Goal: Use online tool/utility: Use online tool/utility

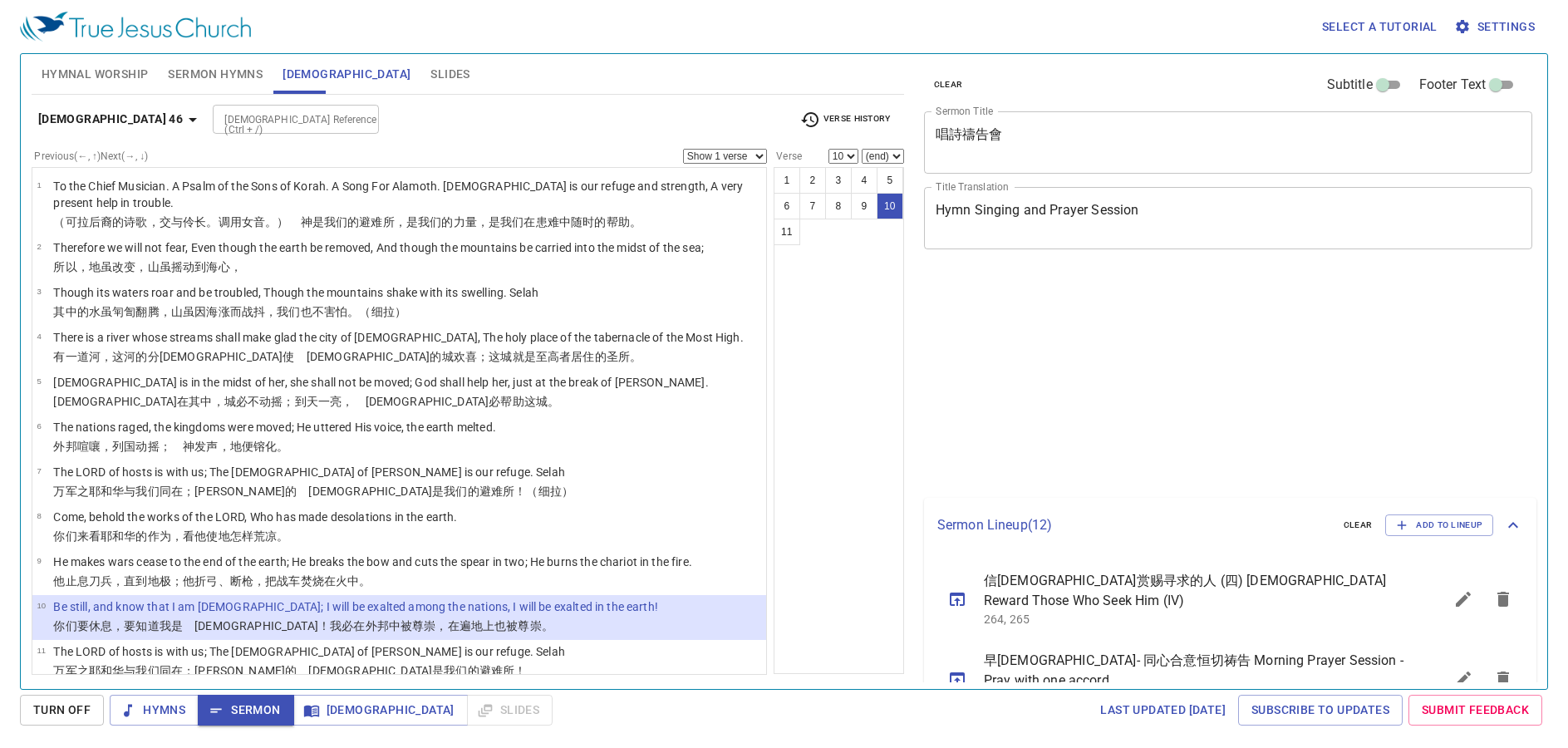
select select "10"
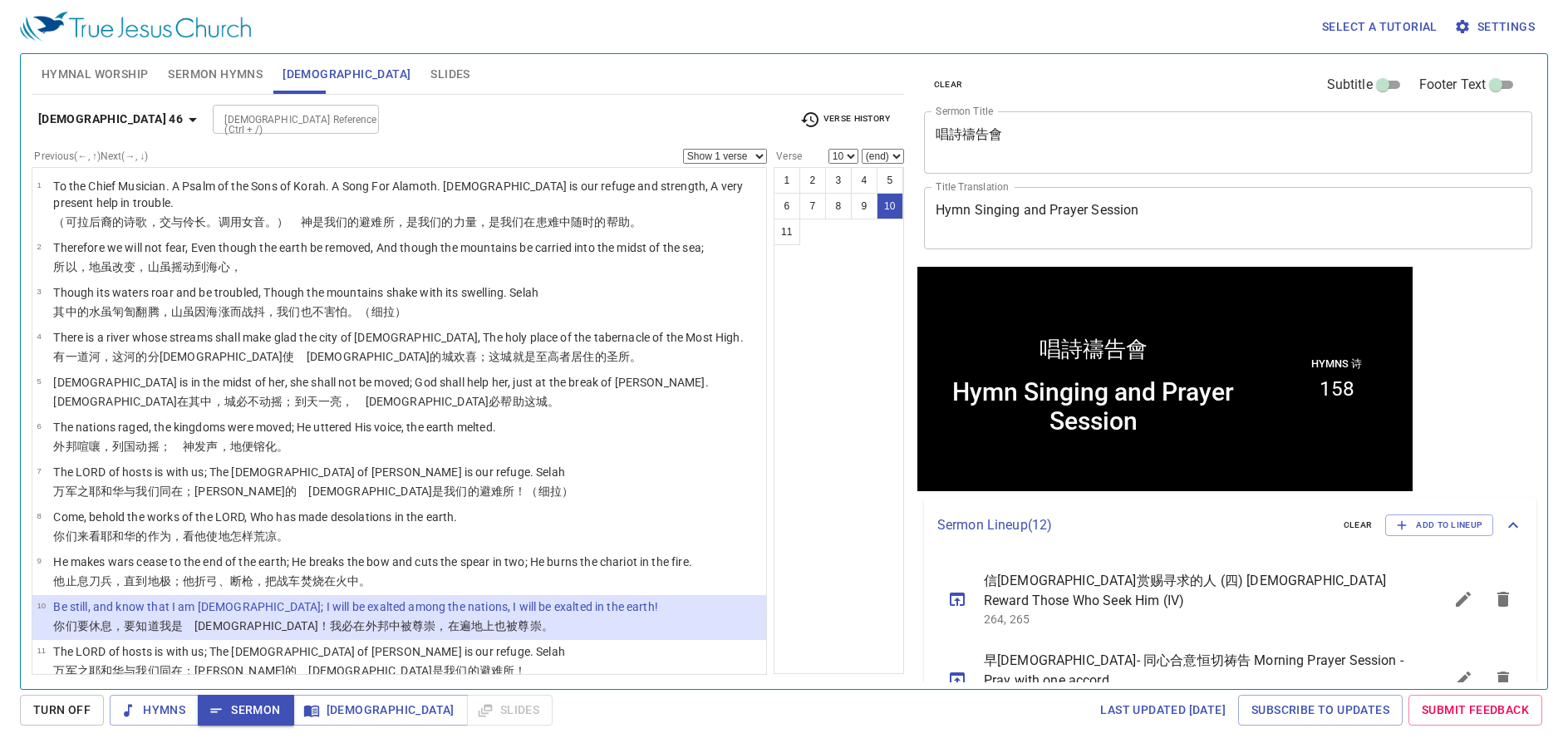
scroll to position [1, 0]
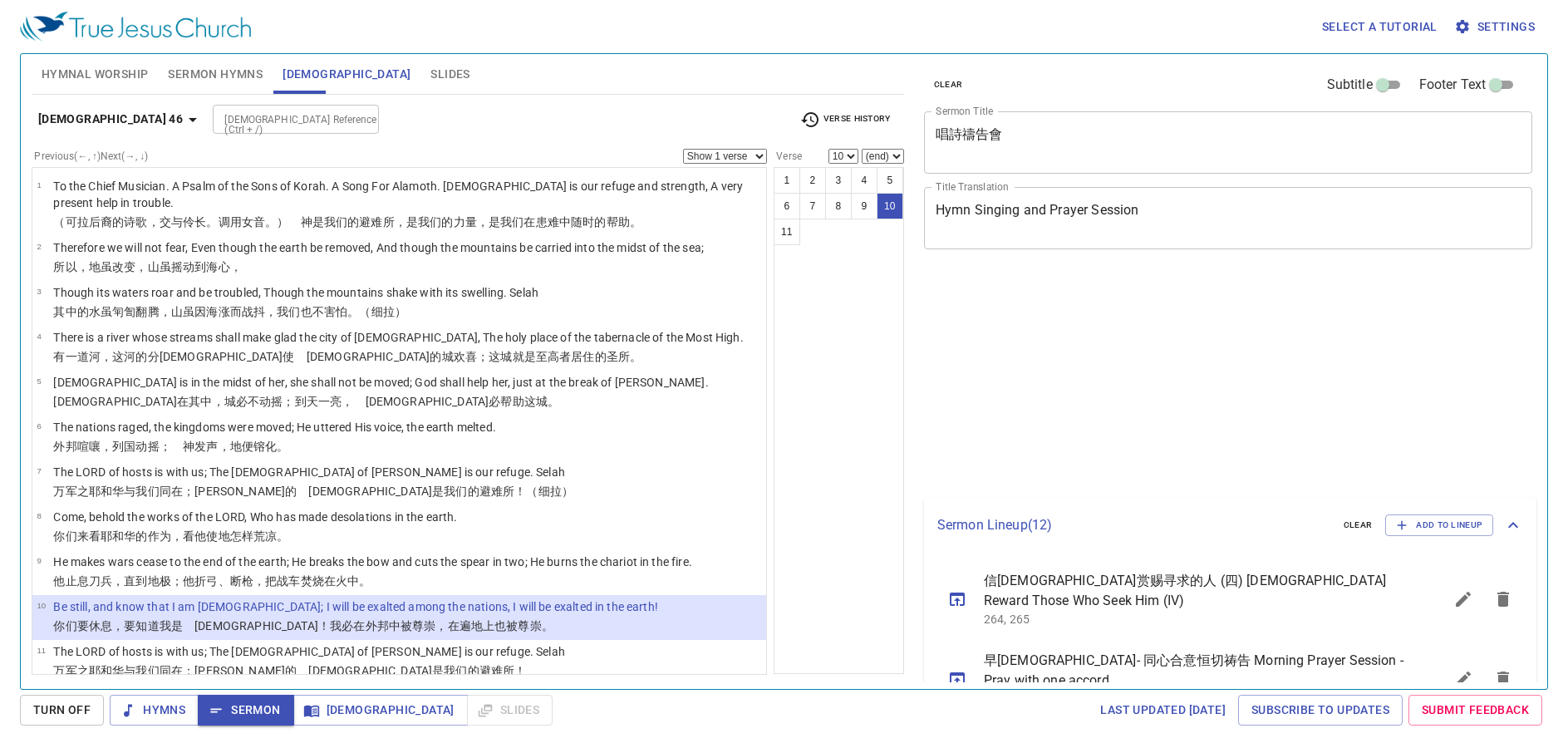
select select "10"
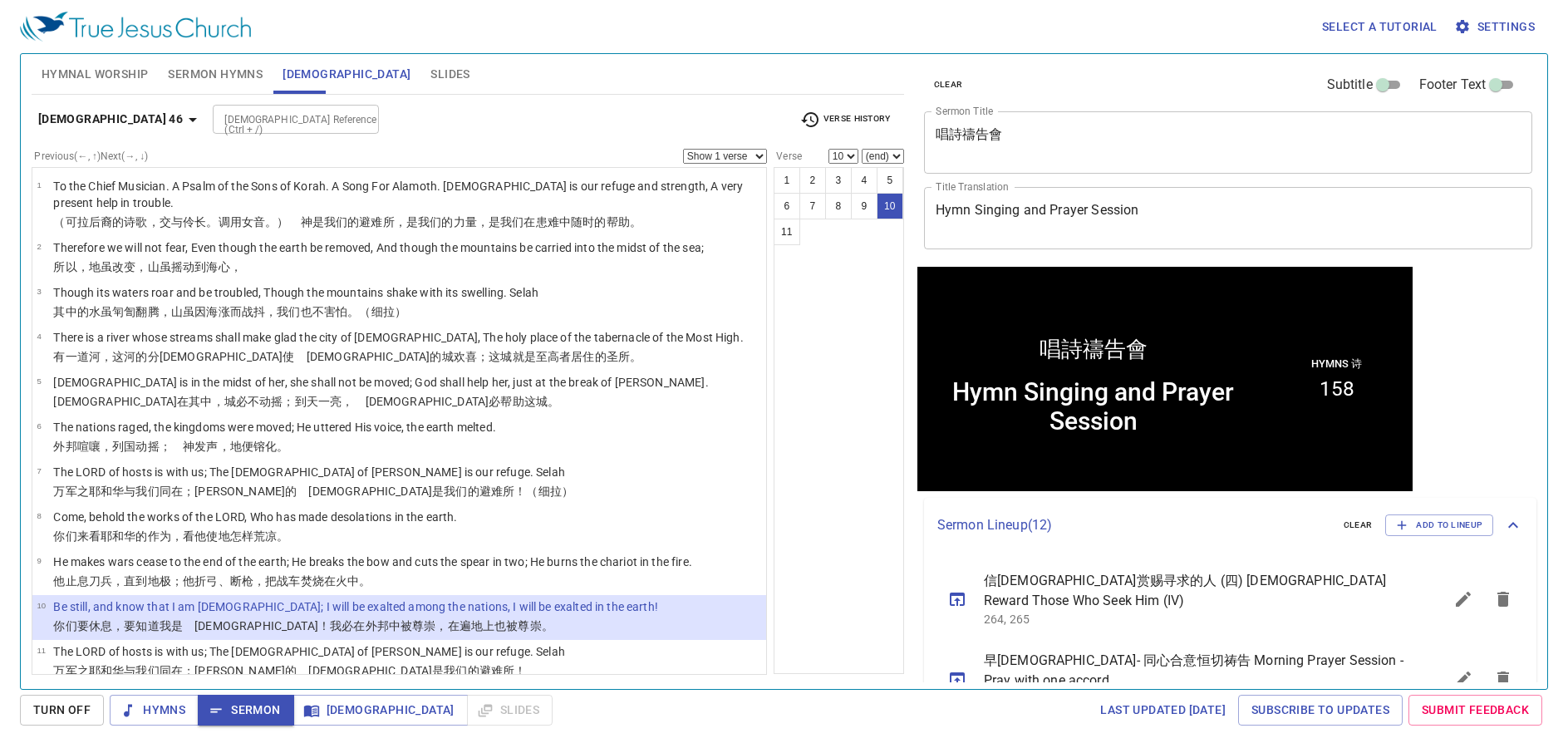
scroll to position [1, 0]
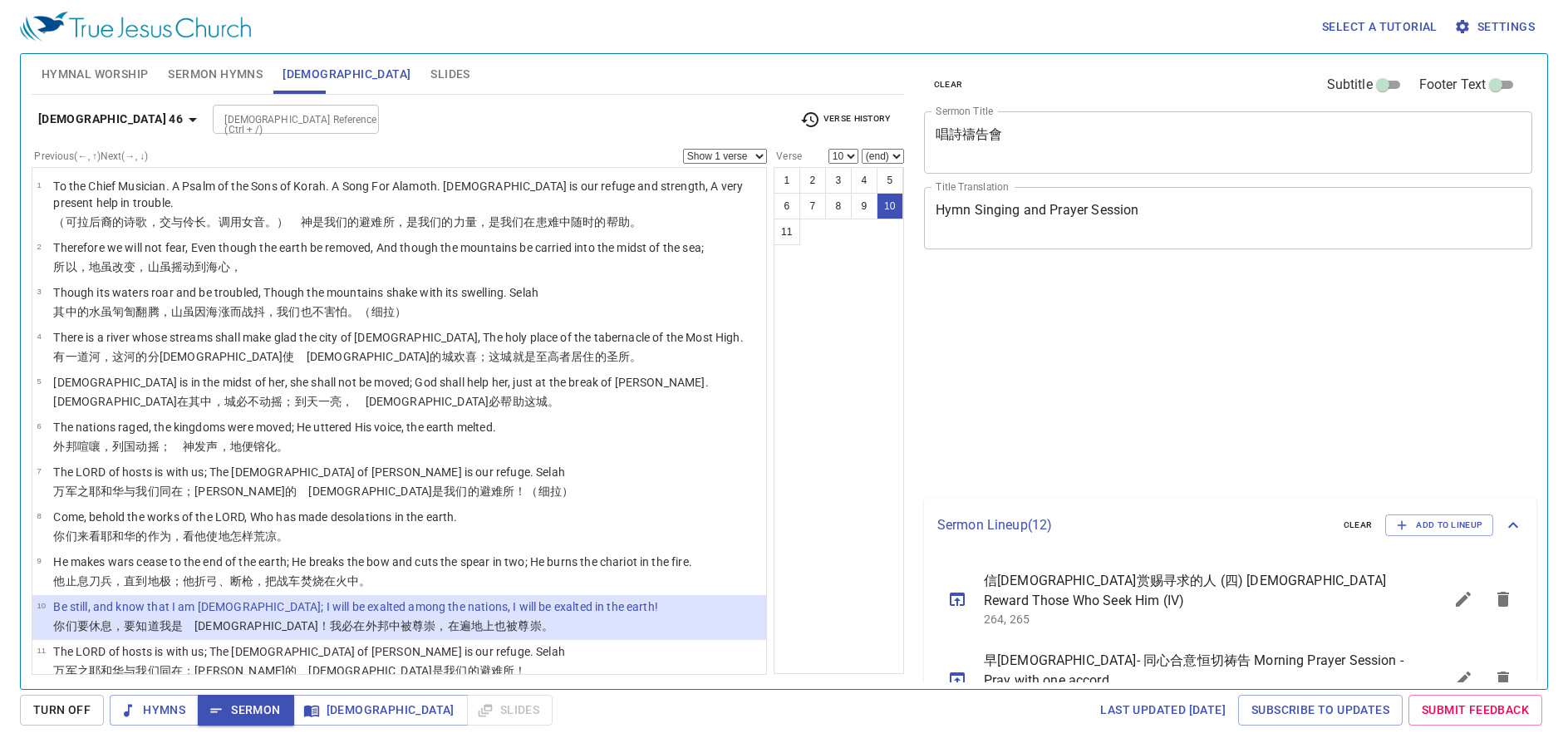
select select "10"
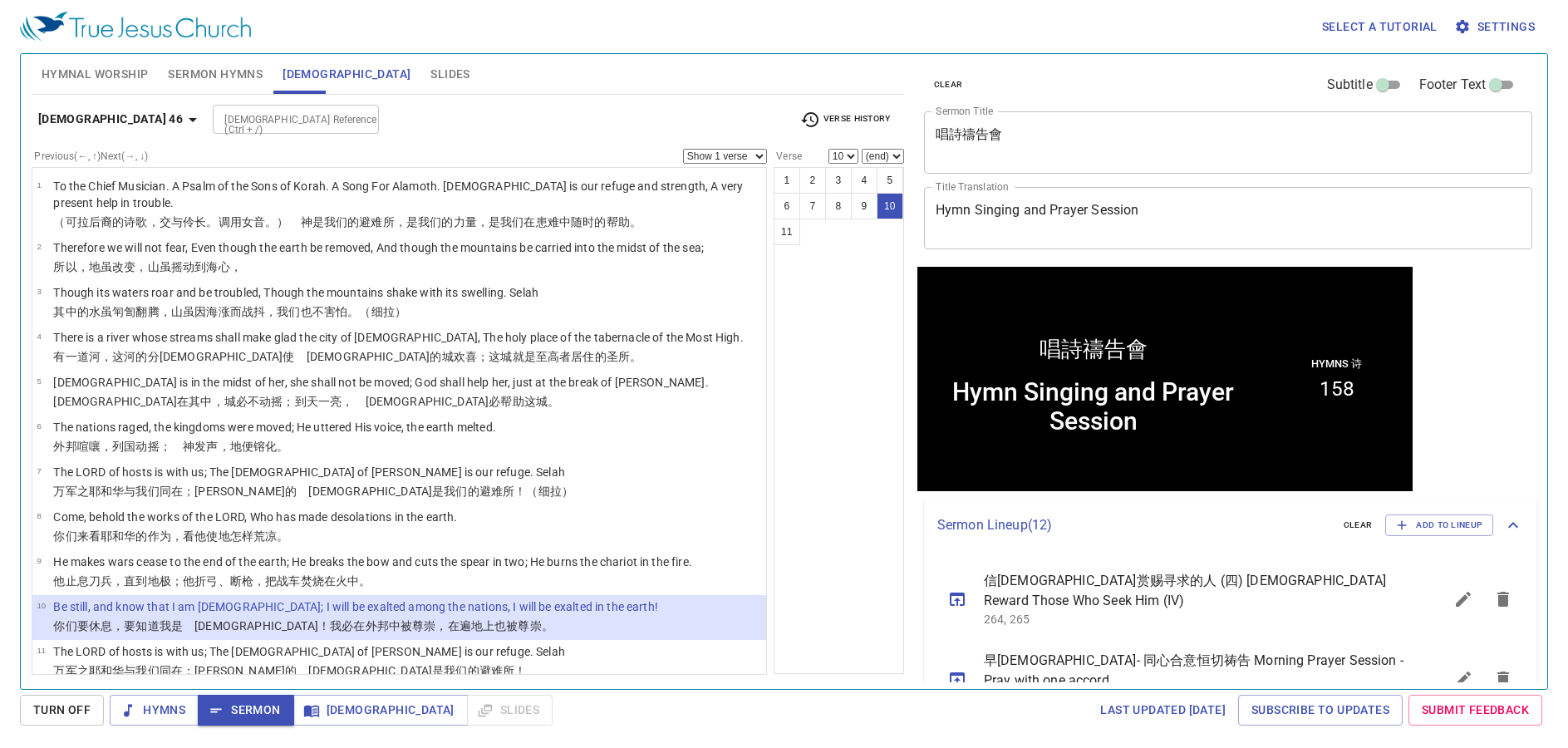
scroll to position [1, 0]
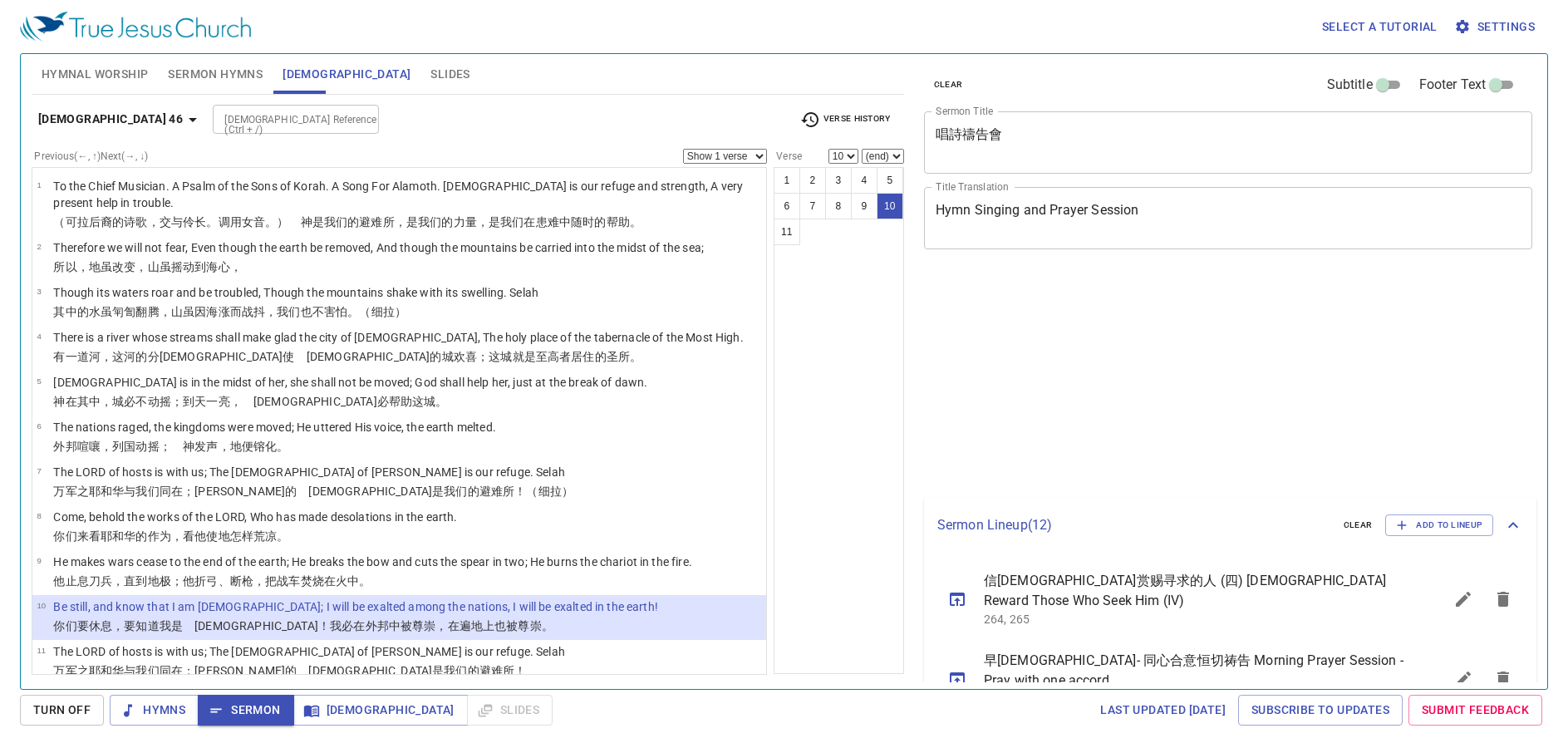
select select "10"
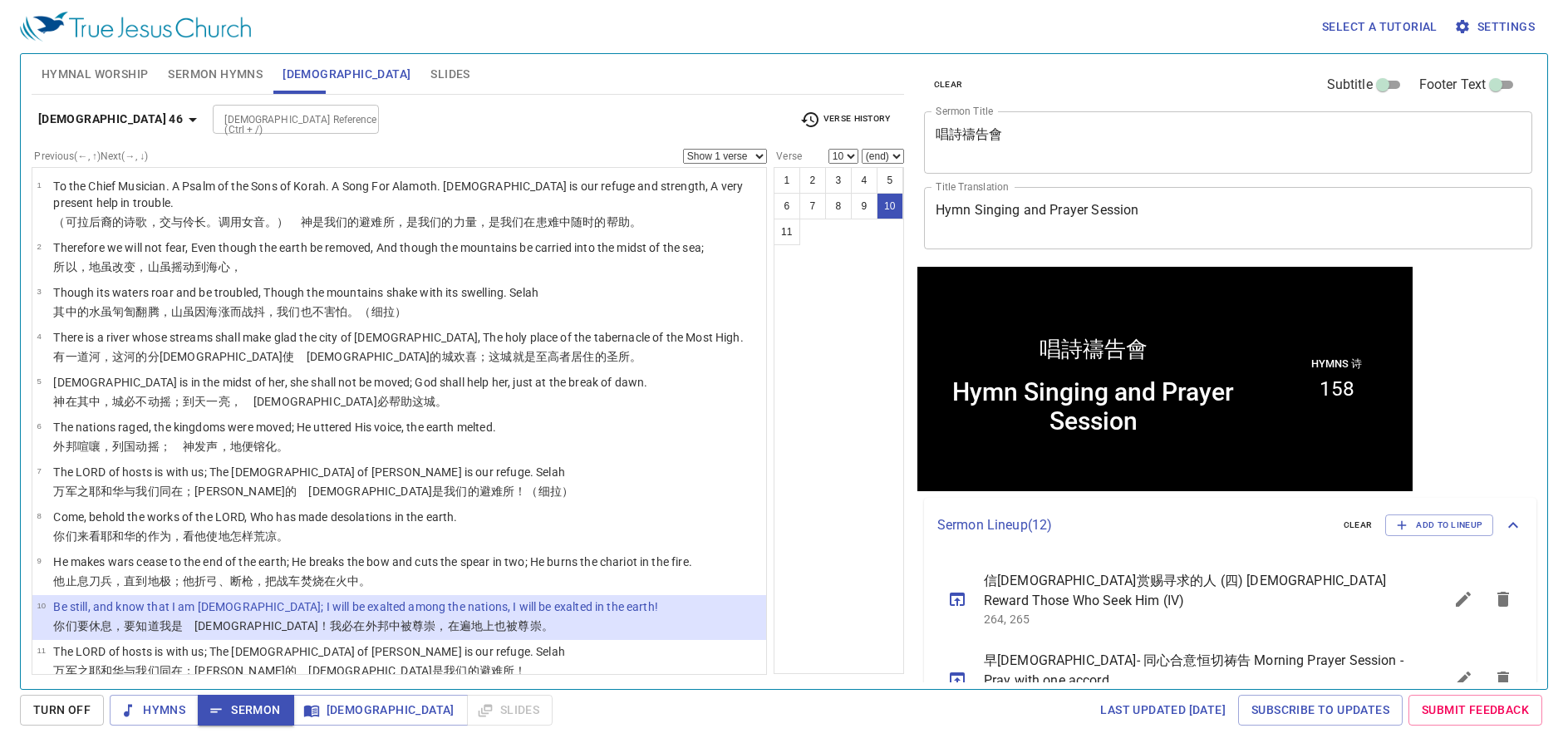
scroll to position [1, 0]
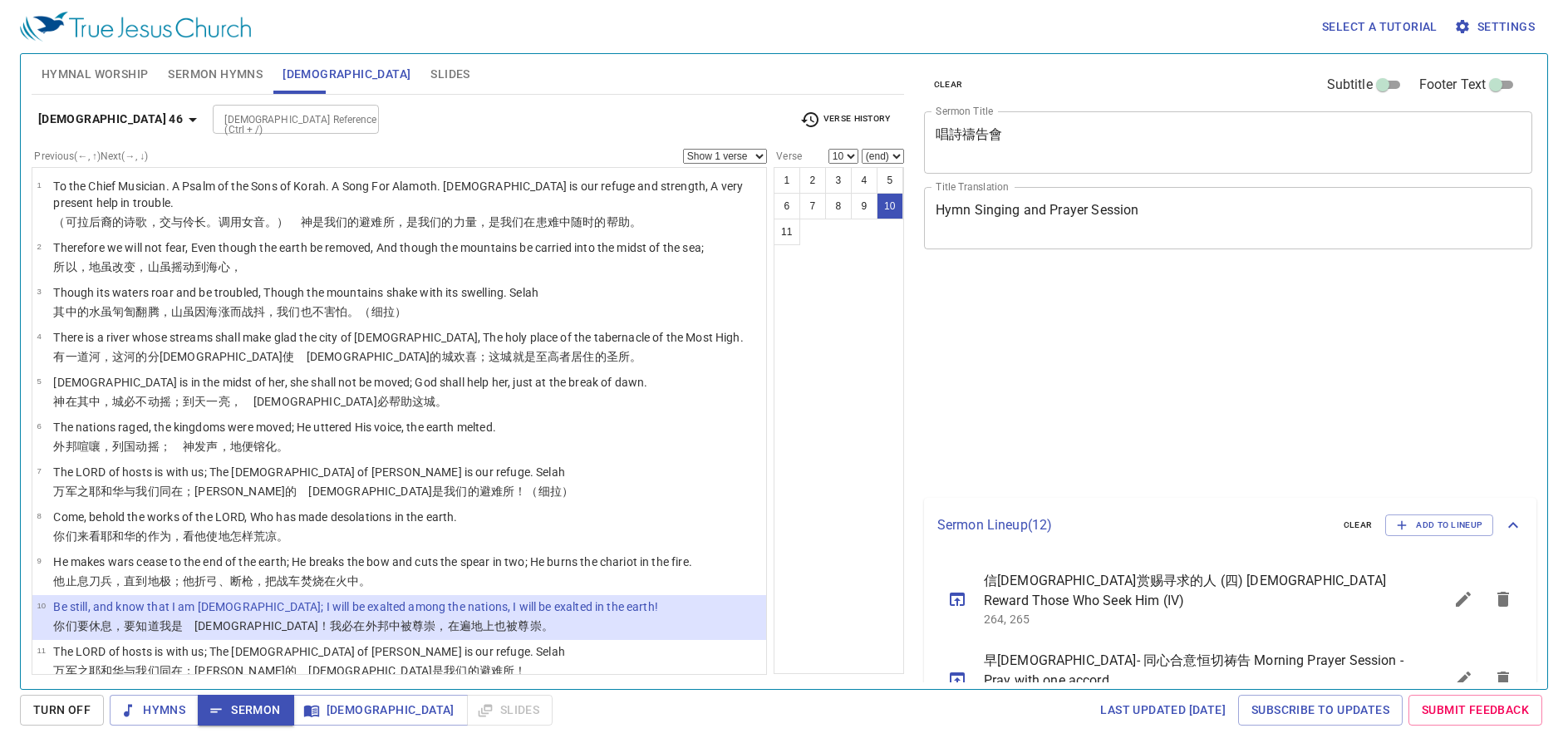
select select "10"
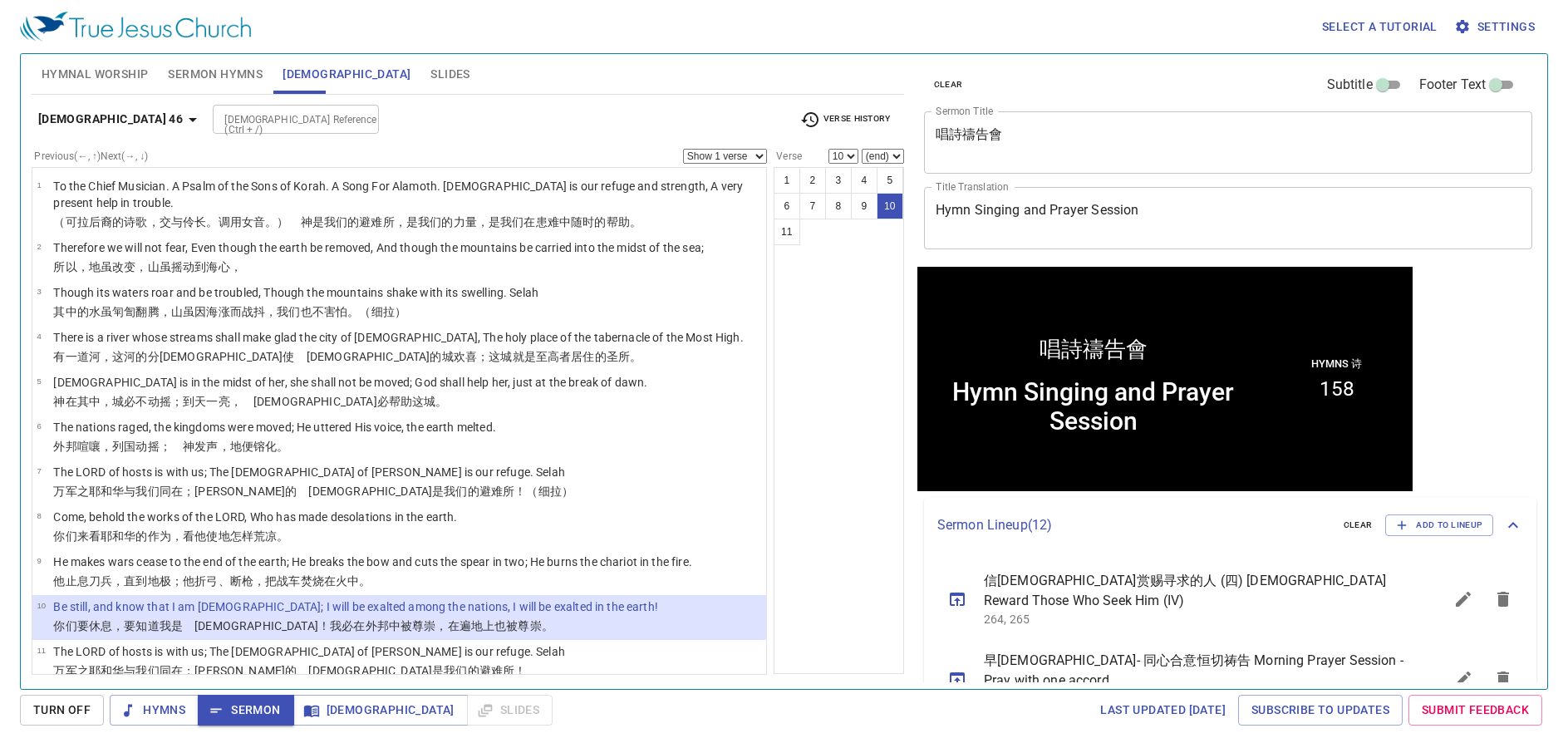
scroll to position [1, 0]
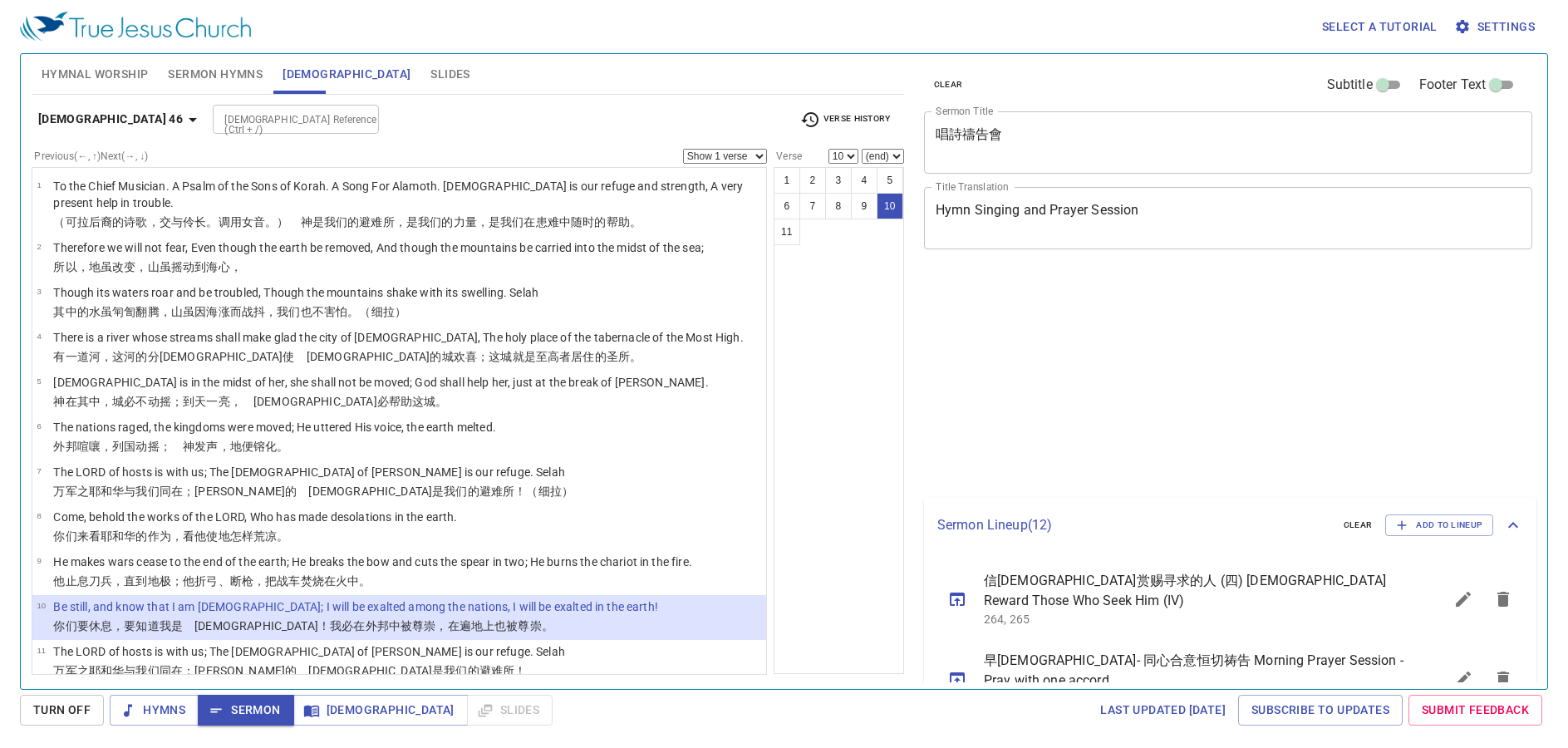
select select "10"
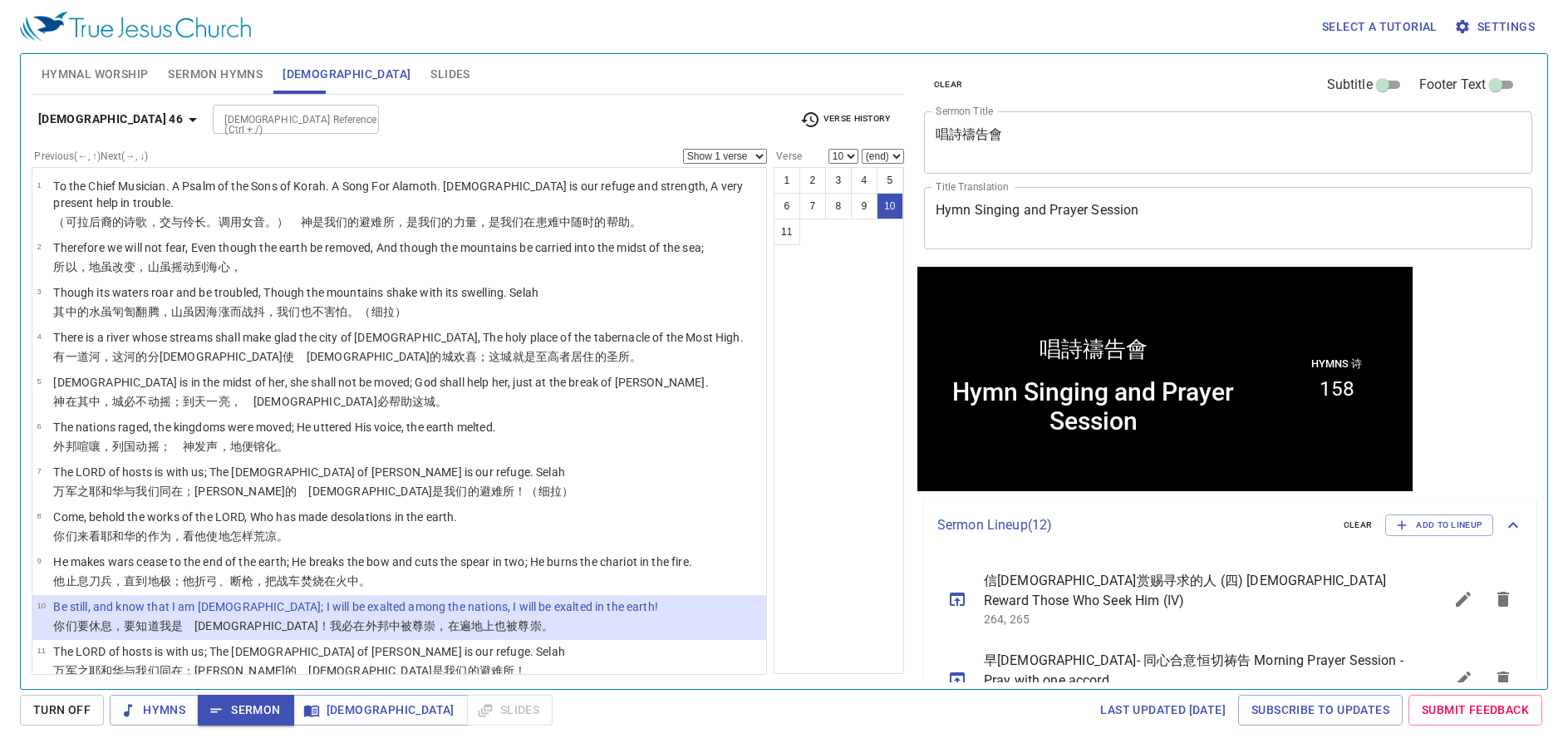
scroll to position [1, 0]
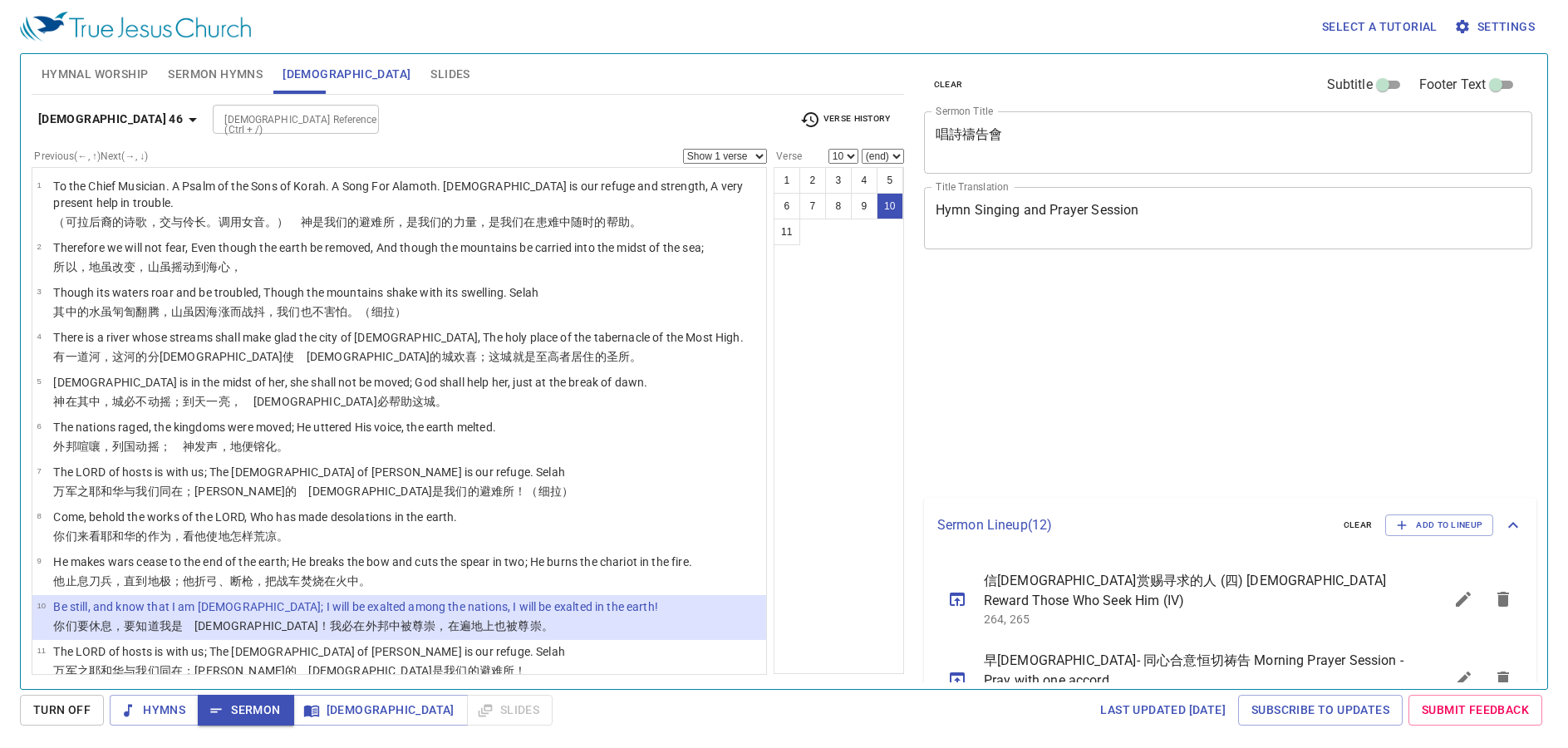
select select "10"
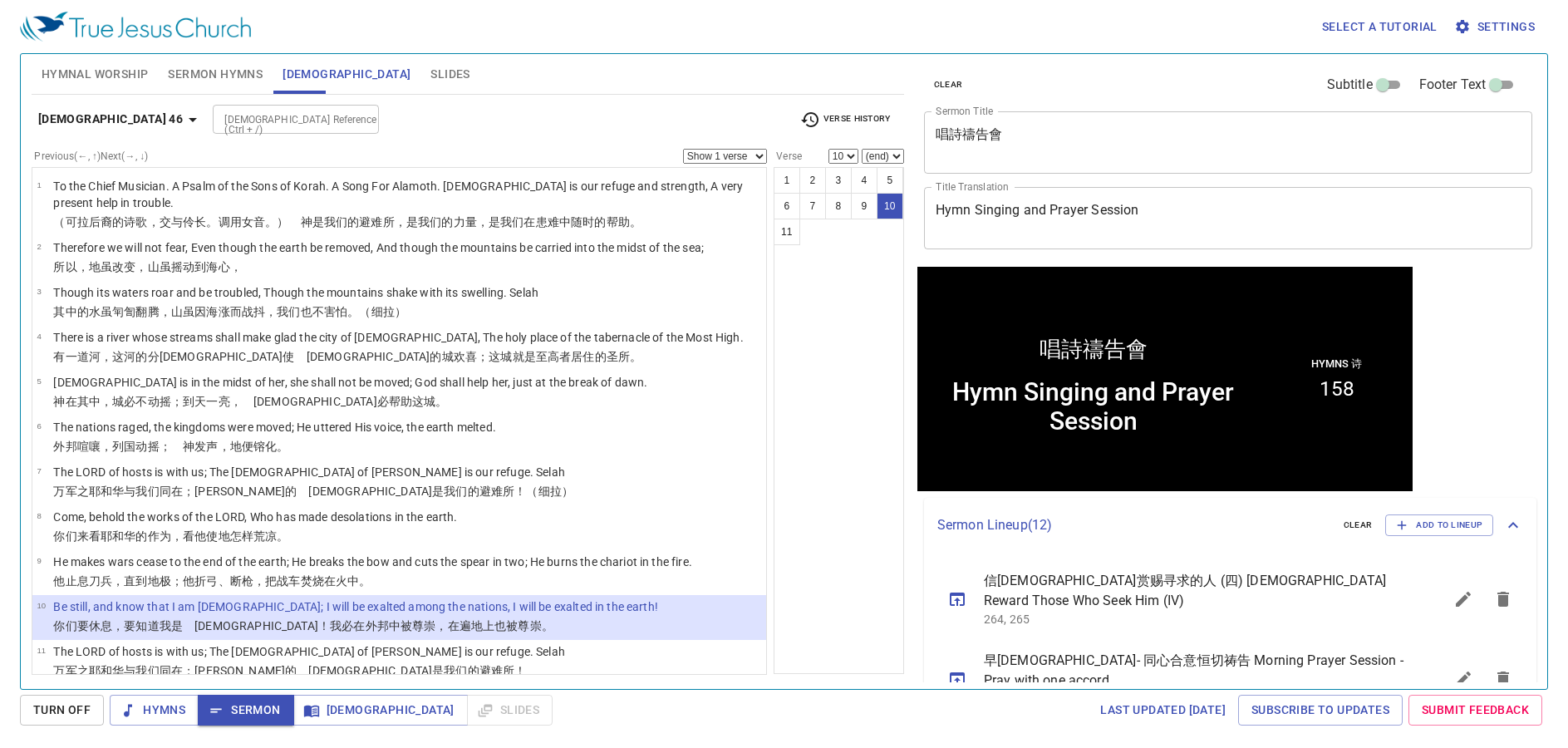
scroll to position [1, 0]
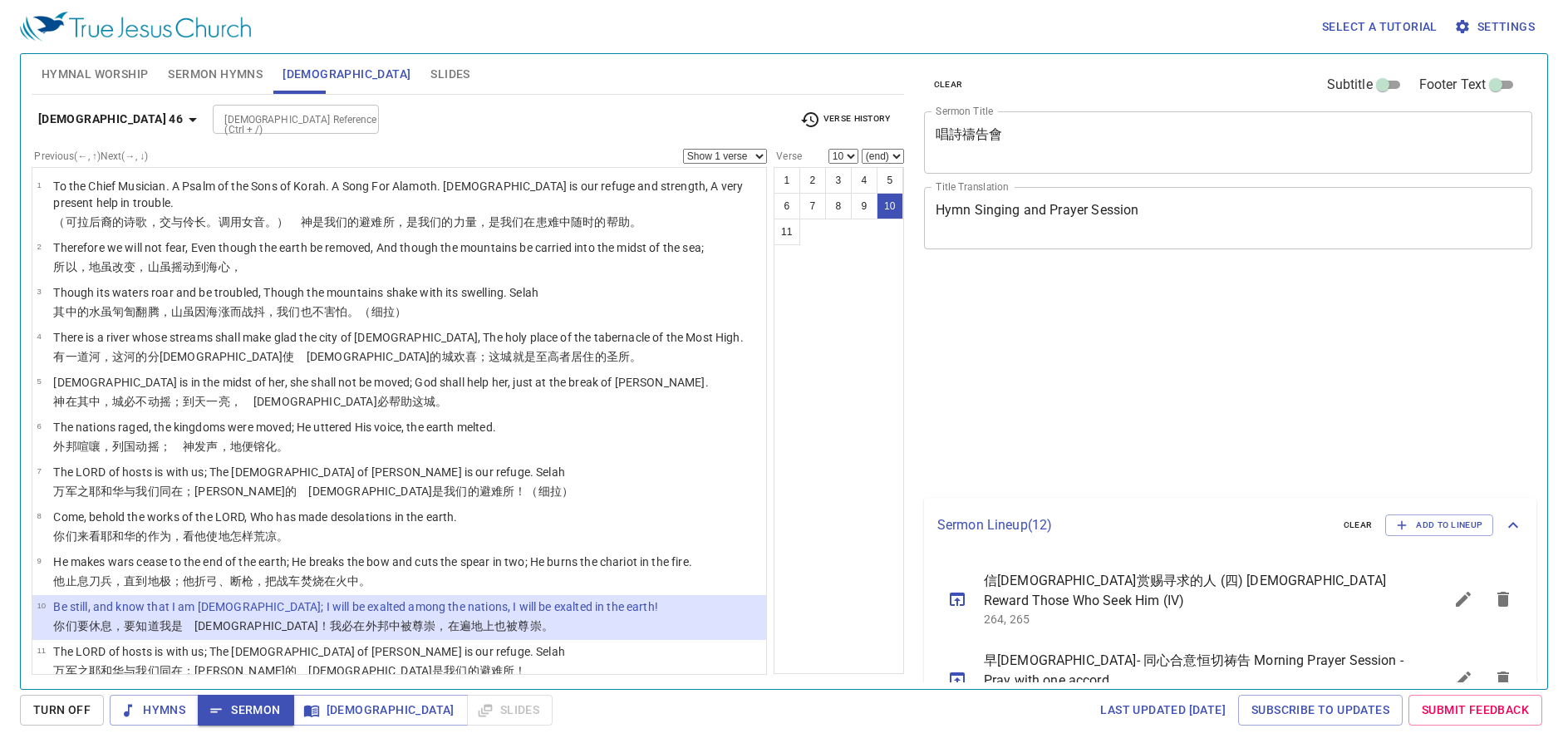
select select "10"
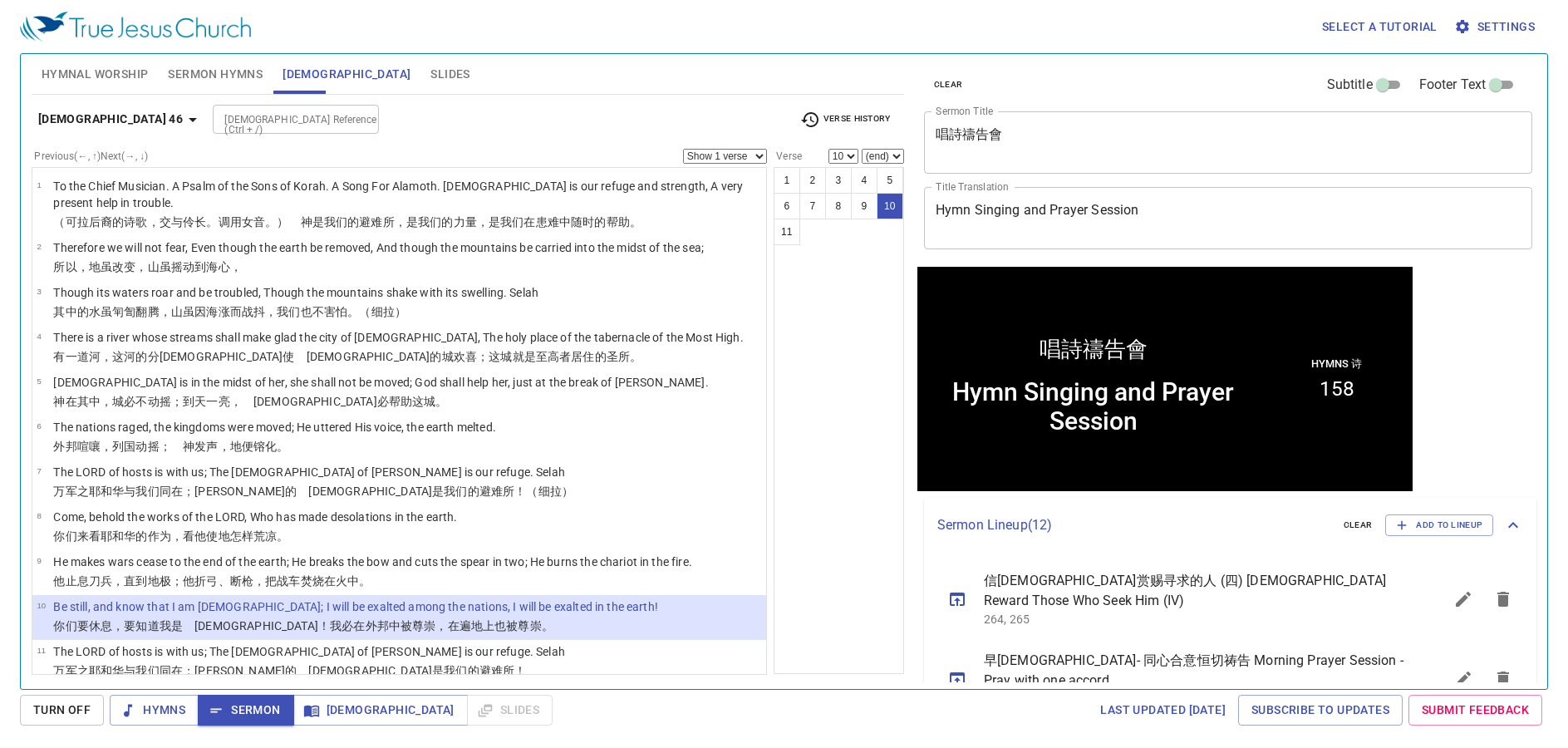
scroll to position [1, 0]
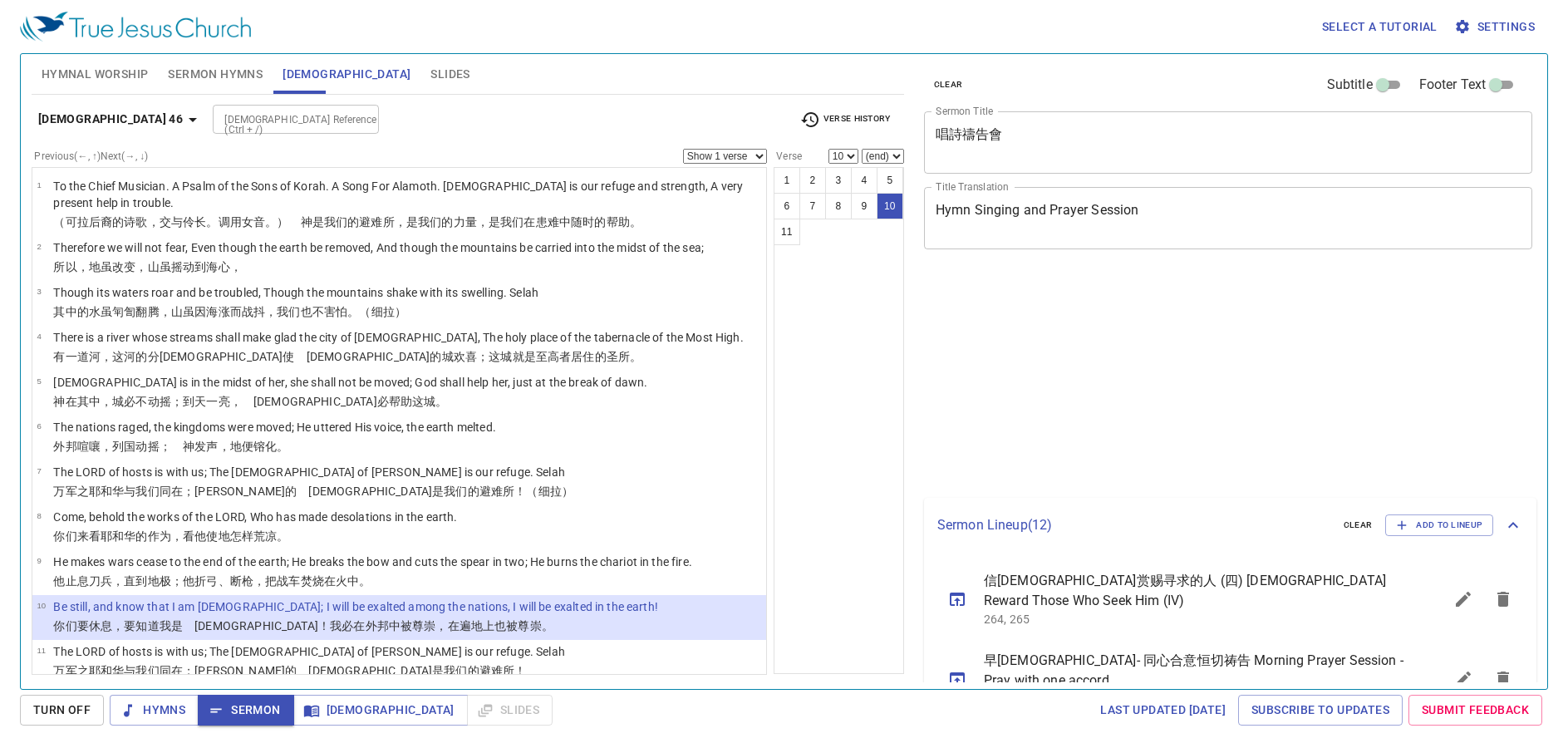
select select "10"
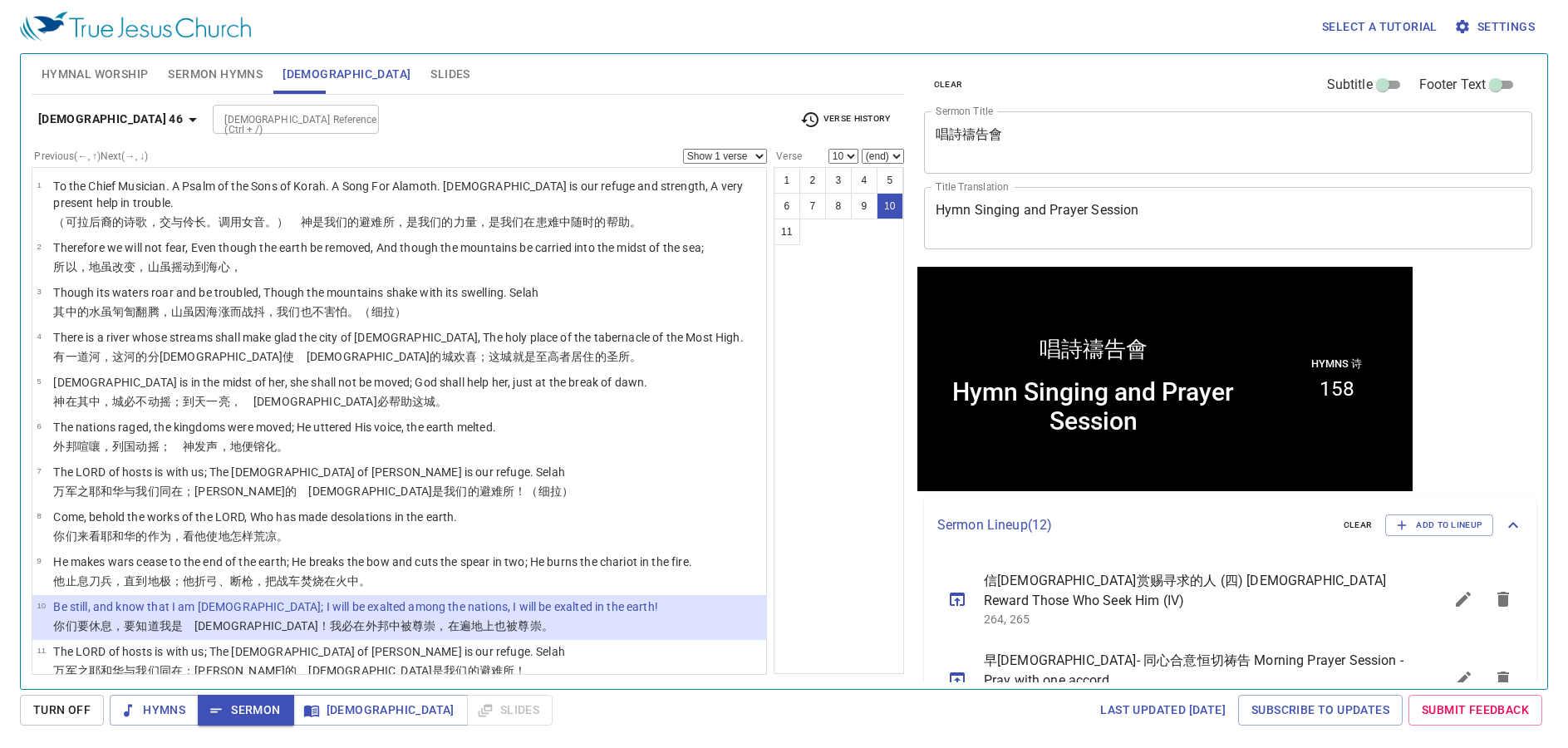
scroll to position [1, 0]
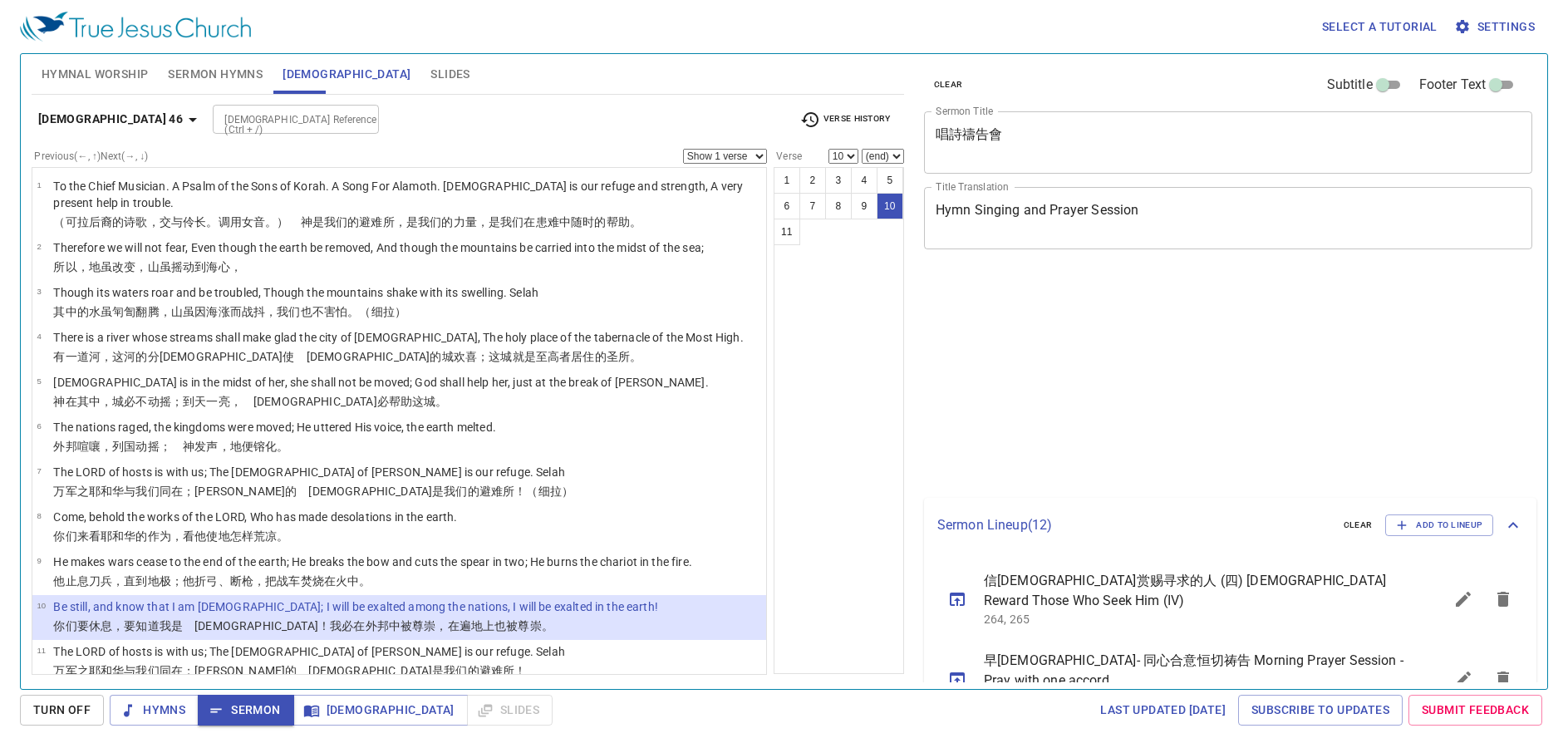
select select "10"
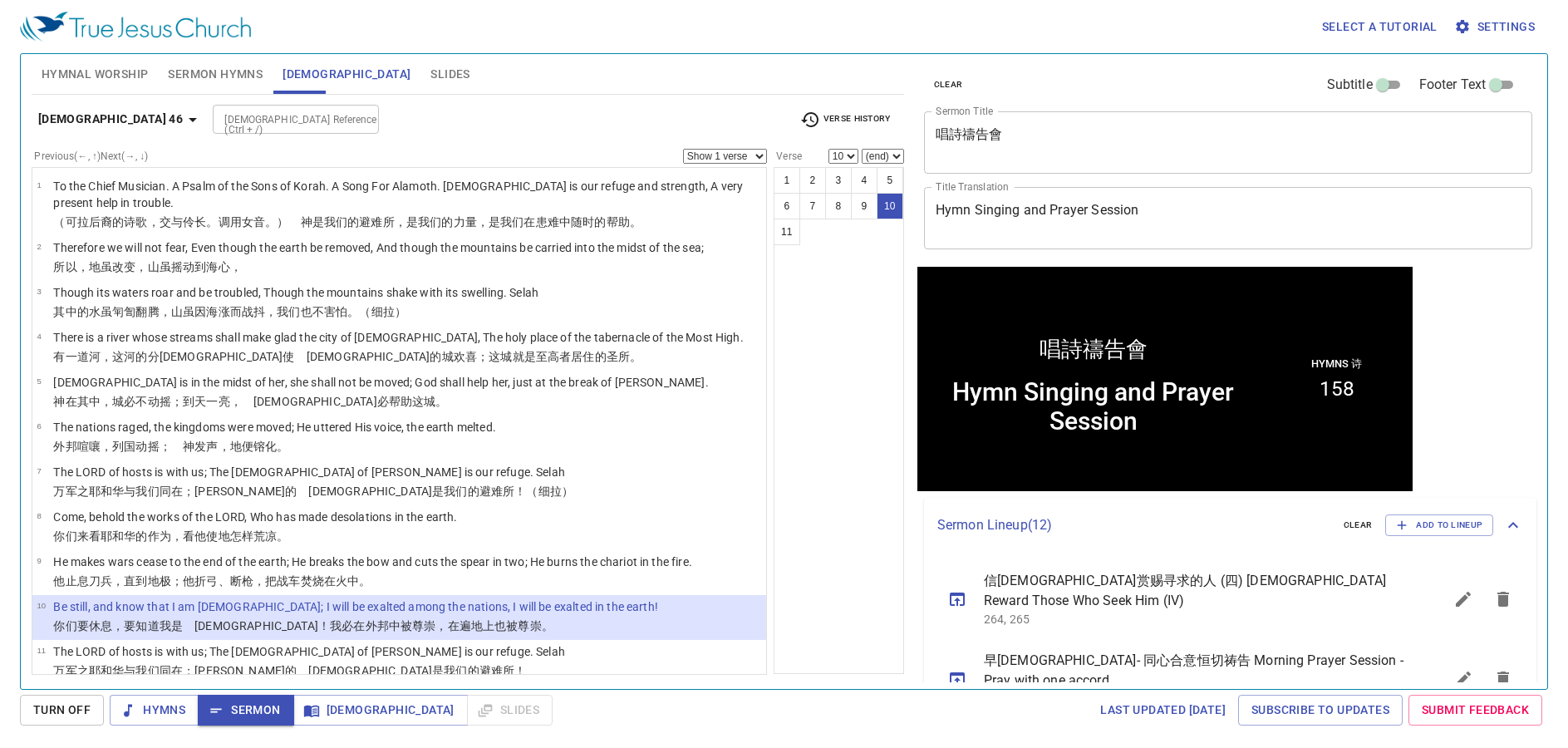
scroll to position [1, 0]
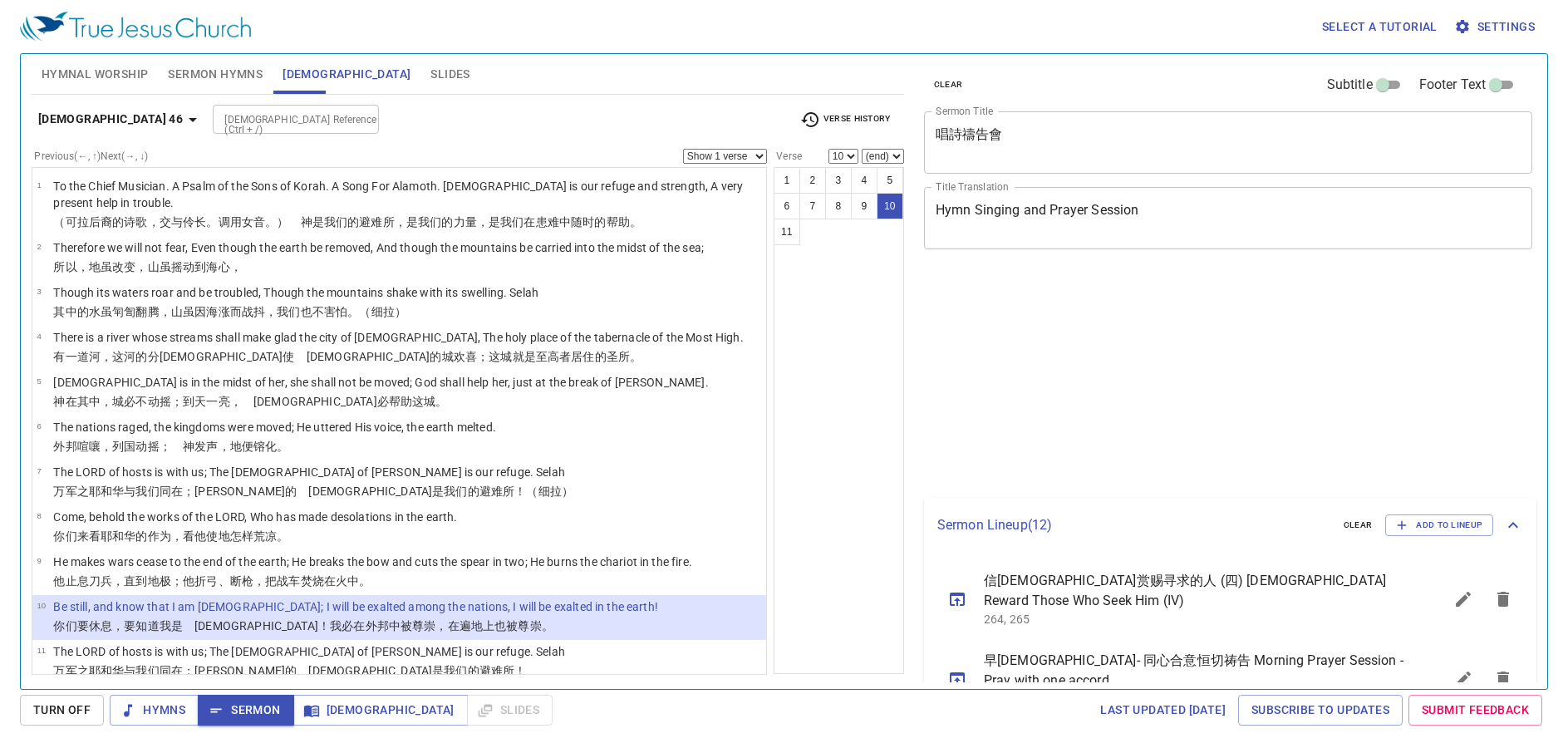
select select "10"
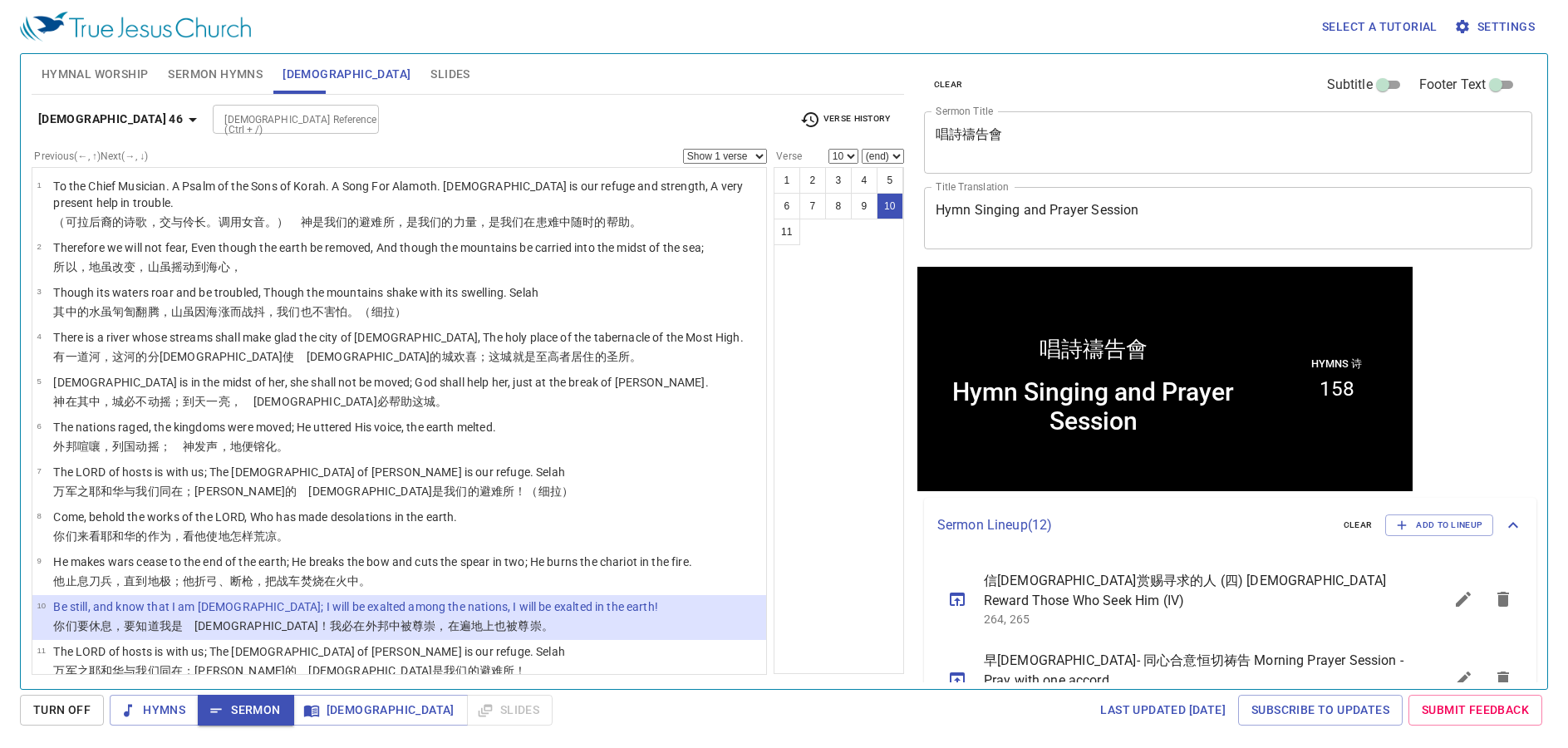
scroll to position [1, 0]
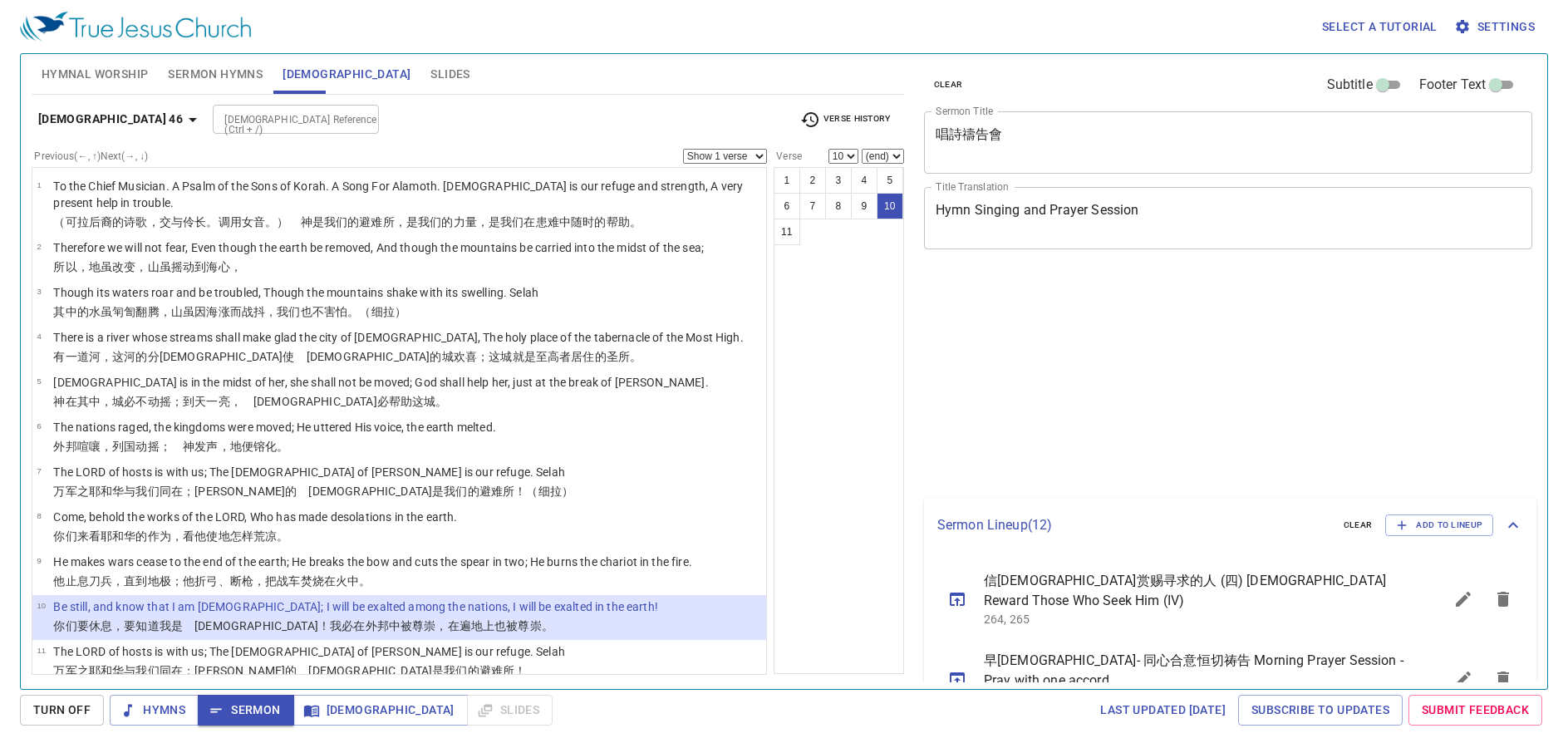
select select "10"
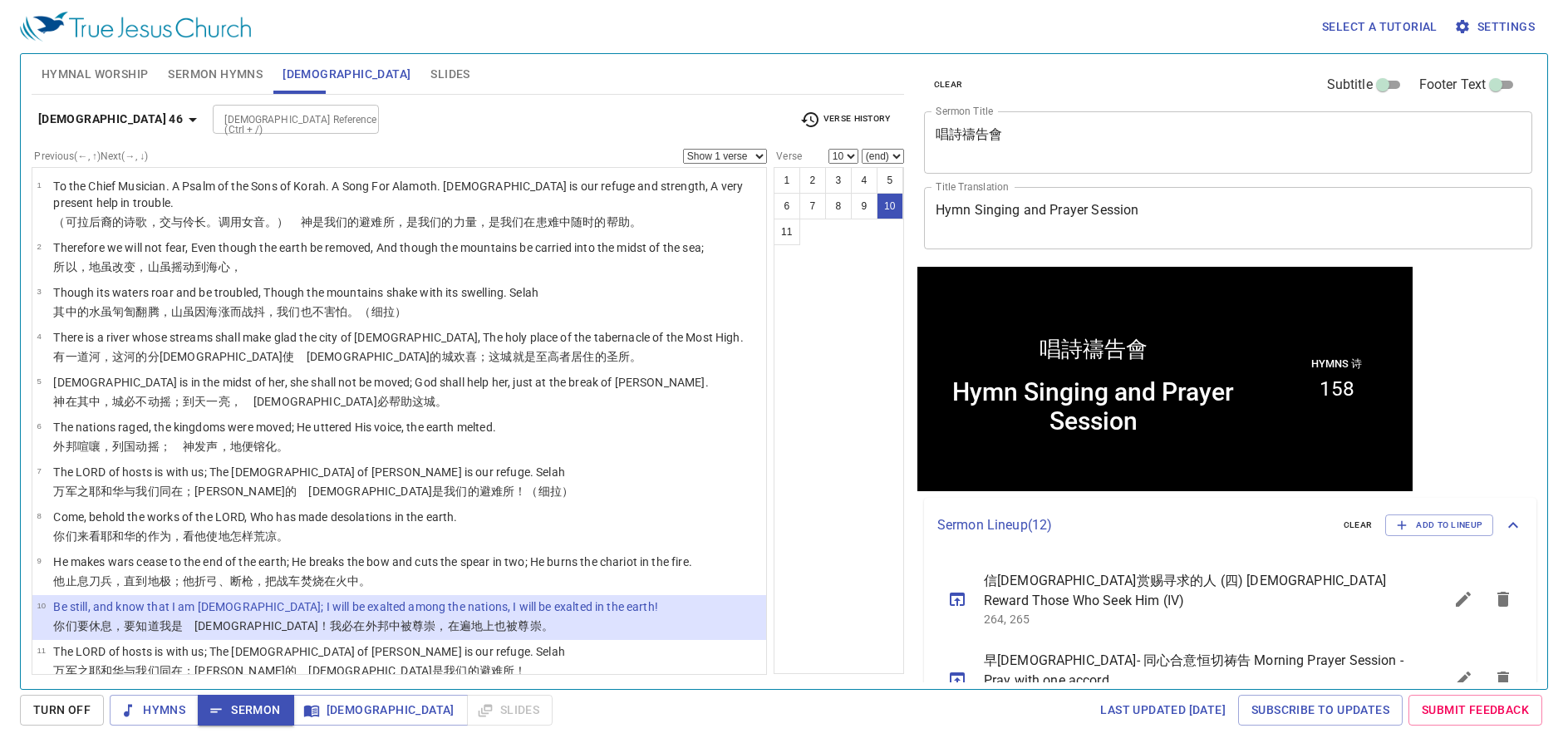
scroll to position [1, 0]
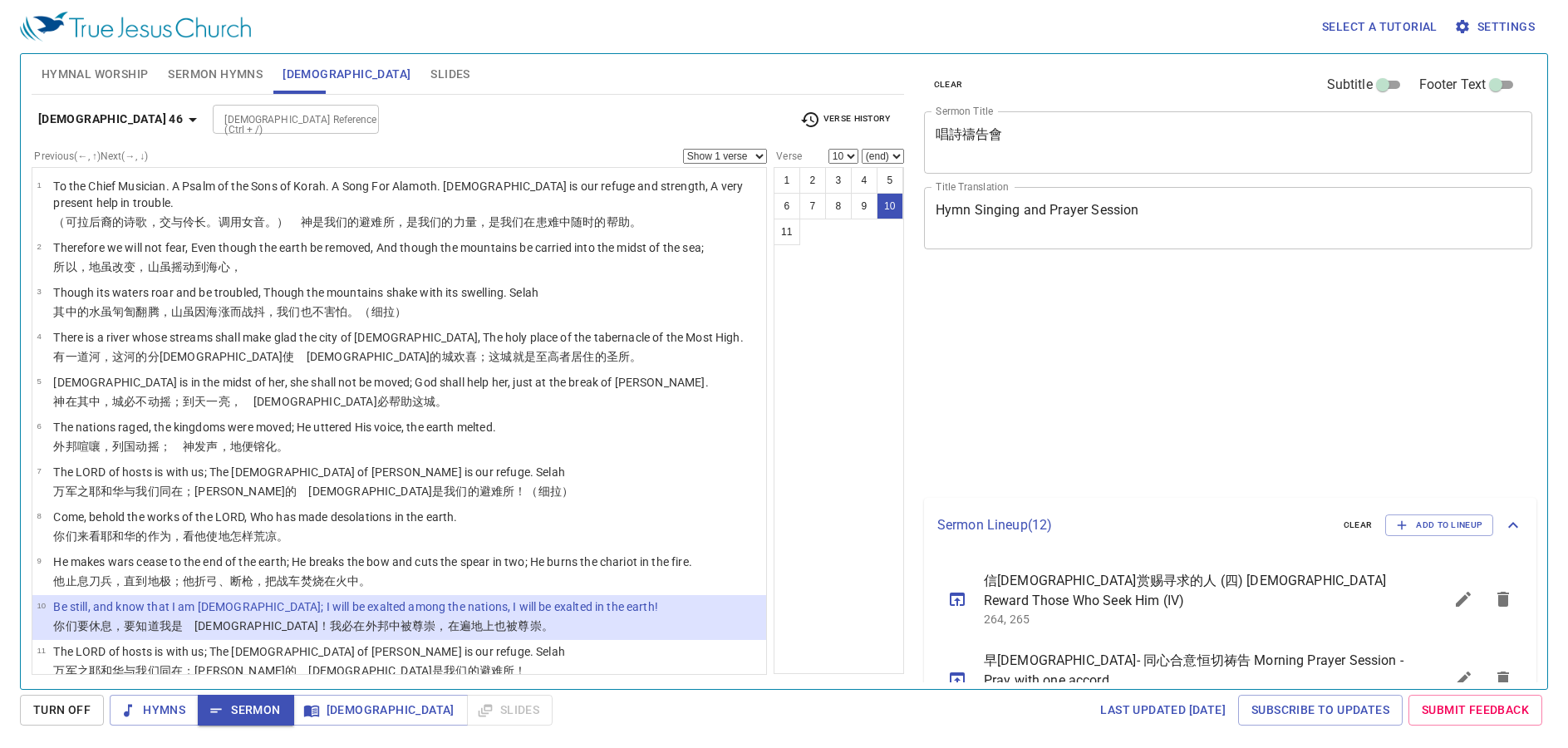
select select "10"
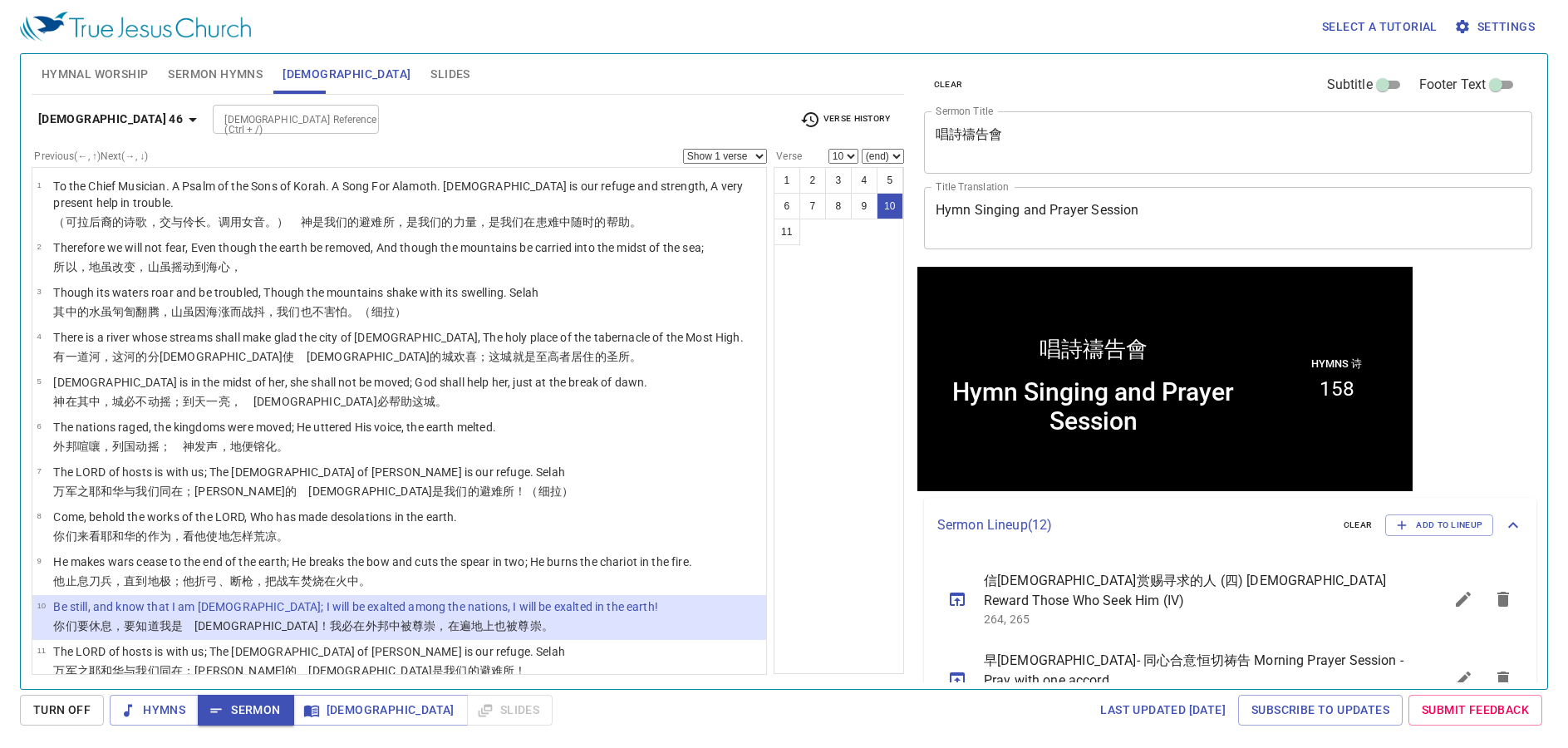
scroll to position [1, 0]
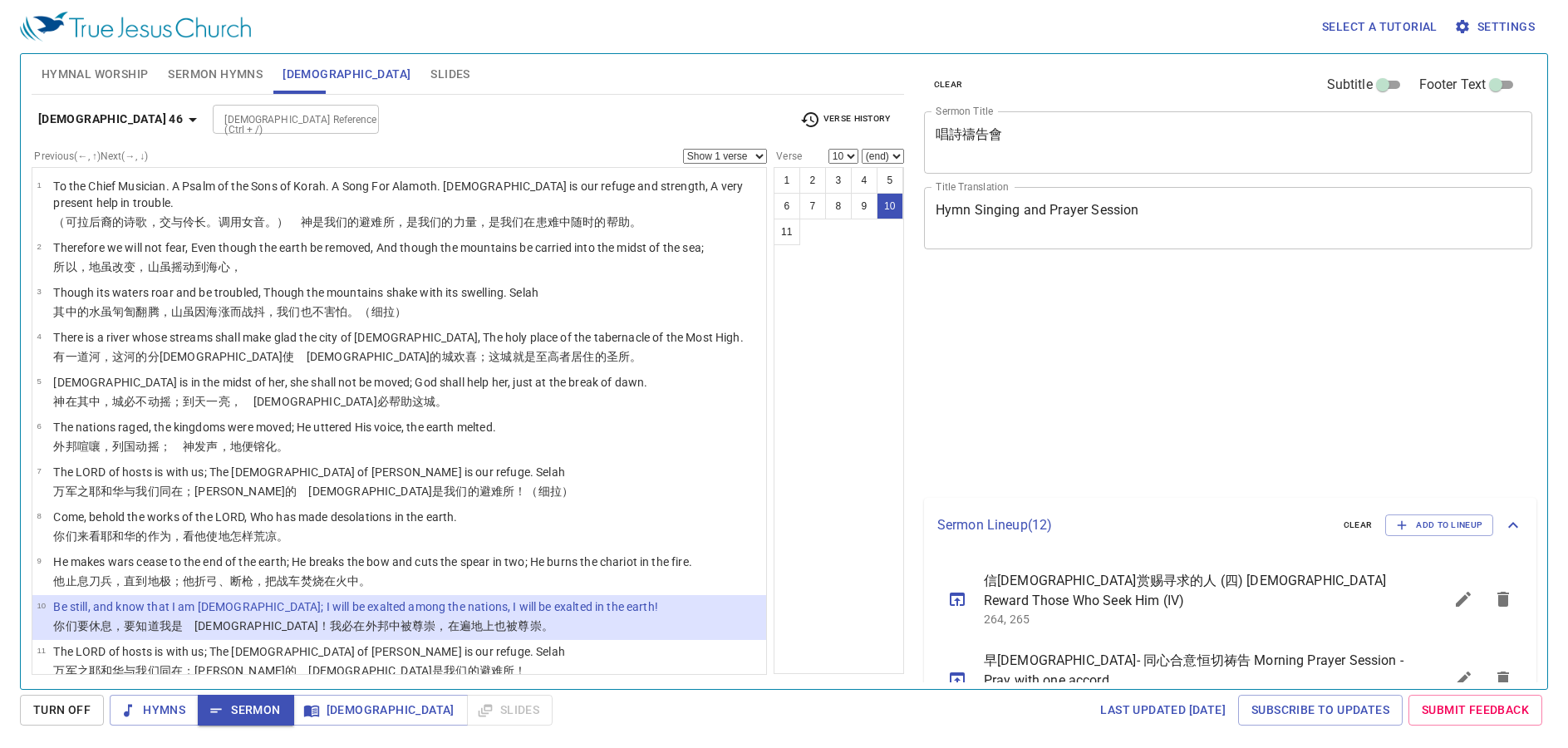
select select "10"
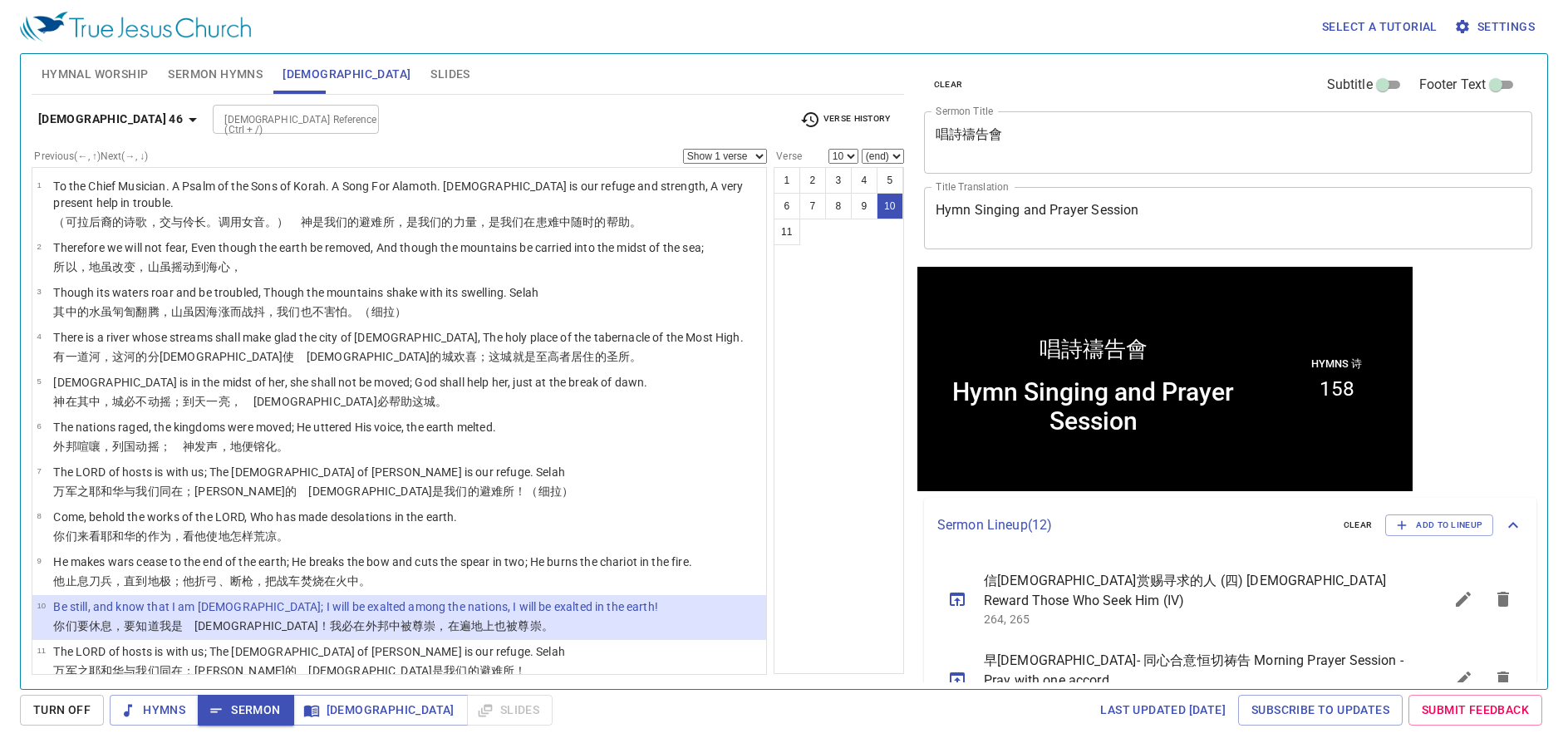
scroll to position [1, 0]
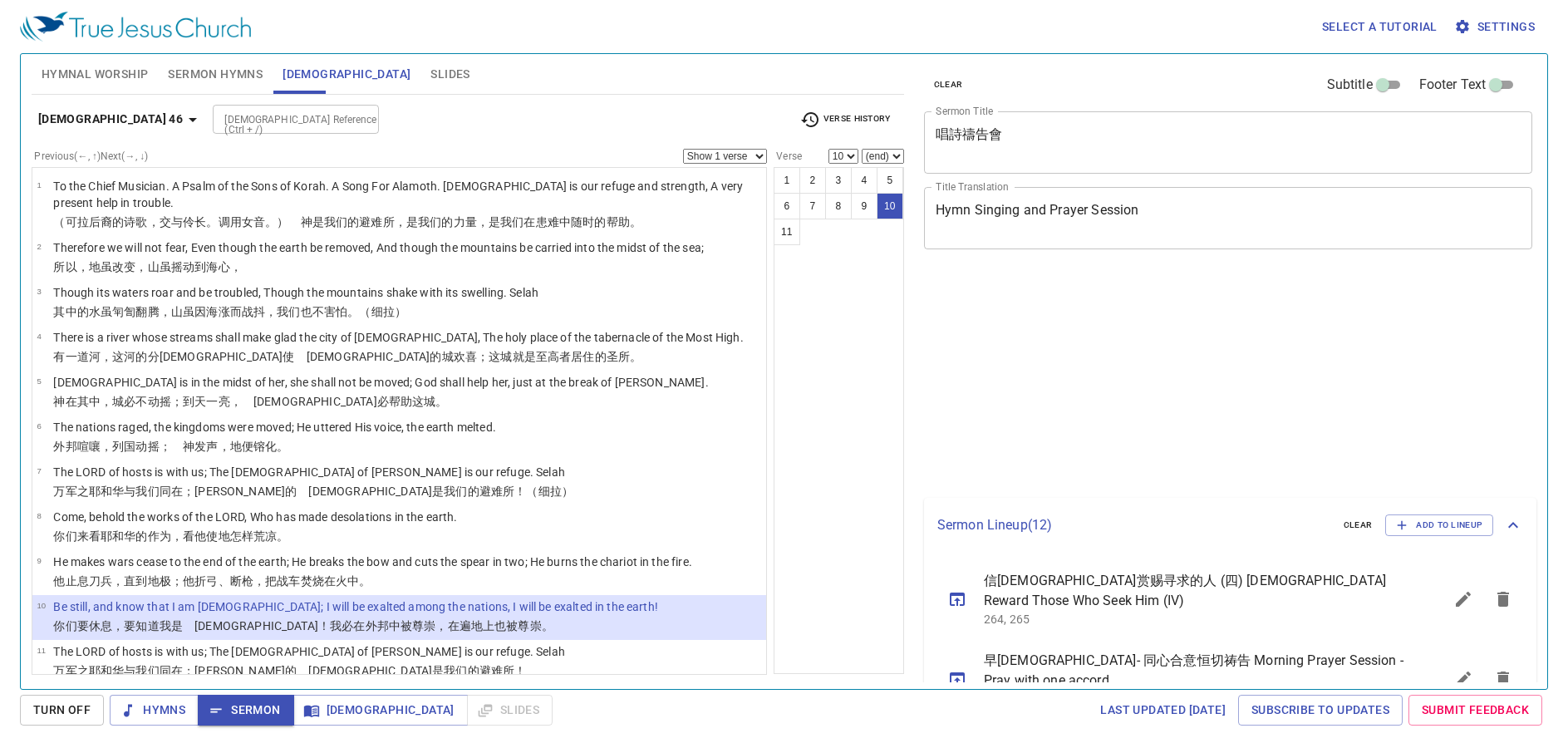
select select "10"
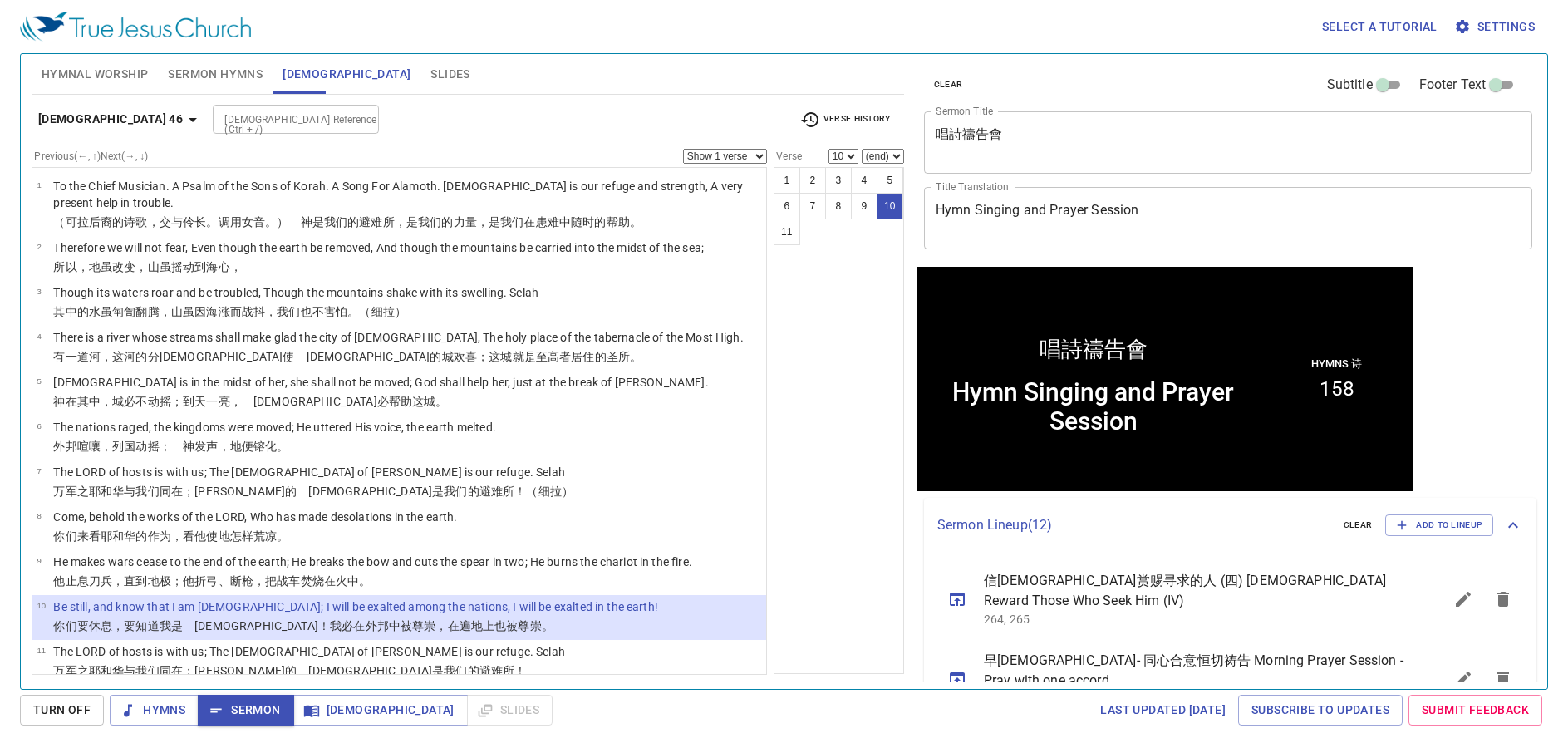
scroll to position [1, 0]
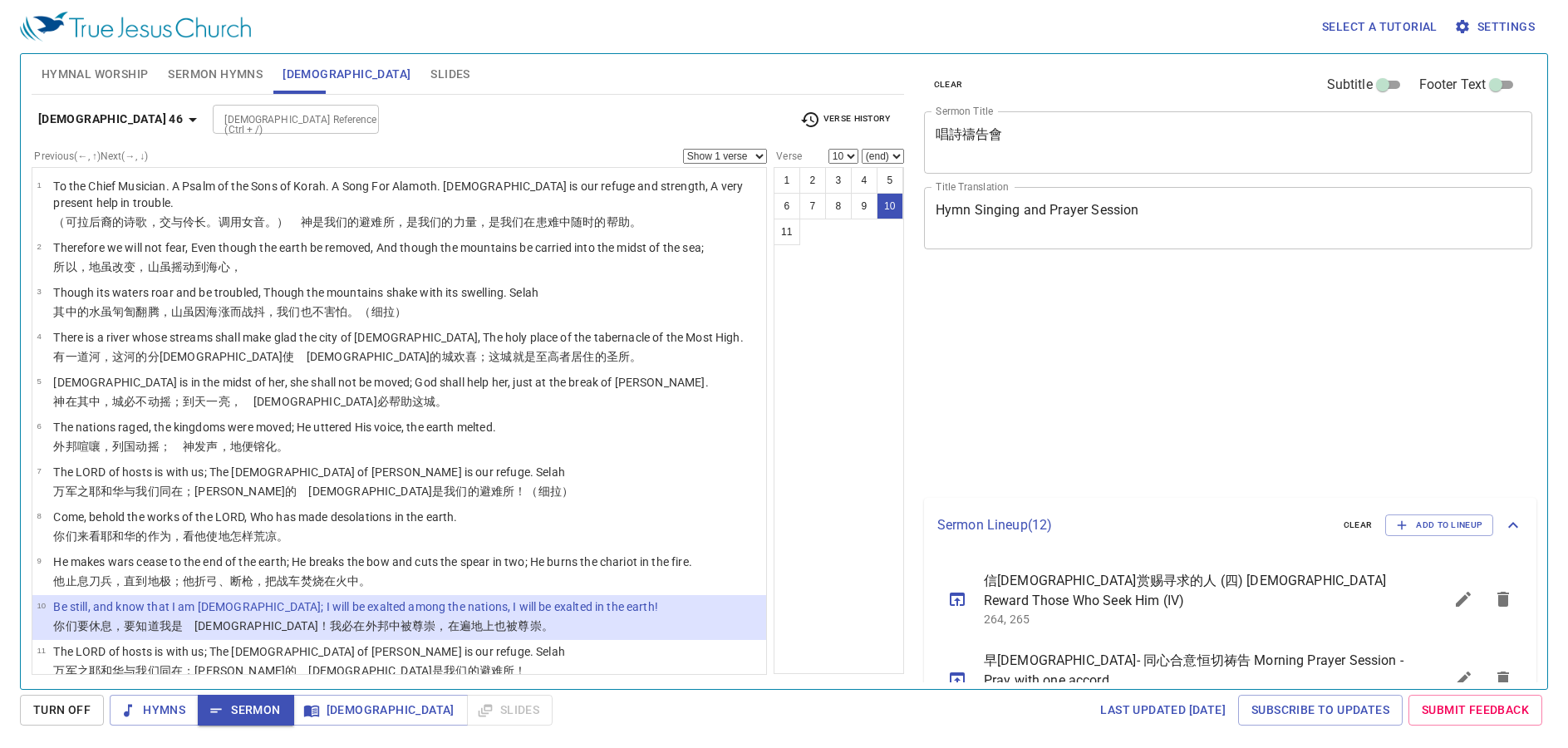
select select "10"
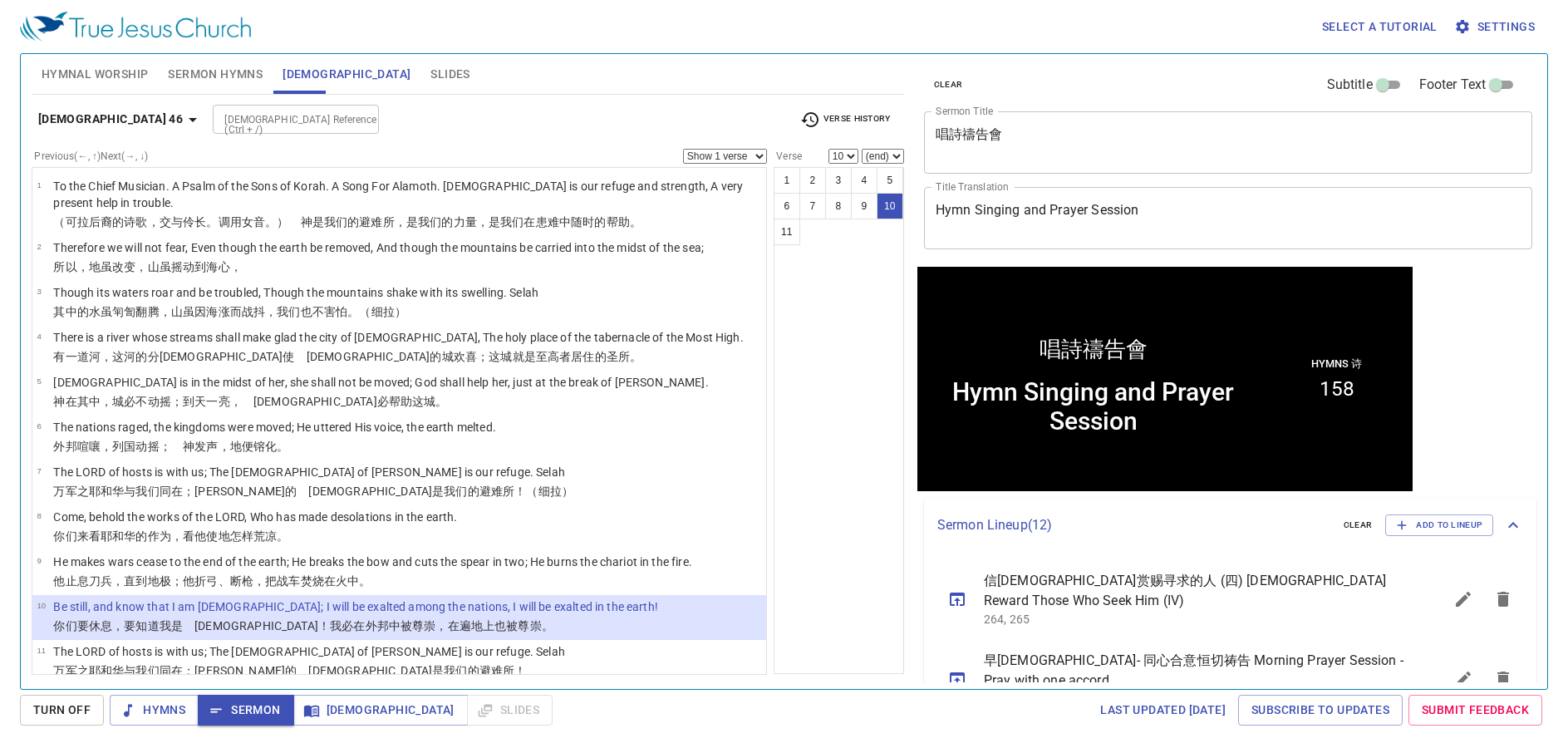
scroll to position [1, 0]
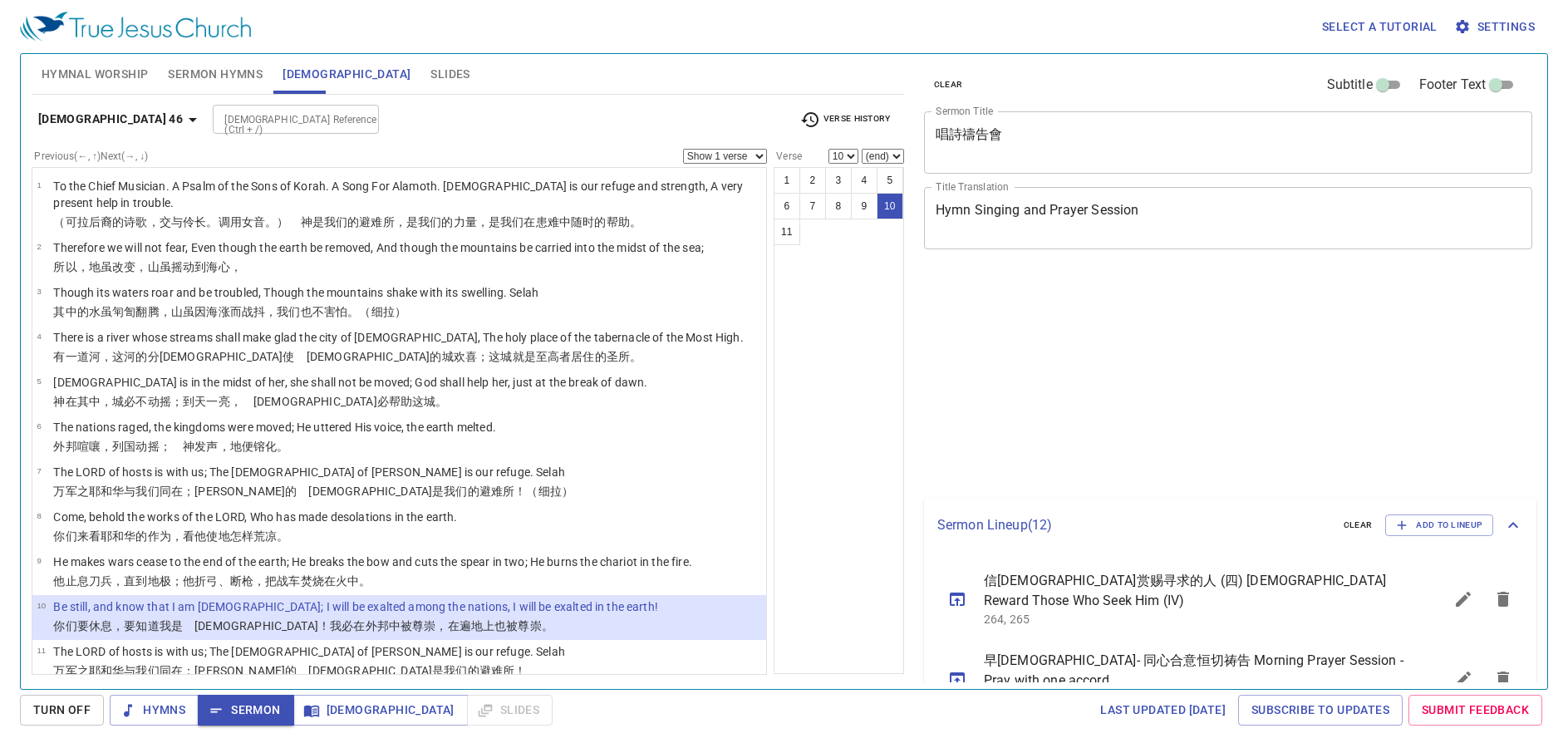
select select "10"
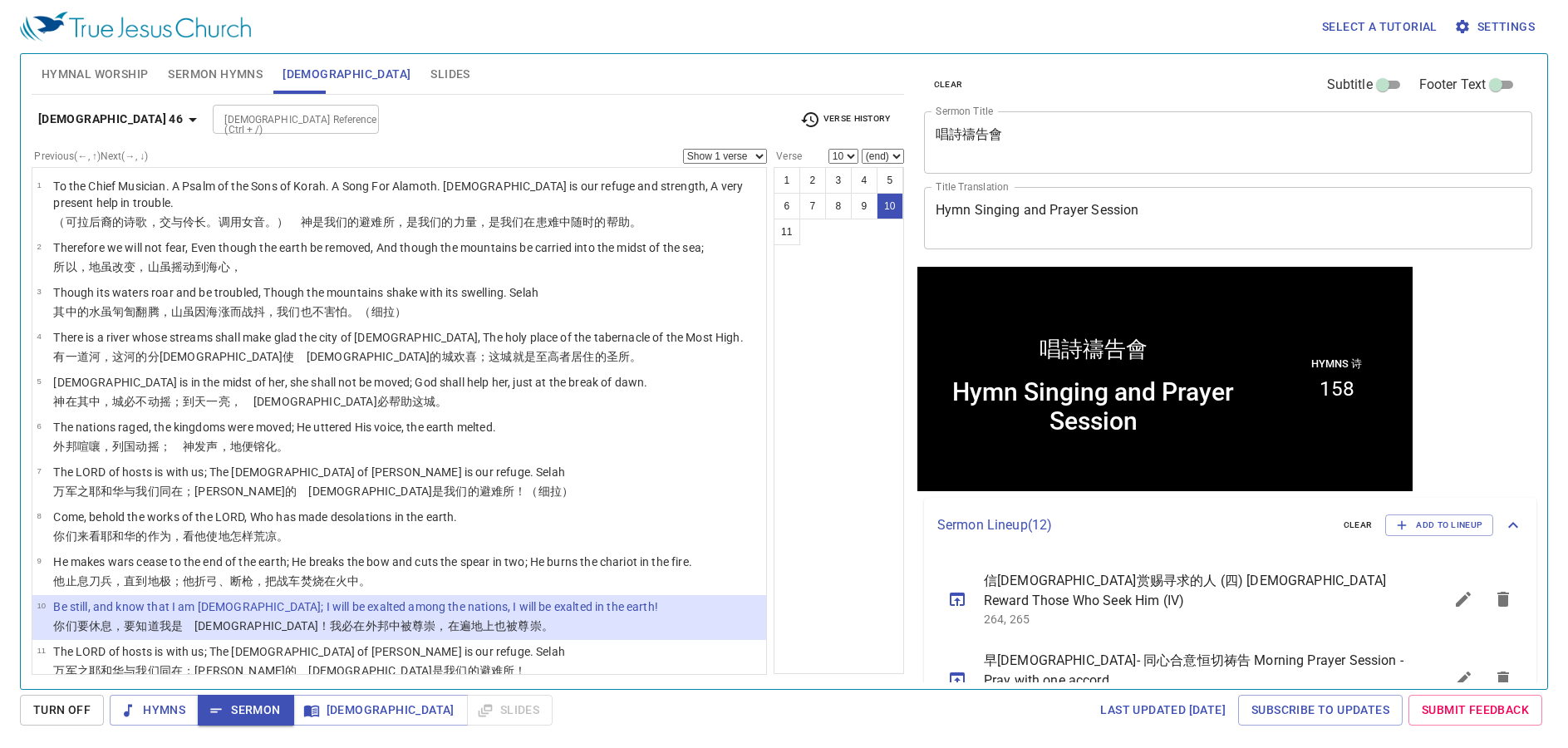
scroll to position [1, 0]
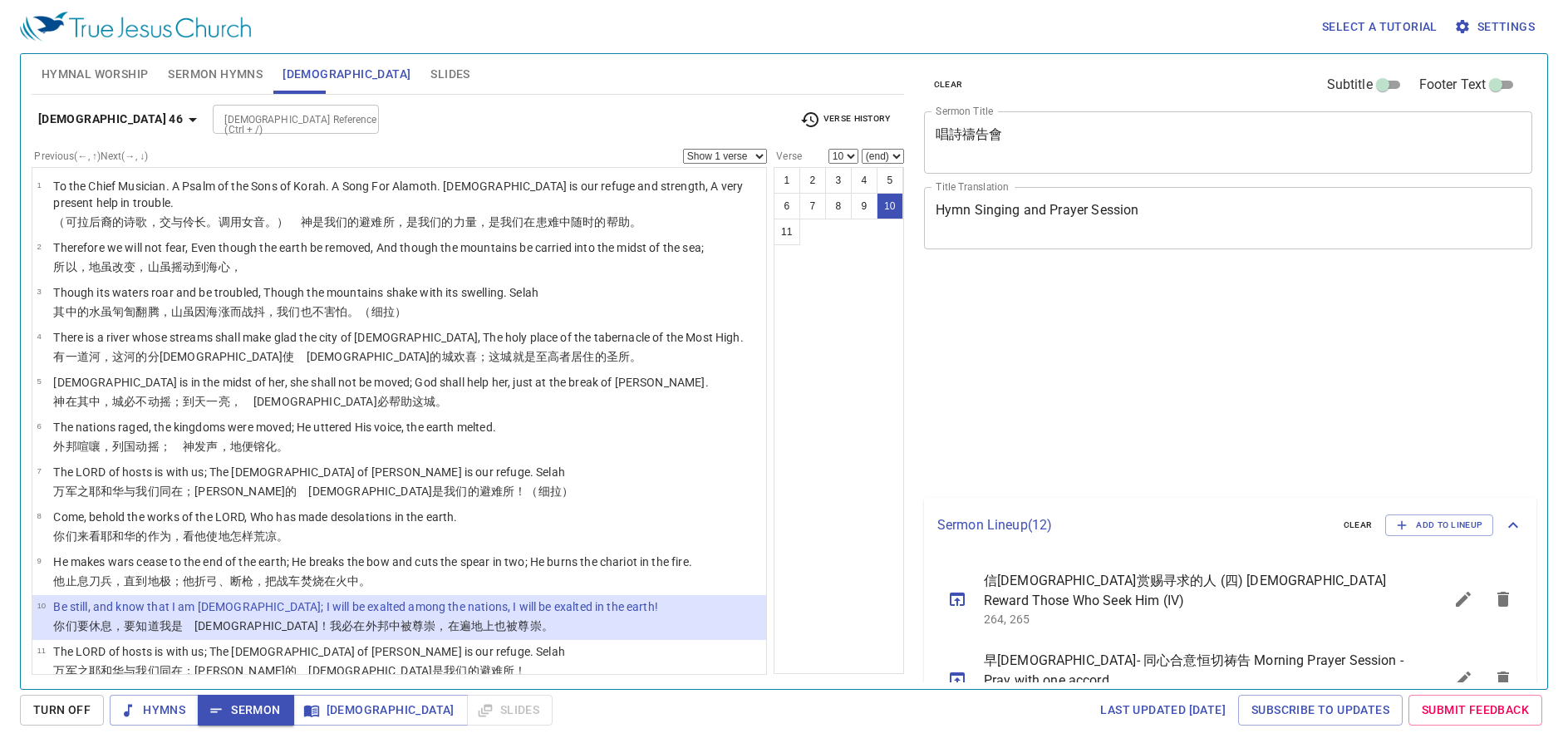
select select "10"
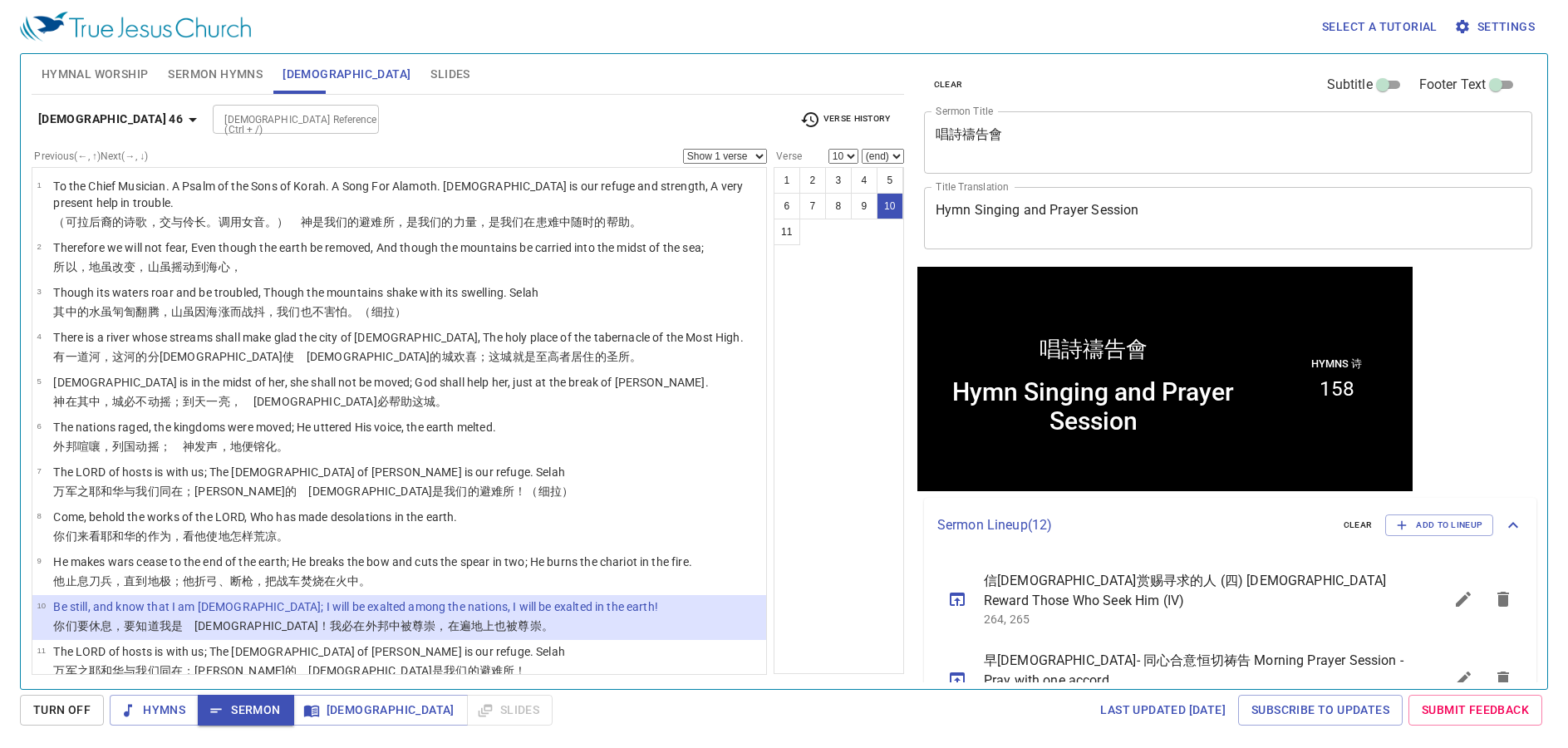
scroll to position [1, 0]
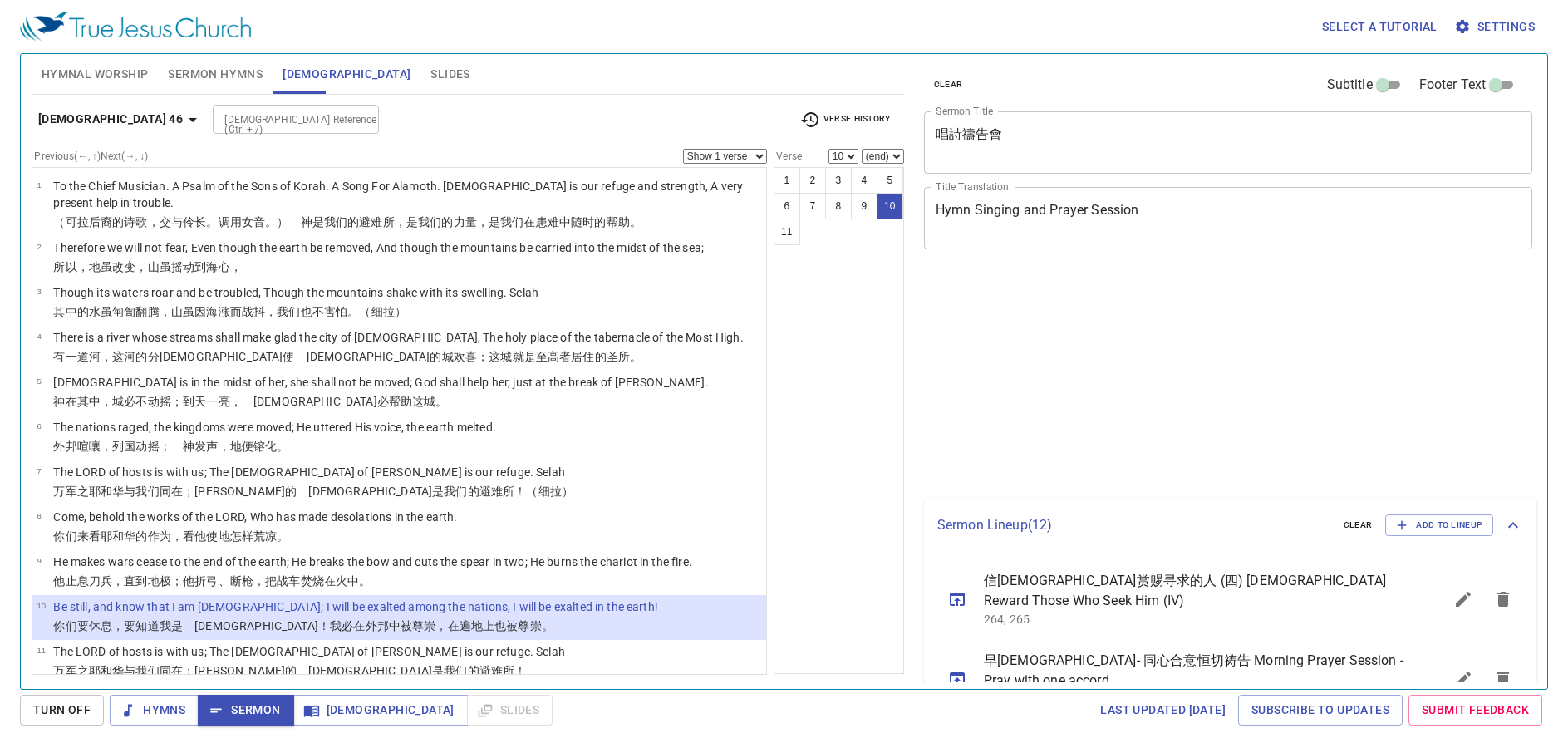
select select "10"
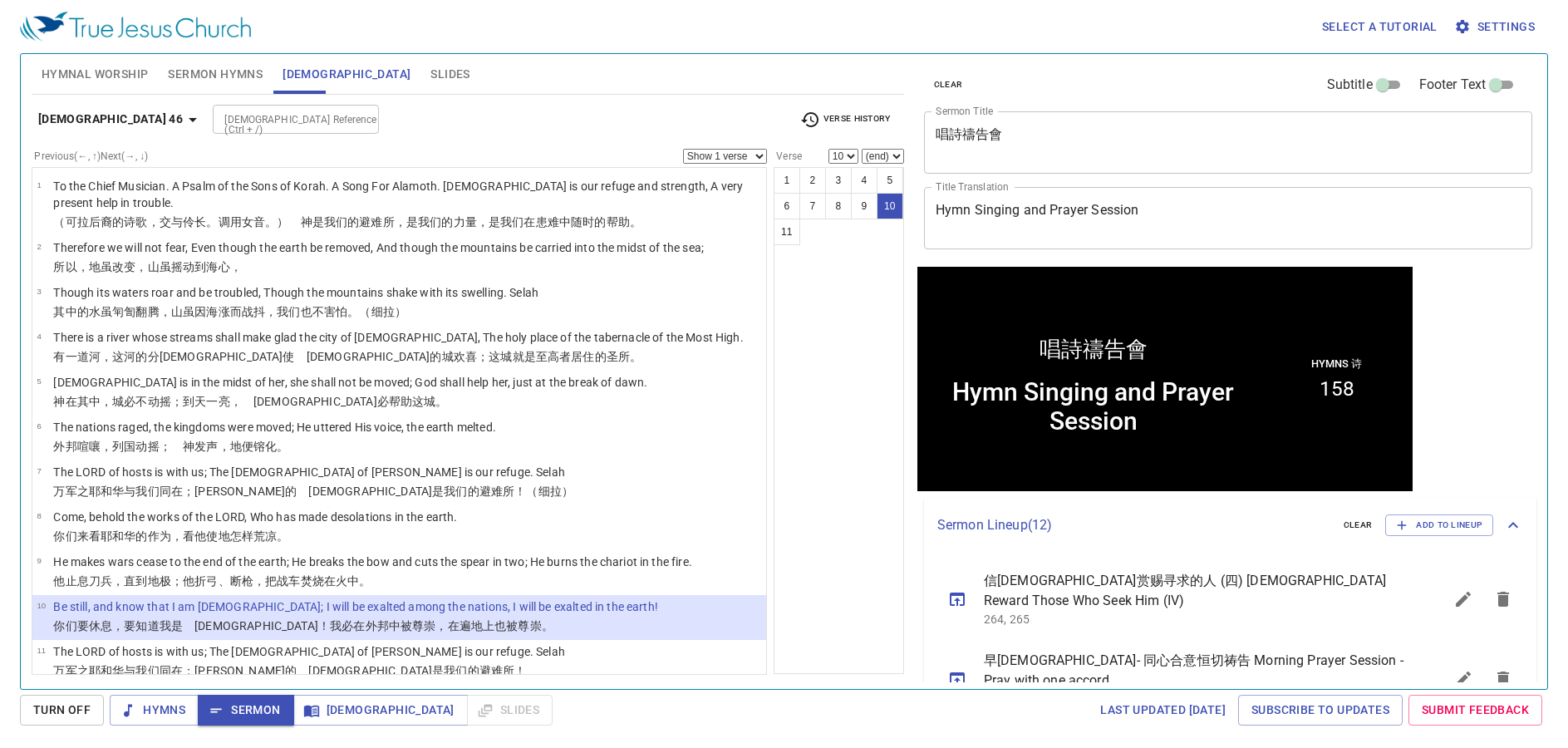
scroll to position [1, 0]
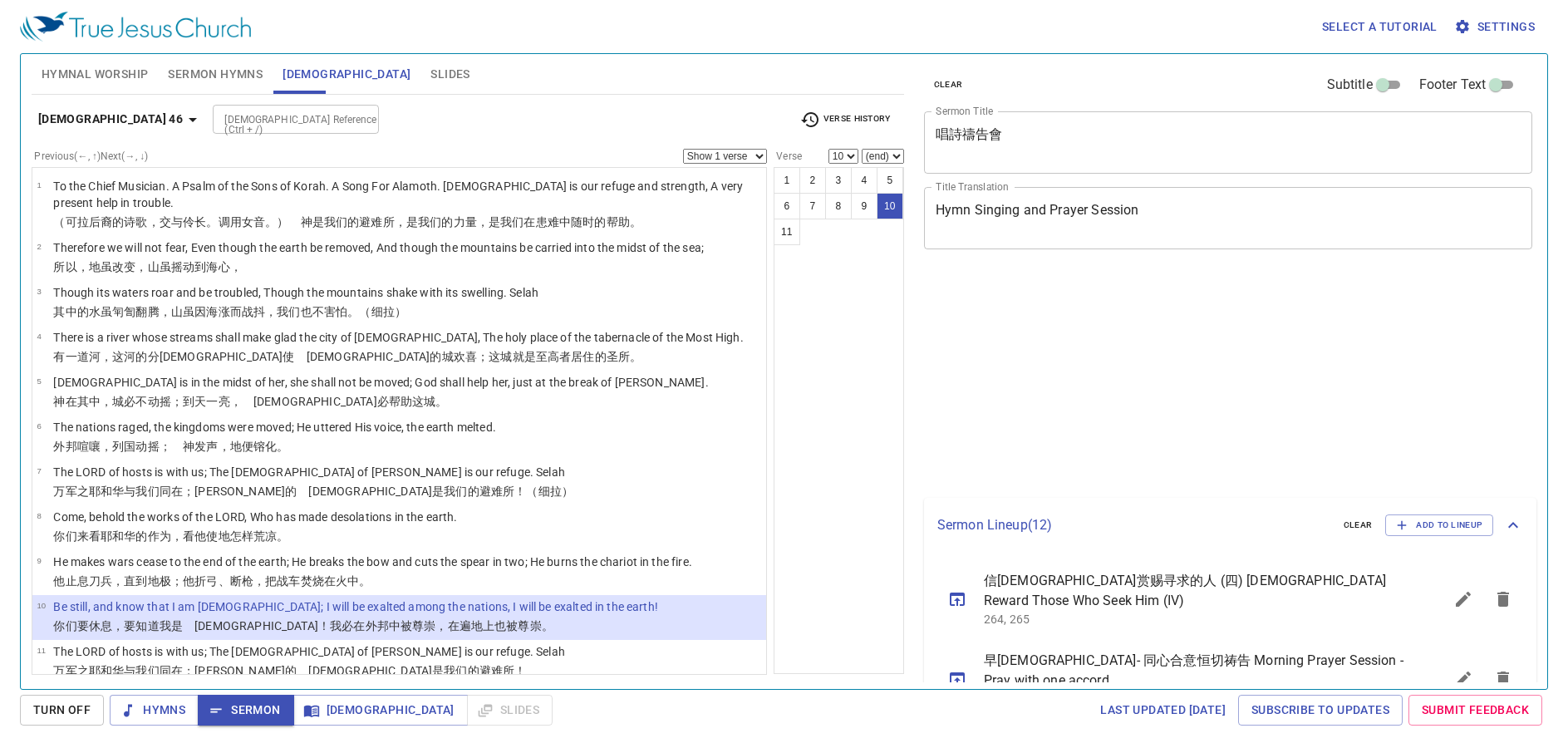
select select "10"
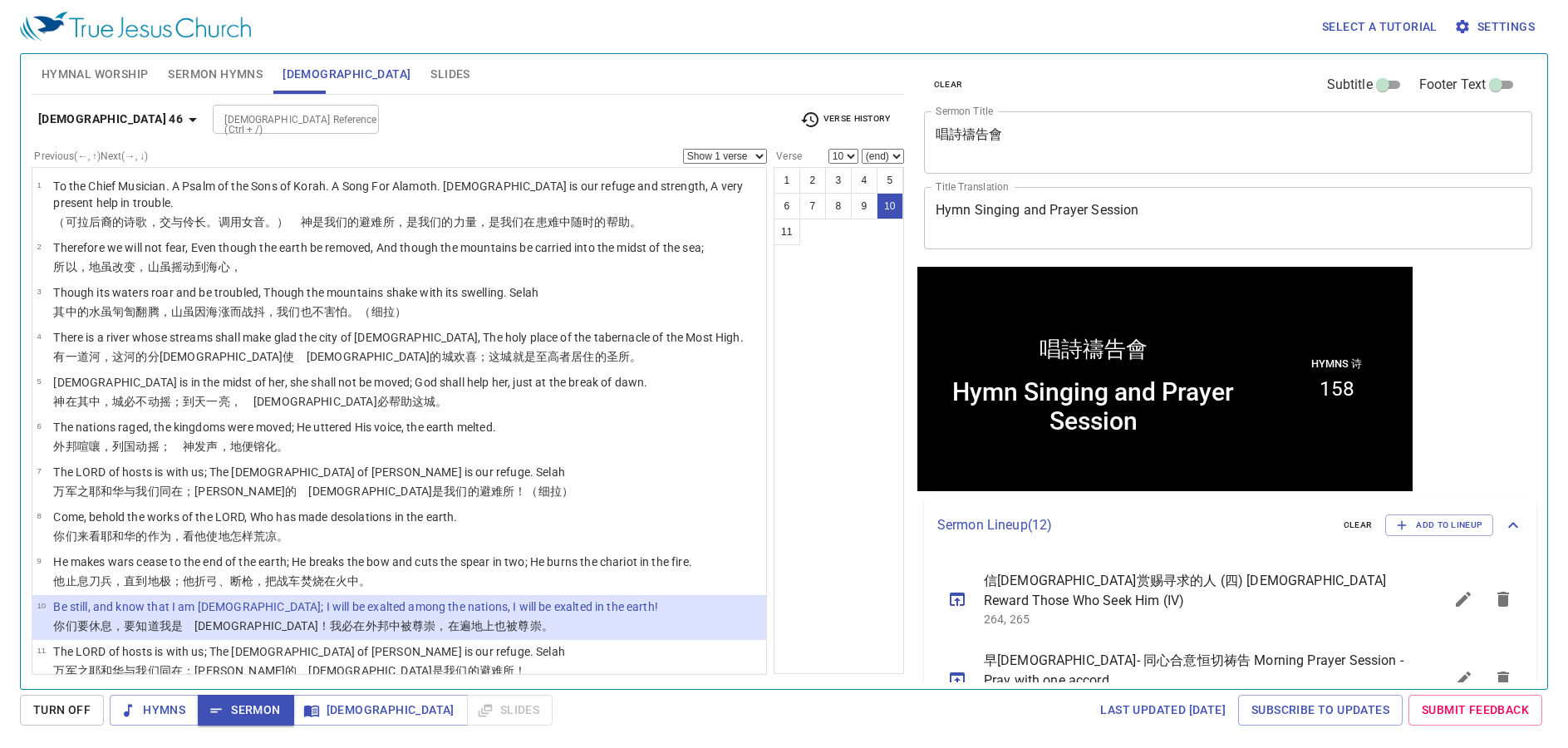
scroll to position [1, 0]
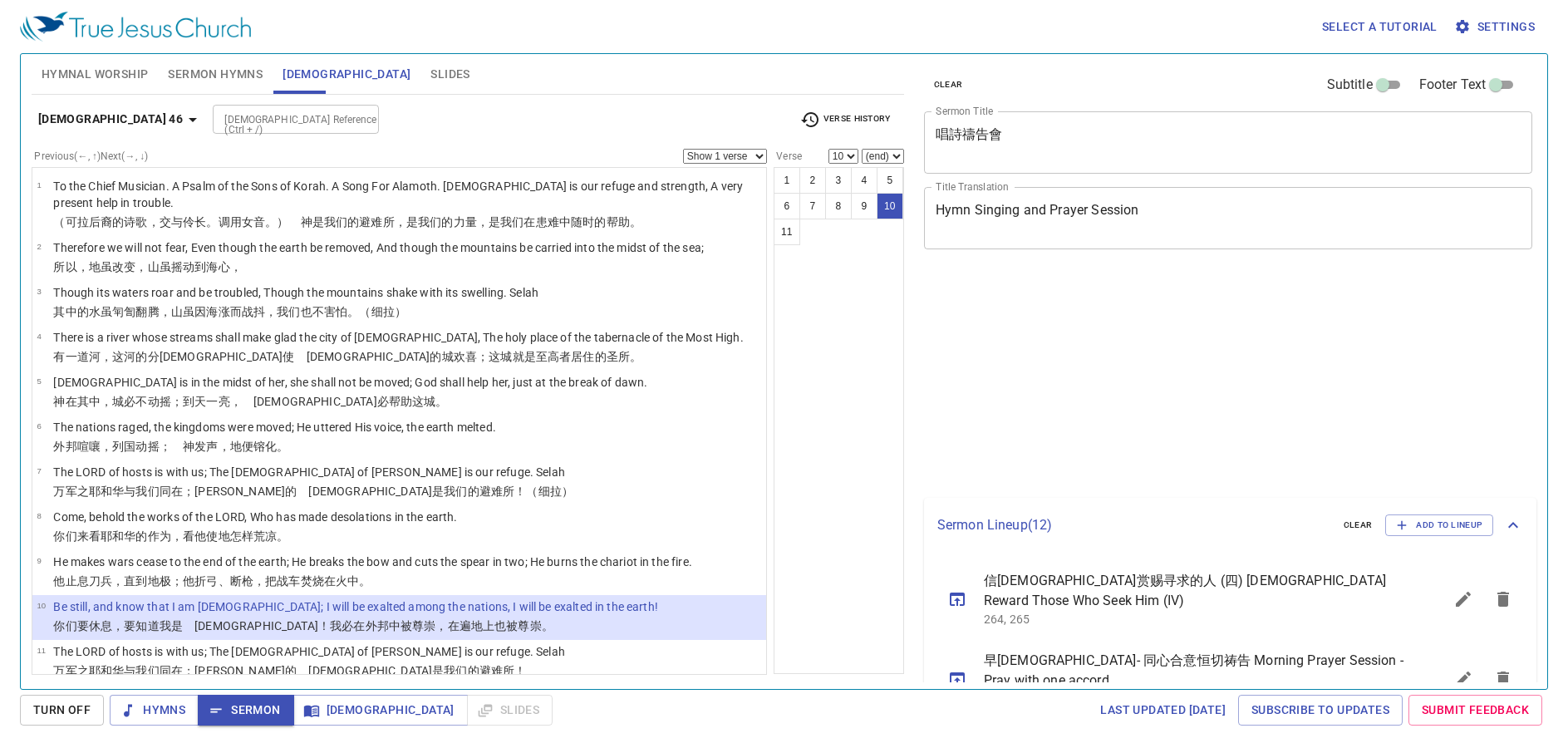
select select "10"
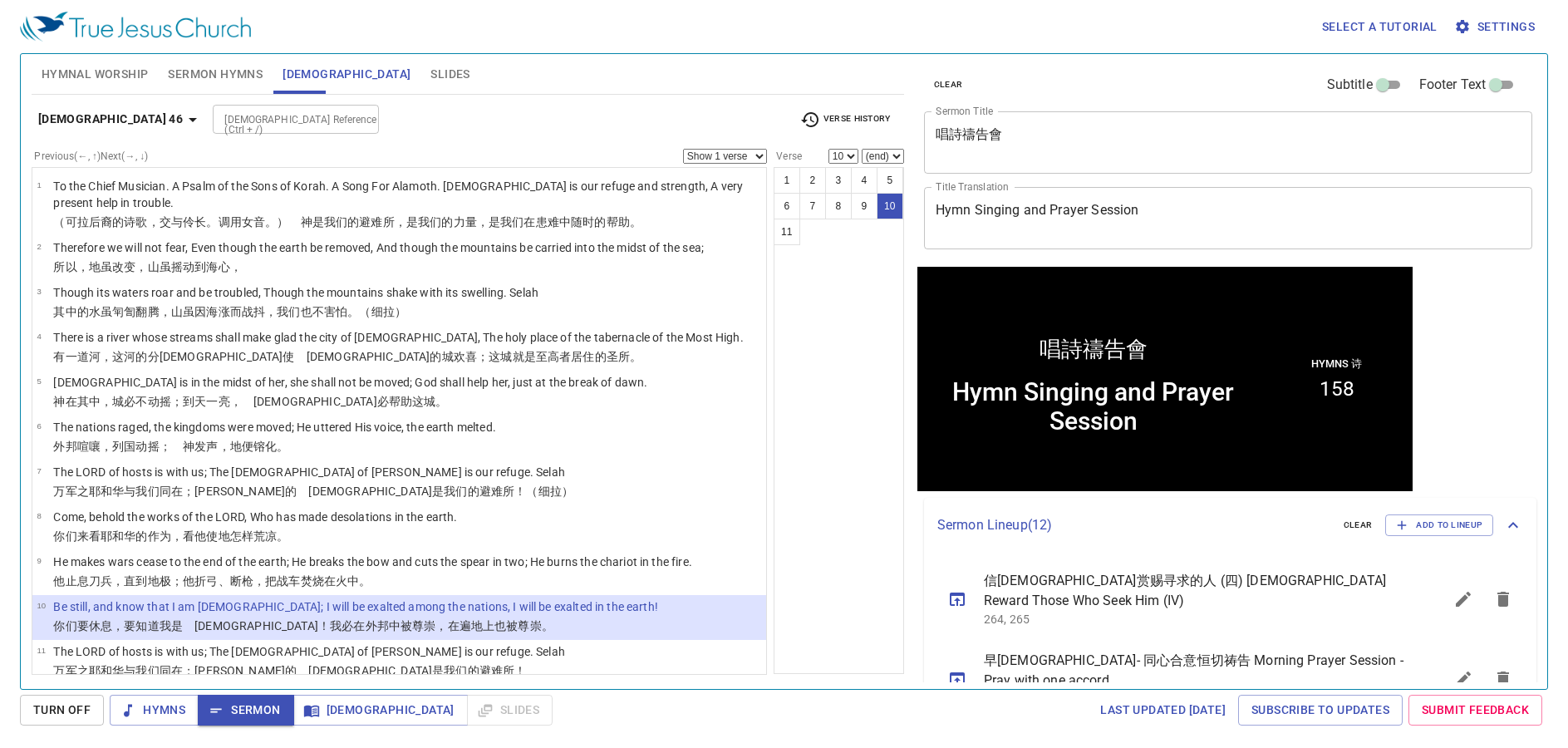
scroll to position [1, 0]
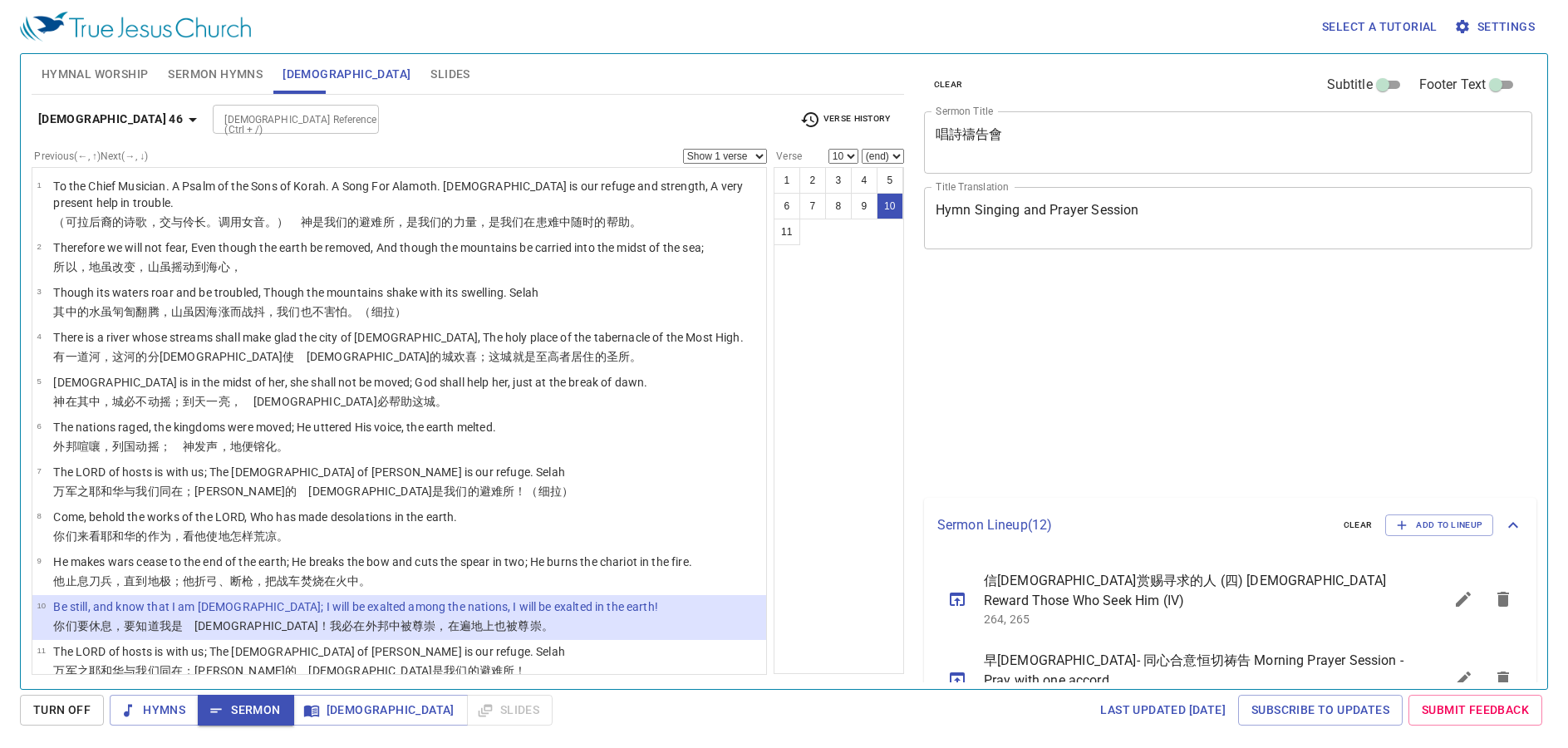
select select "10"
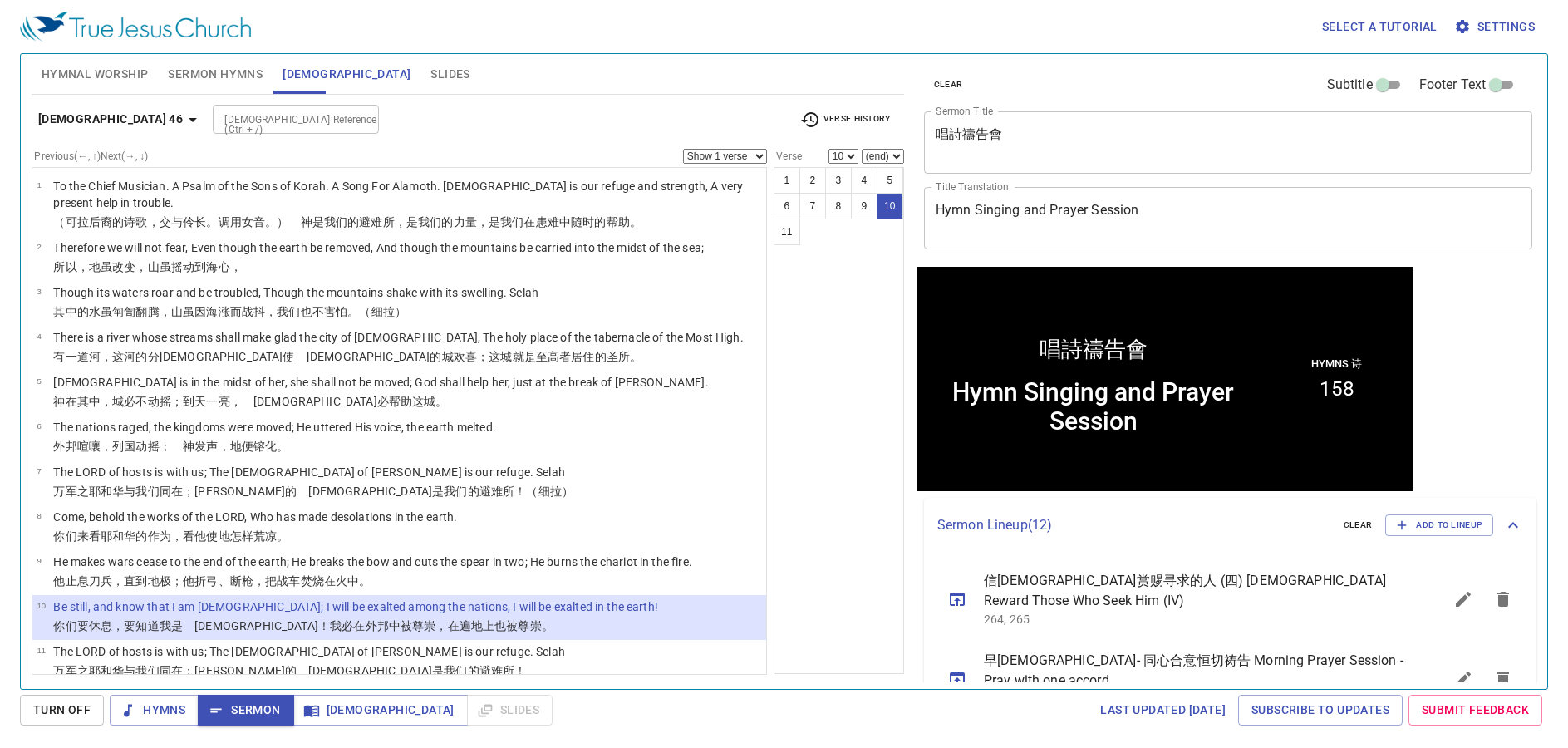
scroll to position [1, 0]
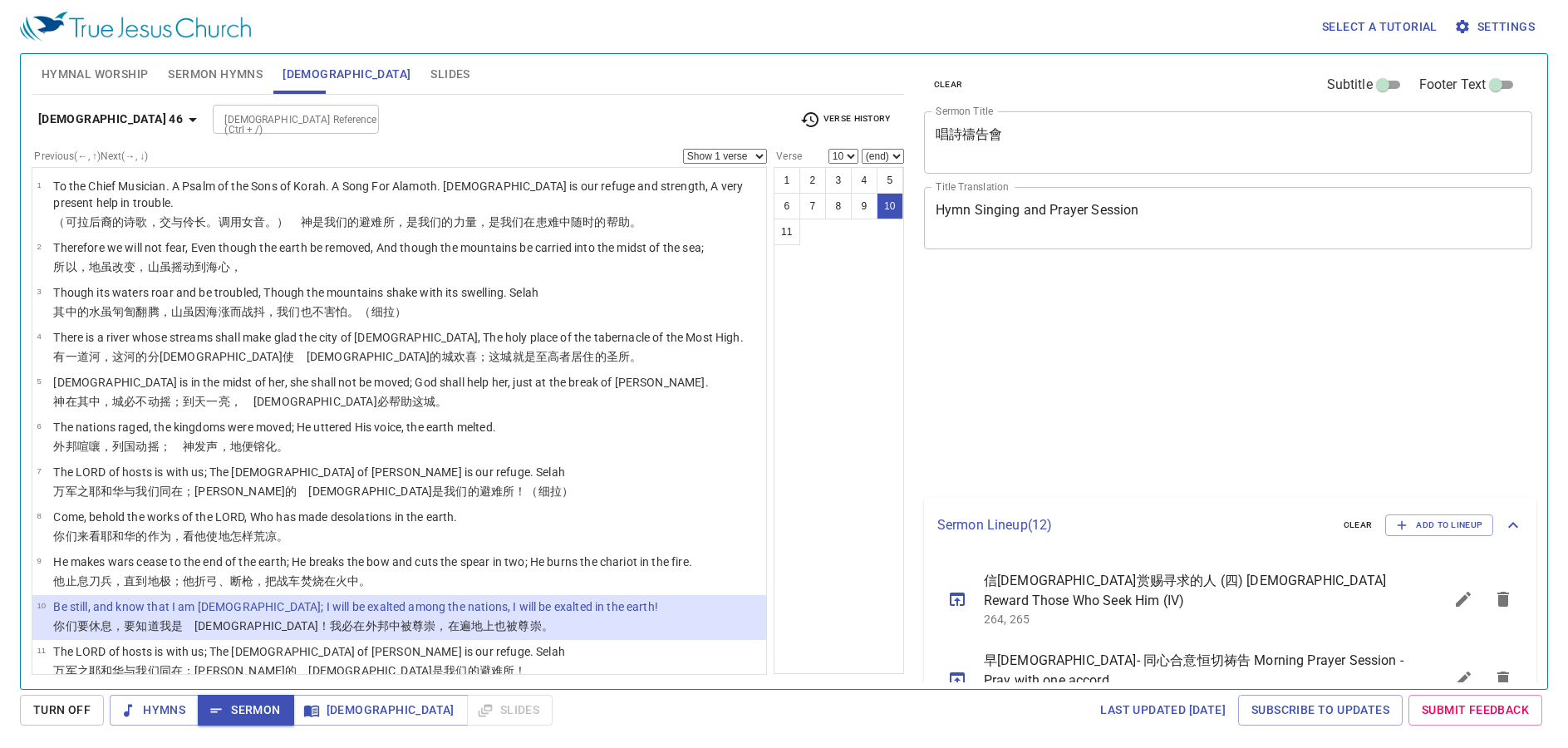
select select "10"
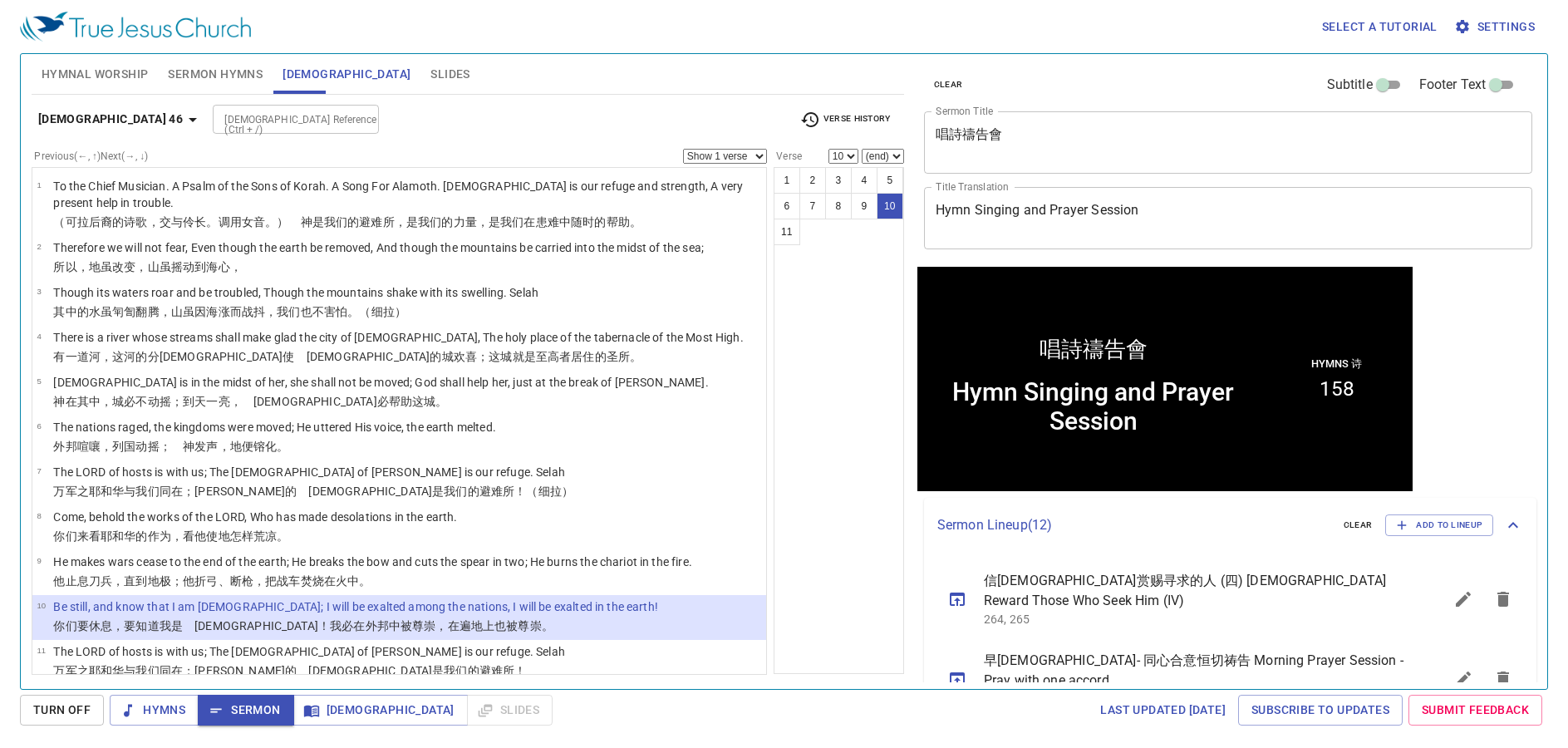
scroll to position [1, 0]
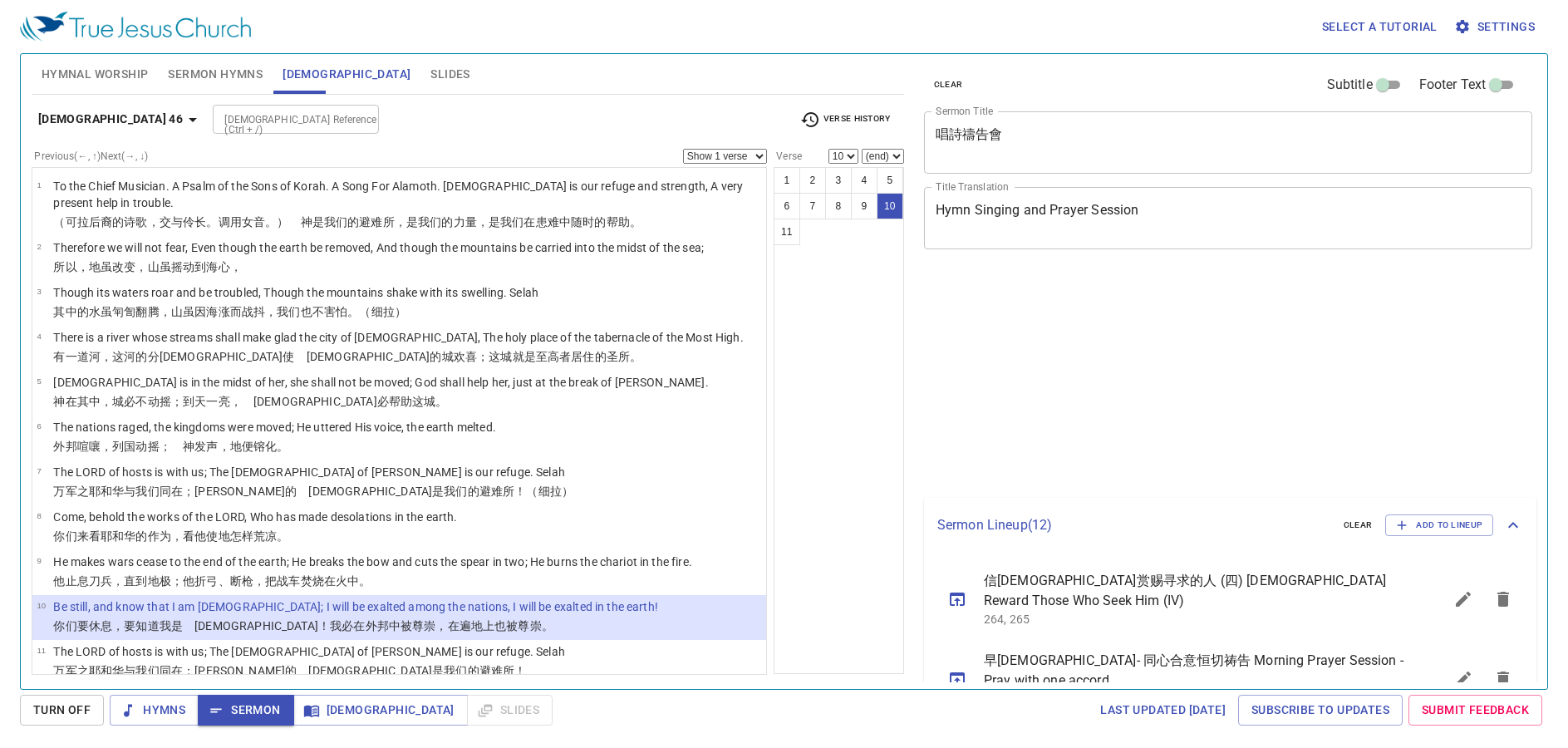
select select "10"
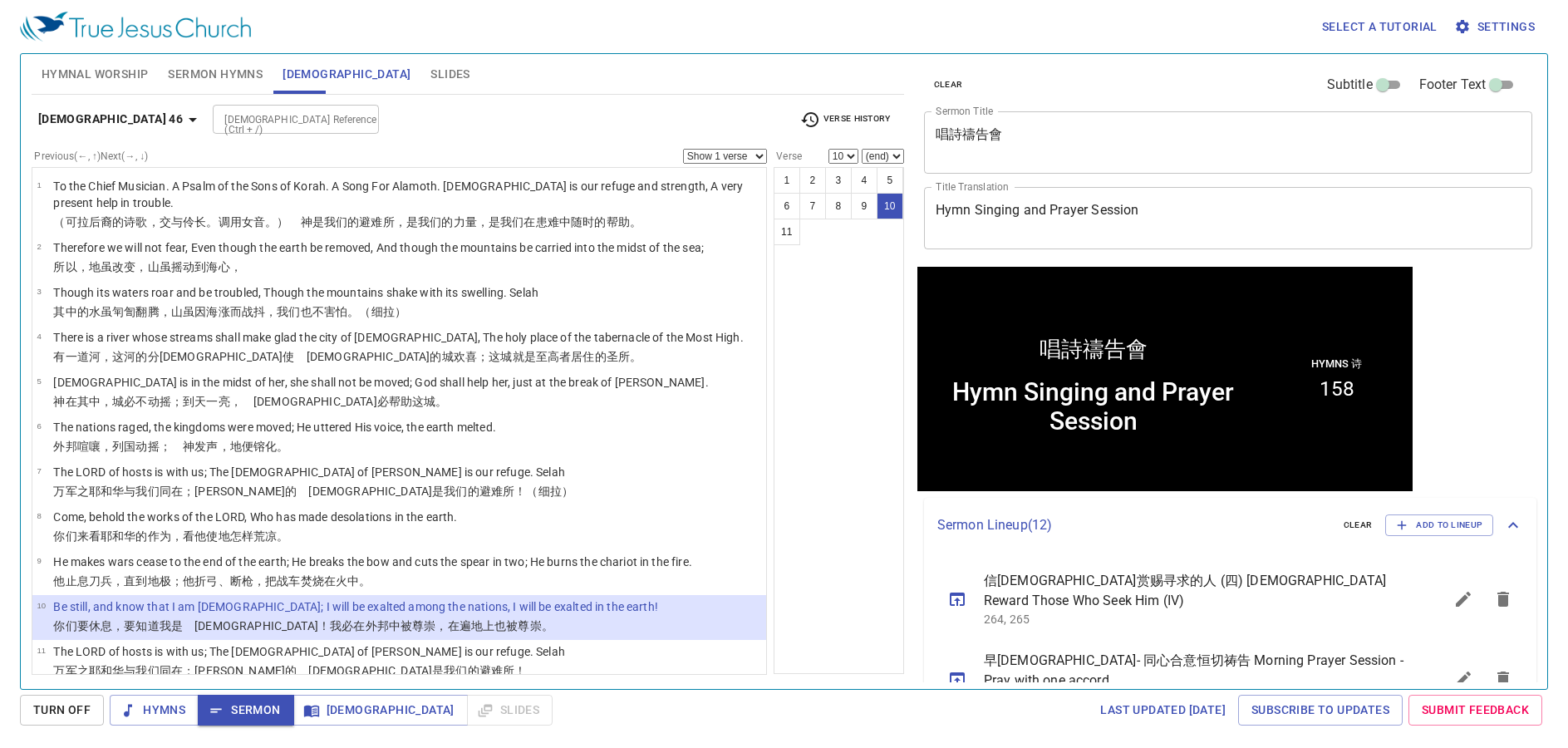
scroll to position [1, 0]
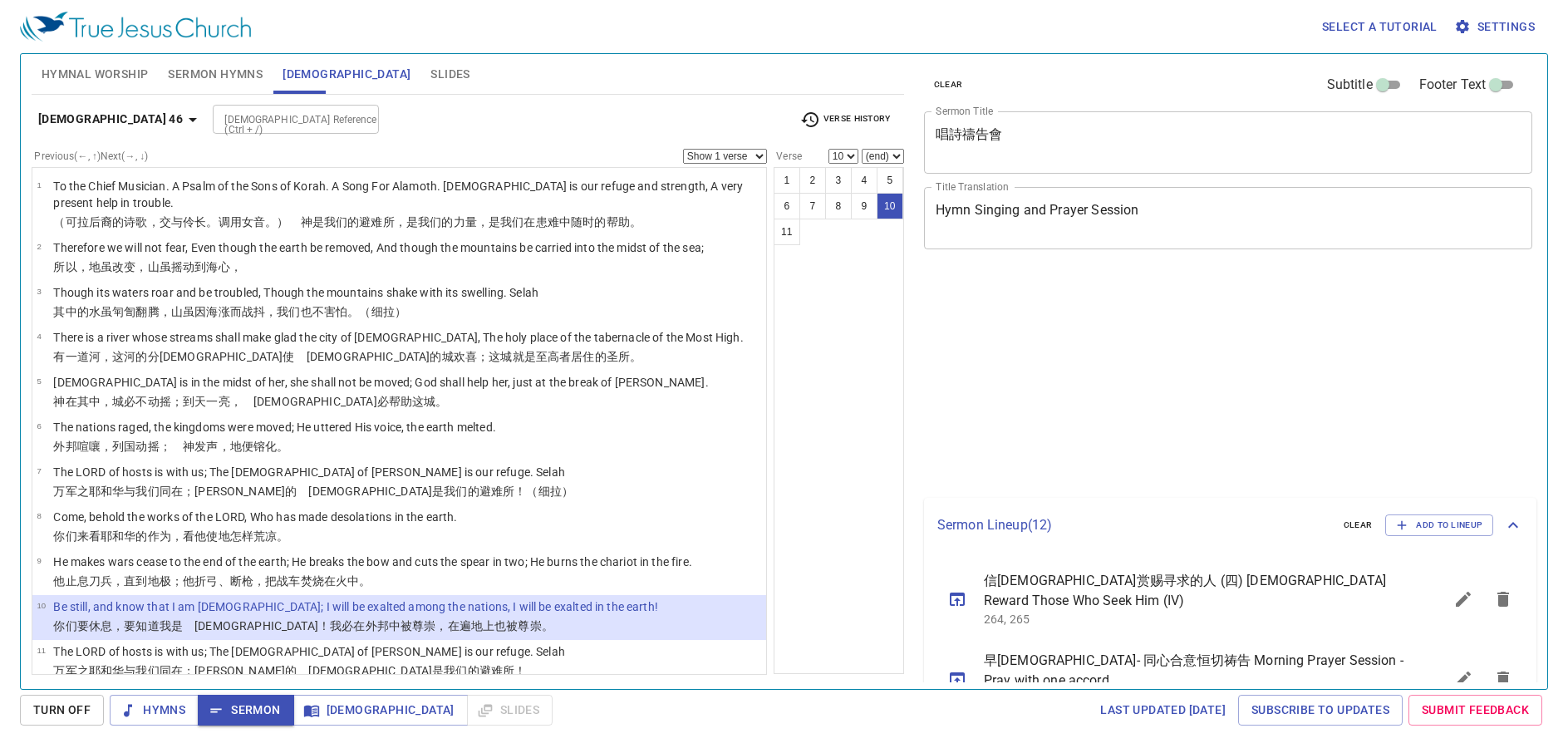
select select "10"
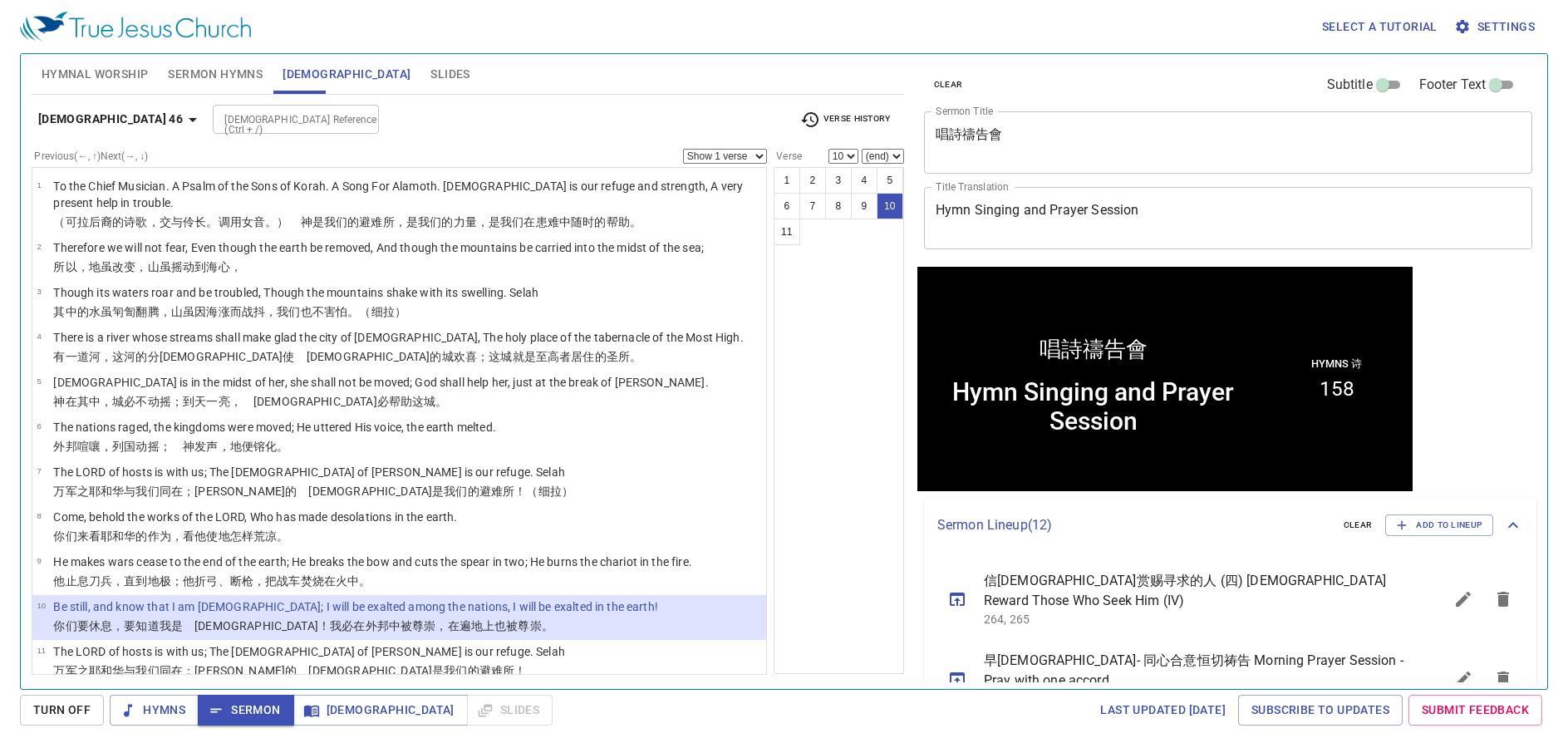
scroll to position [1, 0]
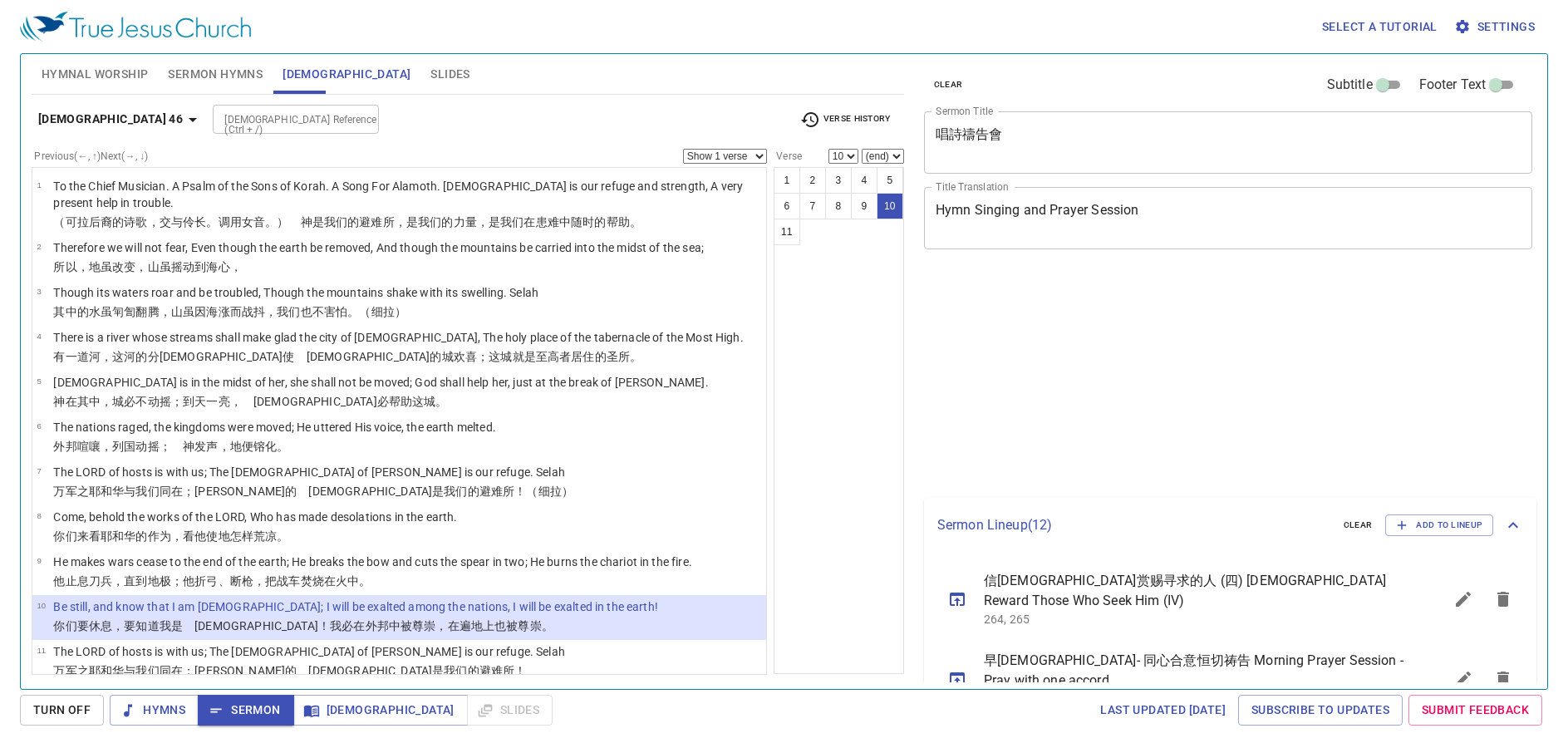
select select "10"
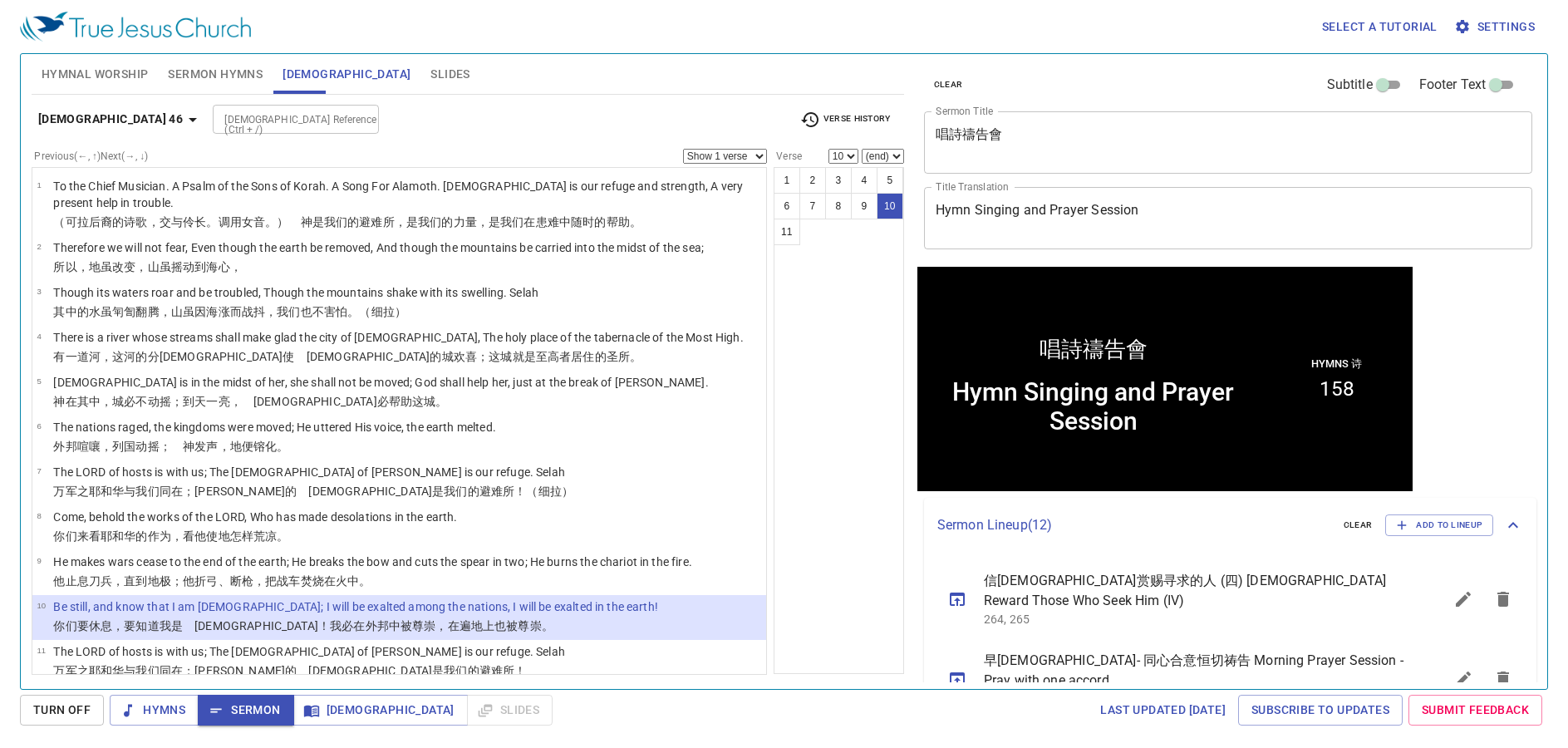
scroll to position [1, 0]
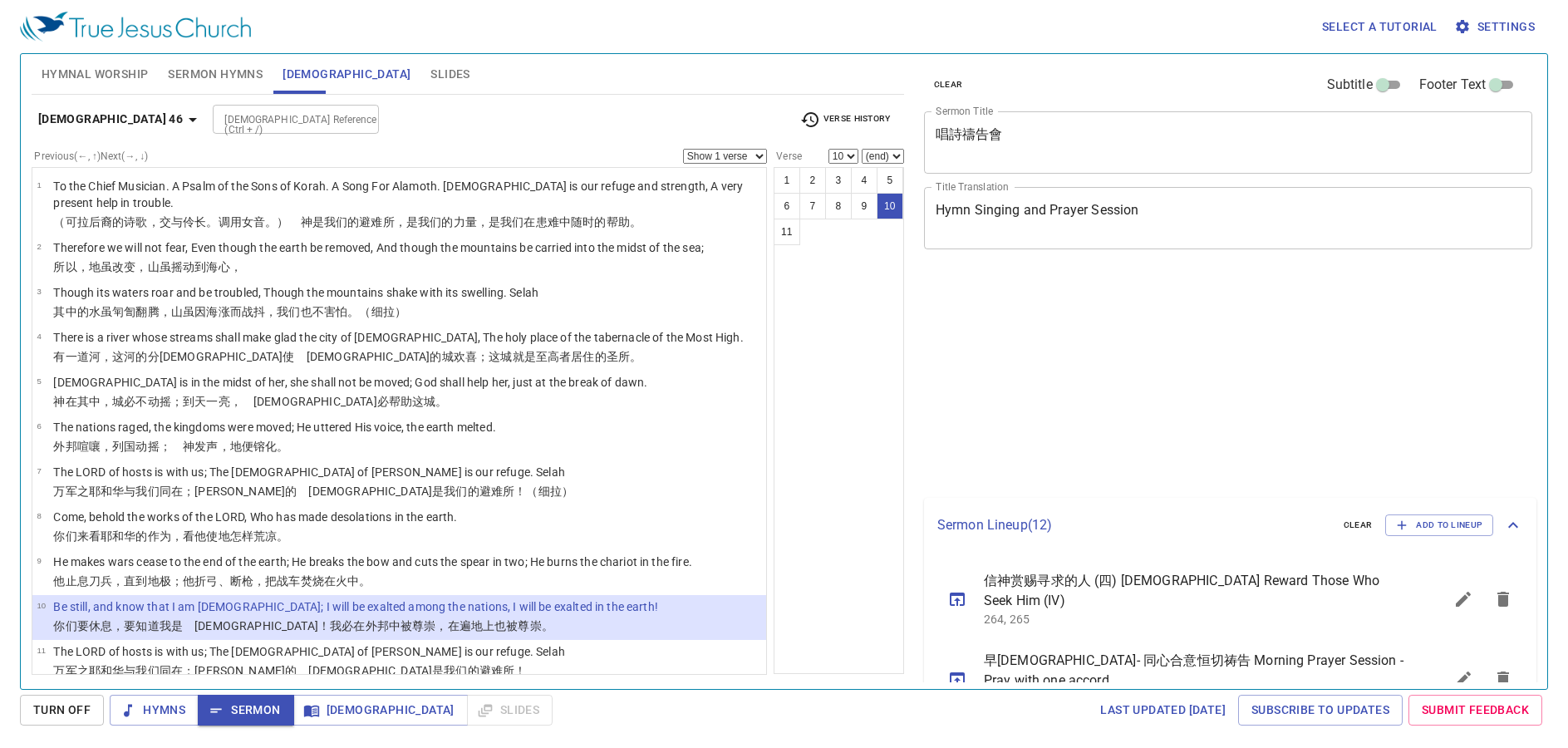
select select "10"
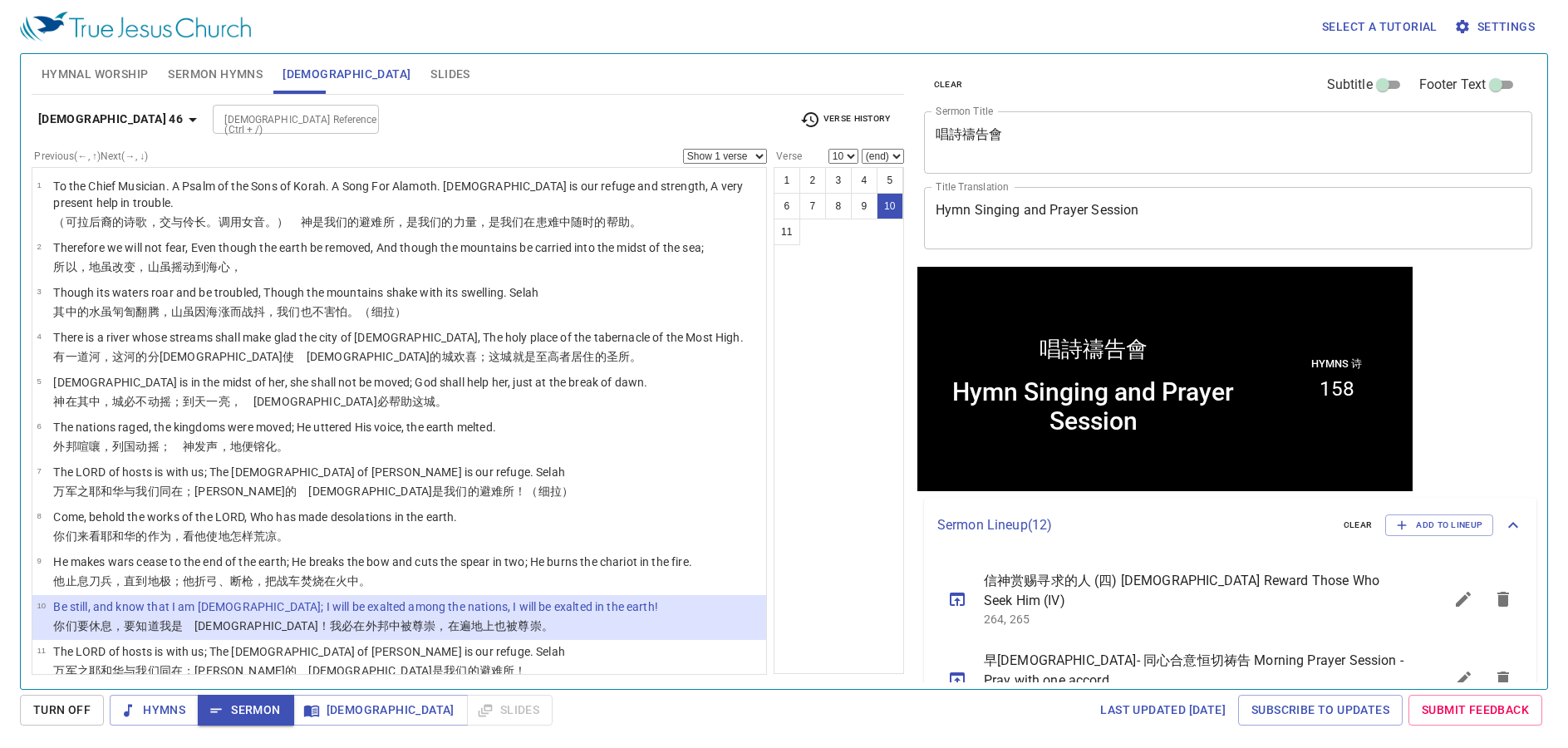
scroll to position [1, 0]
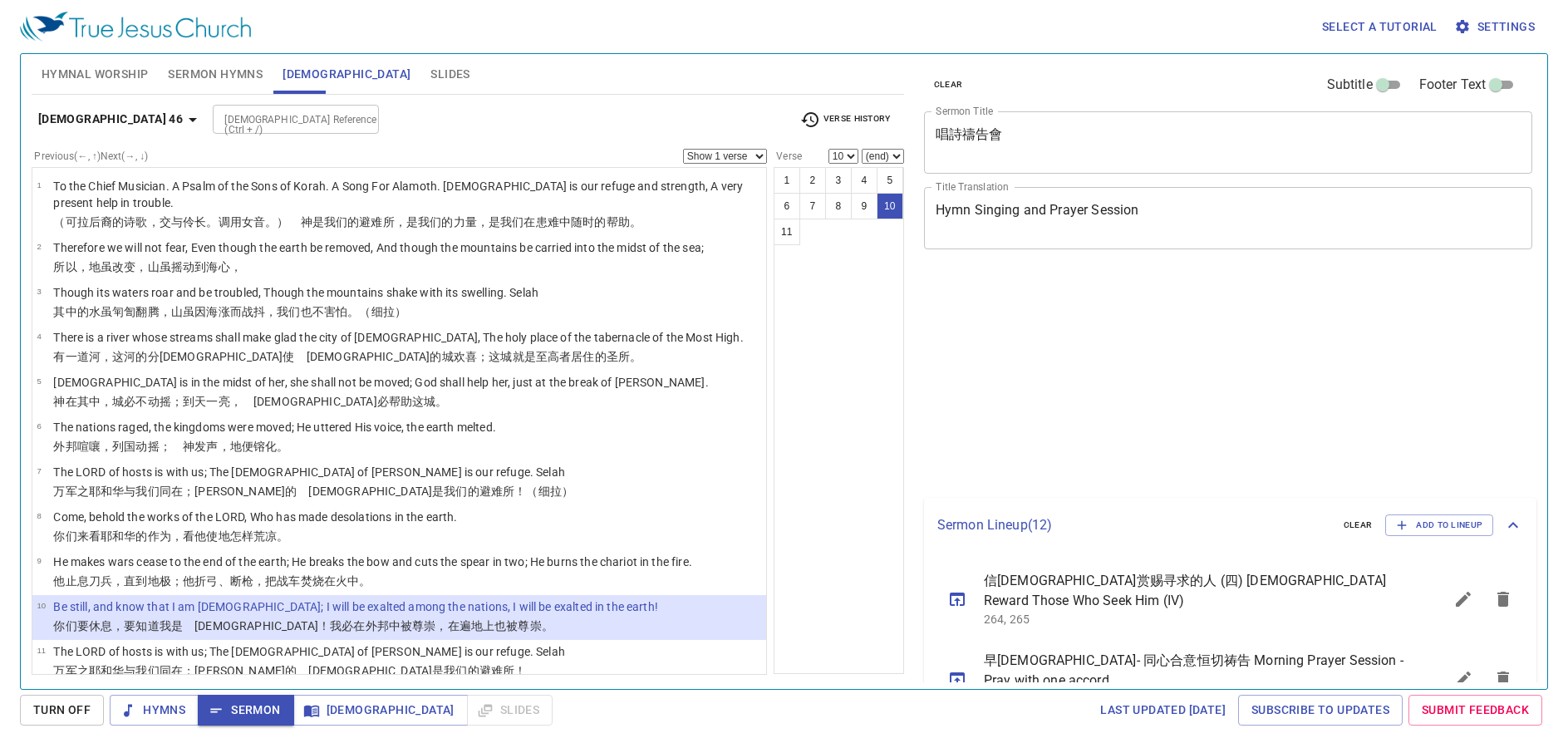
select select "10"
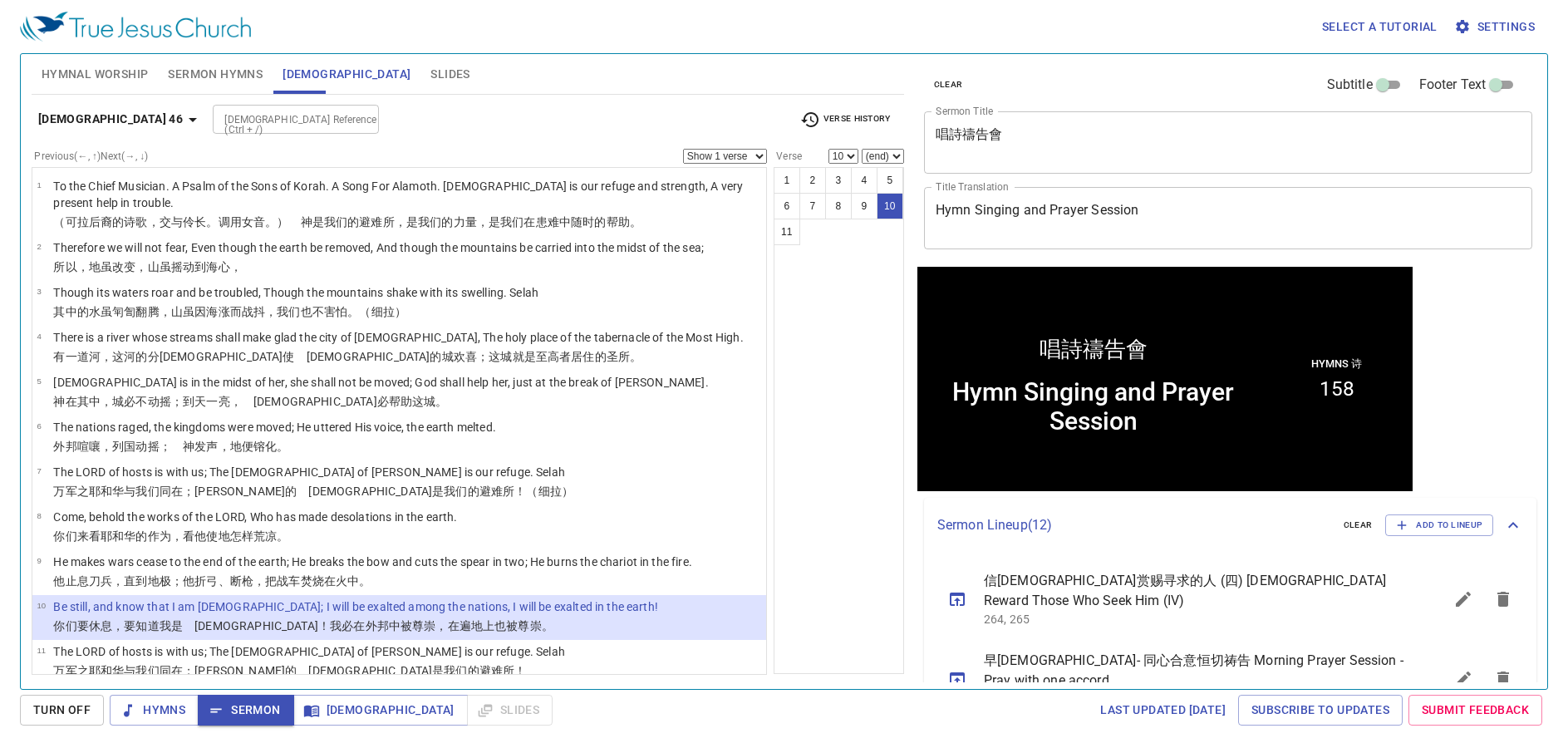
scroll to position [1, 0]
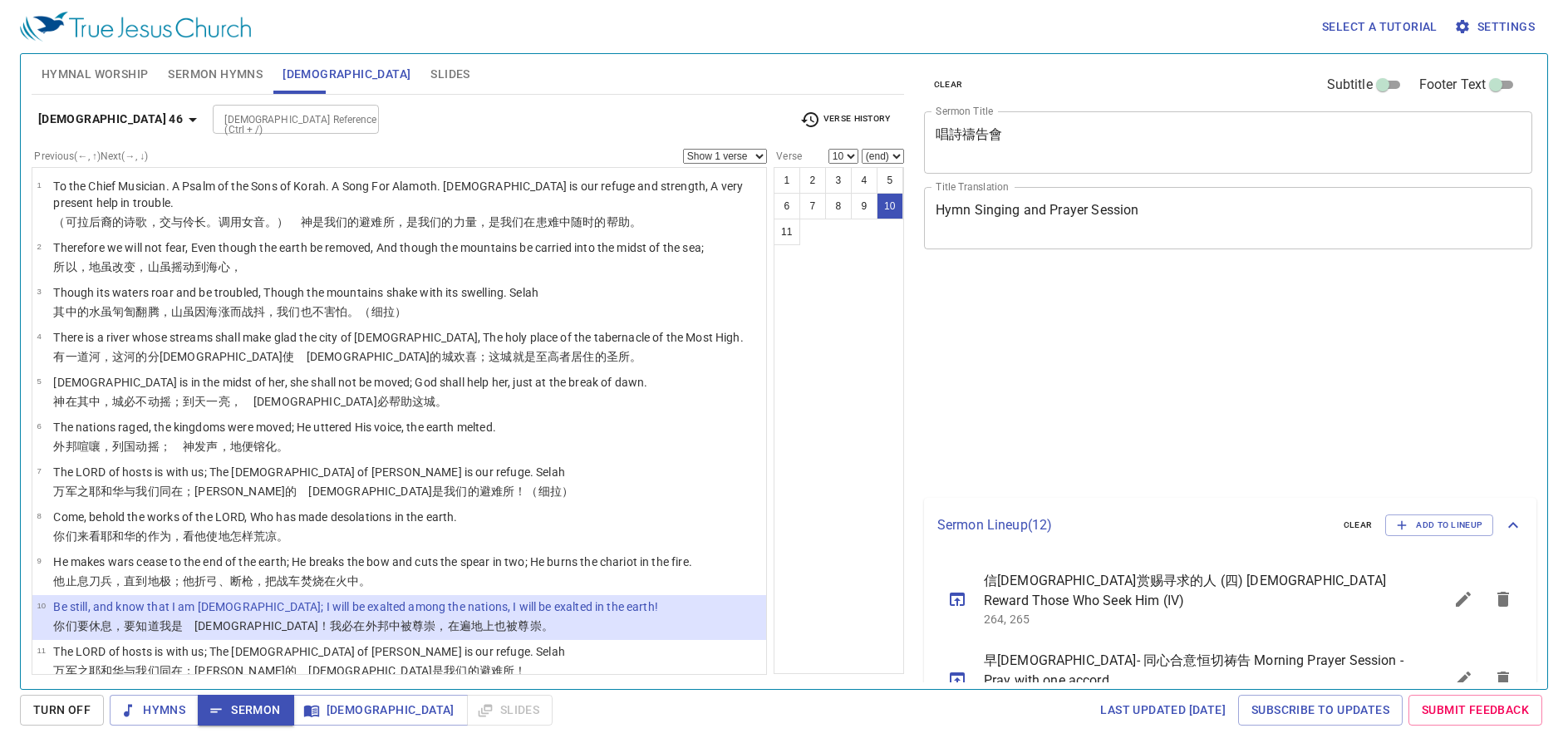
select select "10"
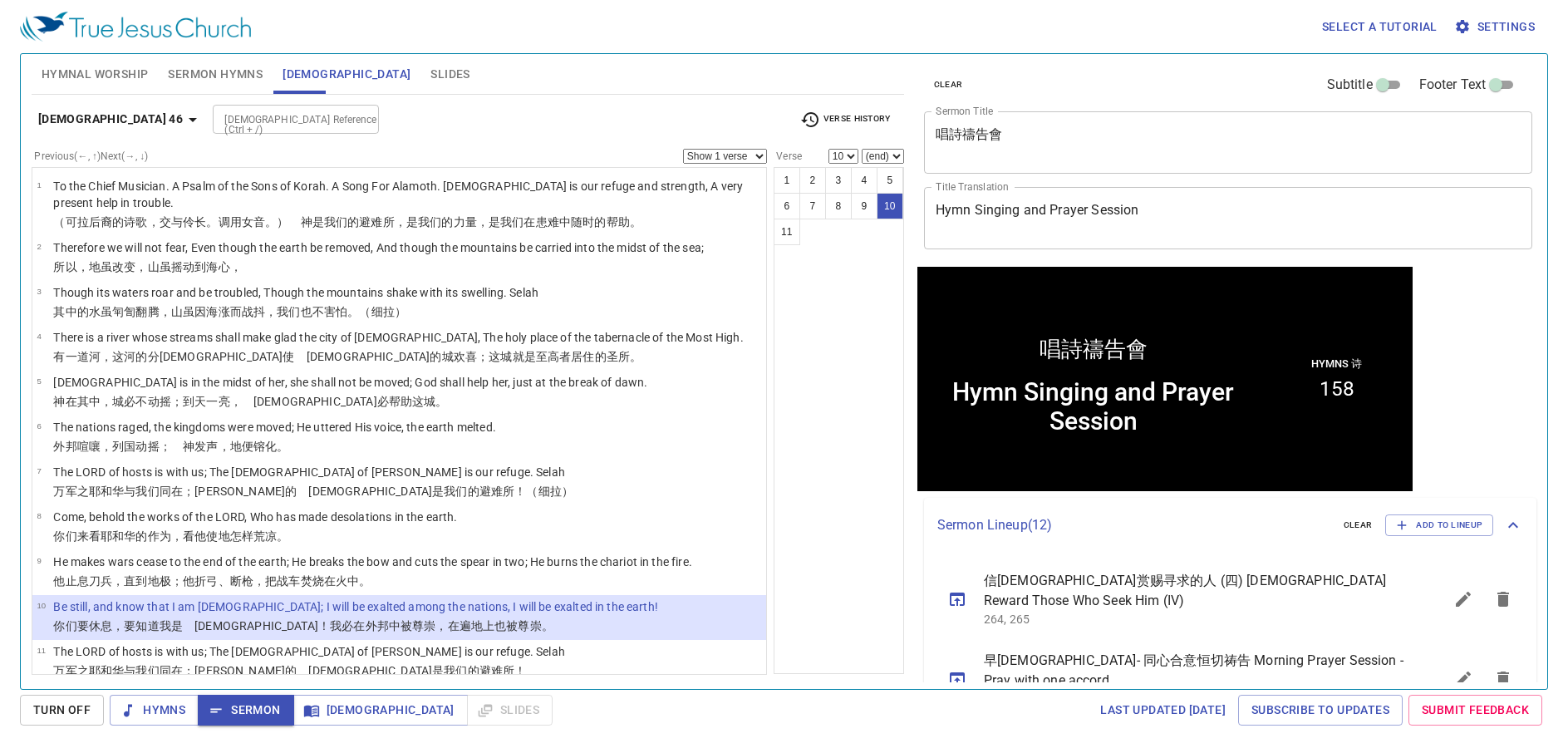
scroll to position [1, 0]
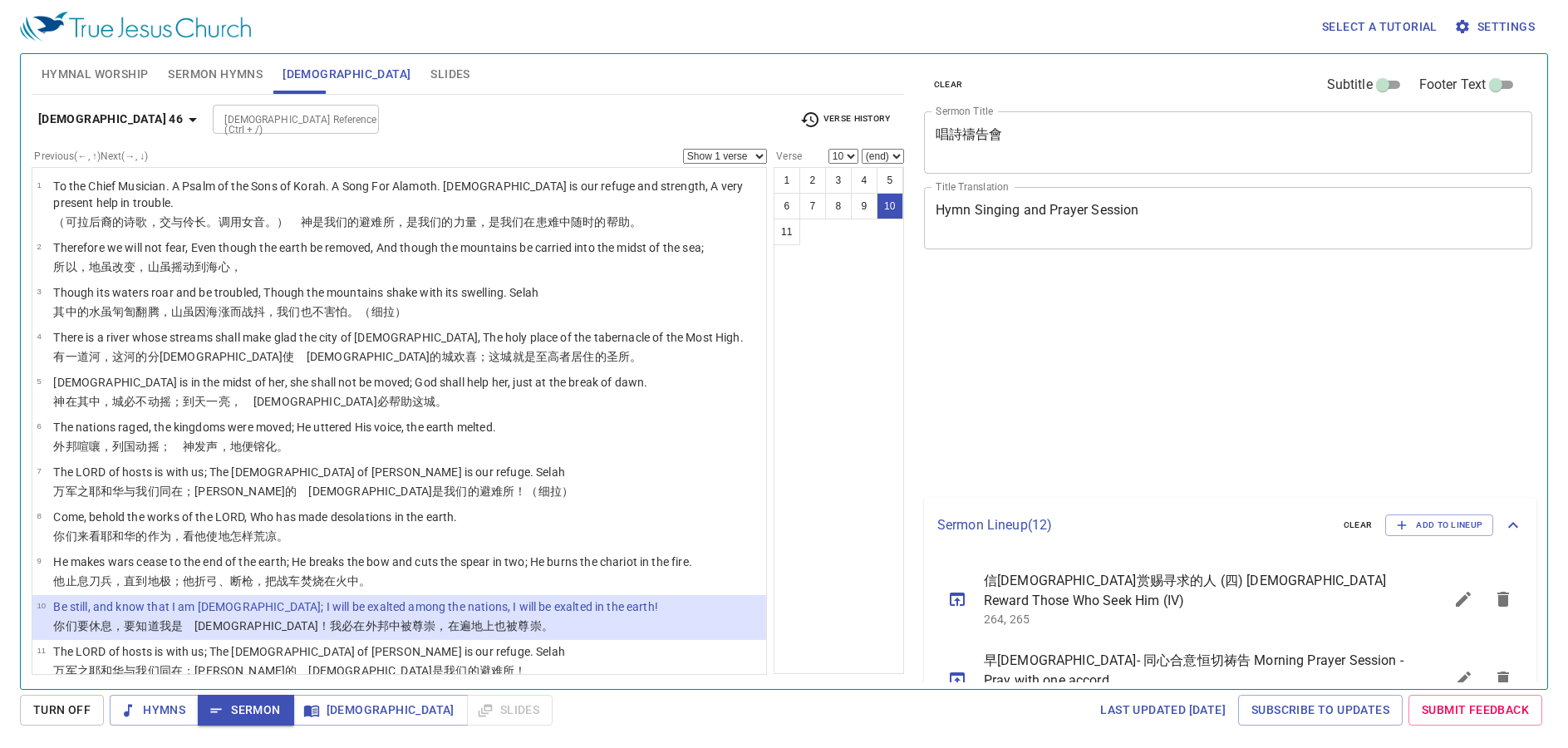
select select "10"
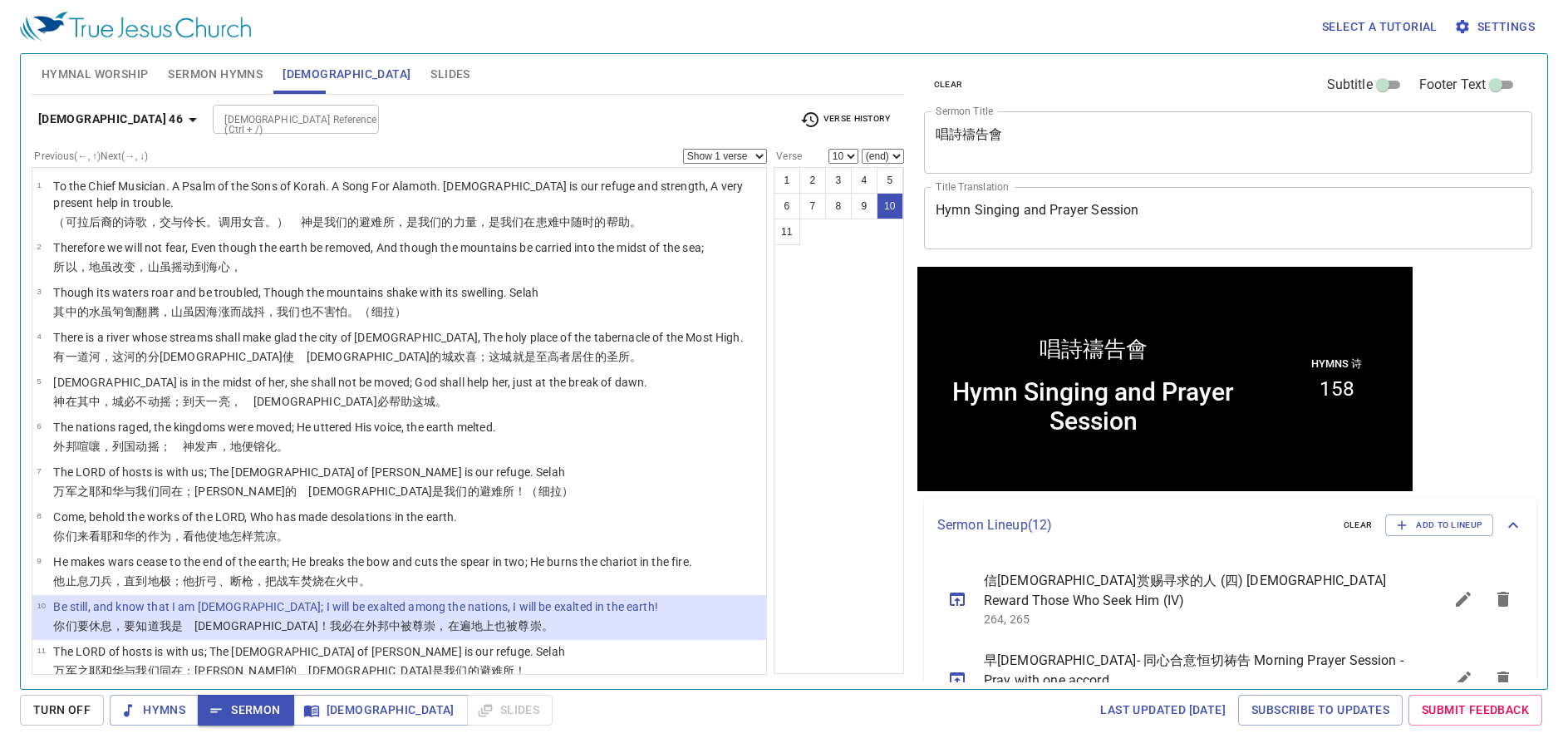
scroll to position [1, 0]
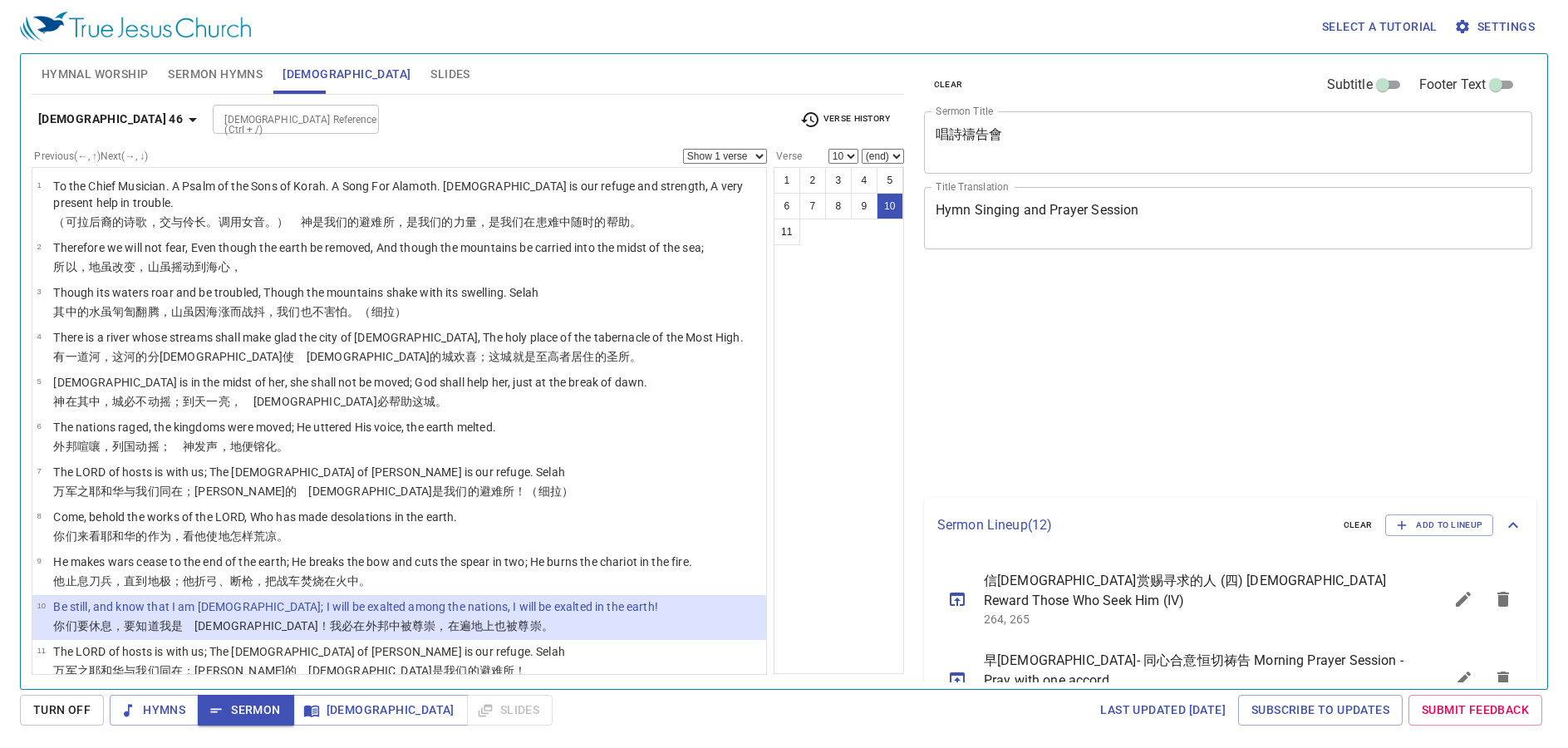
select select "10"
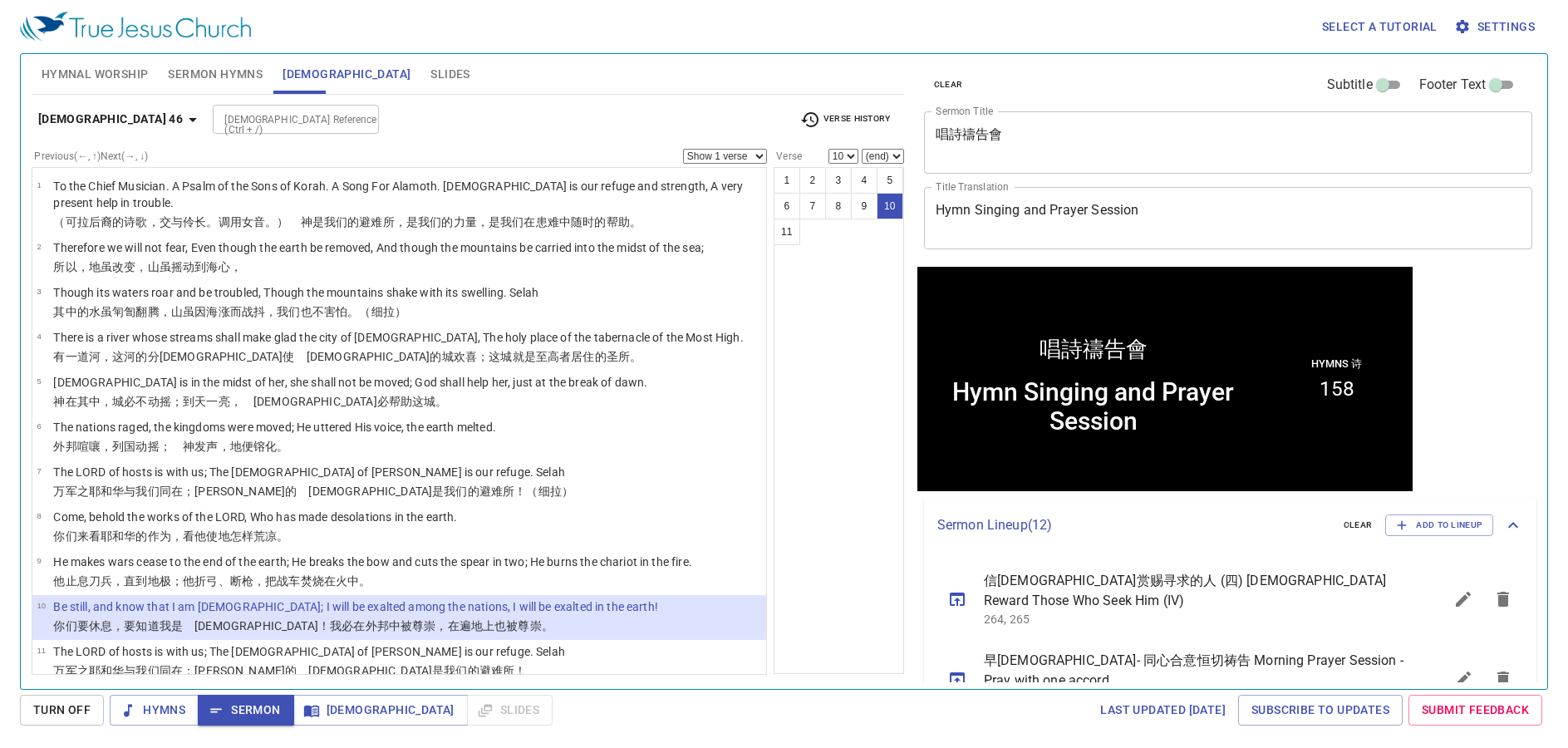
scroll to position [1, 0]
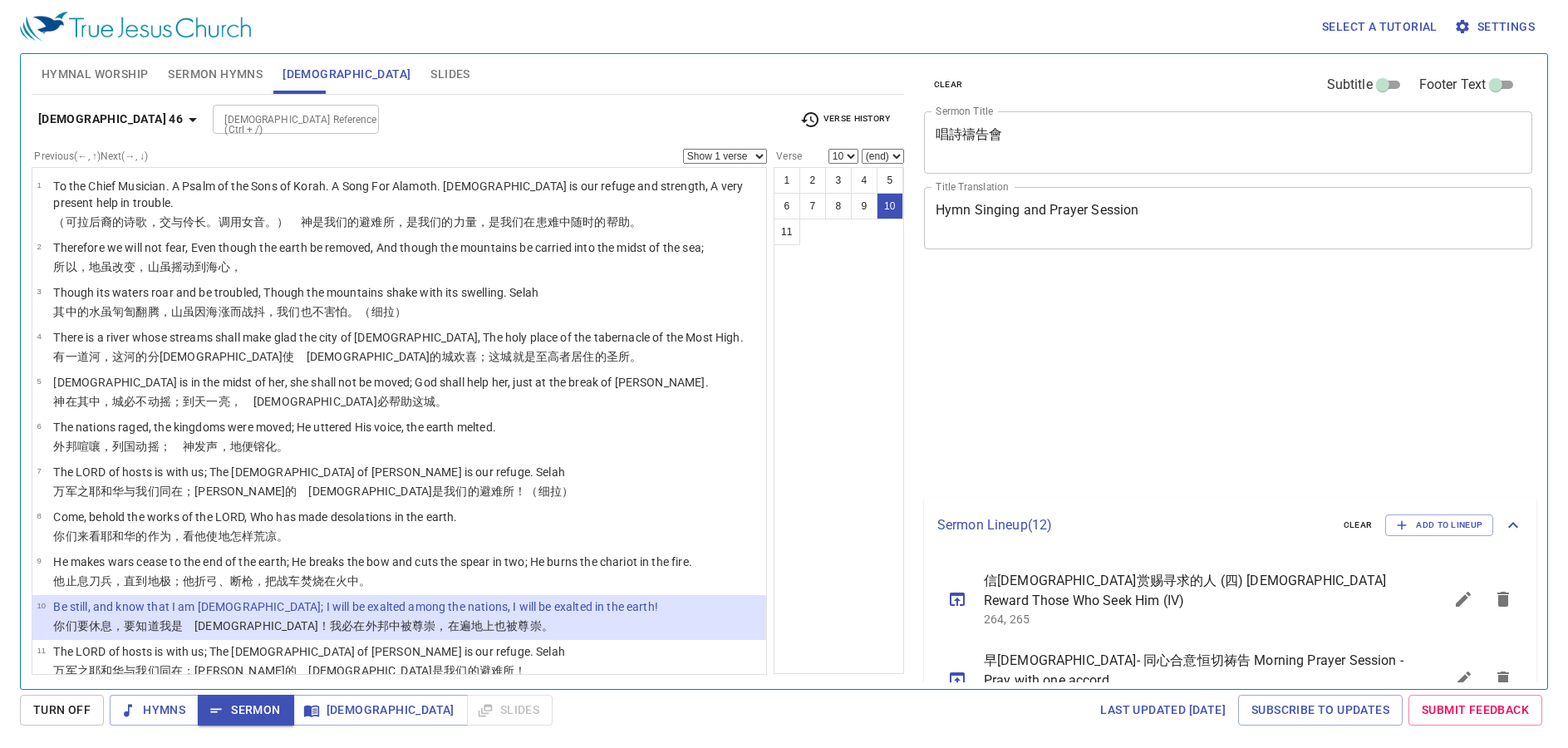
select select "10"
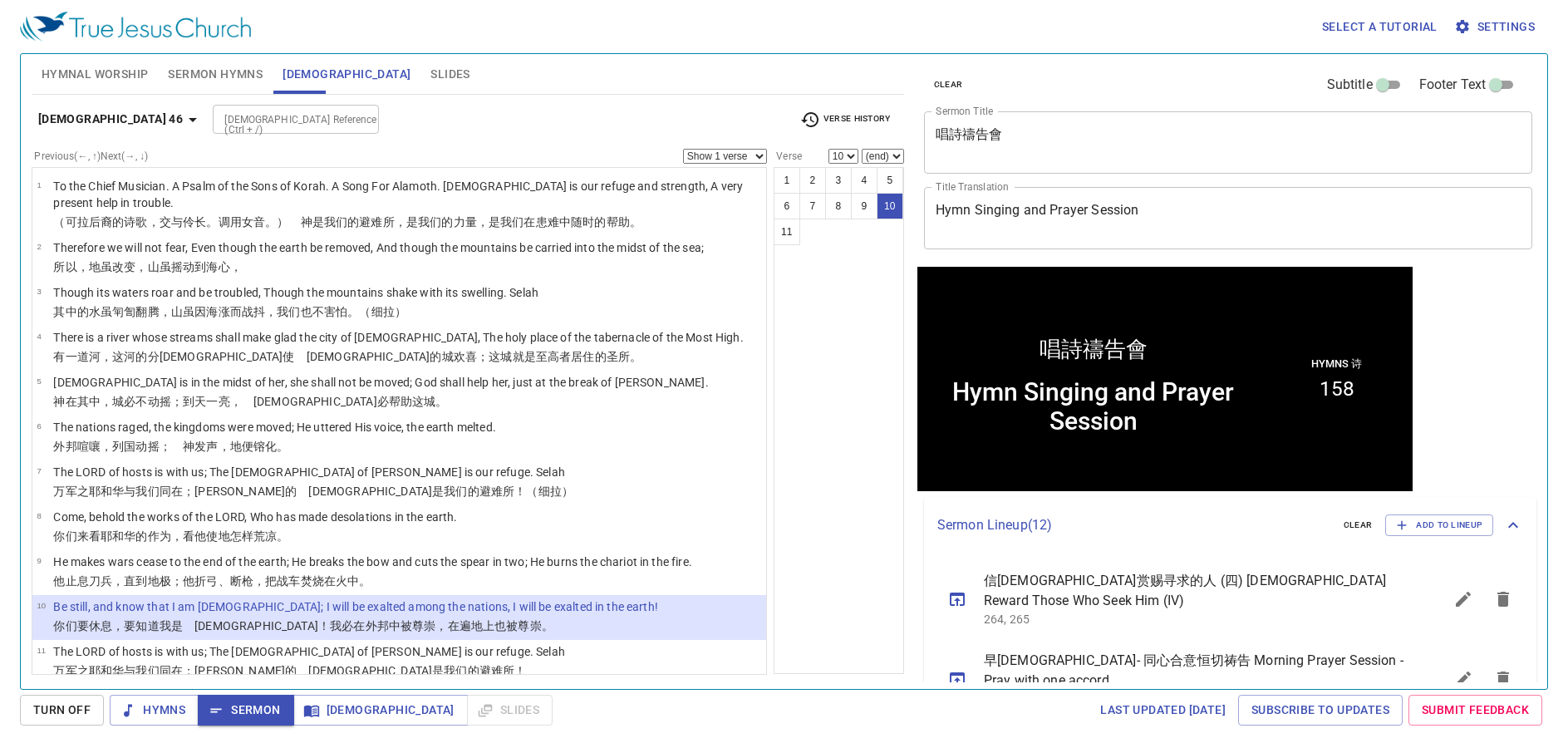
scroll to position [1, 0]
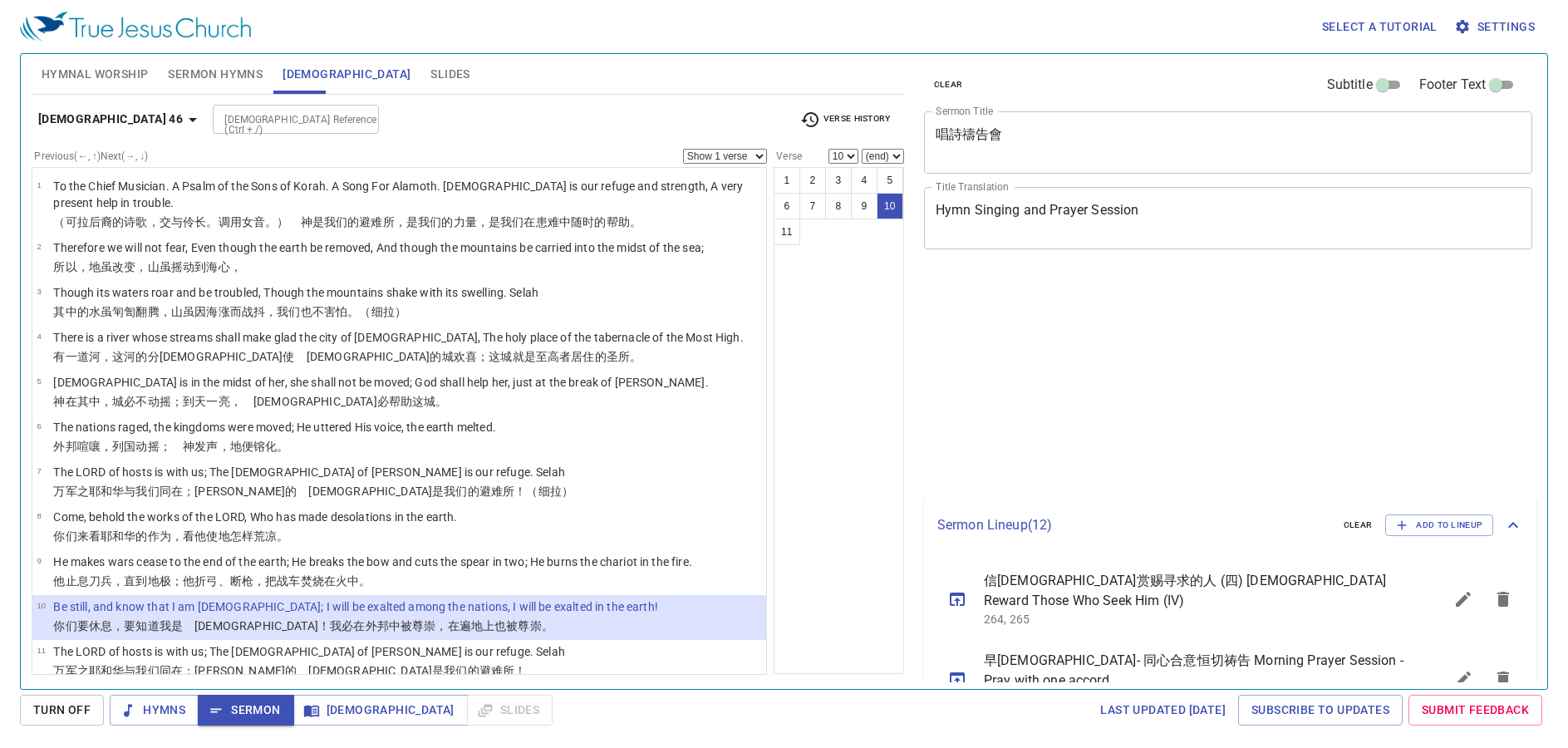
select select "10"
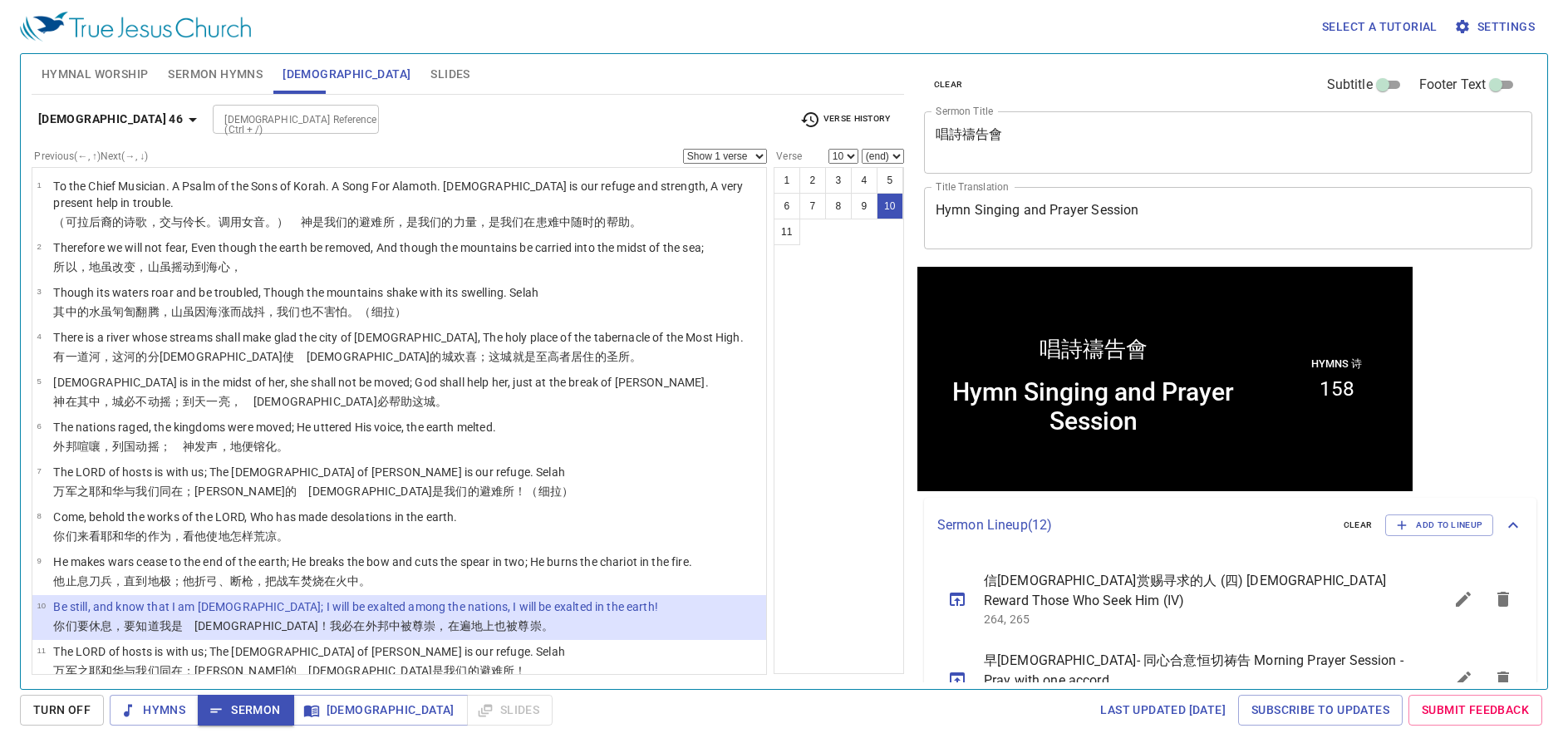
scroll to position [1, 0]
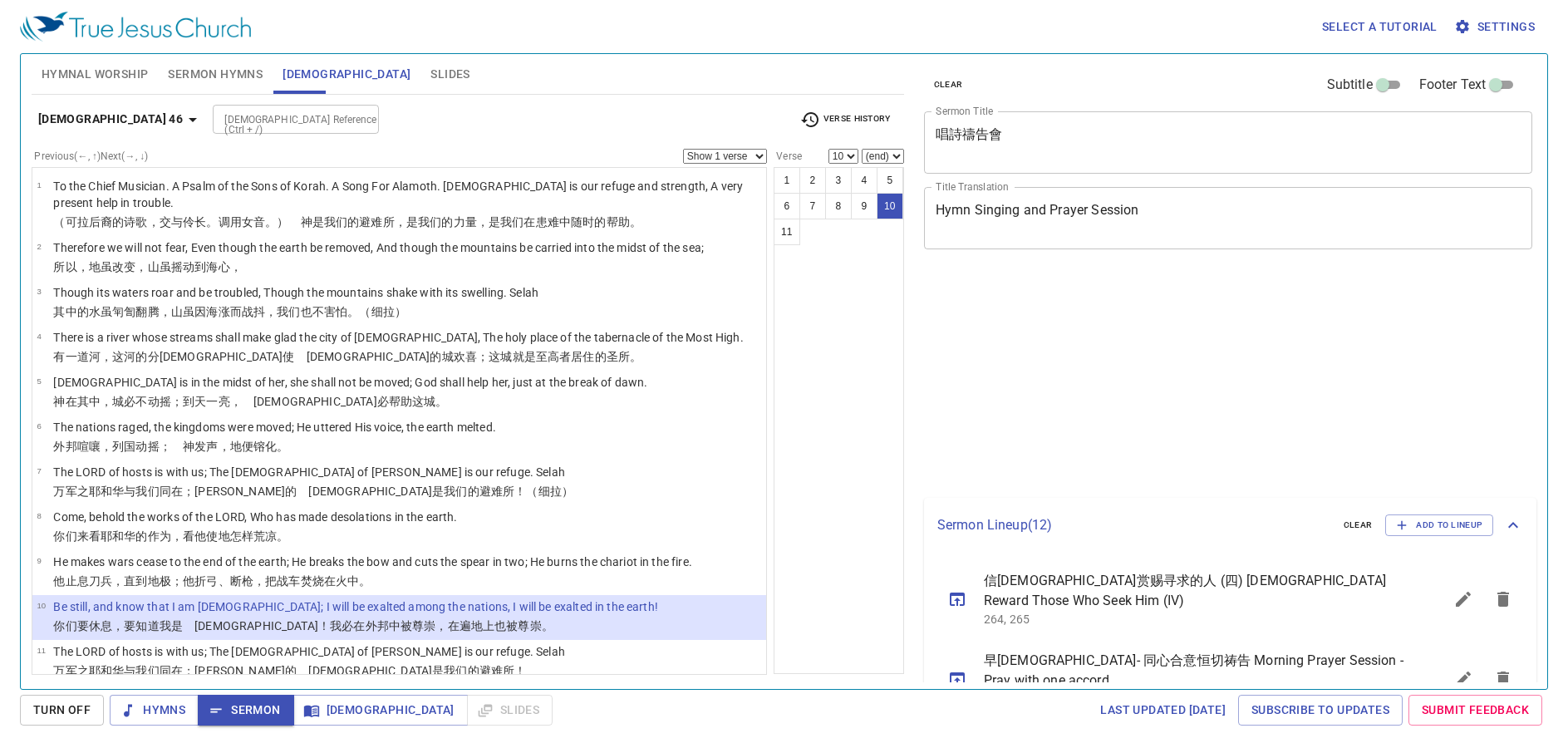
select select "10"
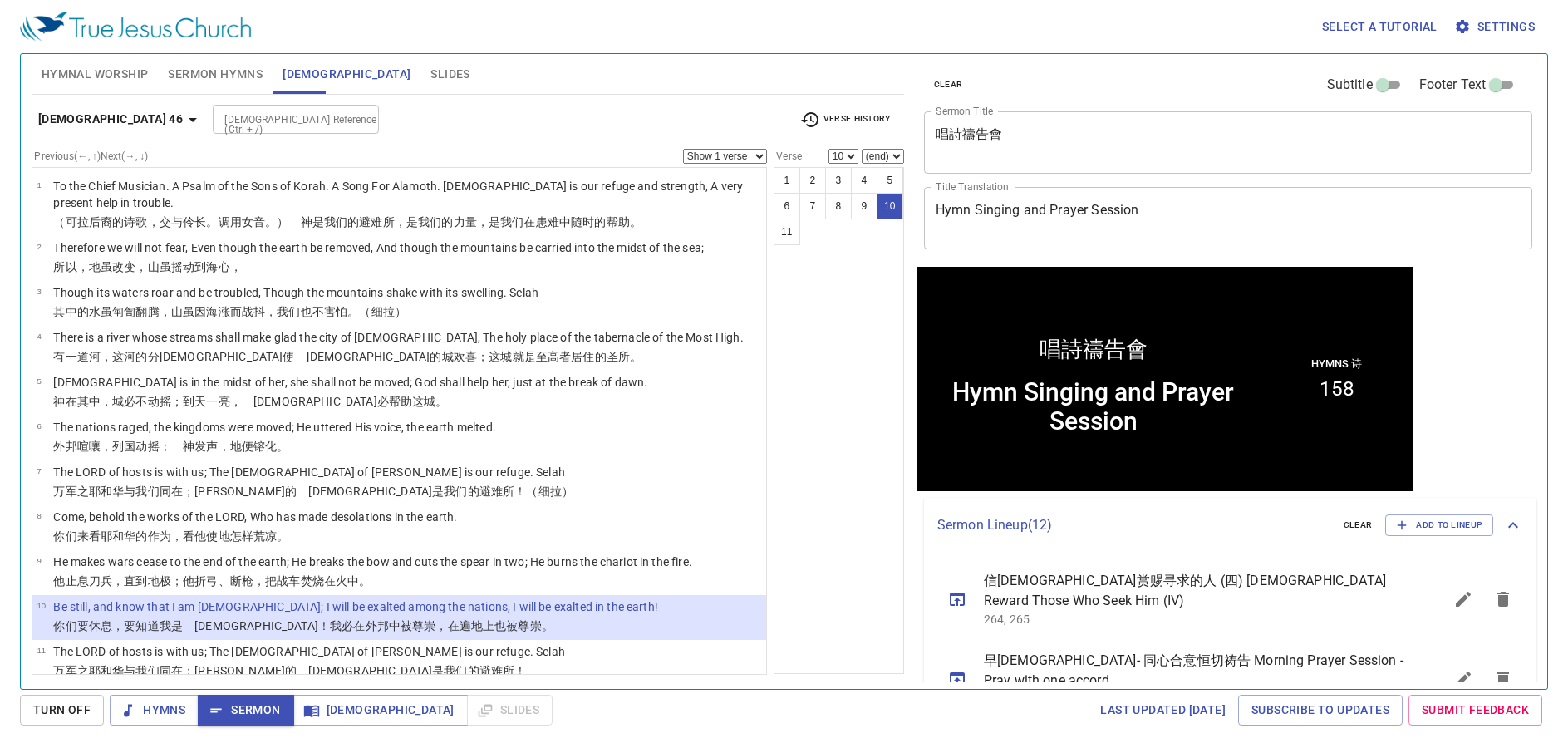
scroll to position [1, 0]
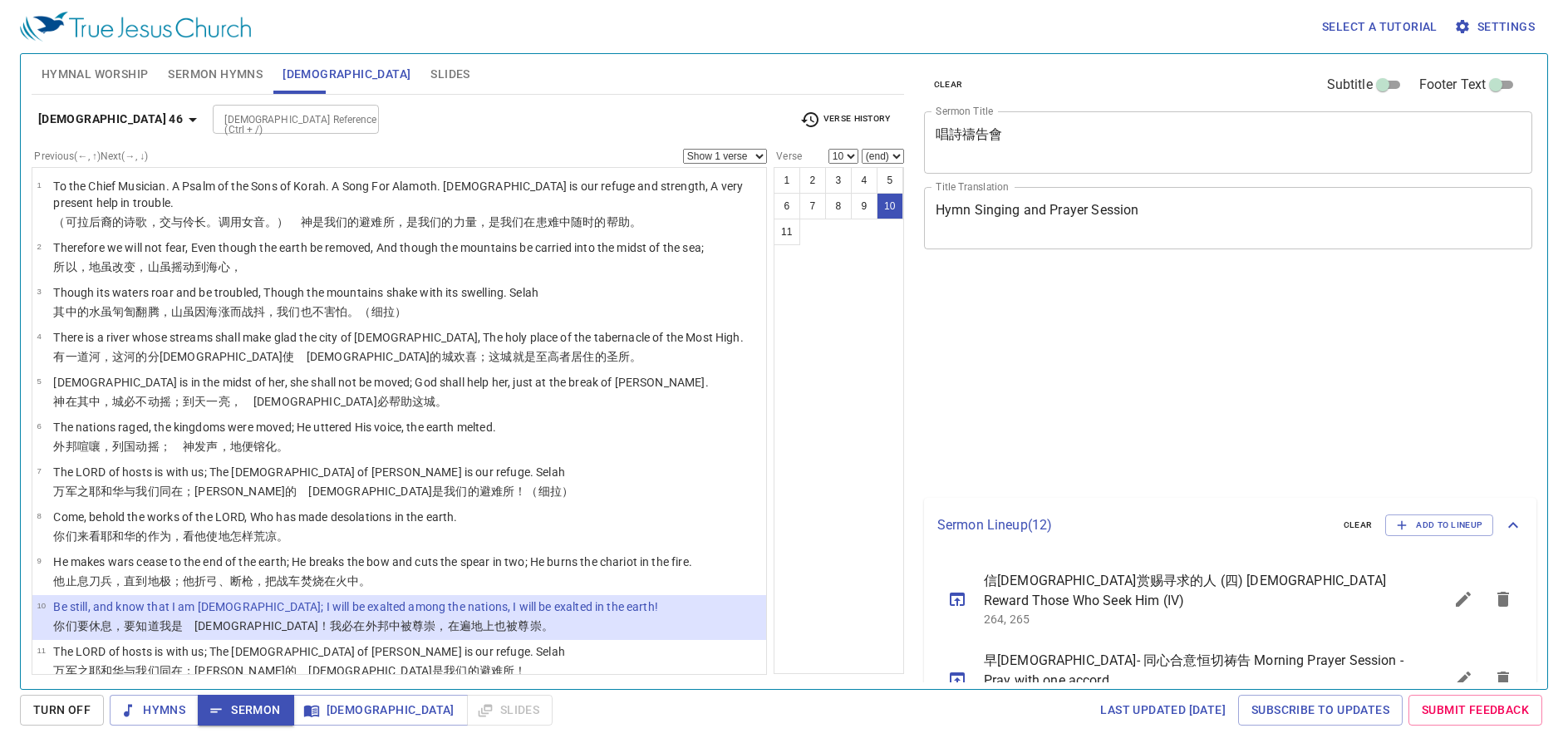
select select "10"
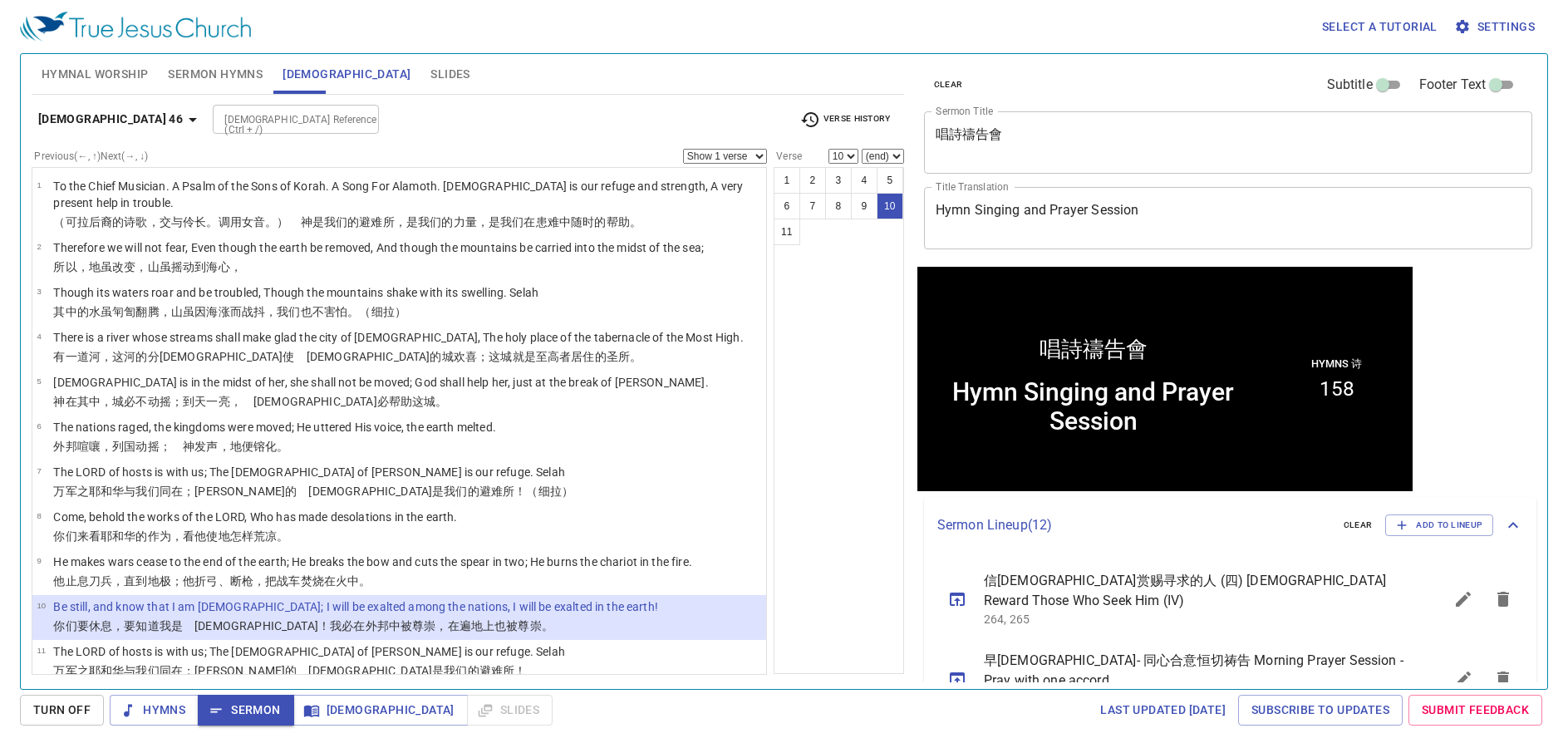
scroll to position [1, 0]
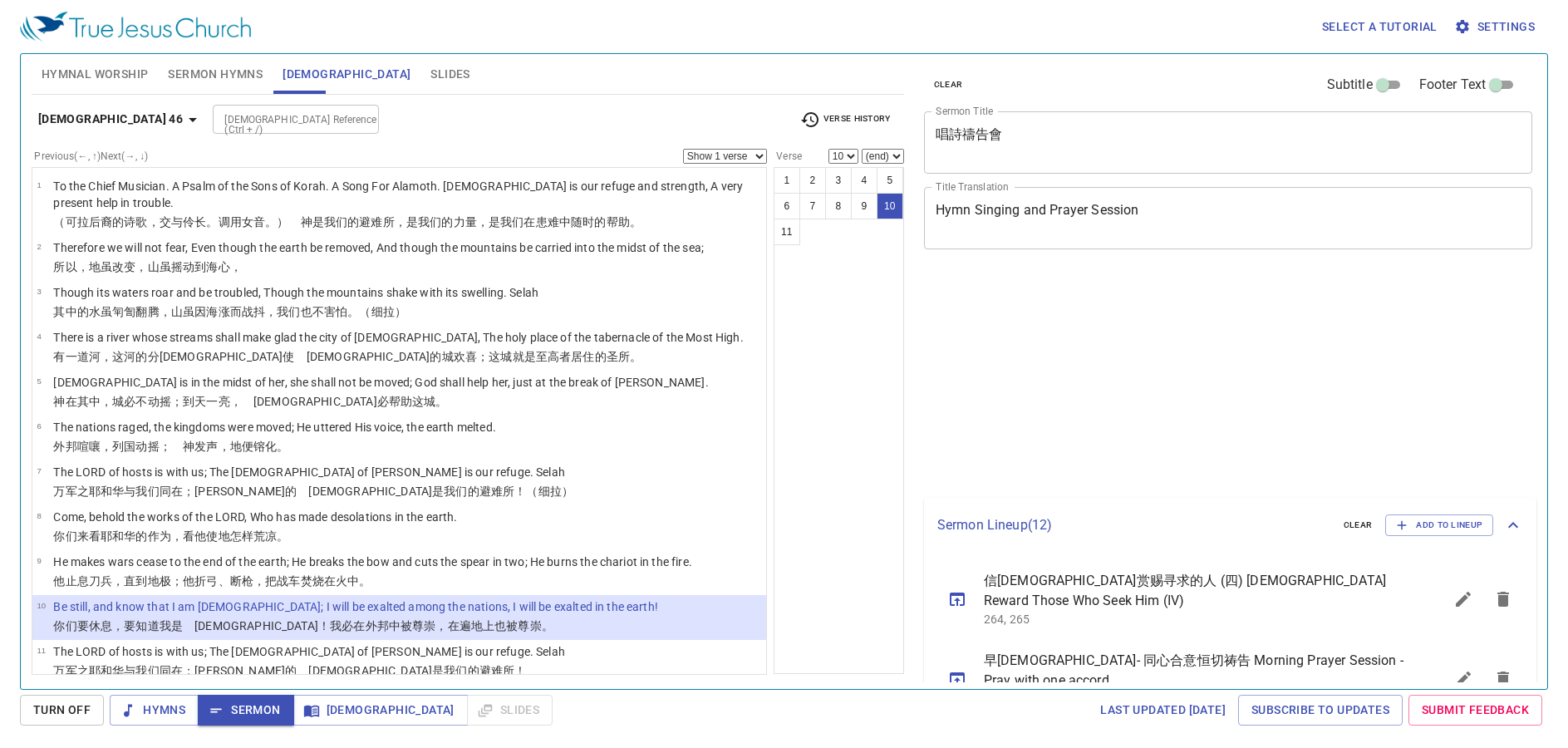
select select "10"
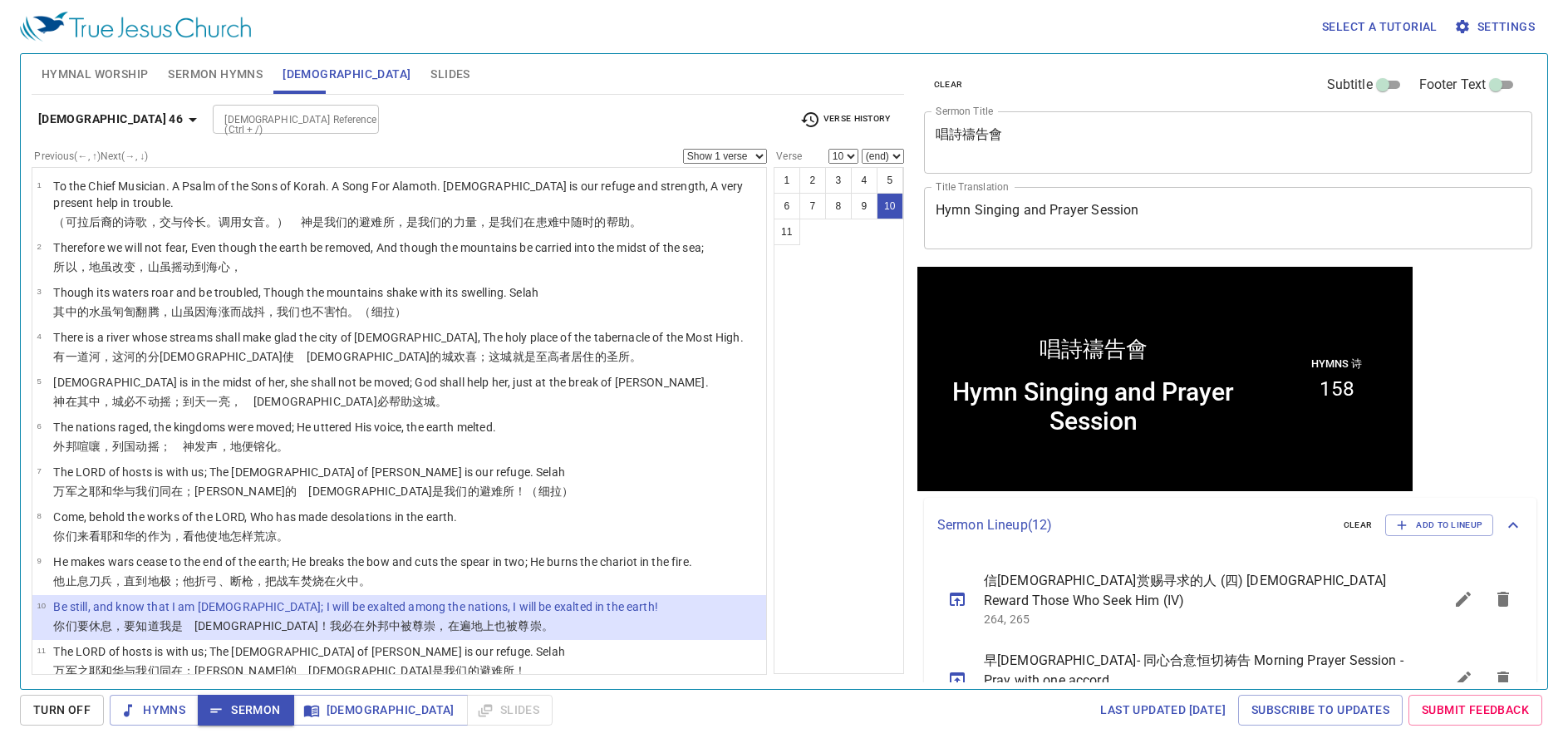
scroll to position [1, 0]
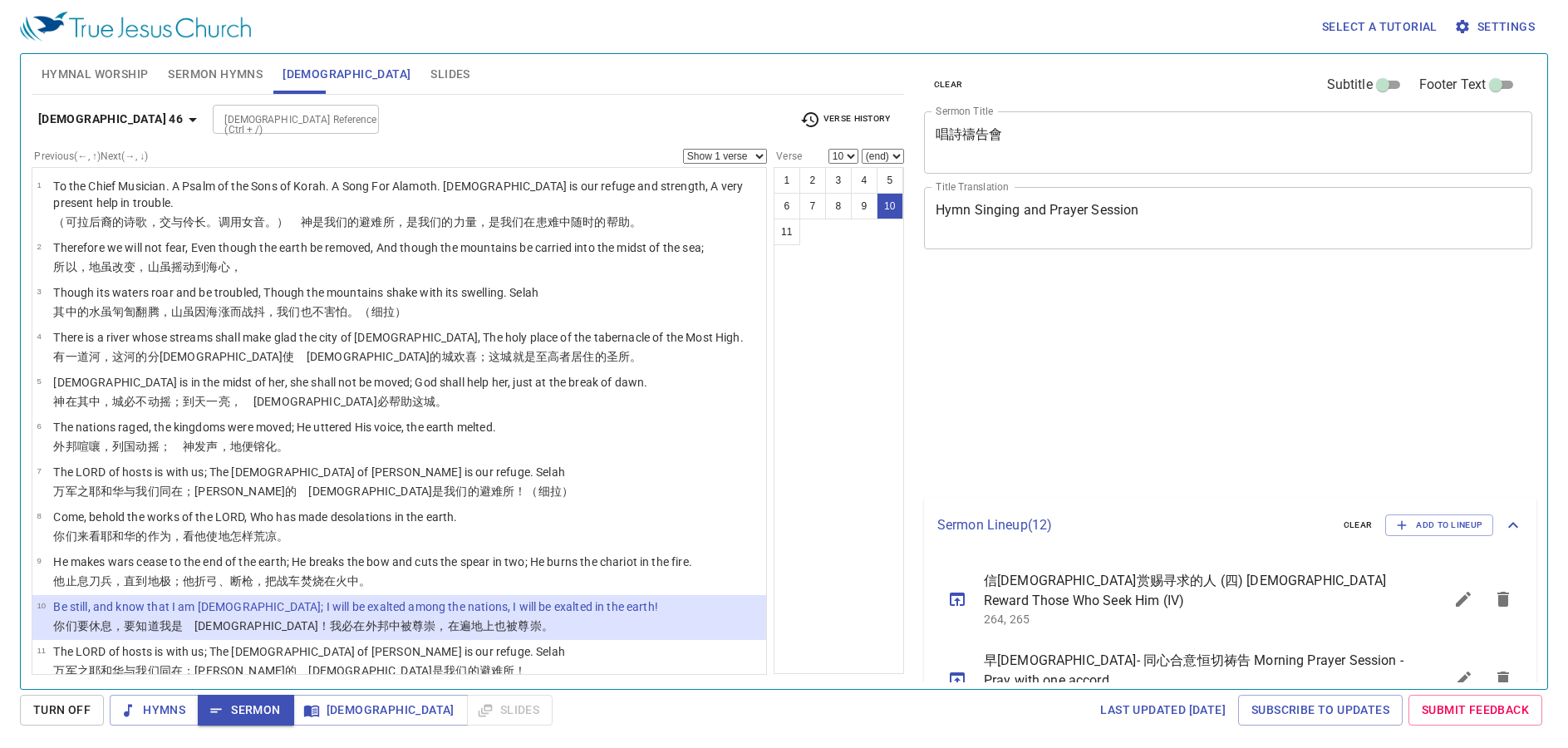
select select "10"
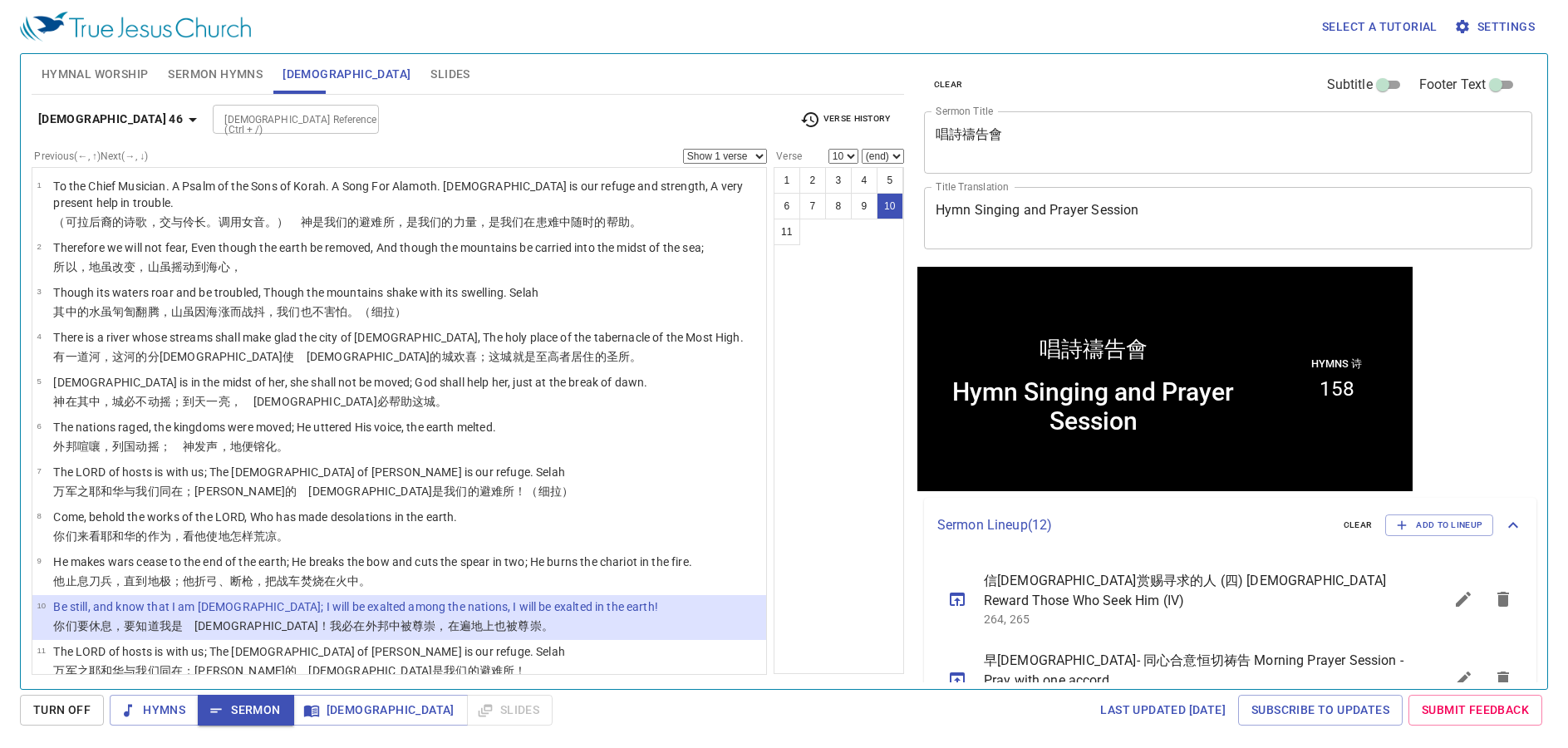
scroll to position [1, 0]
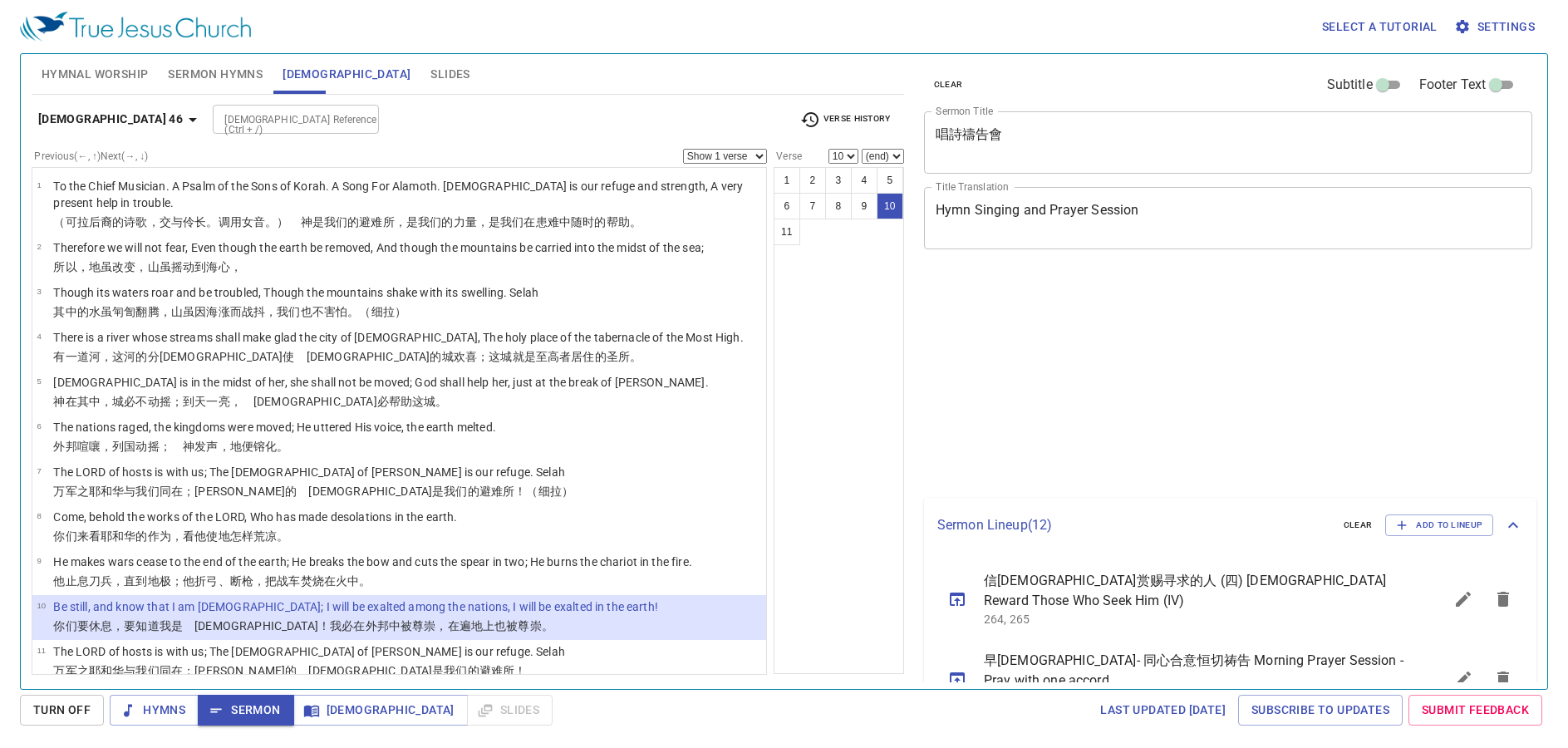
select select "10"
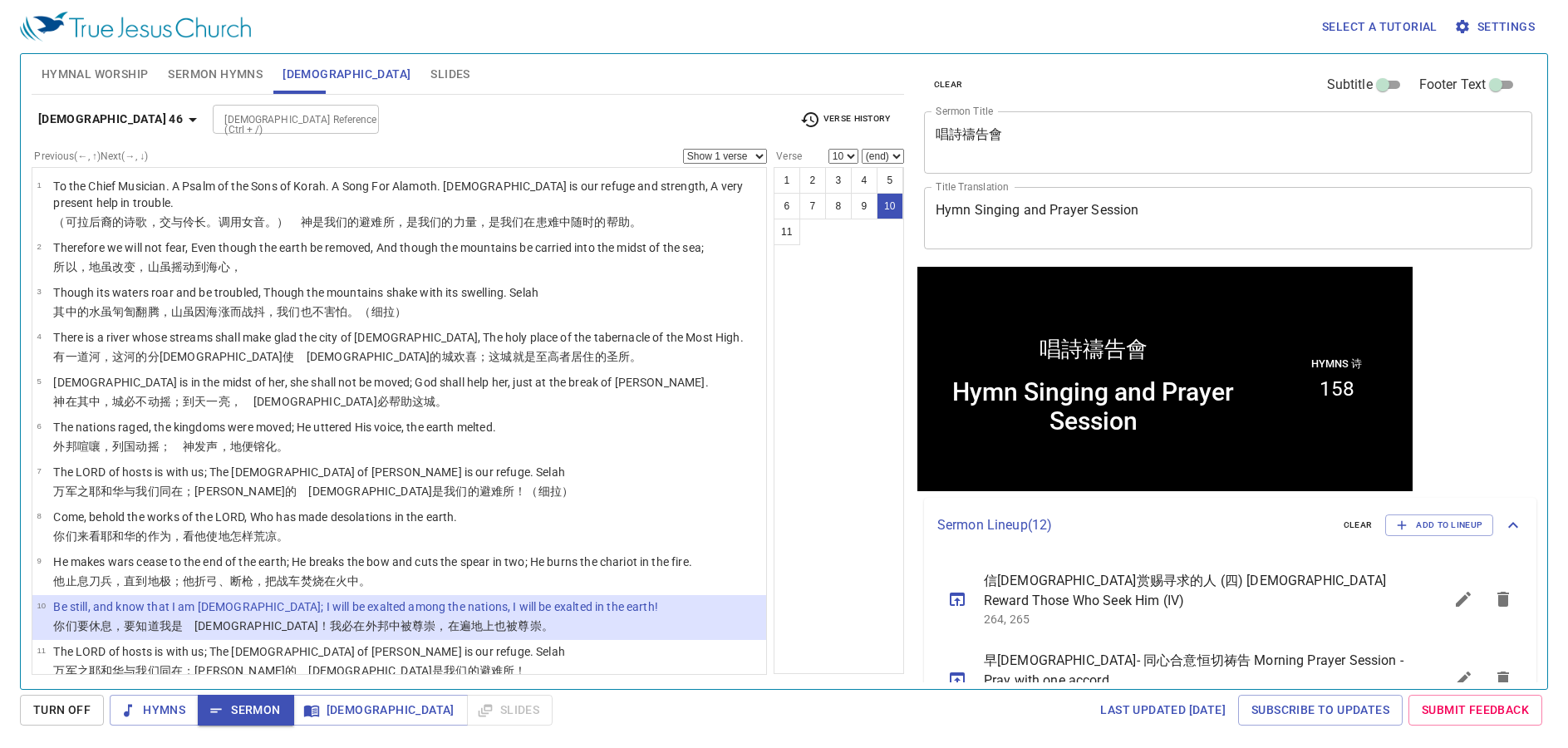
scroll to position [1, 0]
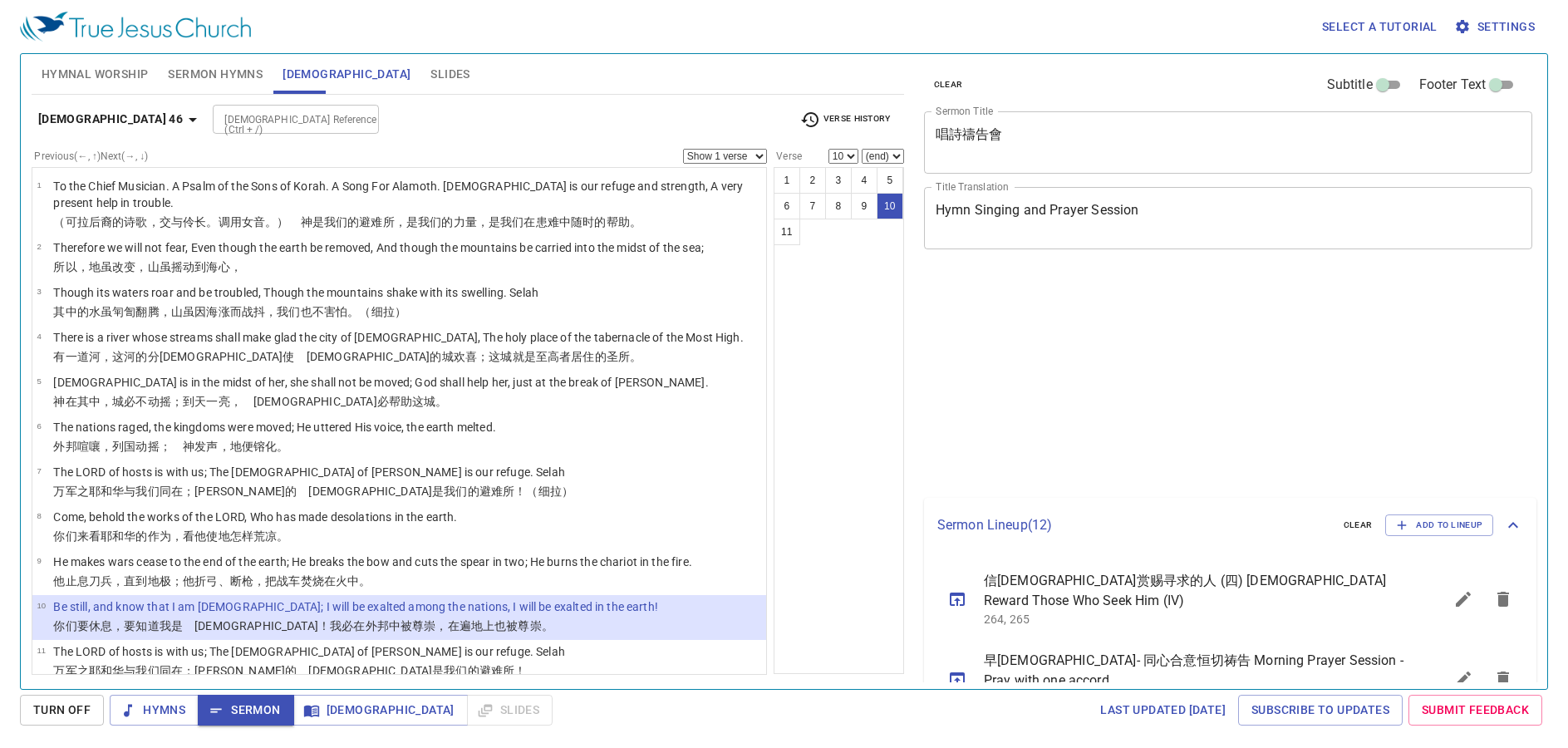
select select "10"
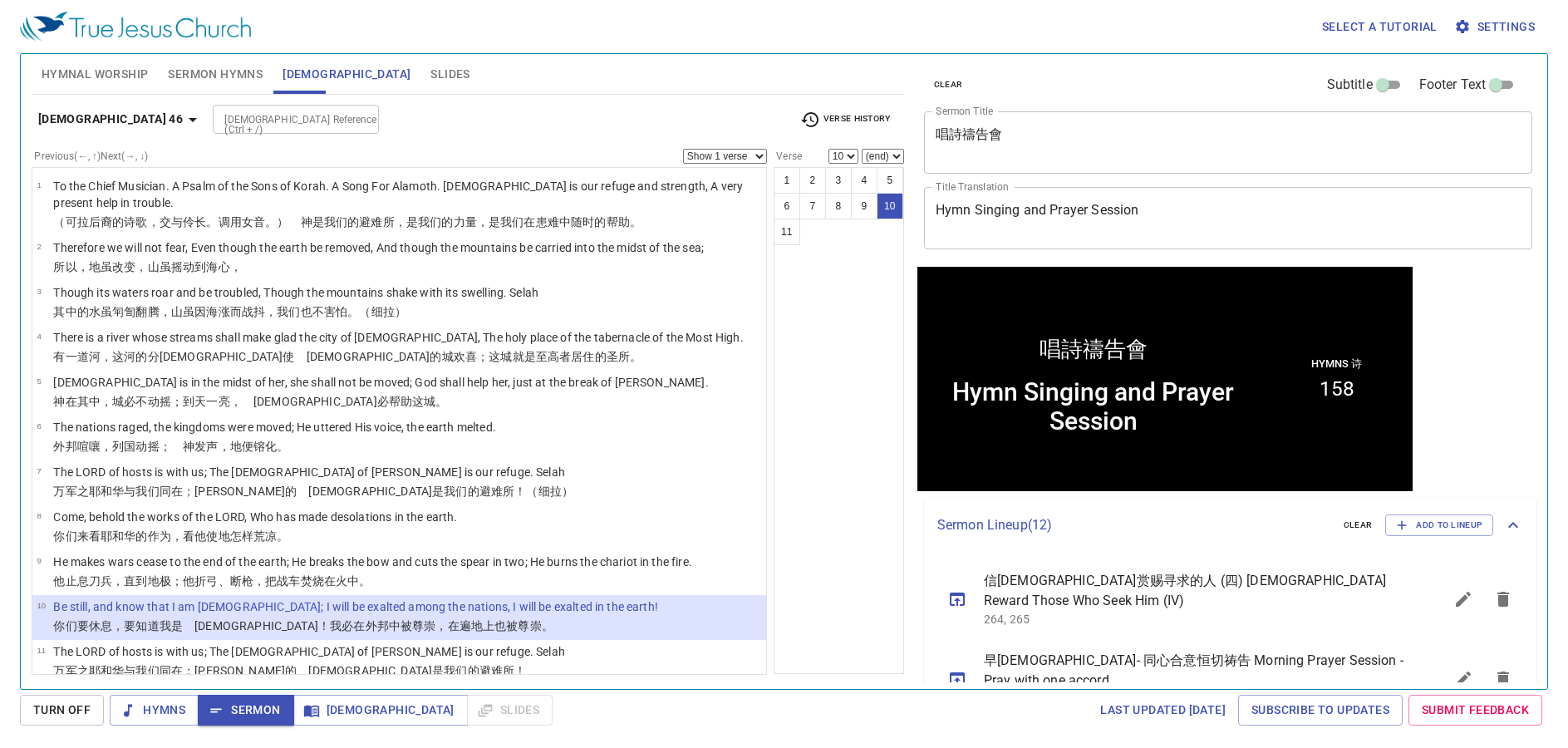
scroll to position [1, 0]
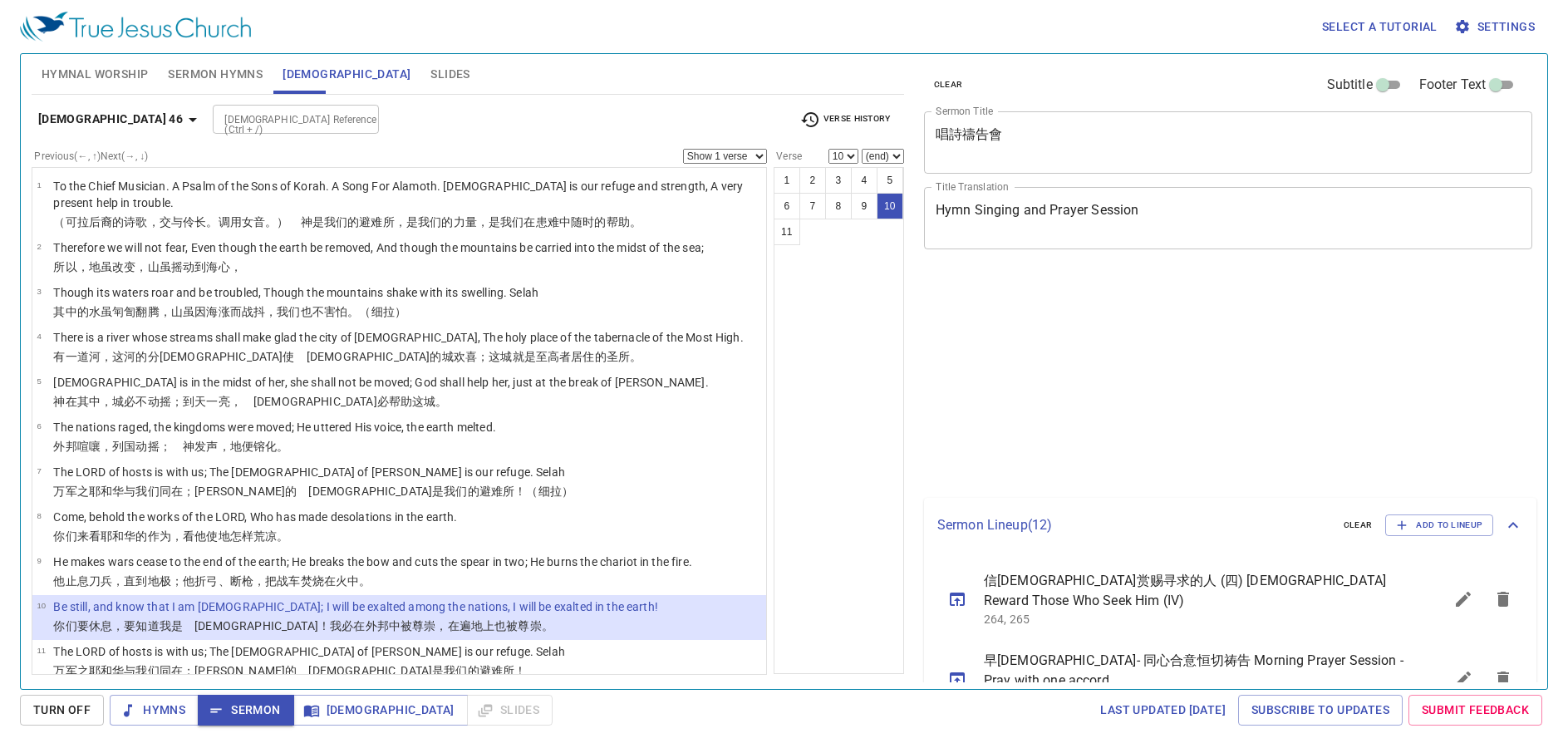
select select "10"
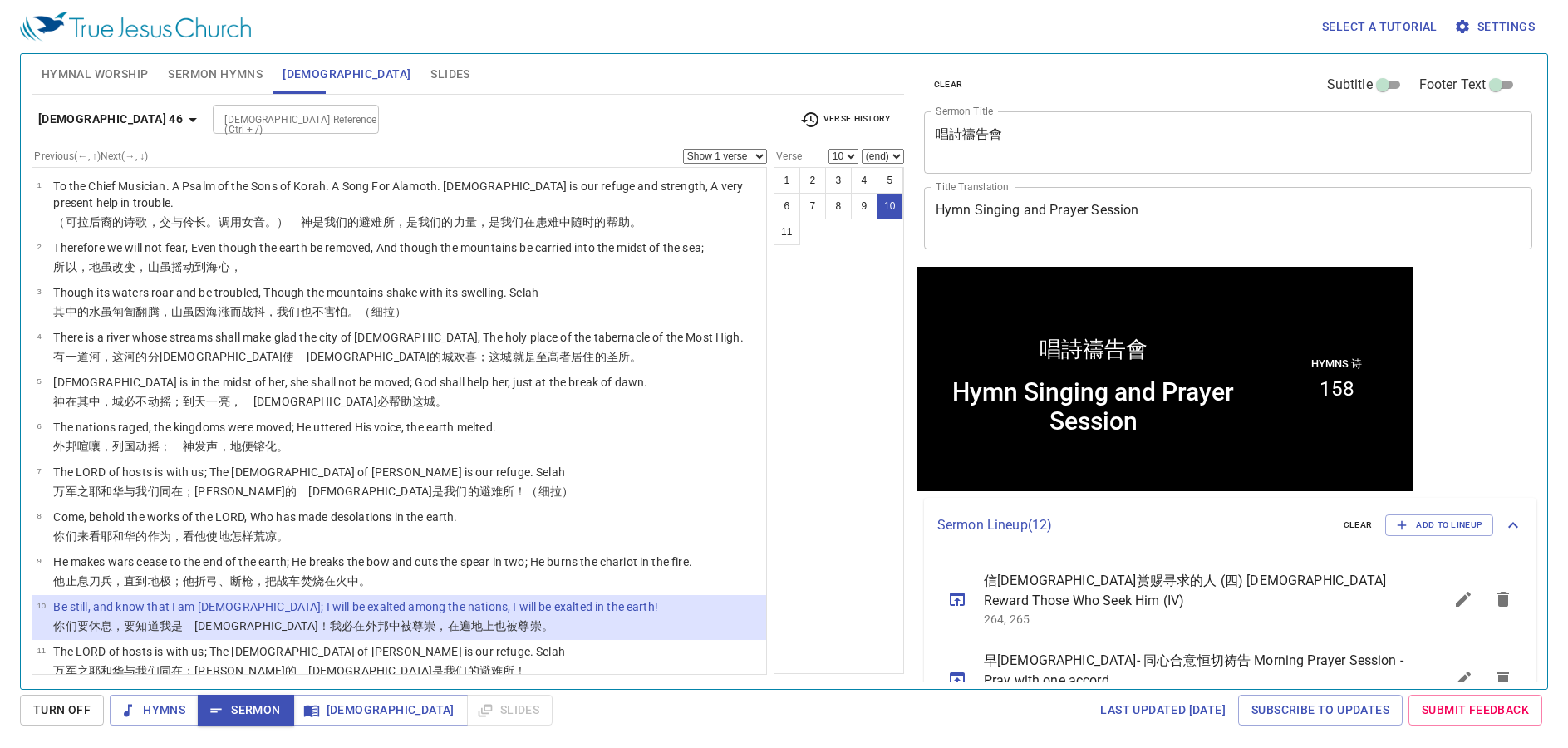
scroll to position [1, 0]
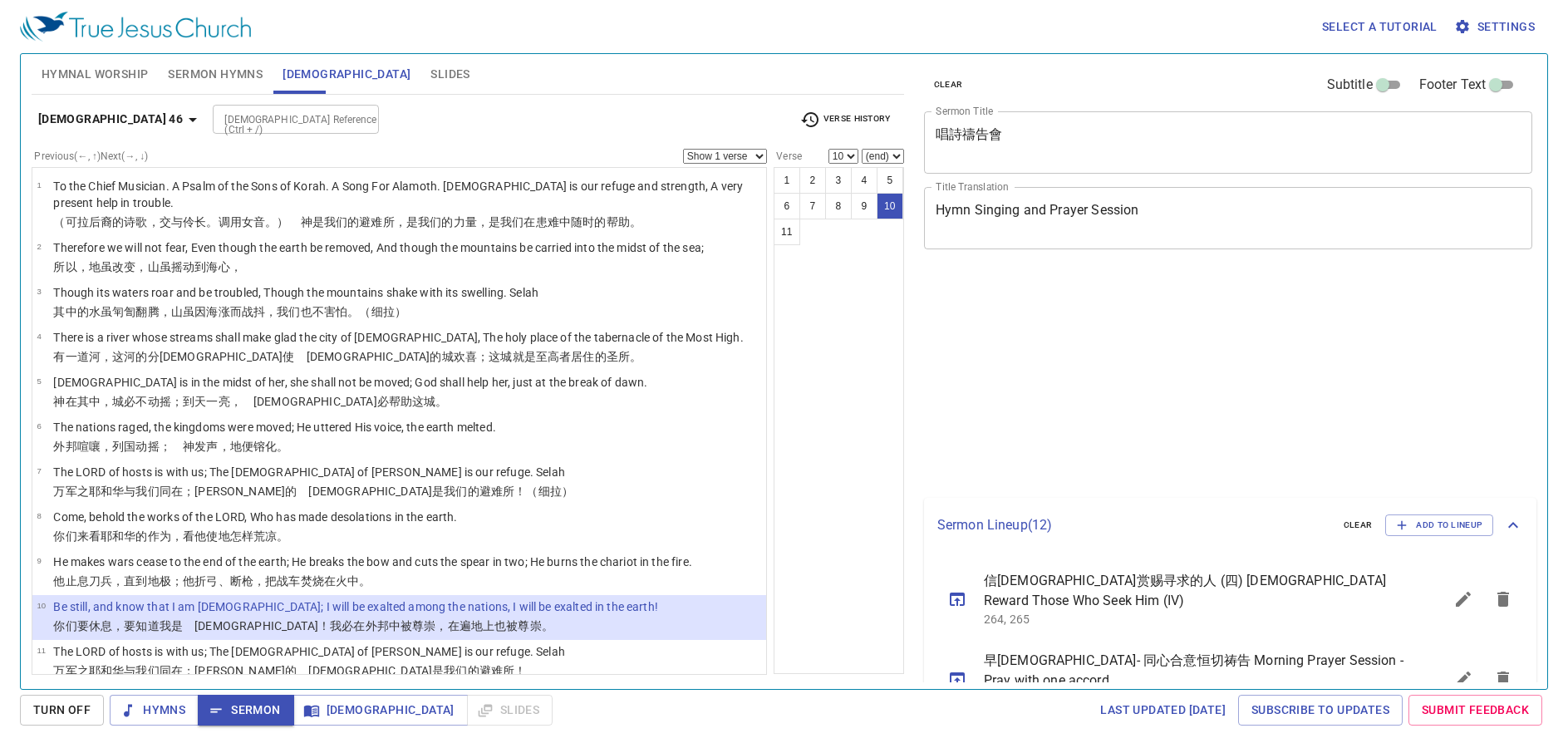
select select "10"
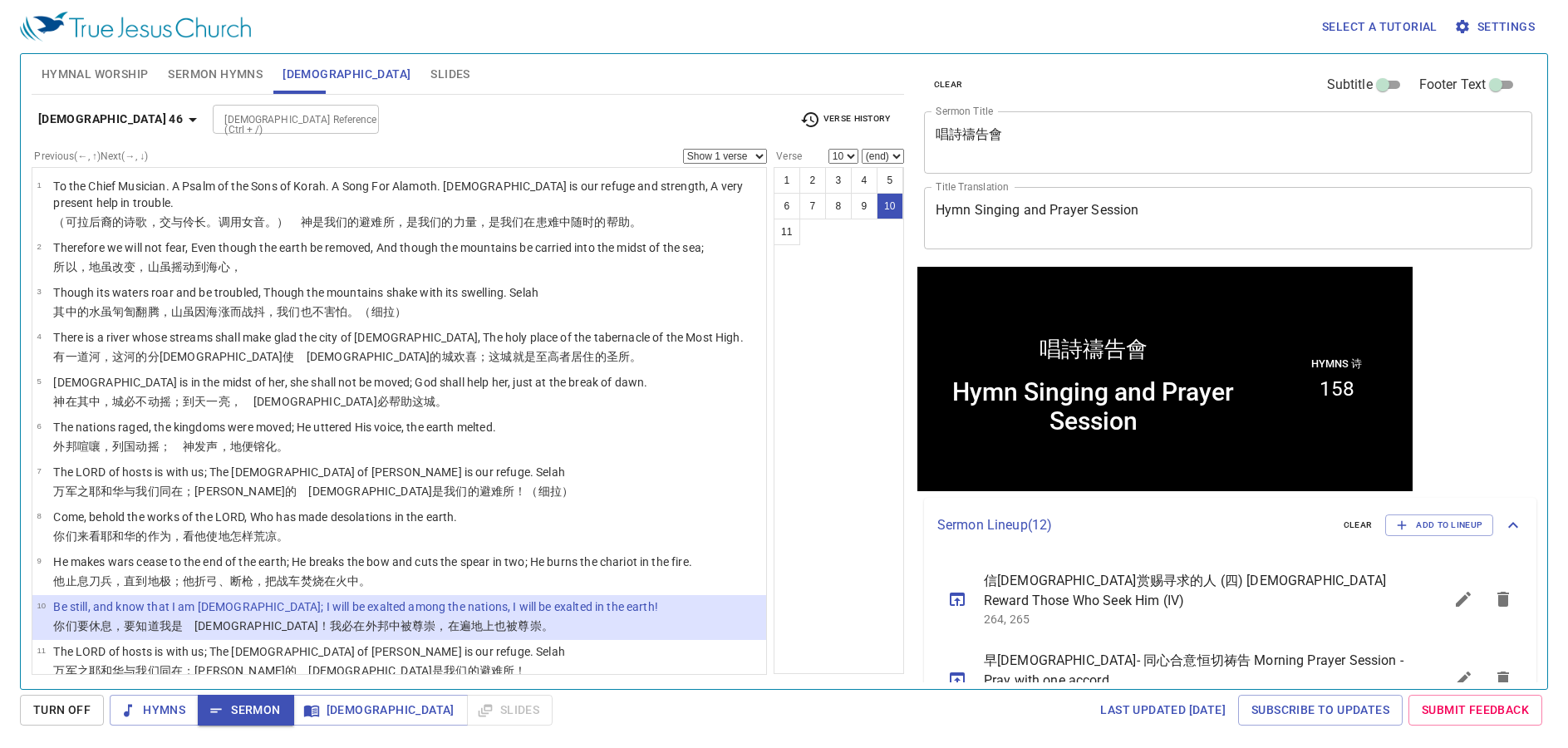
scroll to position [1, 0]
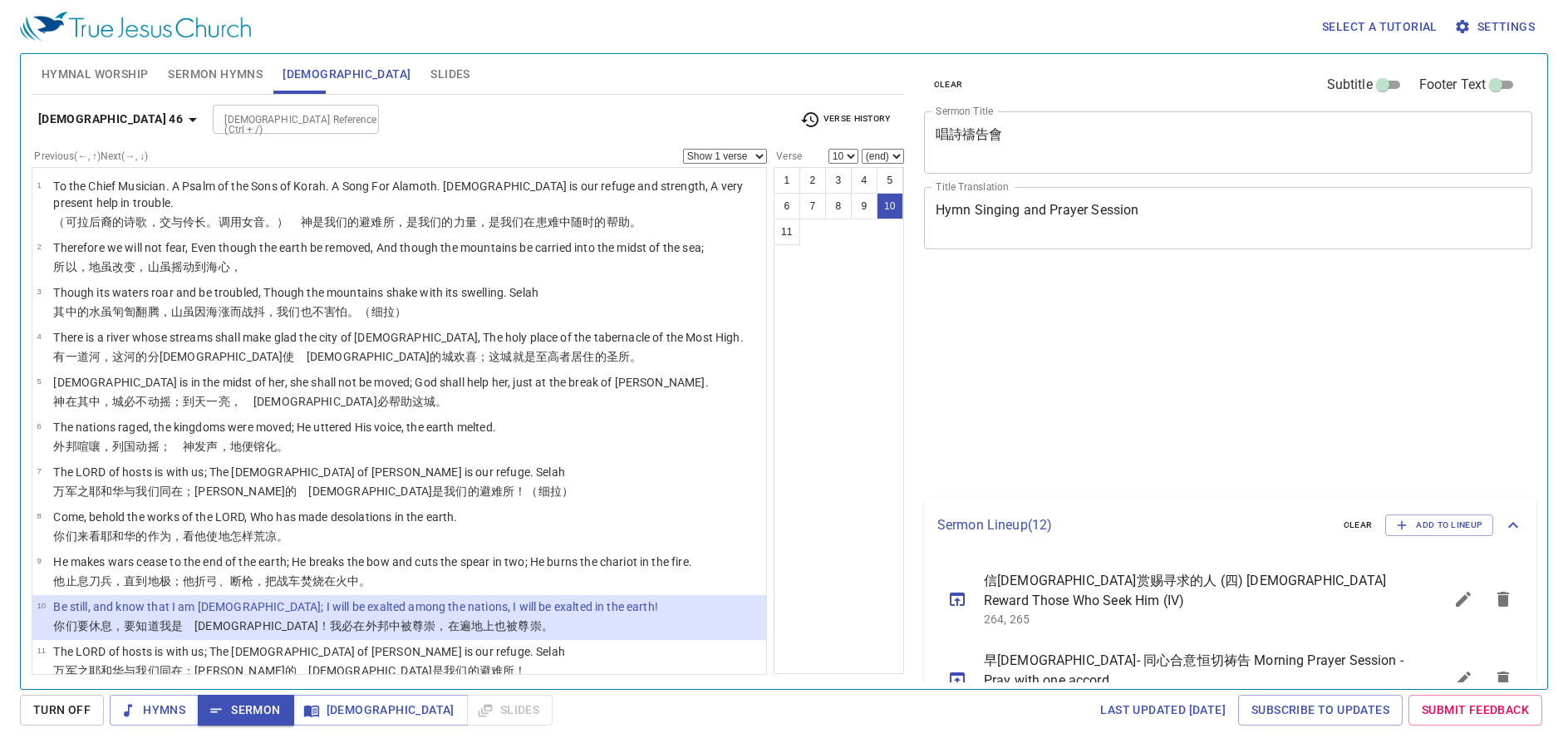
select select "10"
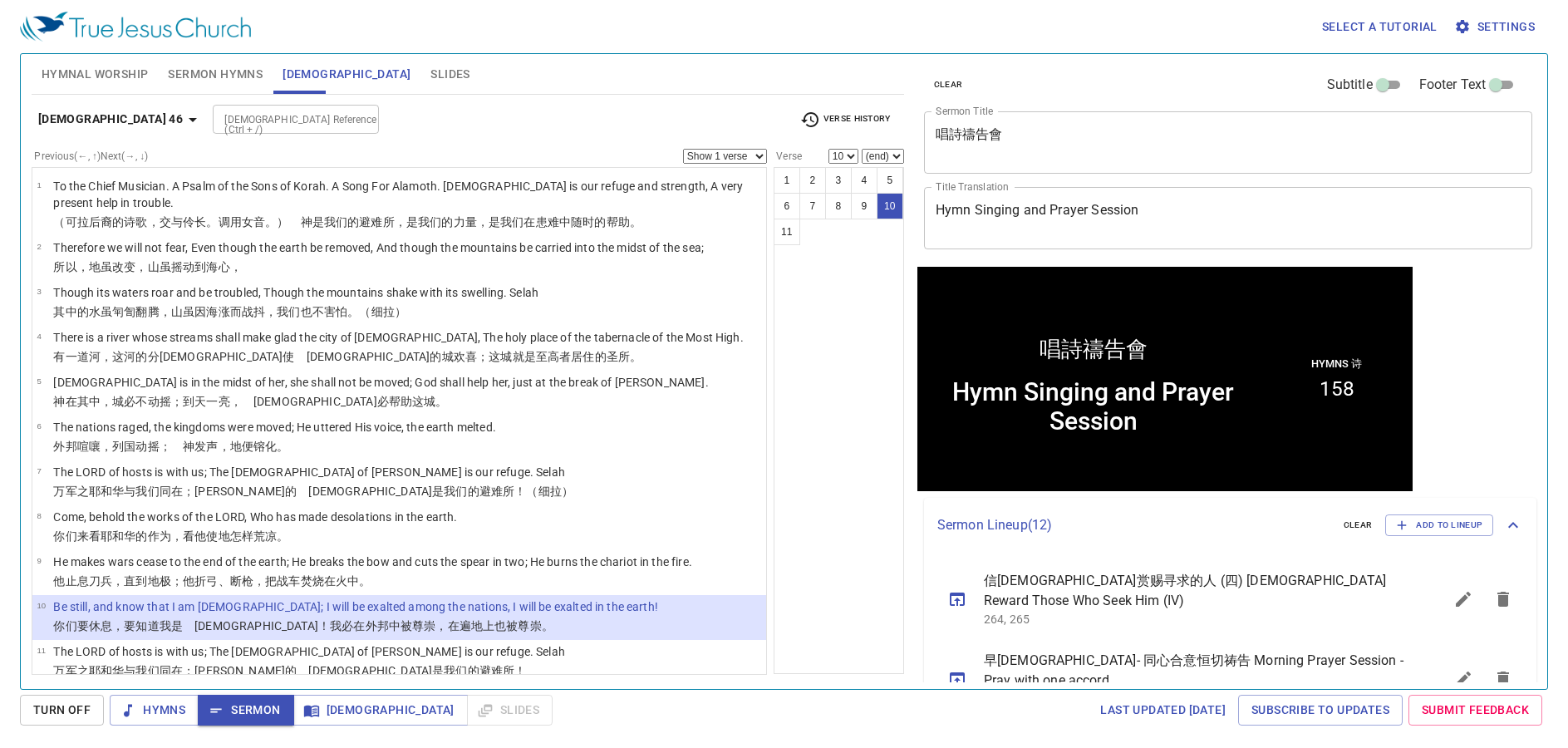
scroll to position [1, 0]
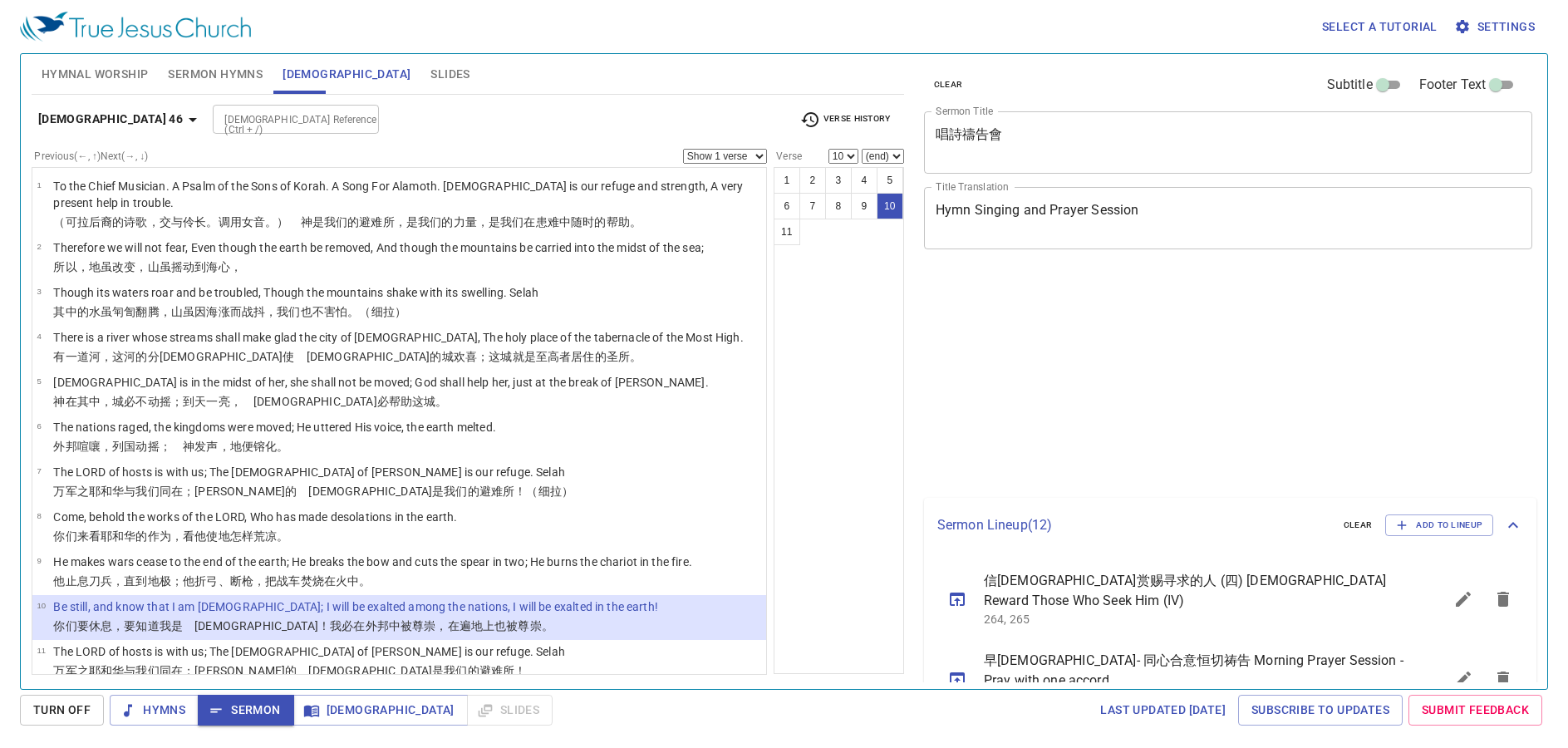
select select "10"
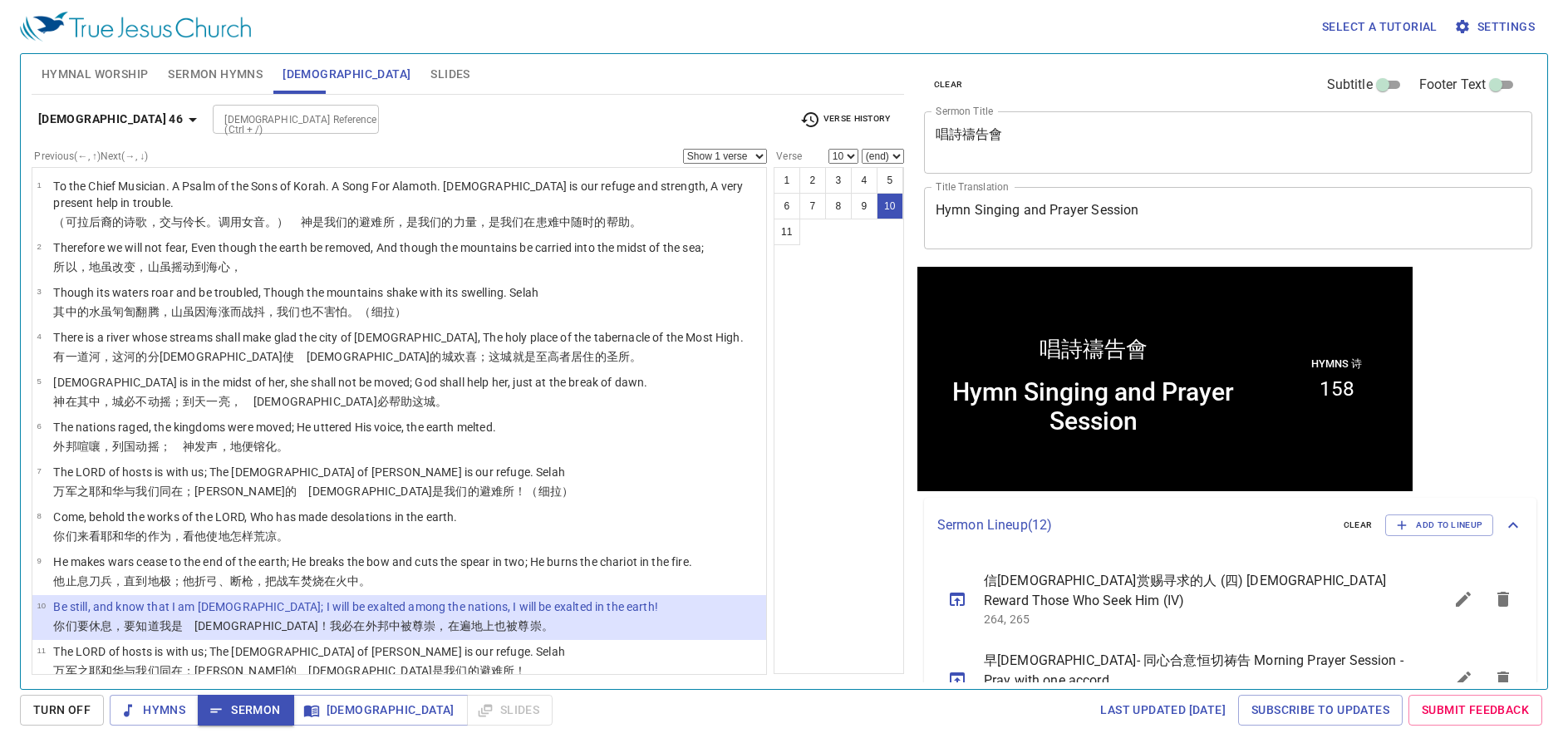
scroll to position [1, 0]
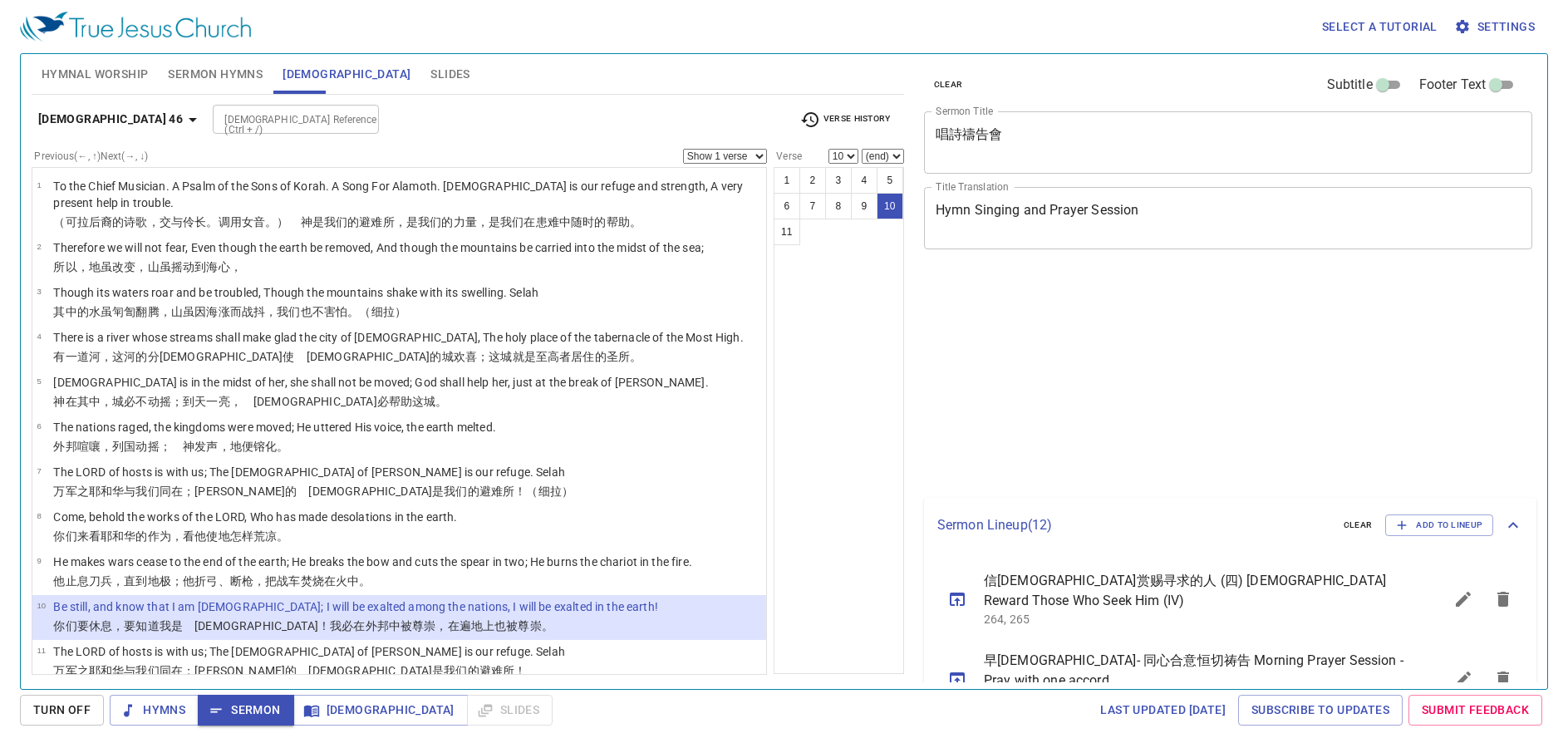
select select "10"
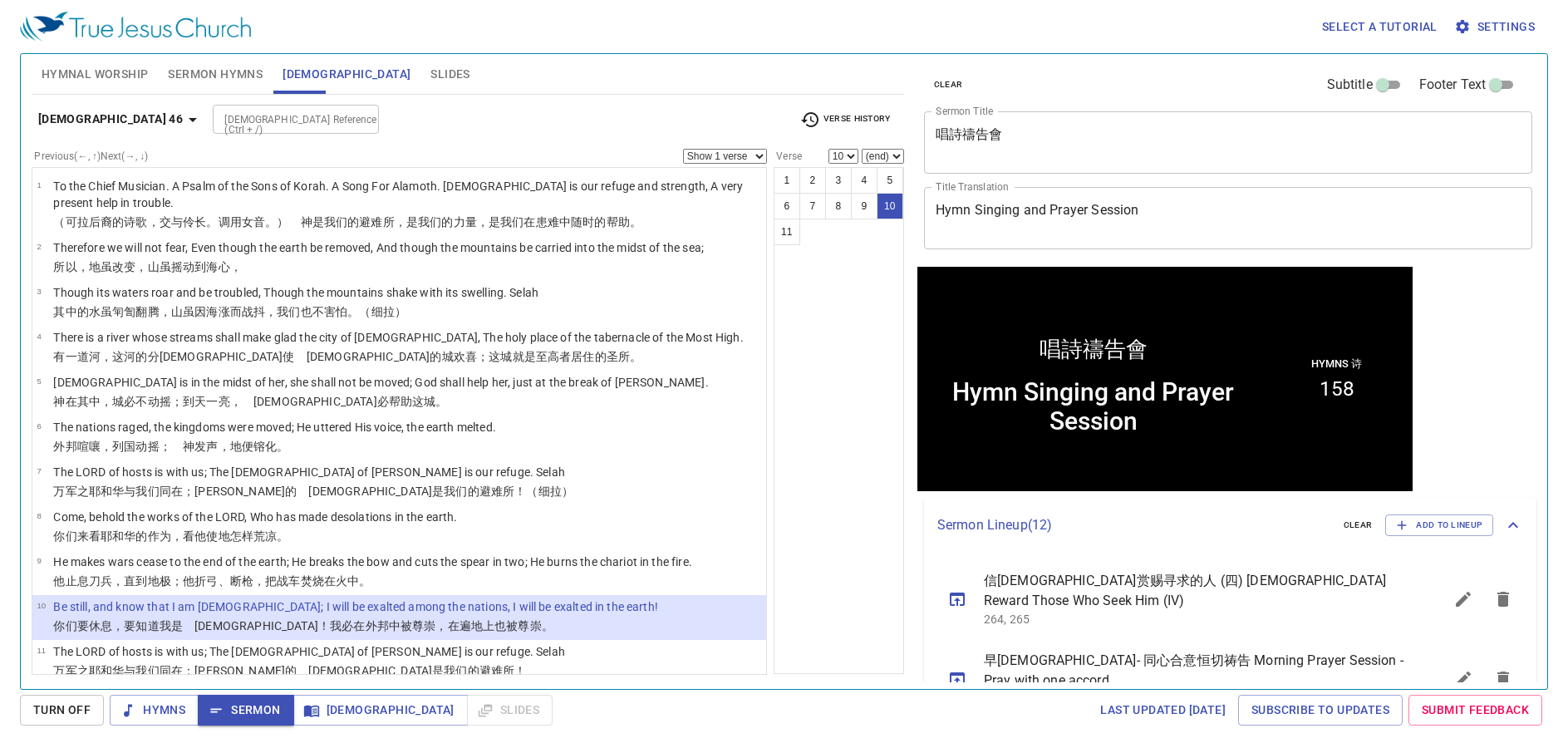
scroll to position [1, 0]
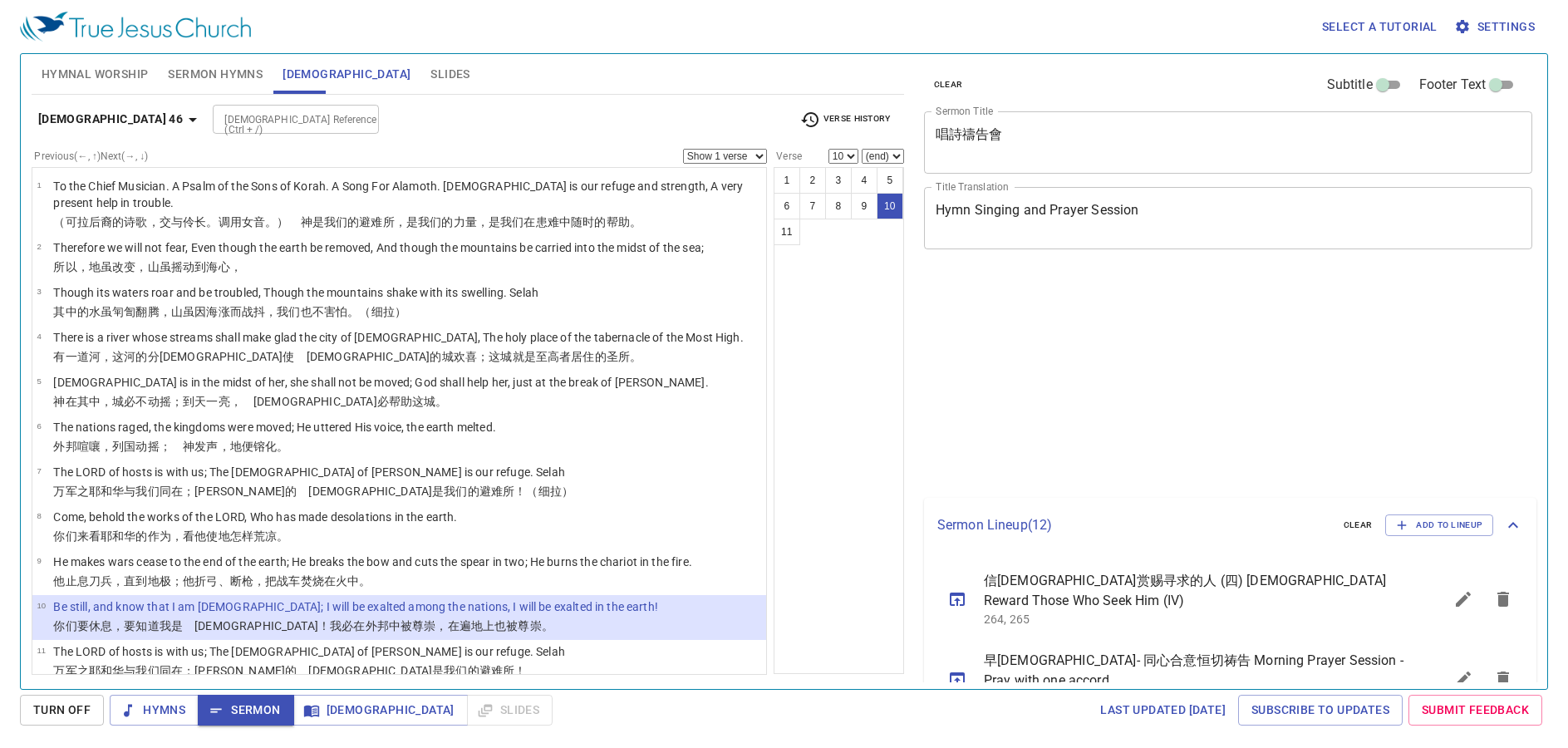
select select "10"
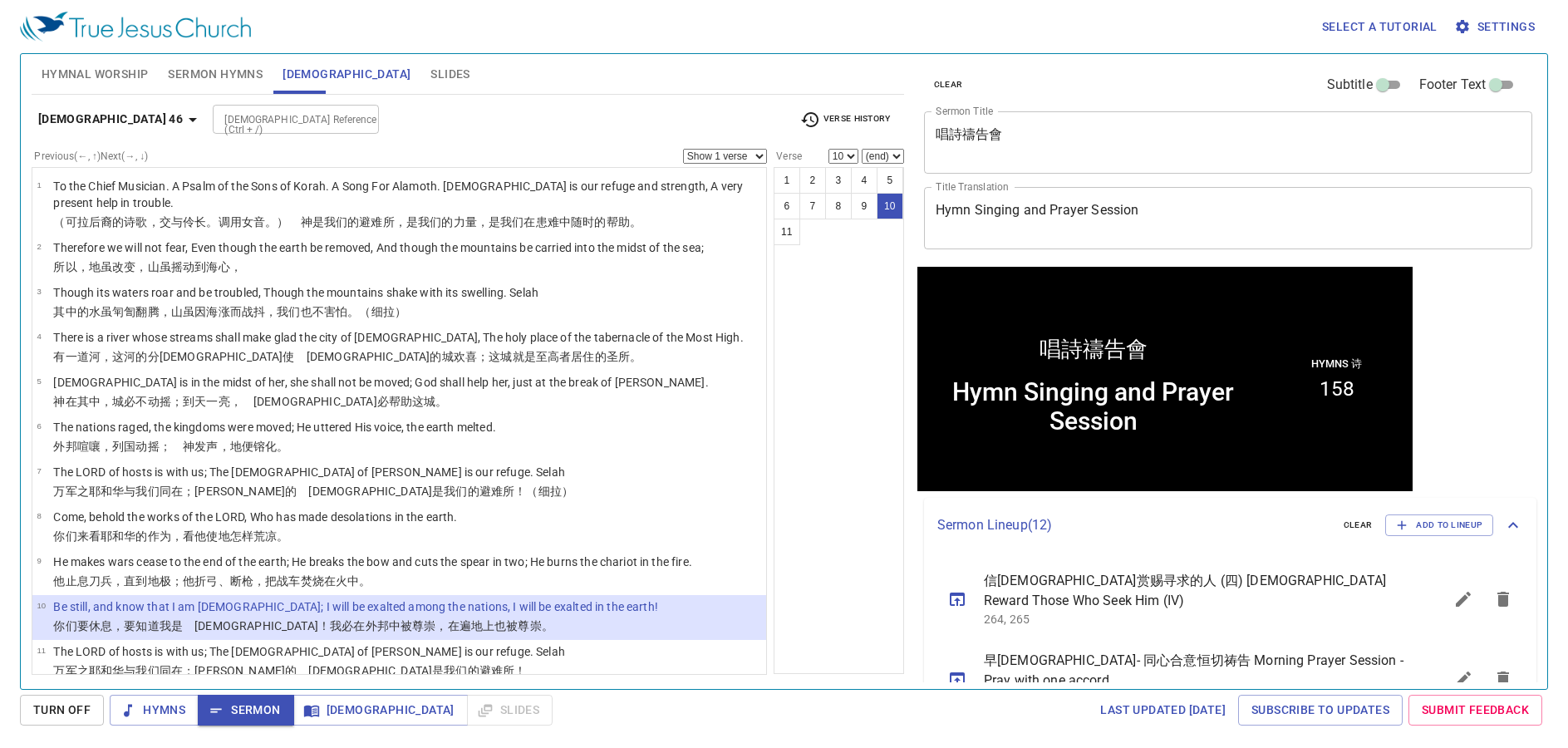
scroll to position [1, 0]
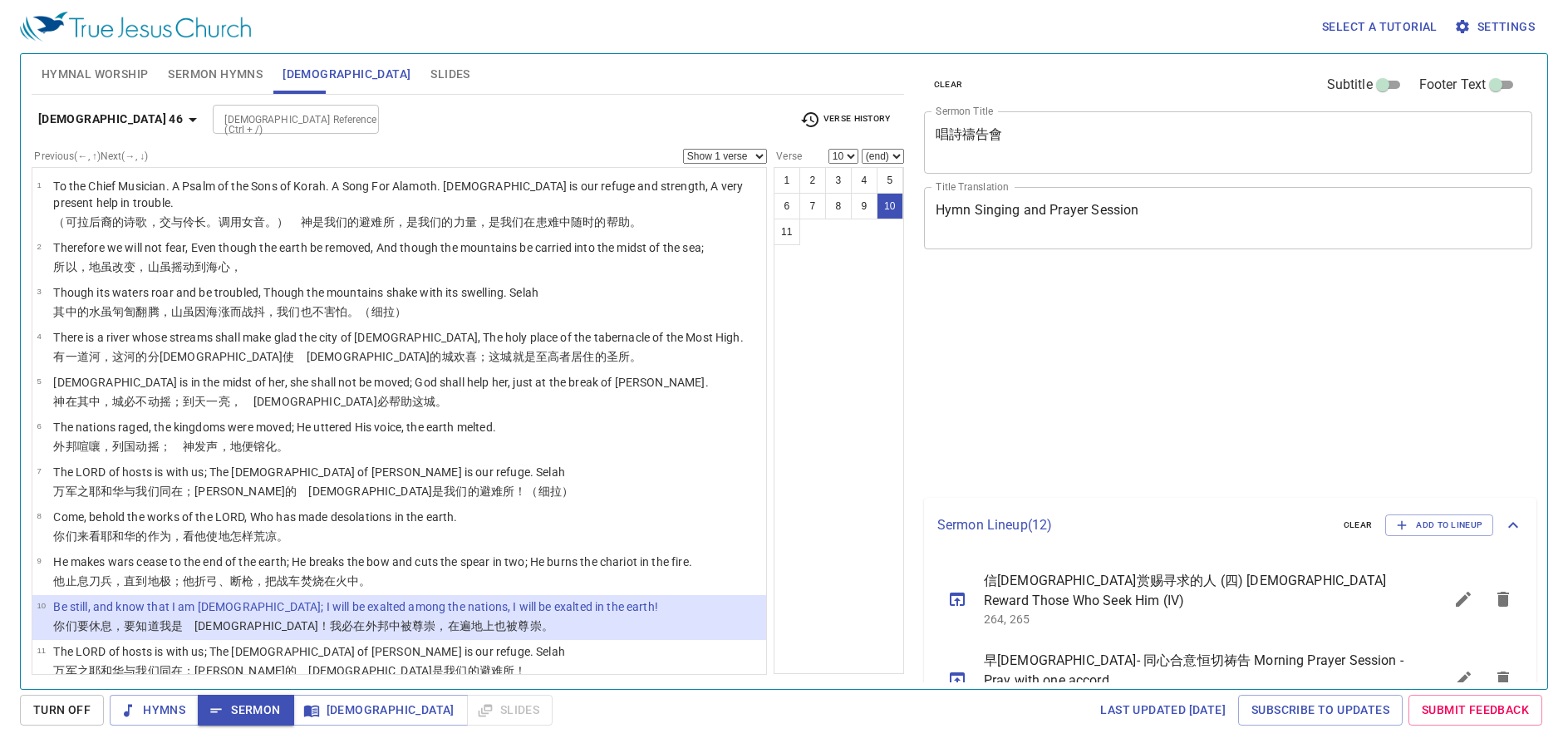
select select "10"
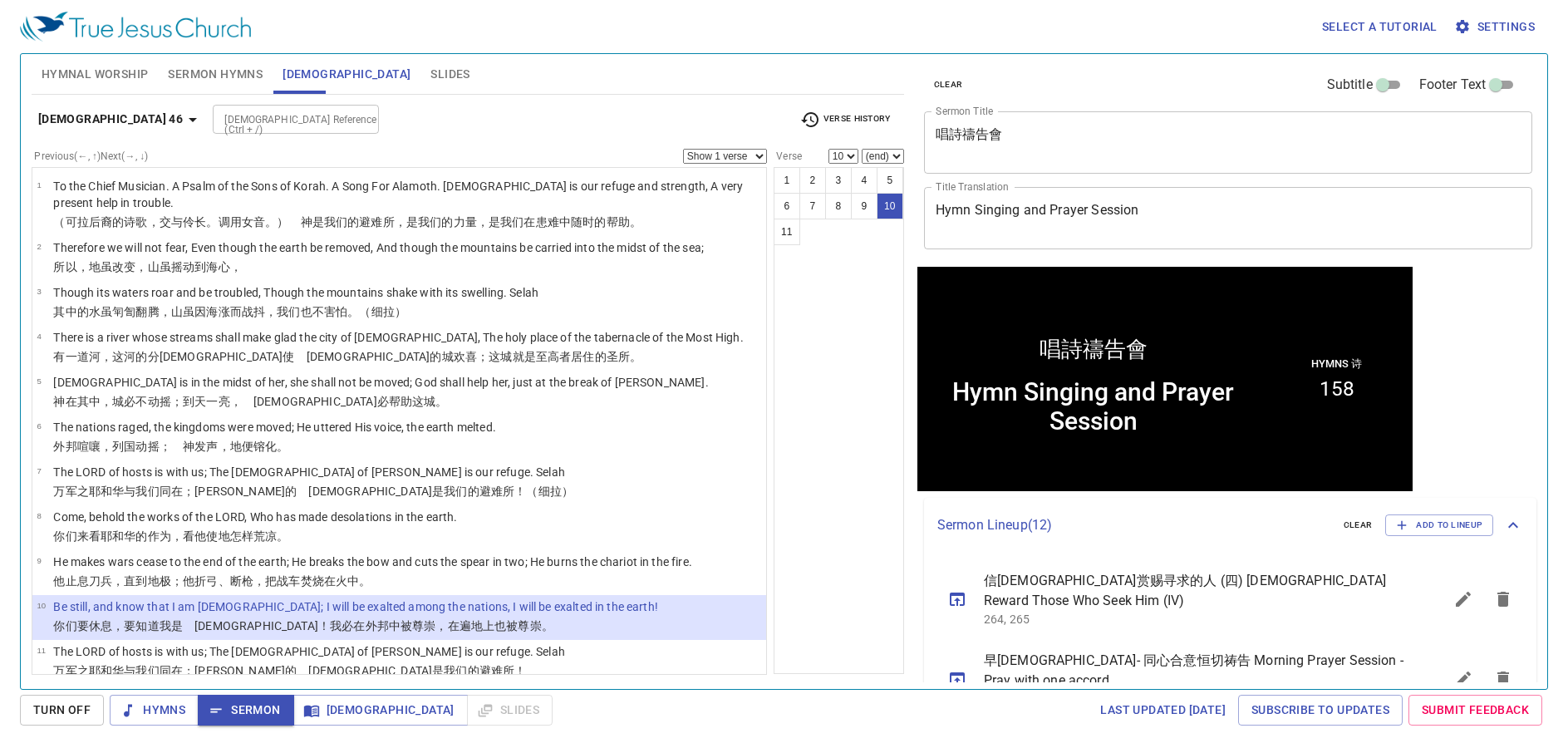
scroll to position [1, 0]
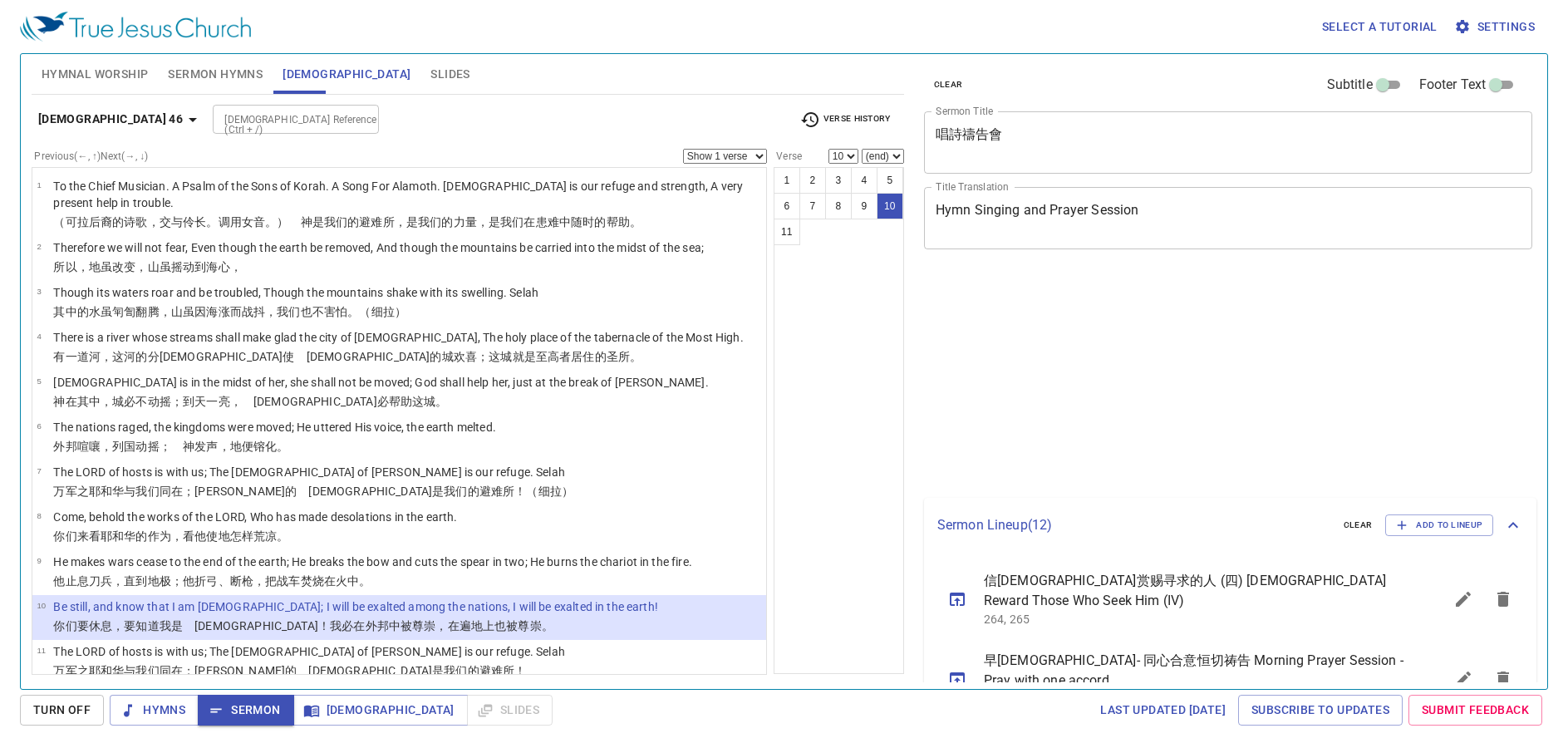
select select "10"
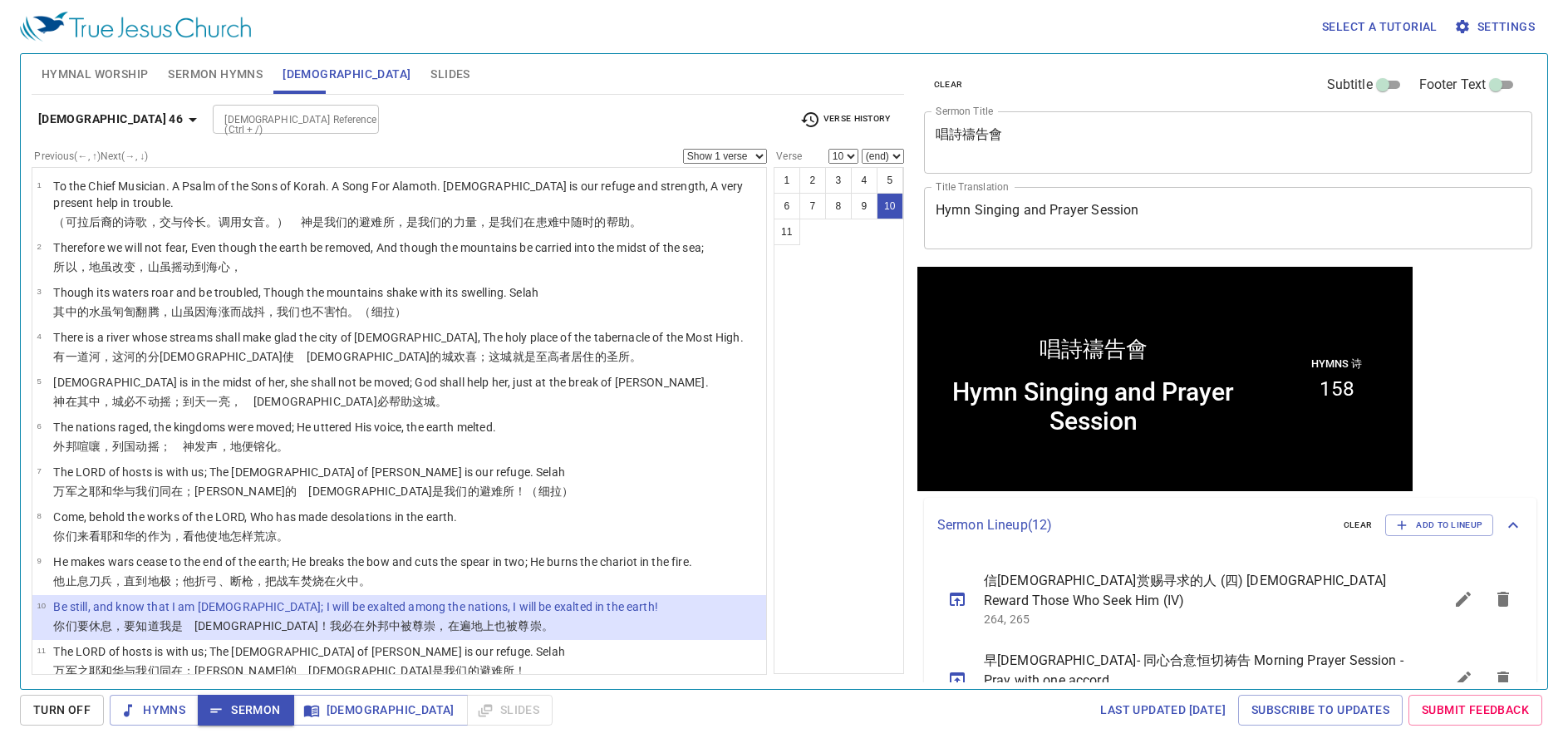
scroll to position [1, 0]
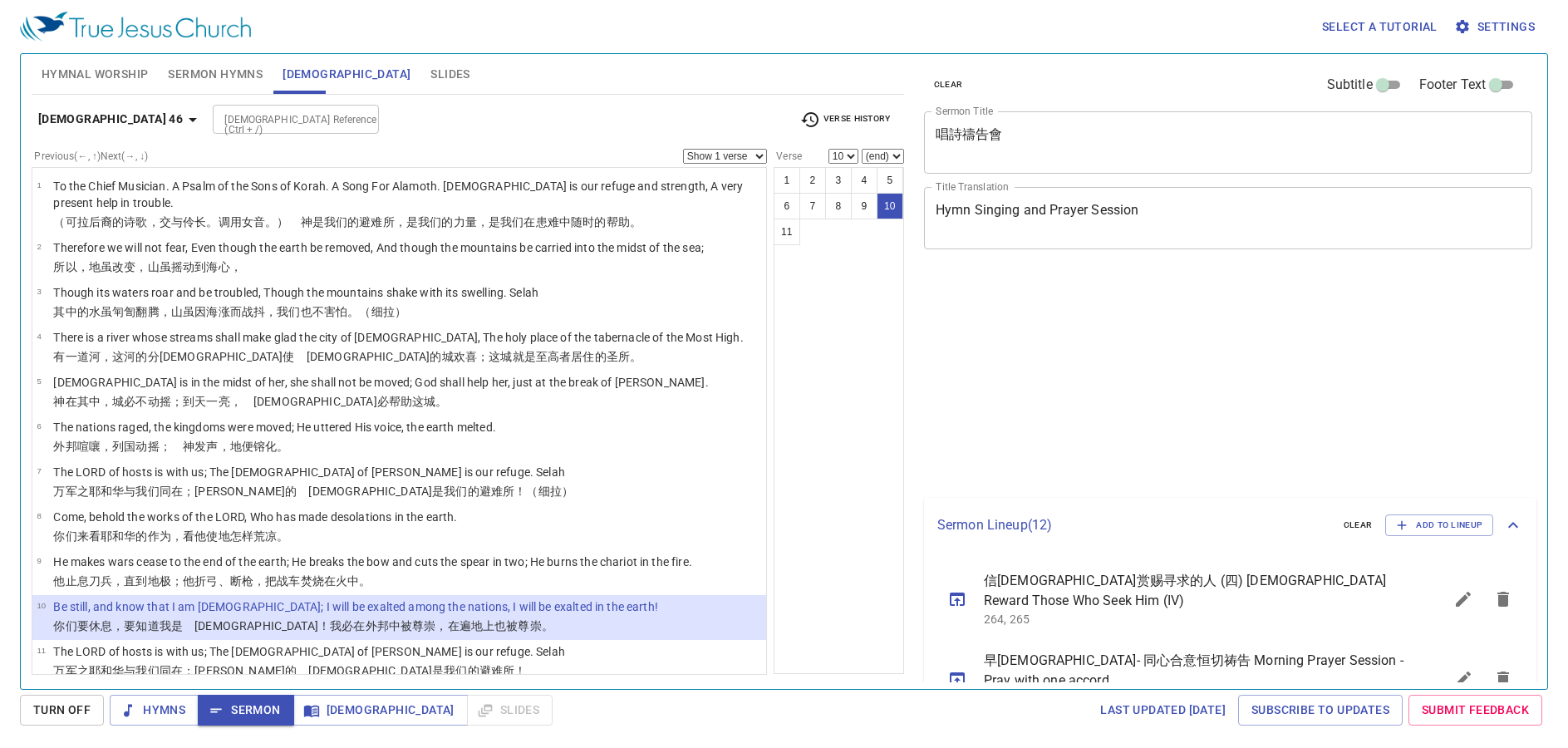
select select "10"
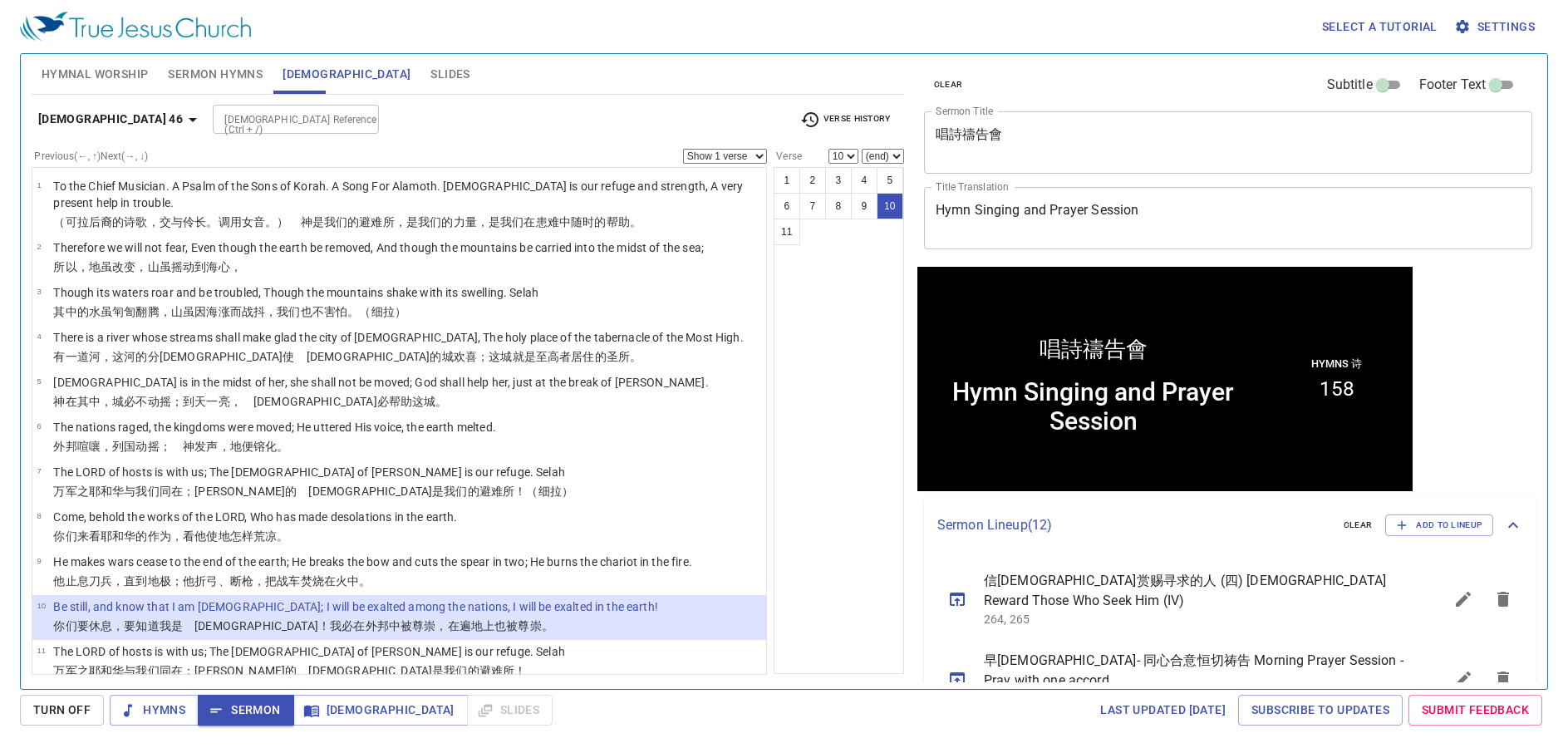
scroll to position [1, 0]
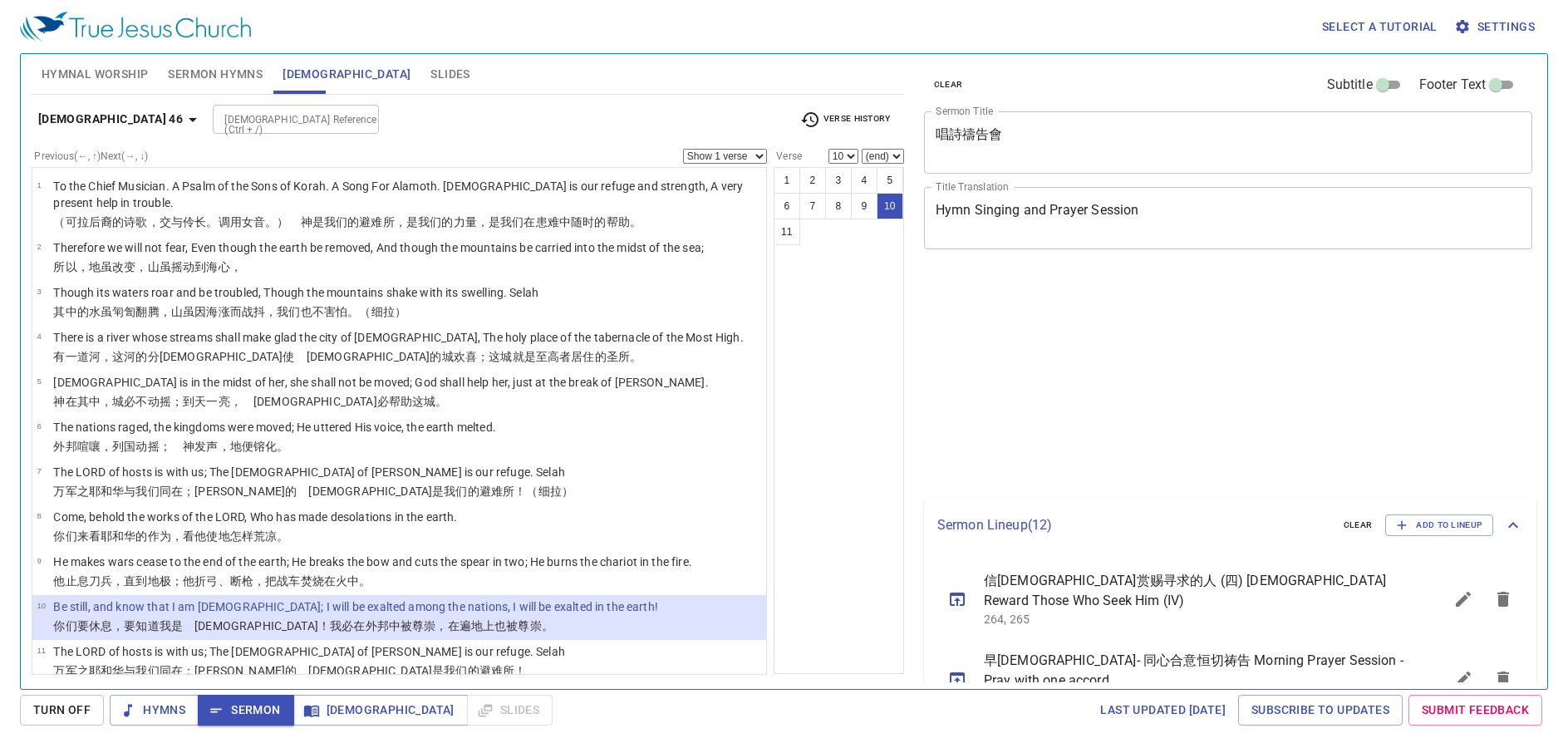
select select "10"
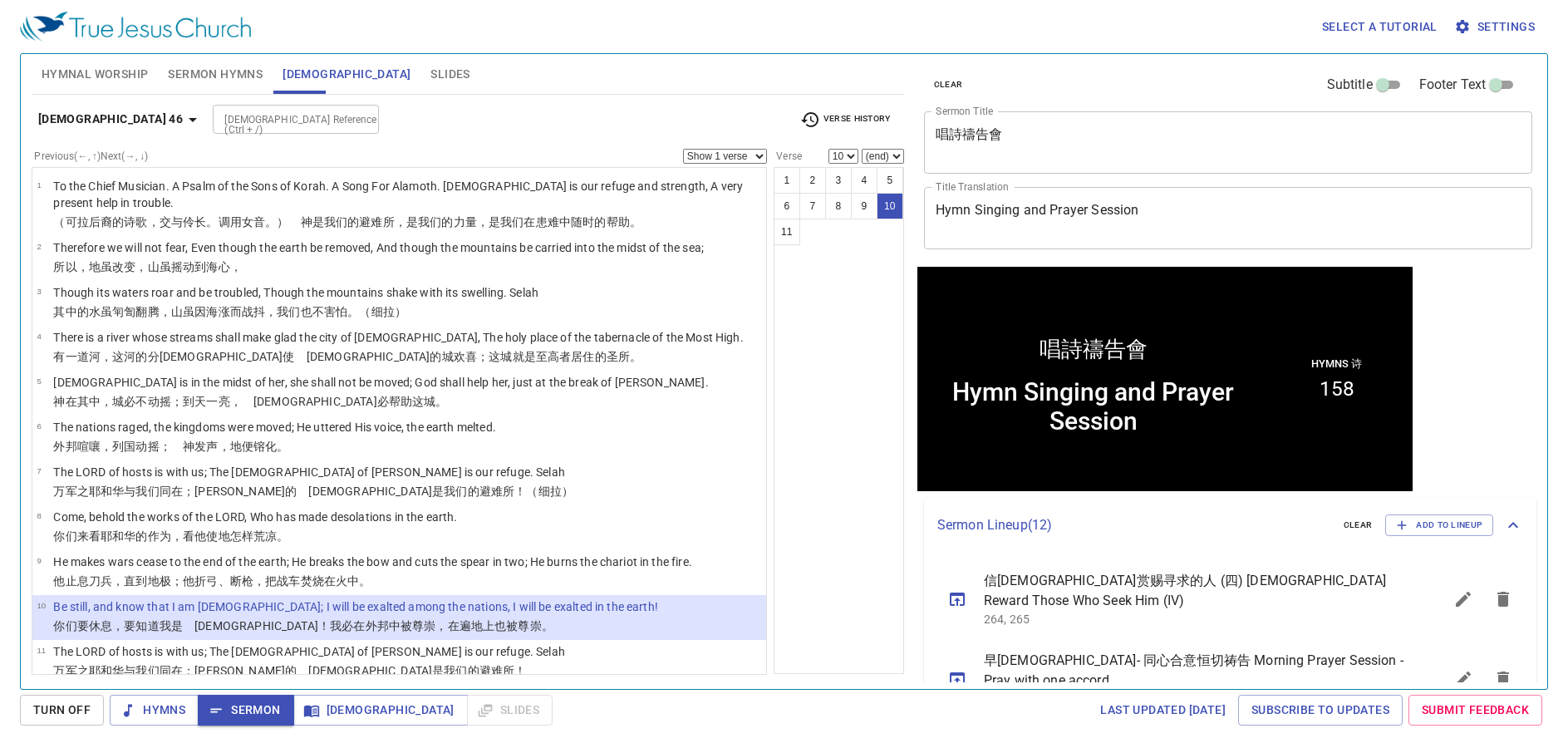
scroll to position [1, 0]
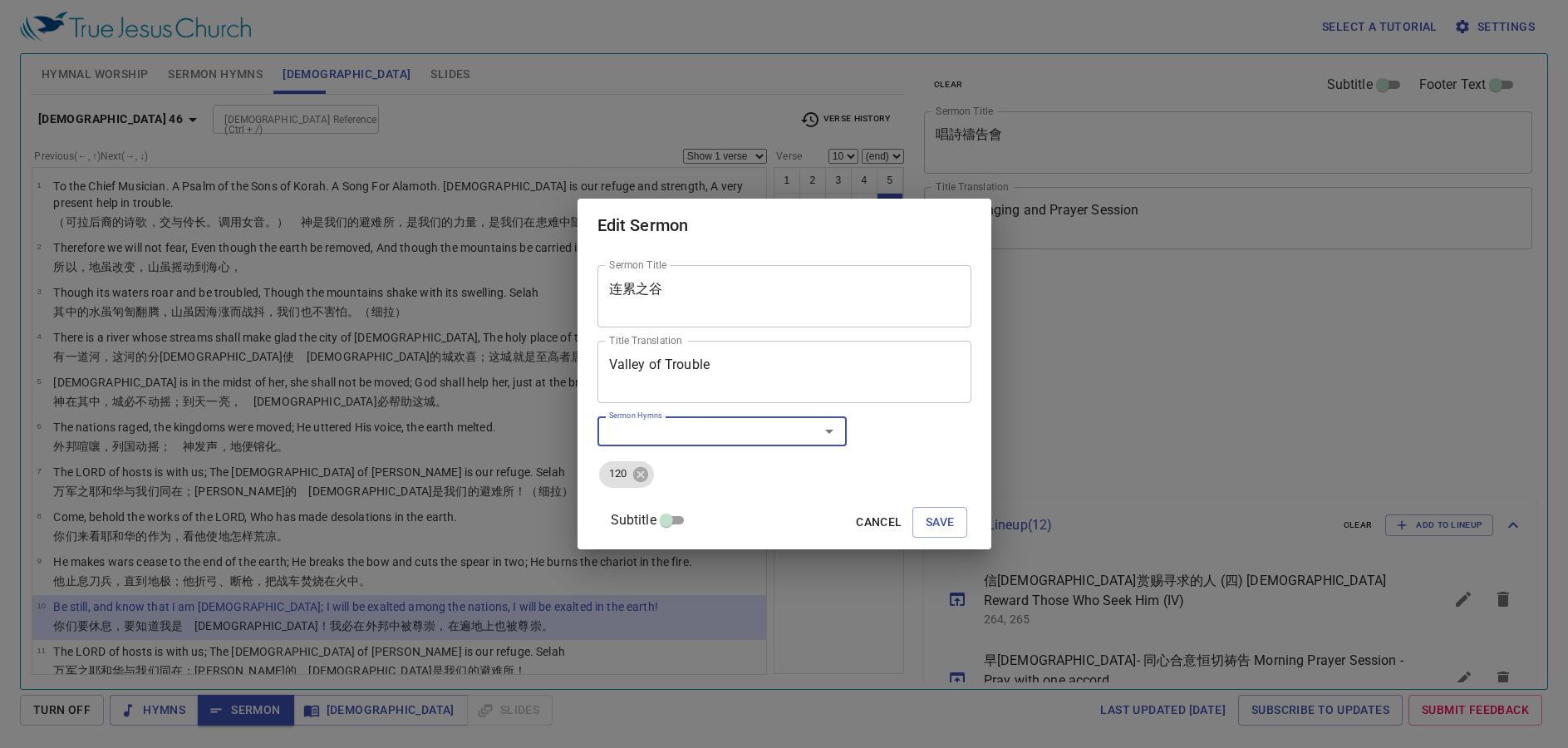
select select "10"
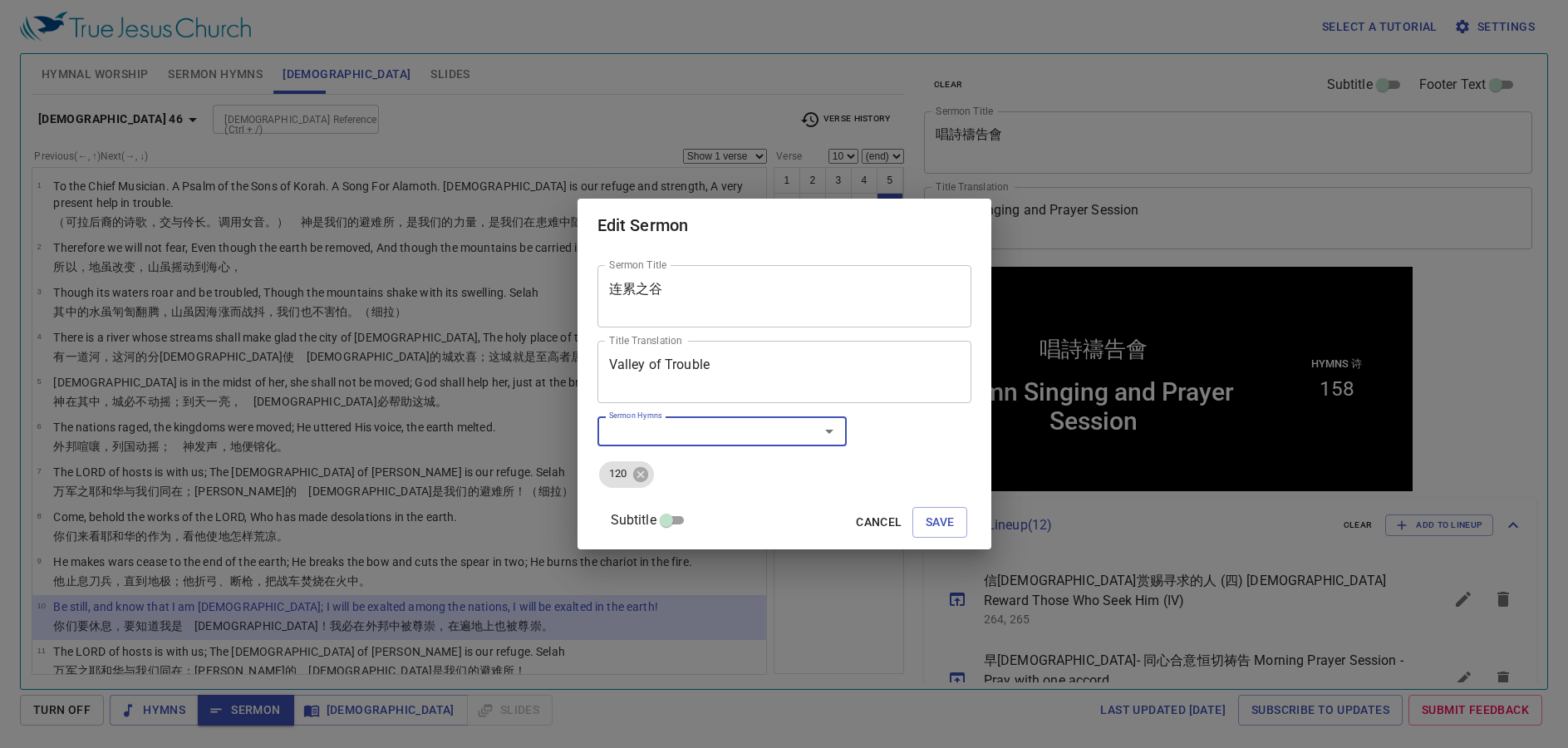
type input "3"
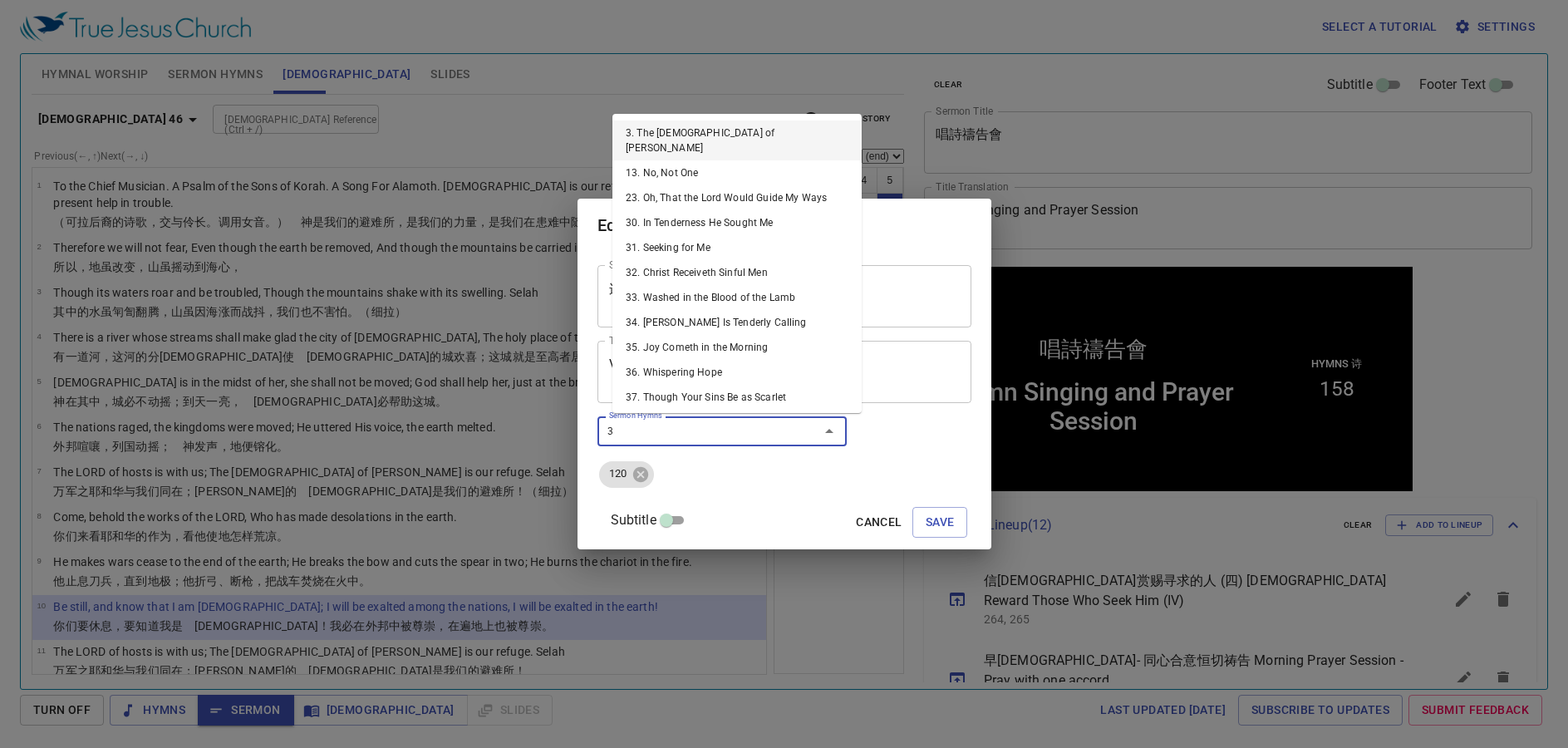
scroll to position [1, 0]
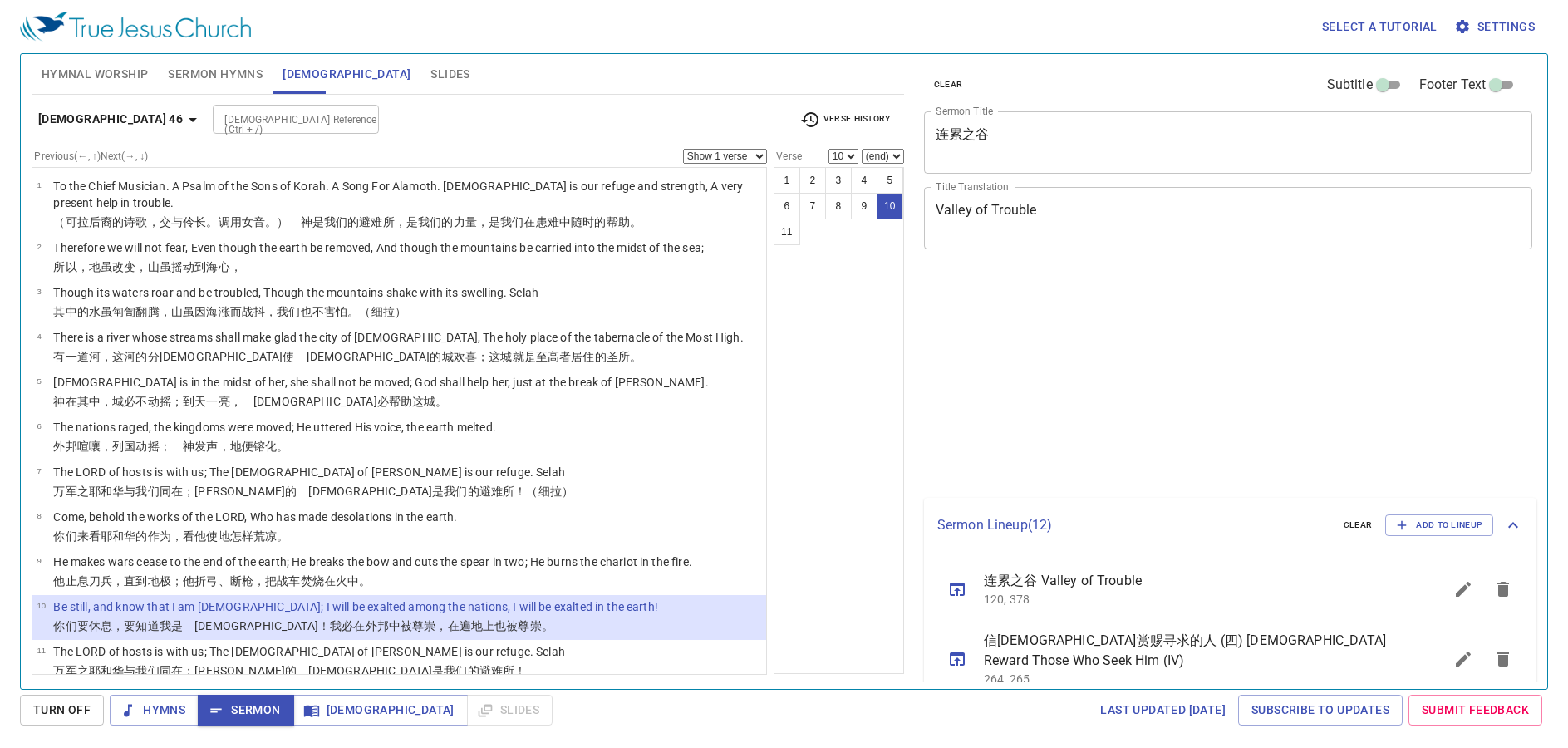
select select "10"
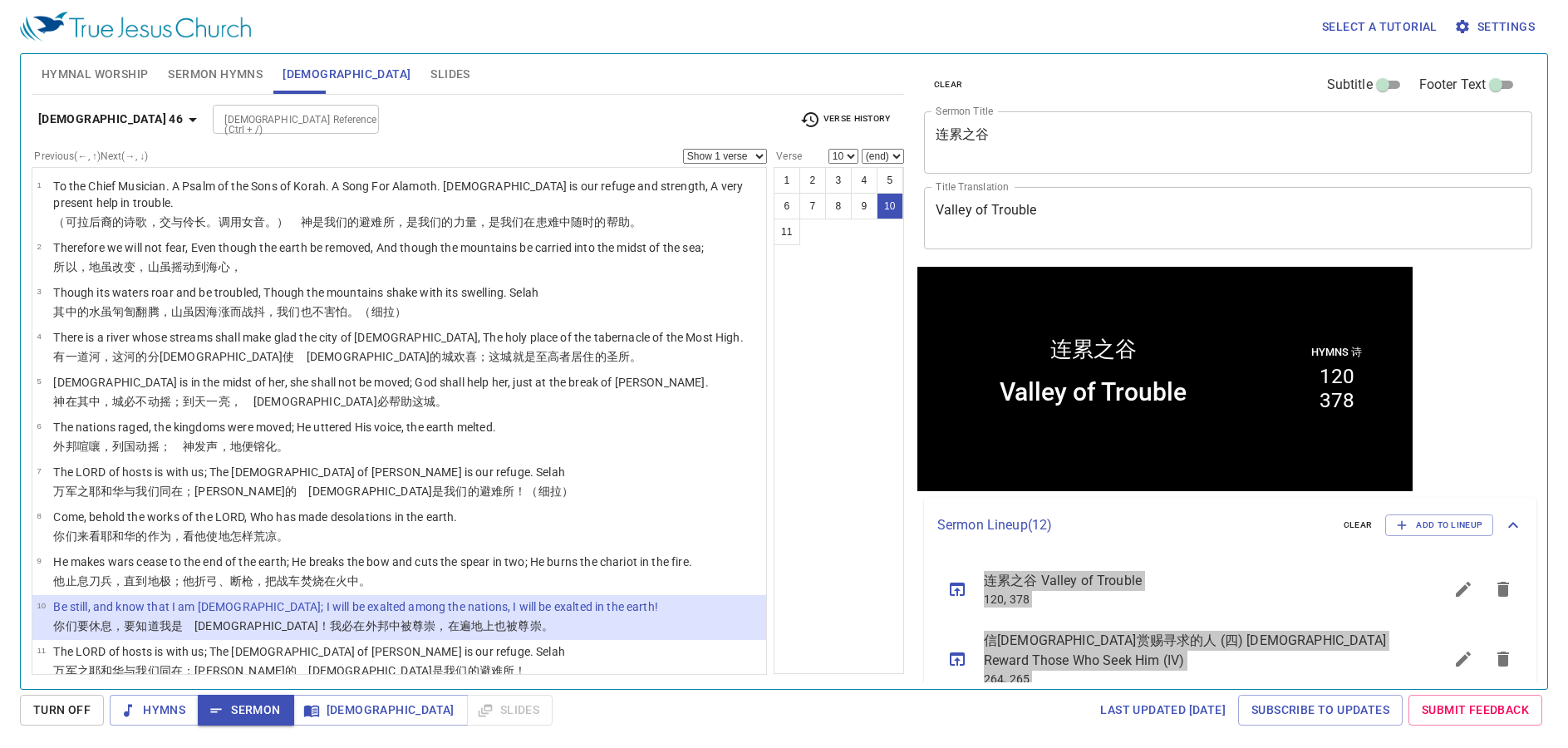
scroll to position [1, 0]
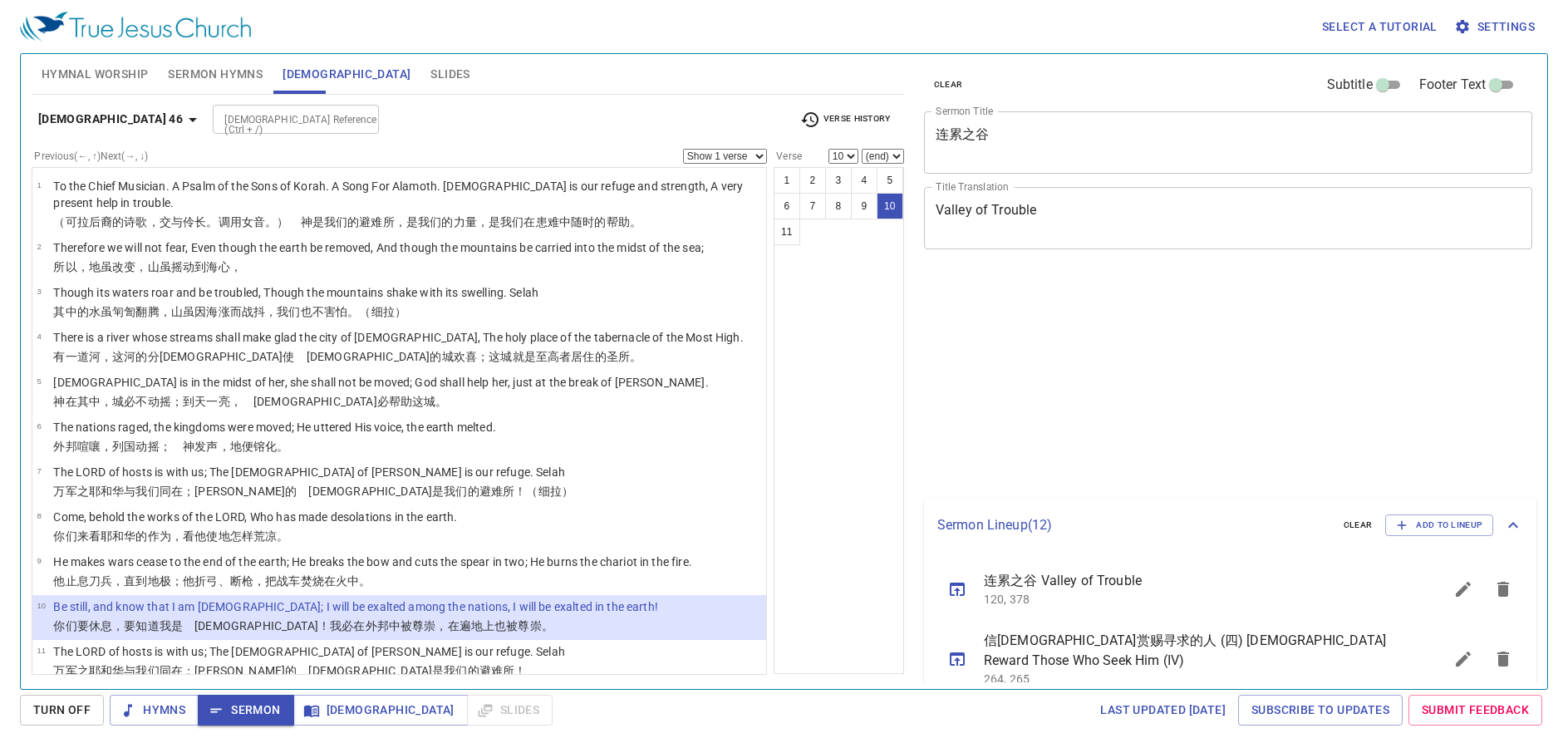
select select "10"
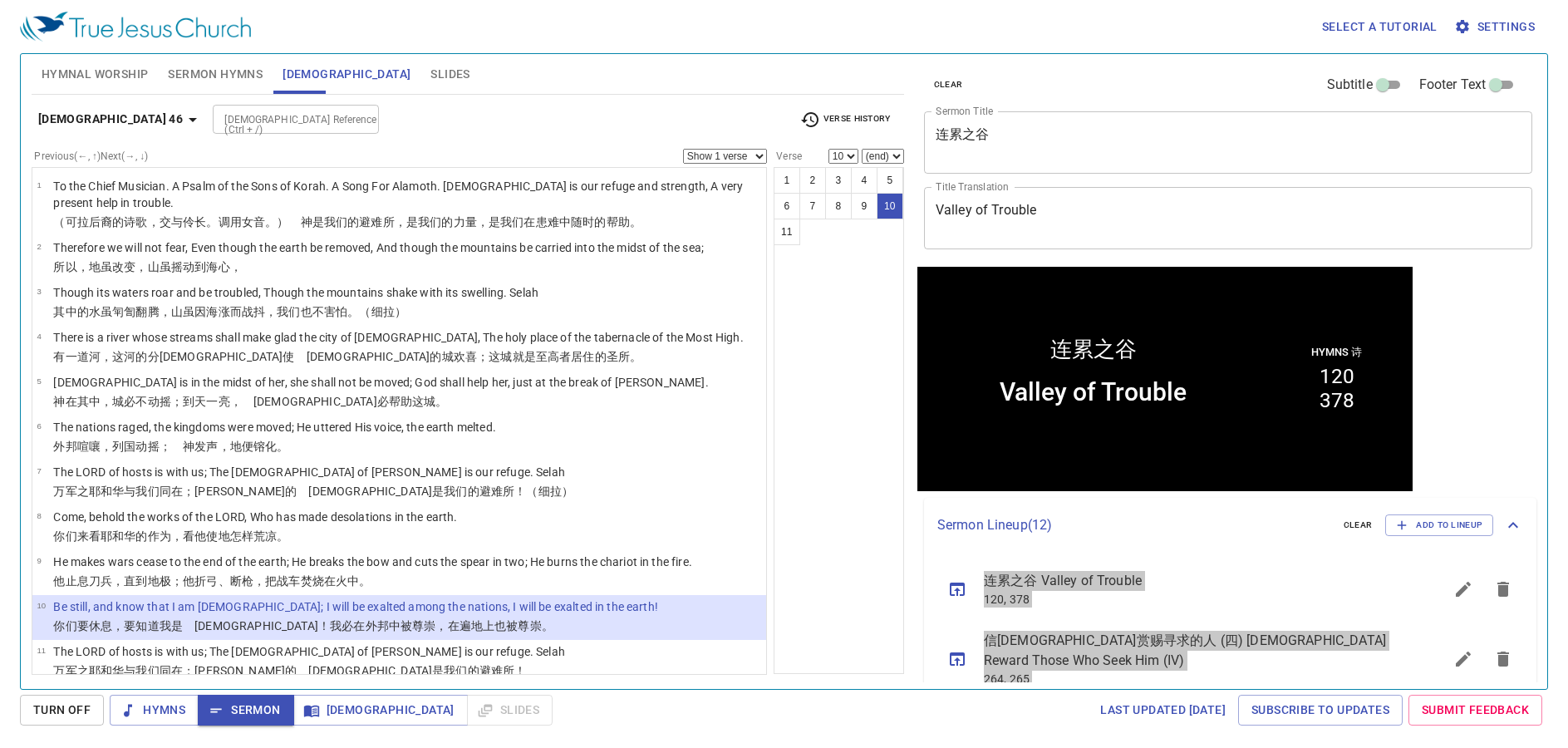
scroll to position [1, 0]
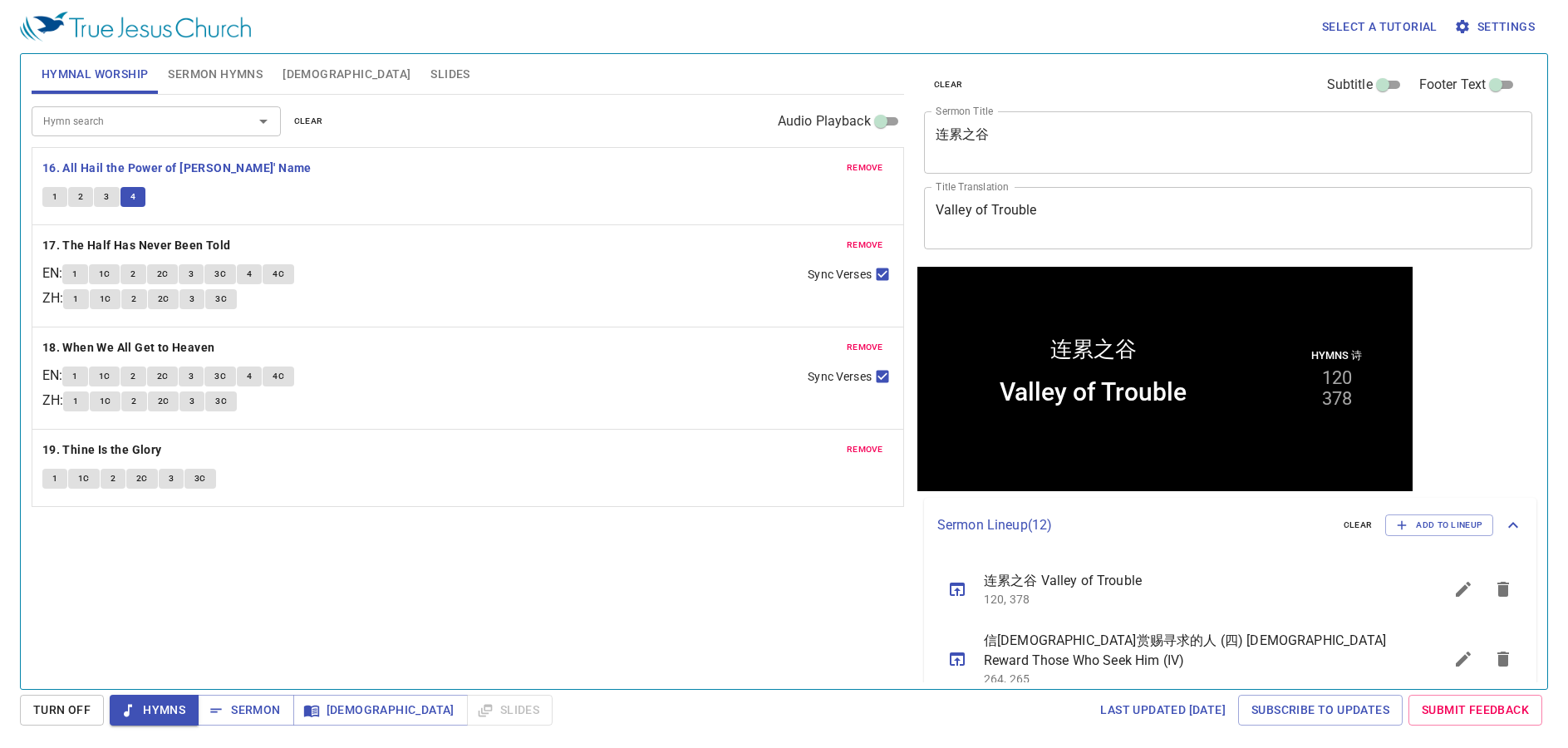
scroll to position [1, 0]
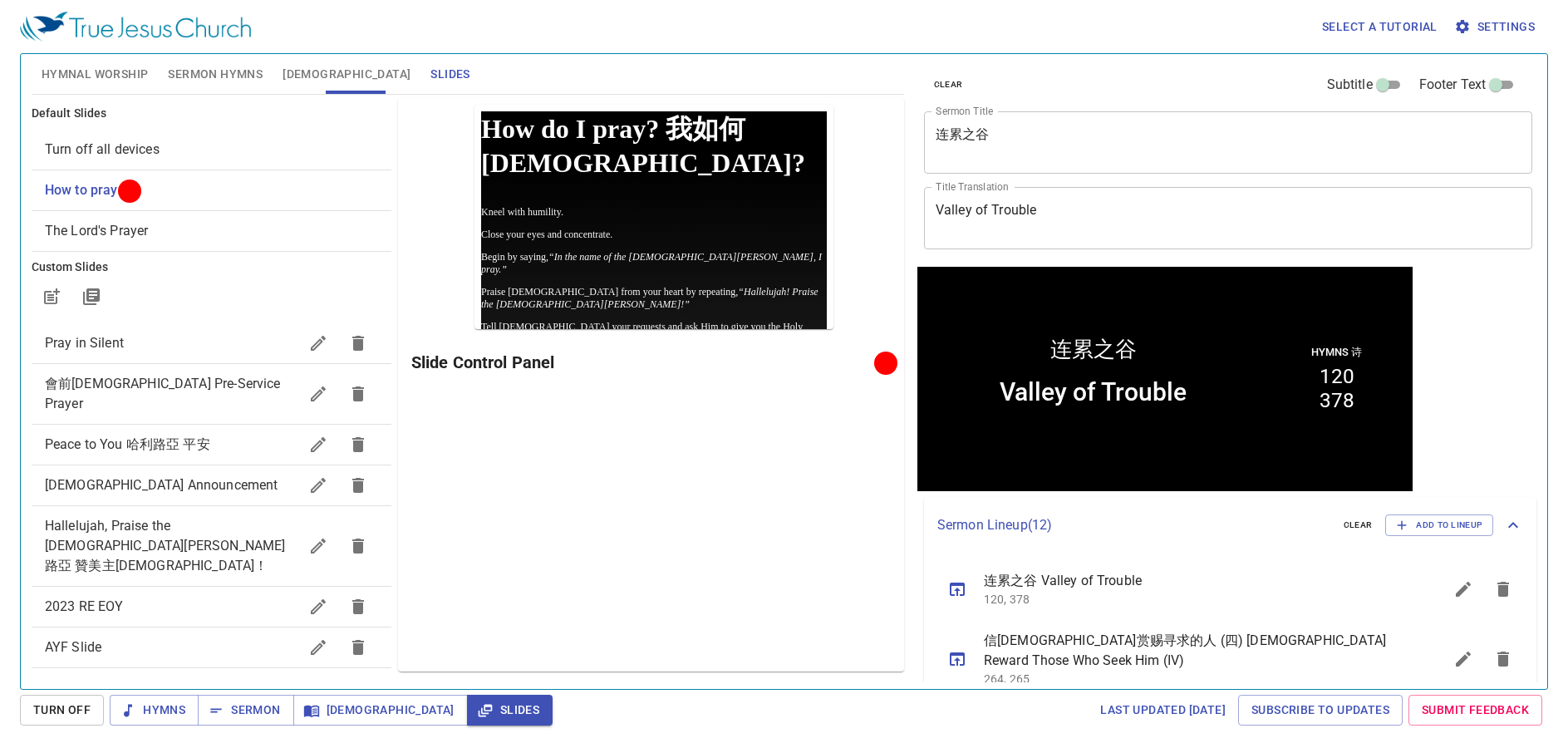
scroll to position [1, 0]
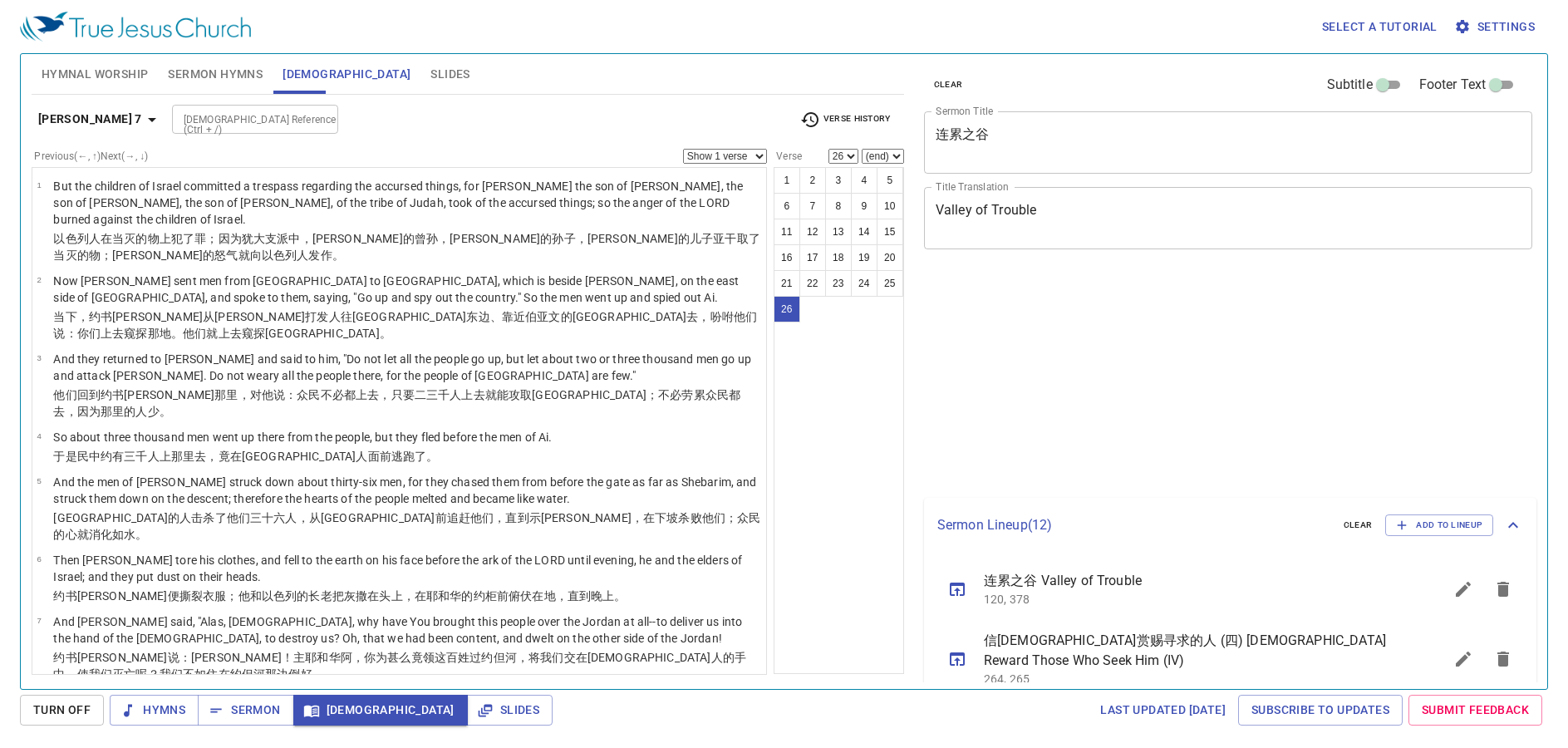
select select "26"
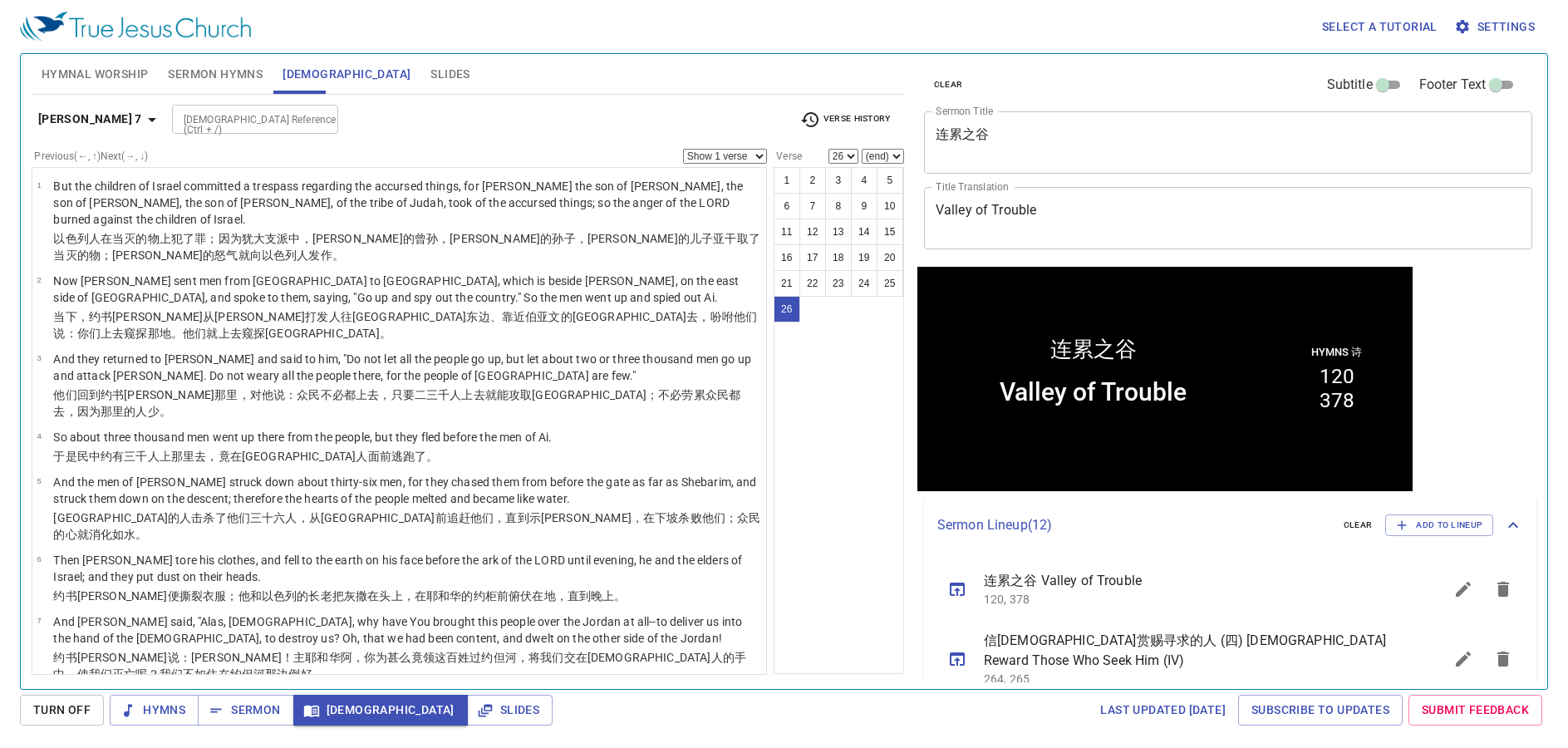
scroll to position [1, 0]
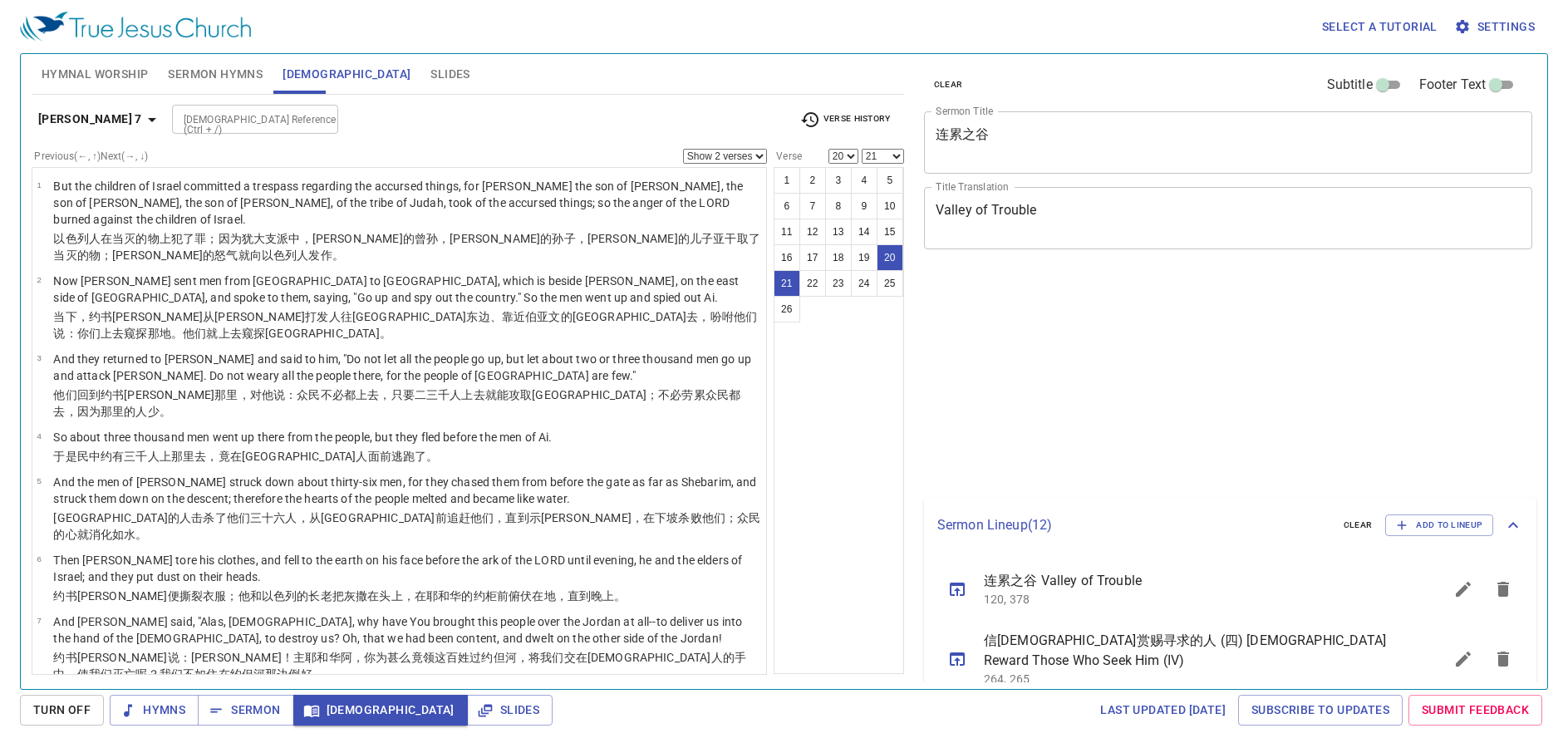
select select "2"
select select "20"
select select "21"
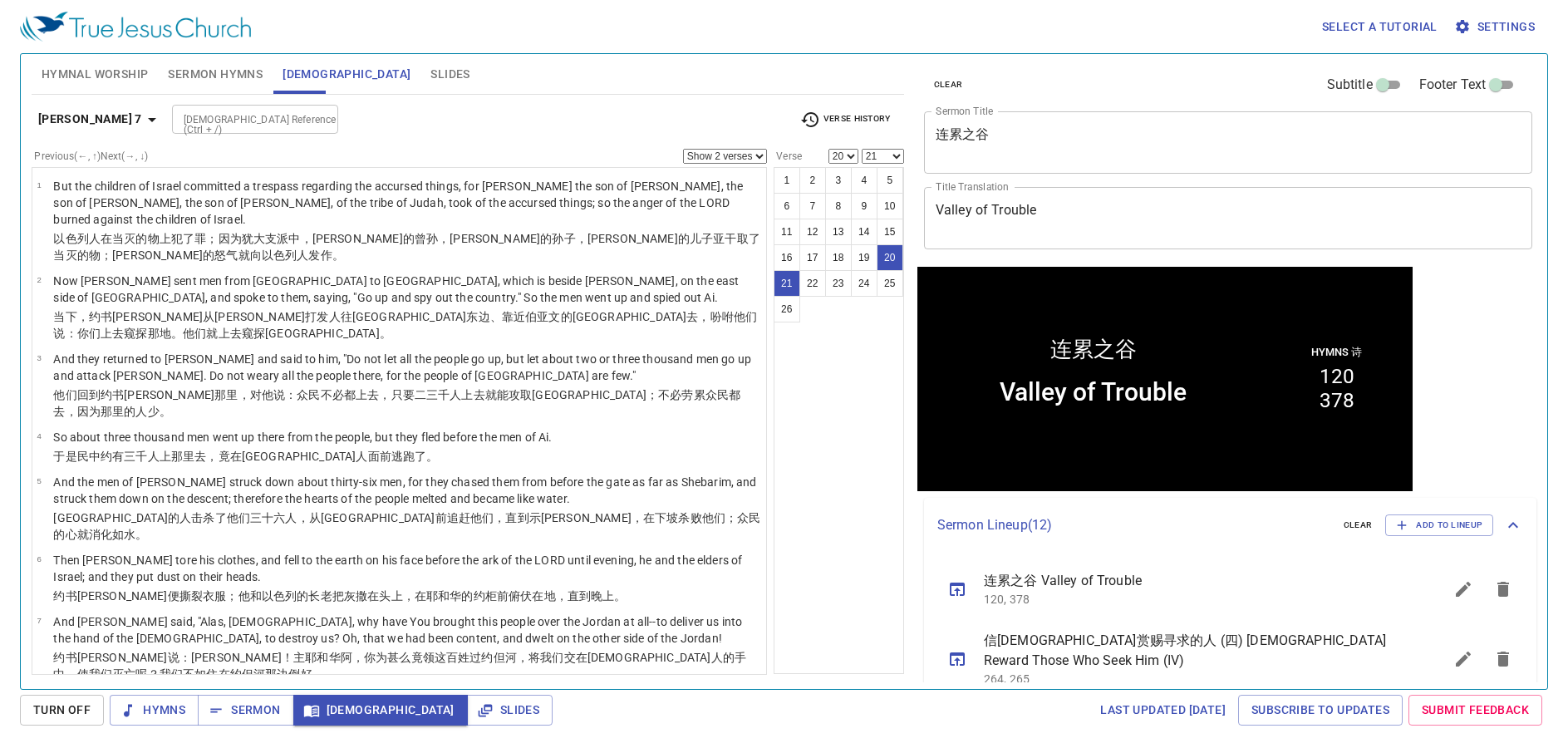
scroll to position [1, 0]
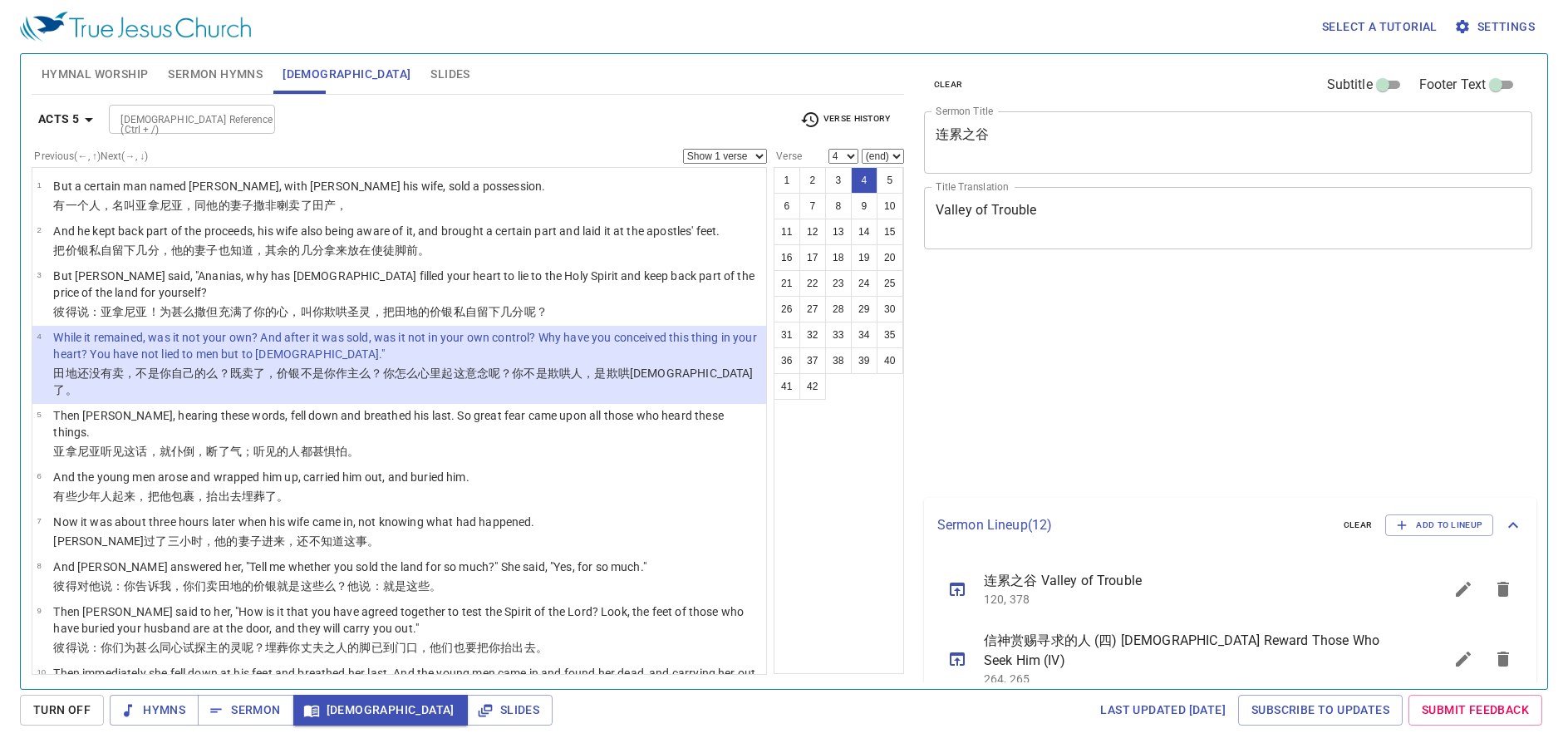
select select "4"
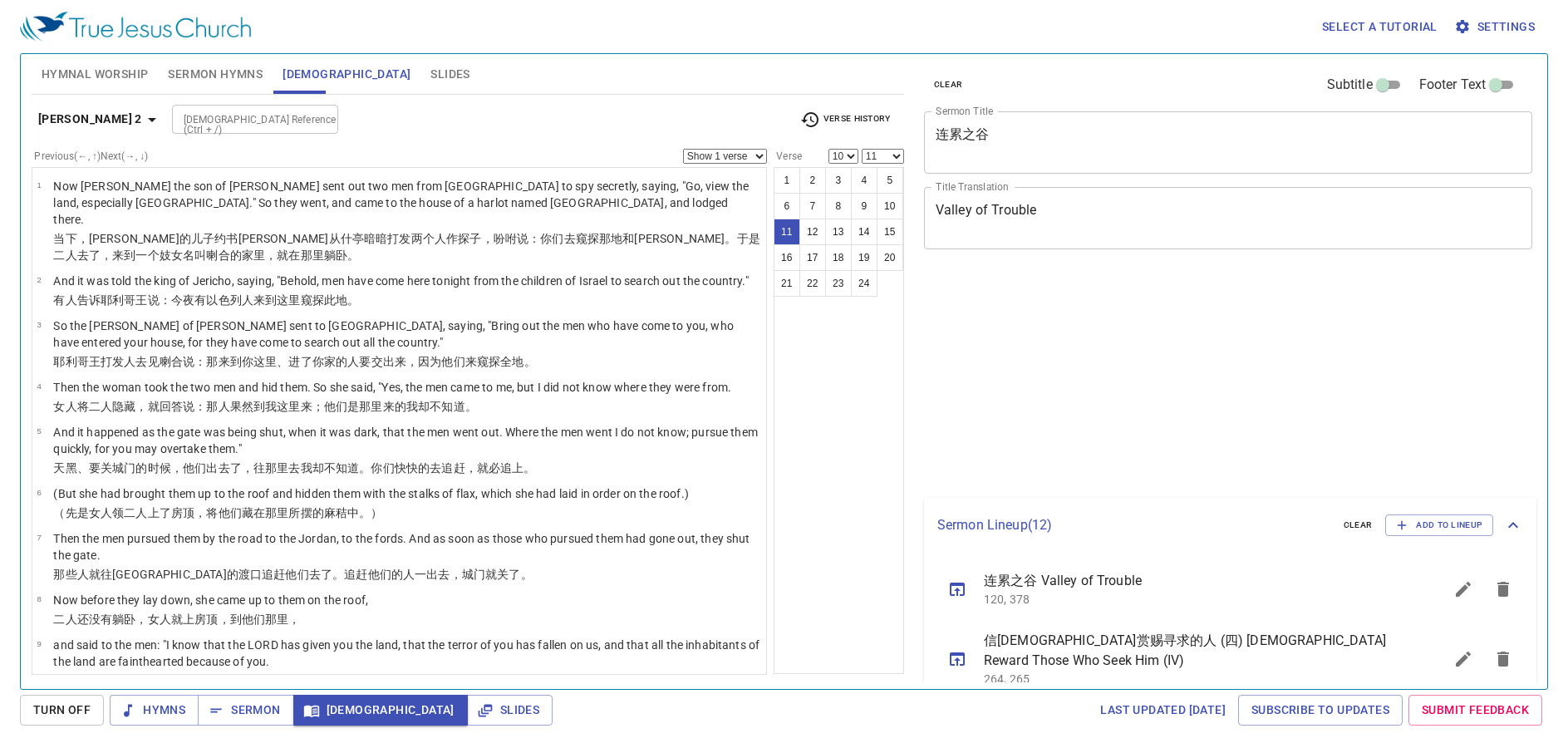
select select "10"
select select "11"
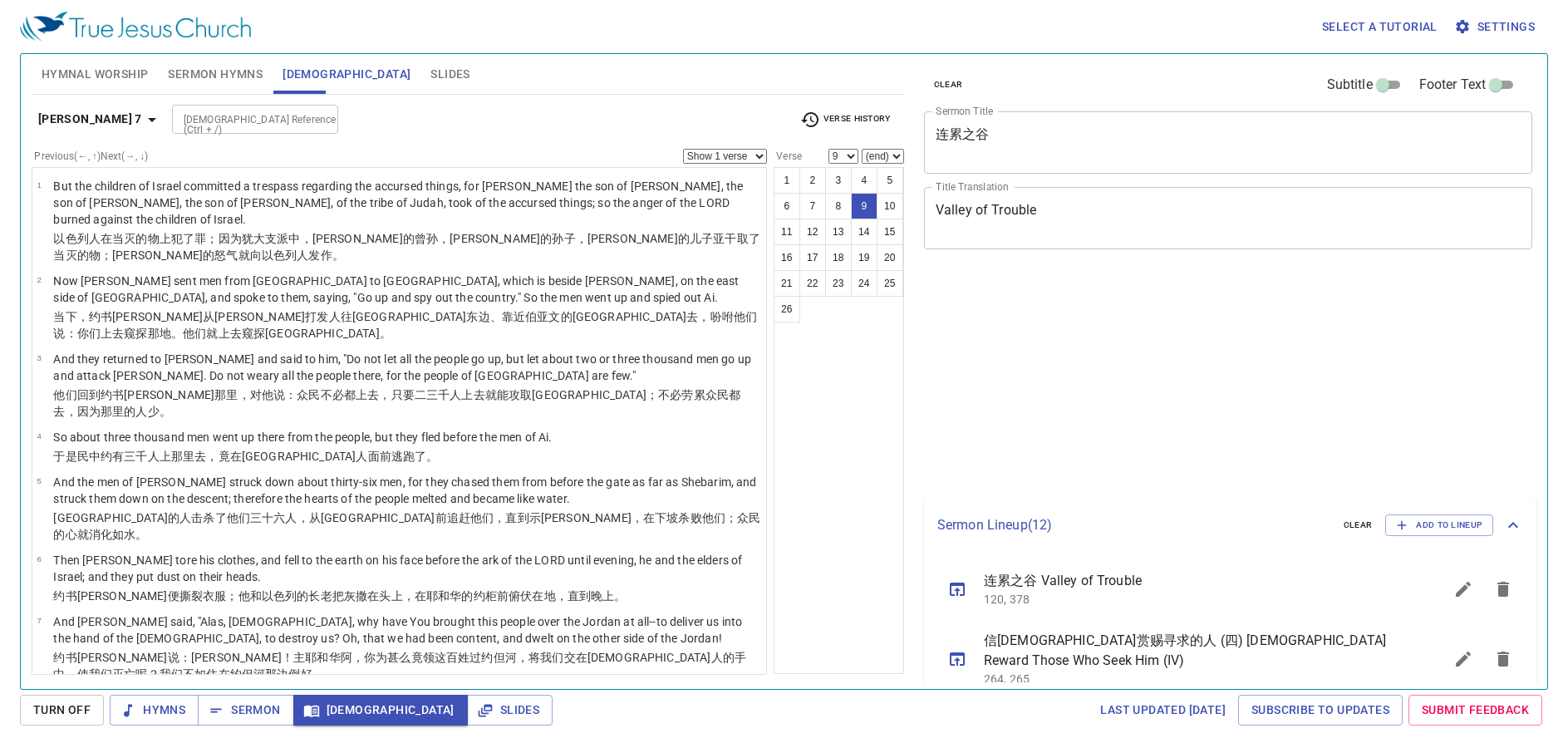
select select "9"
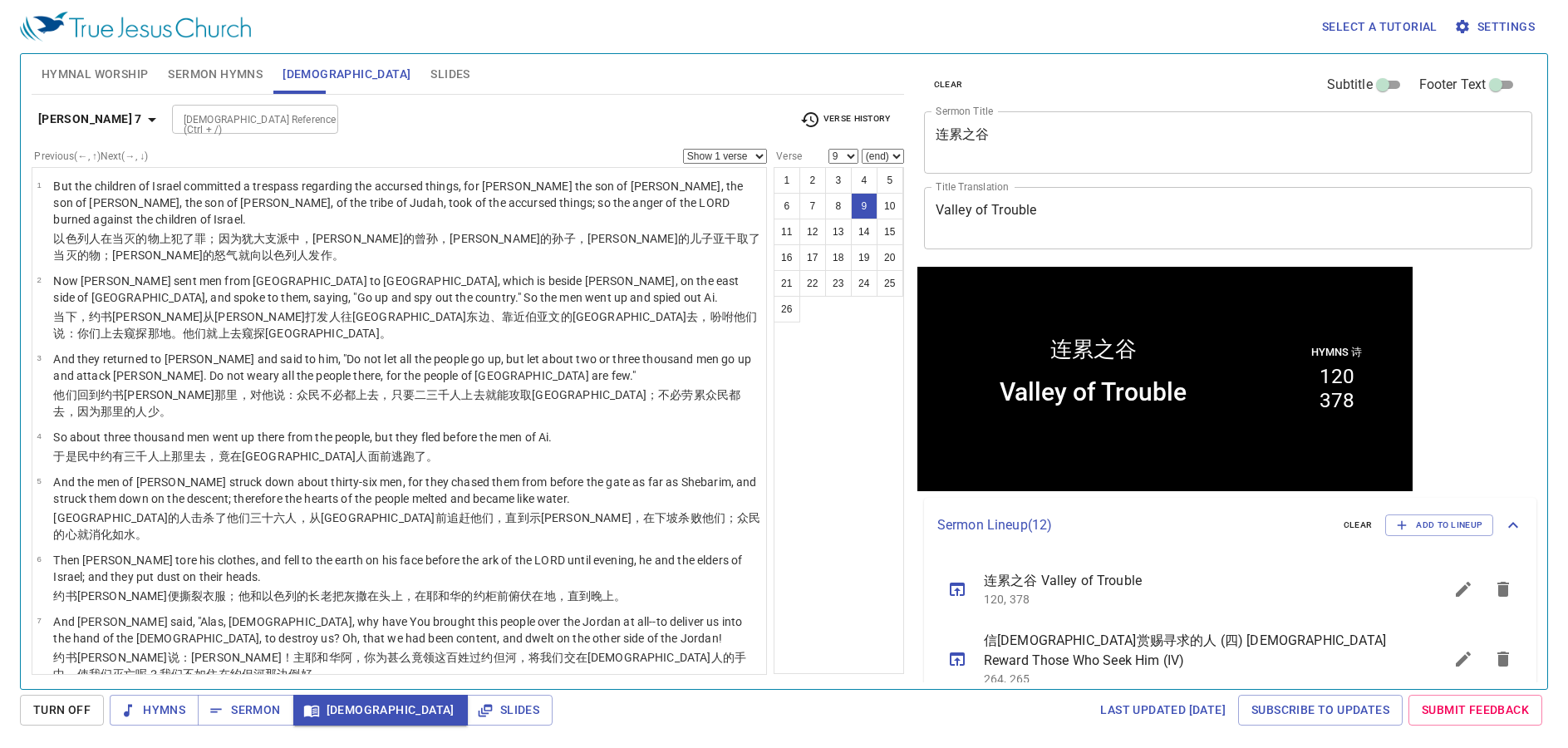
scroll to position [1, 0]
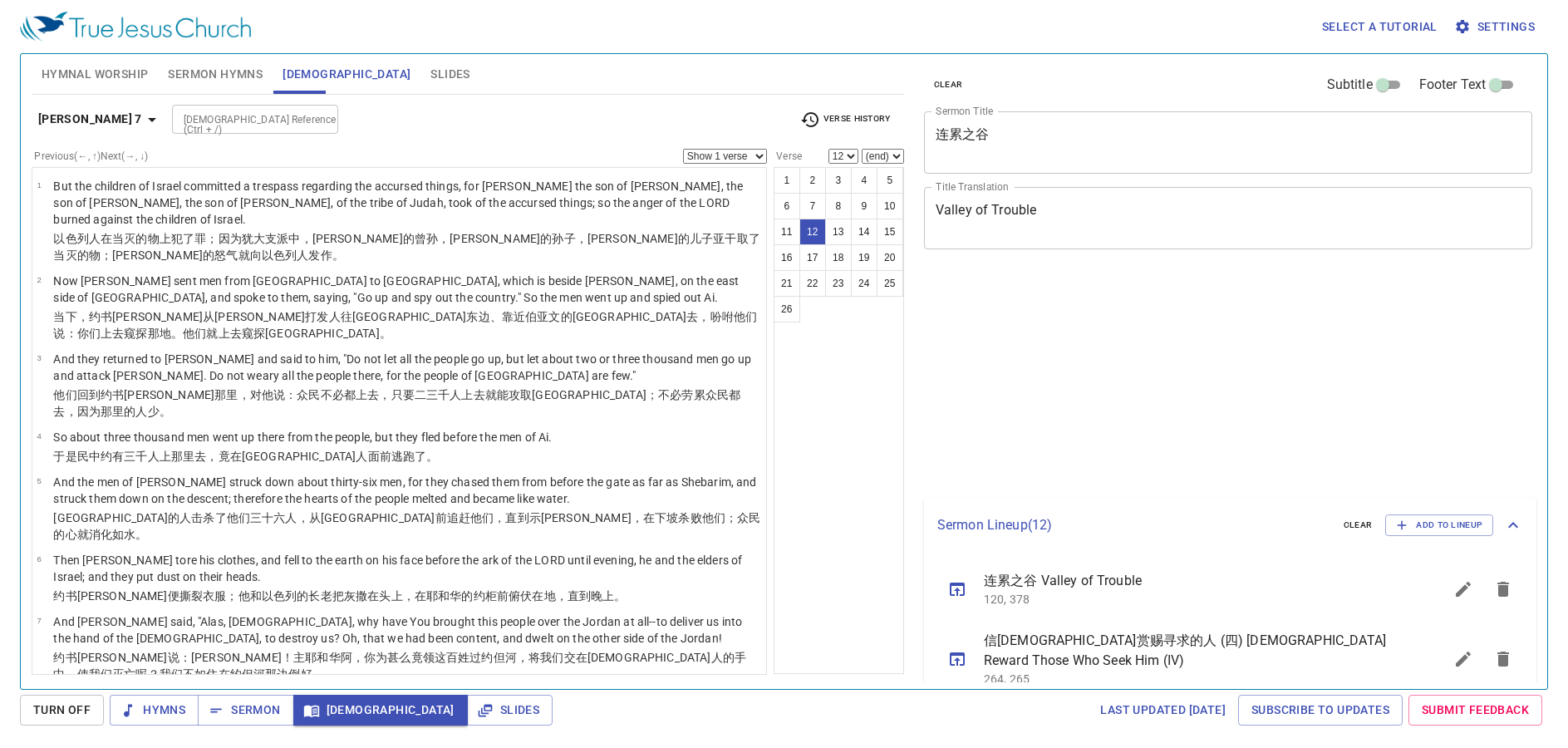
select select "12"
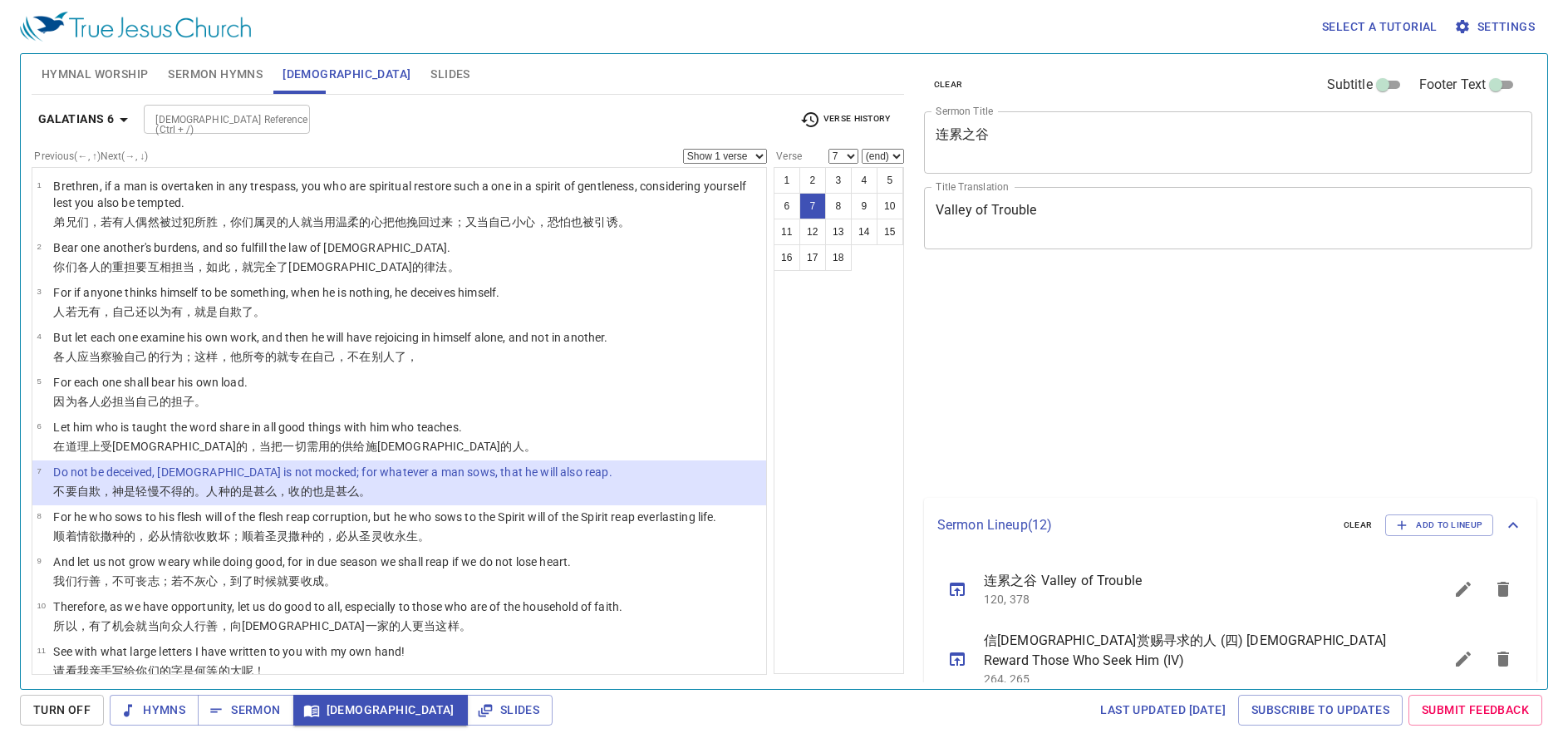
select select "7"
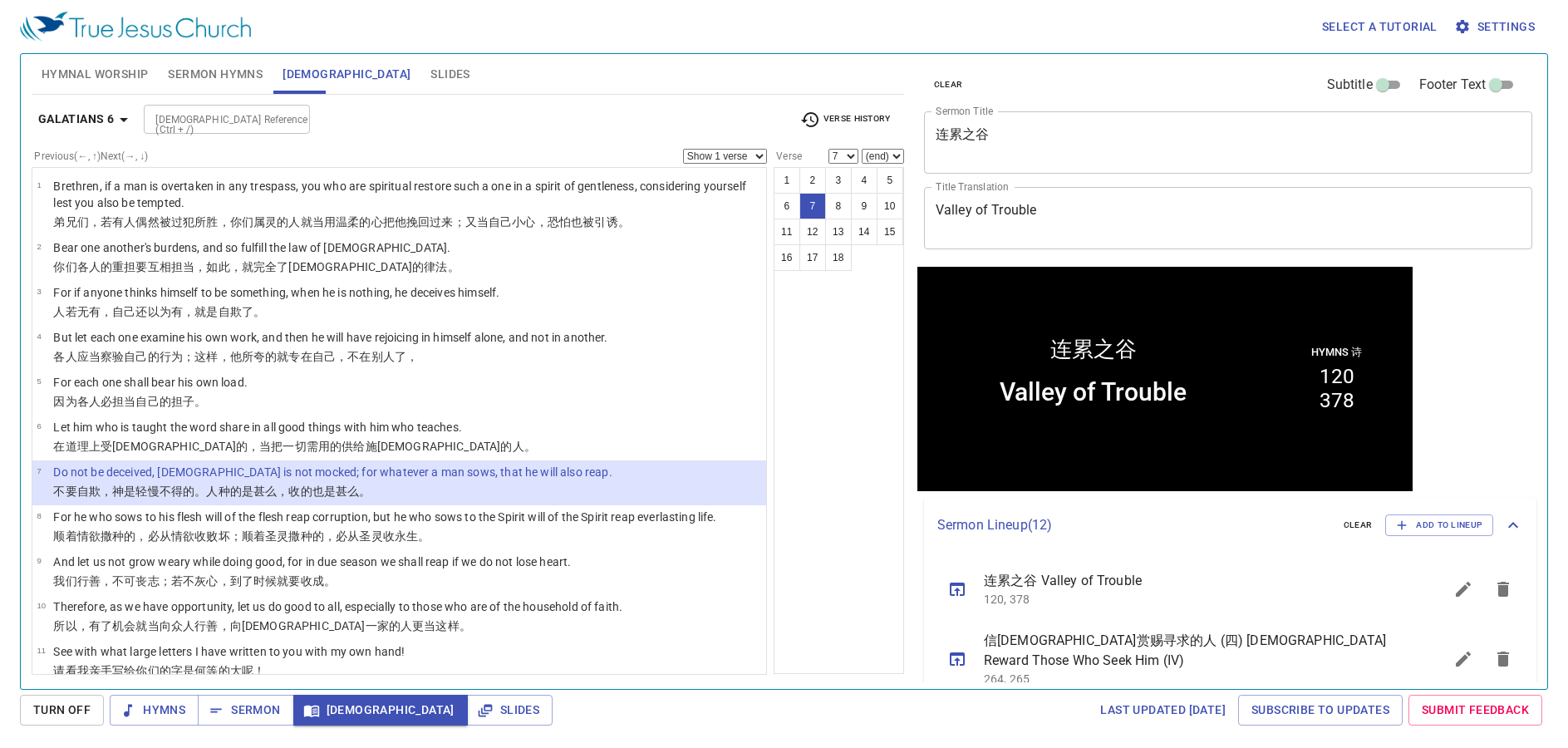
scroll to position [1, 0]
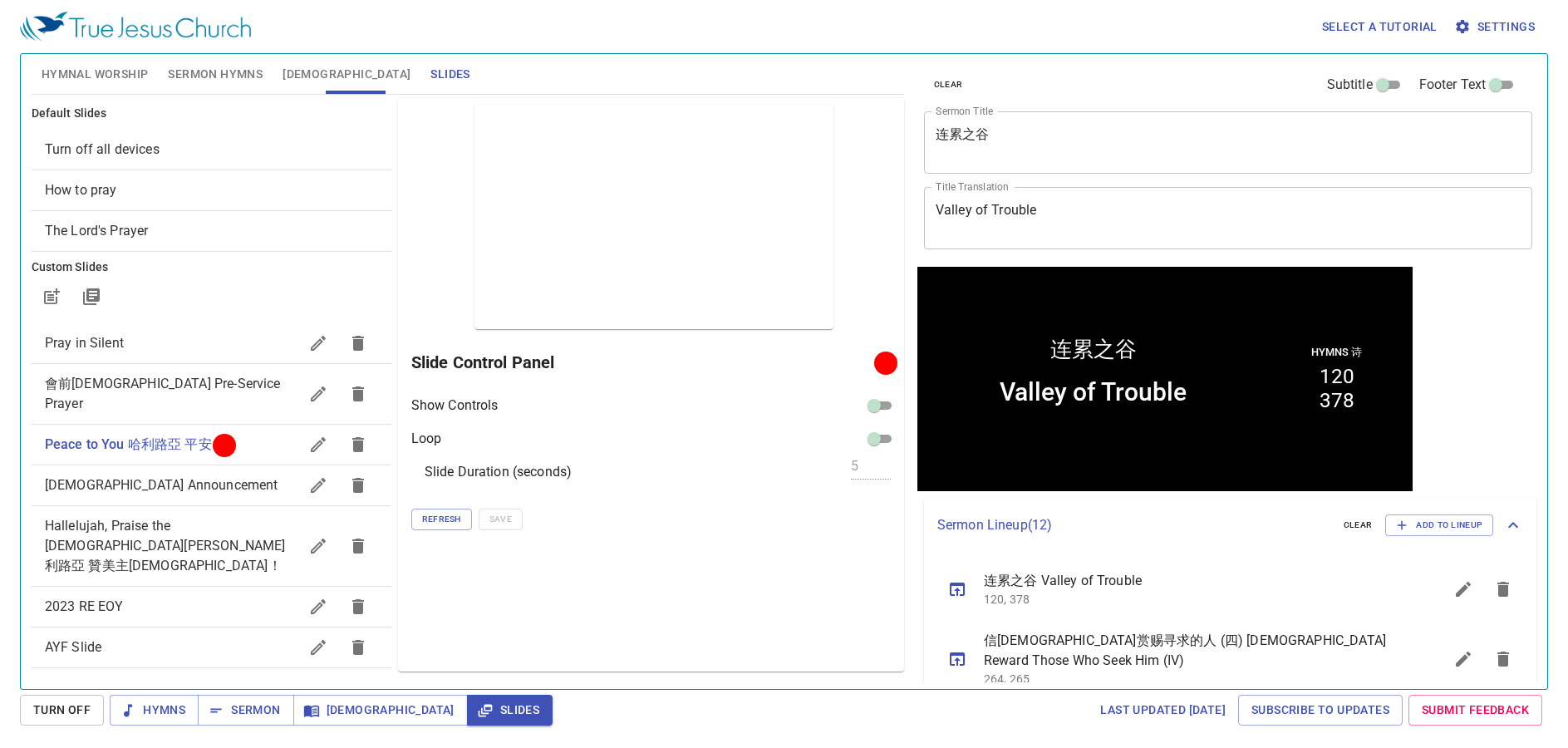
scroll to position [1, 0]
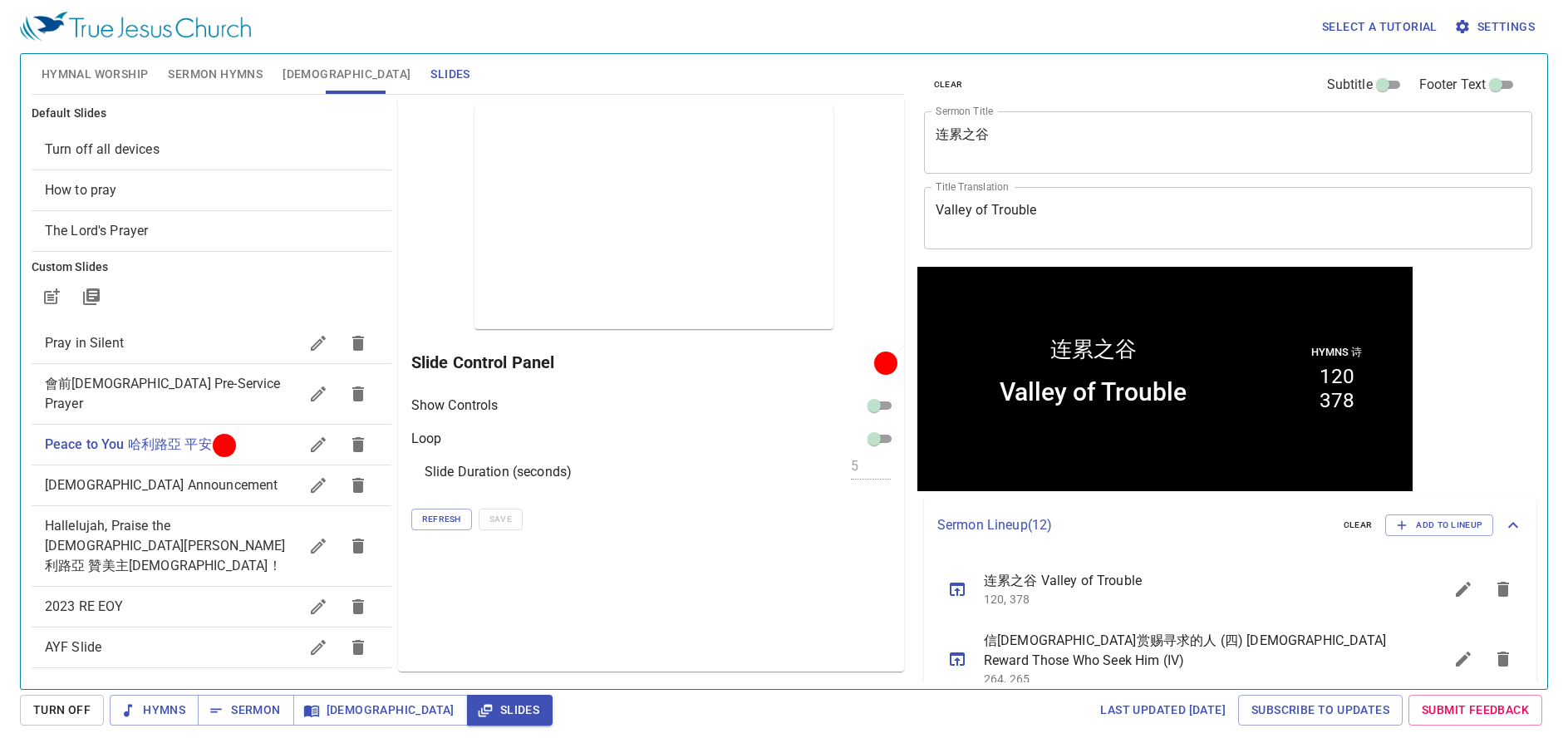
scroll to position [1, 0]
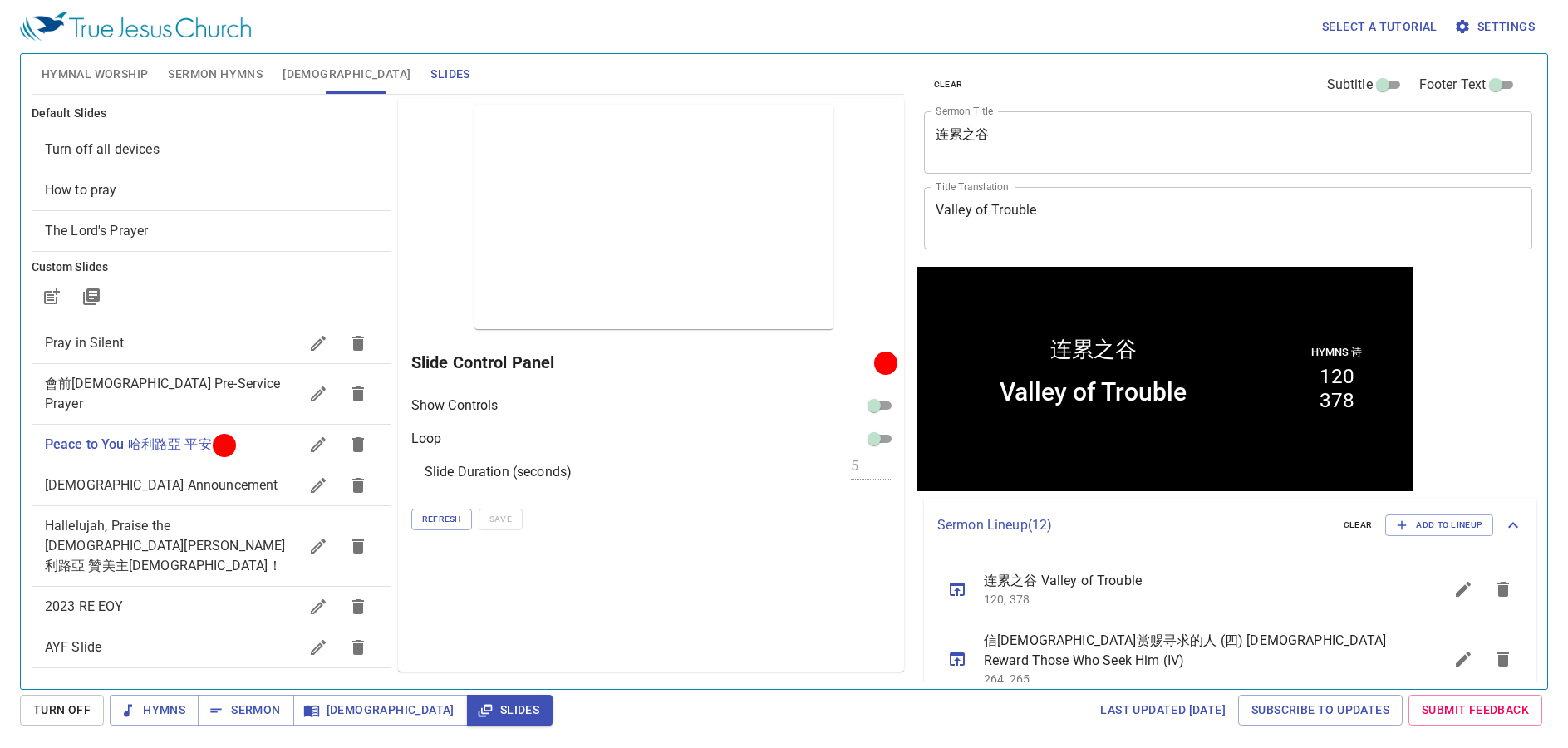
scroll to position [1, 0]
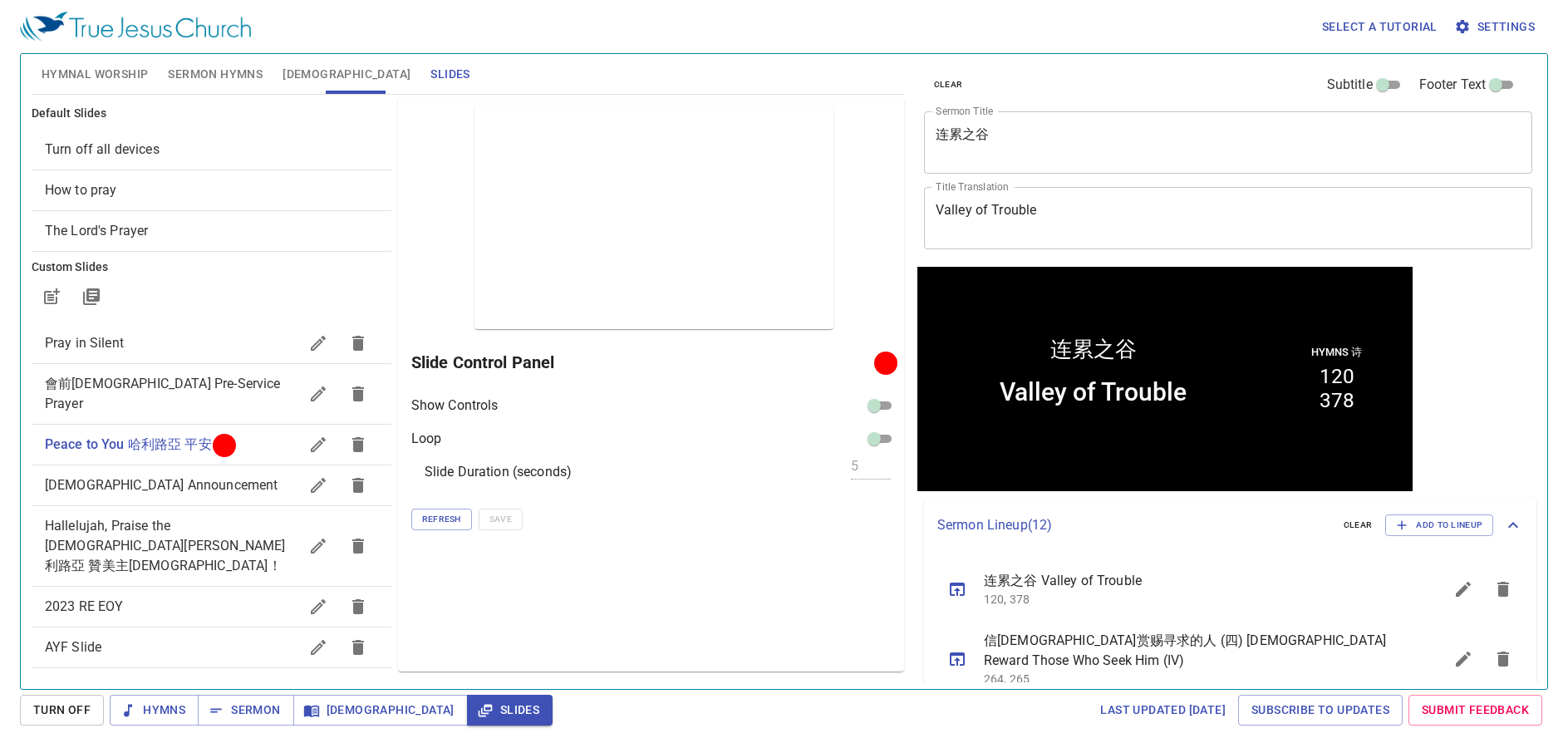
scroll to position [1, 0]
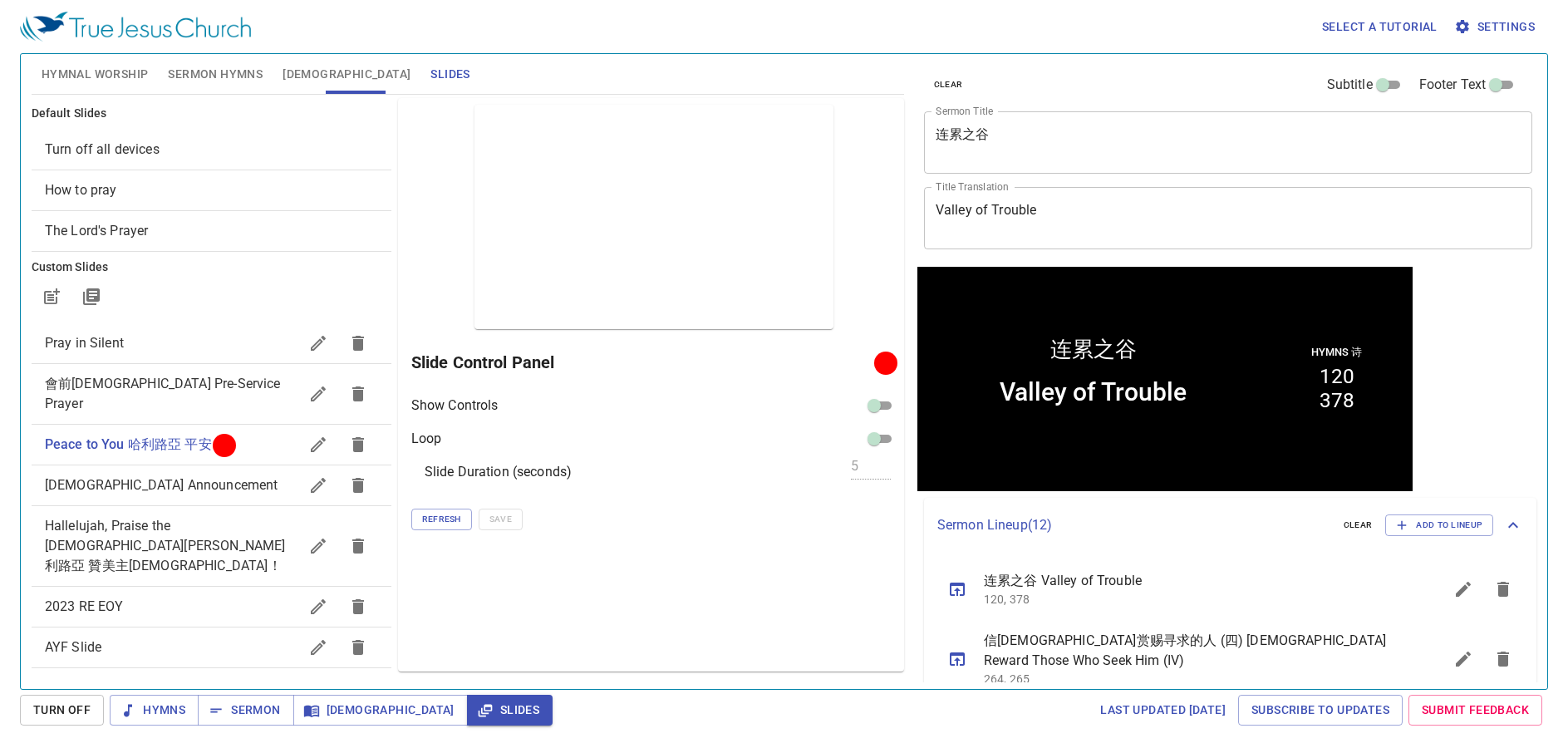
scroll to position [1, 0]
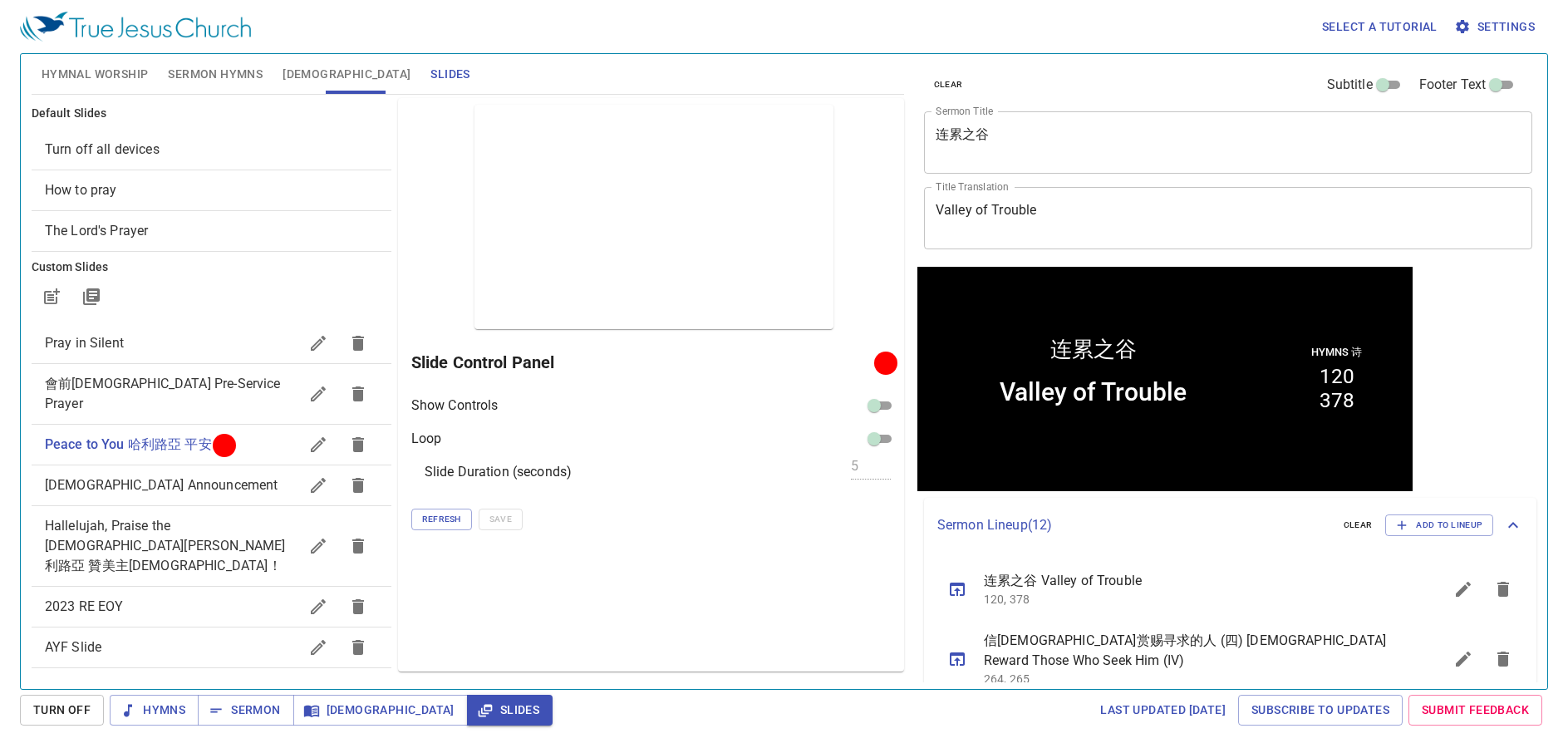
scroll to position [1, 0]
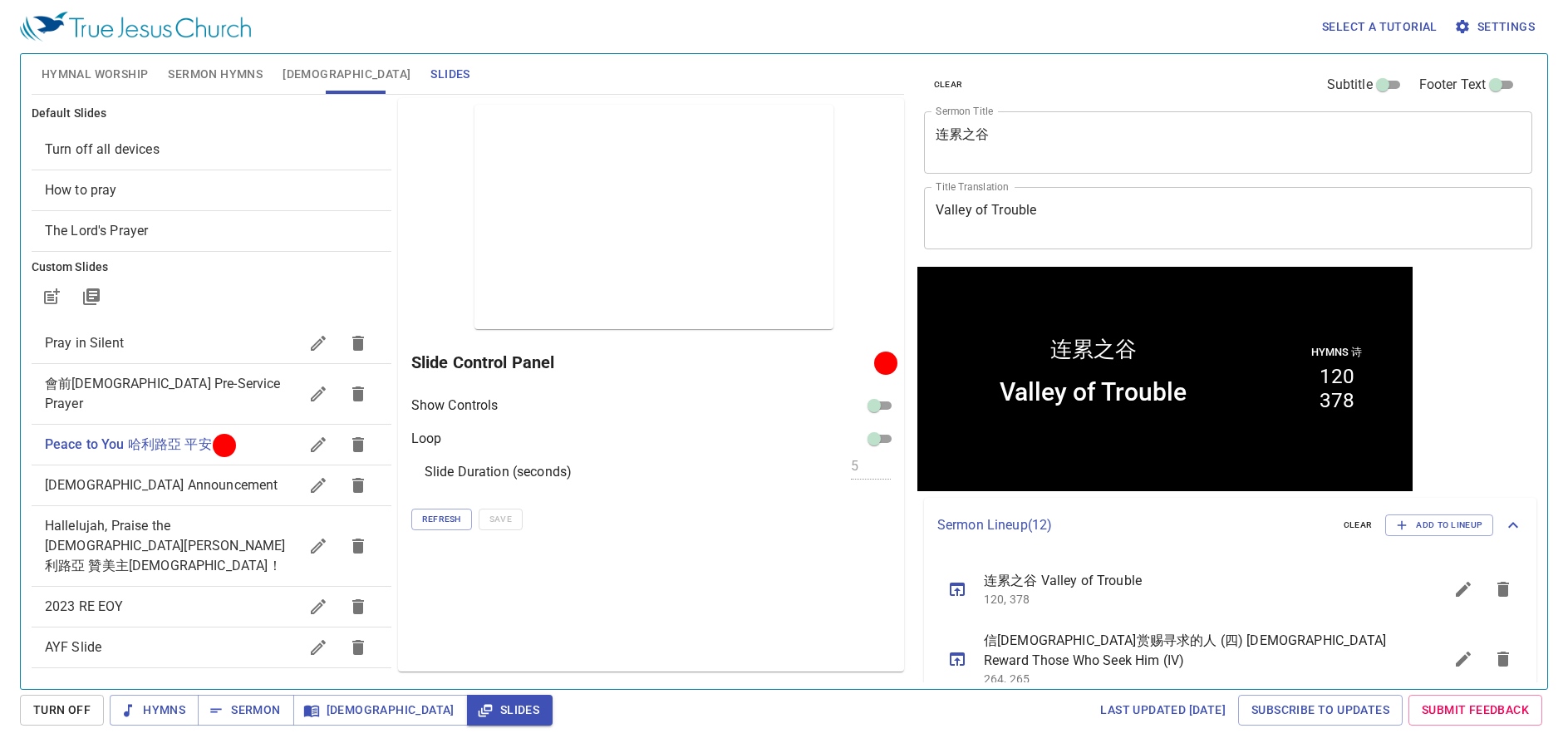
scroll to position [1, 0]
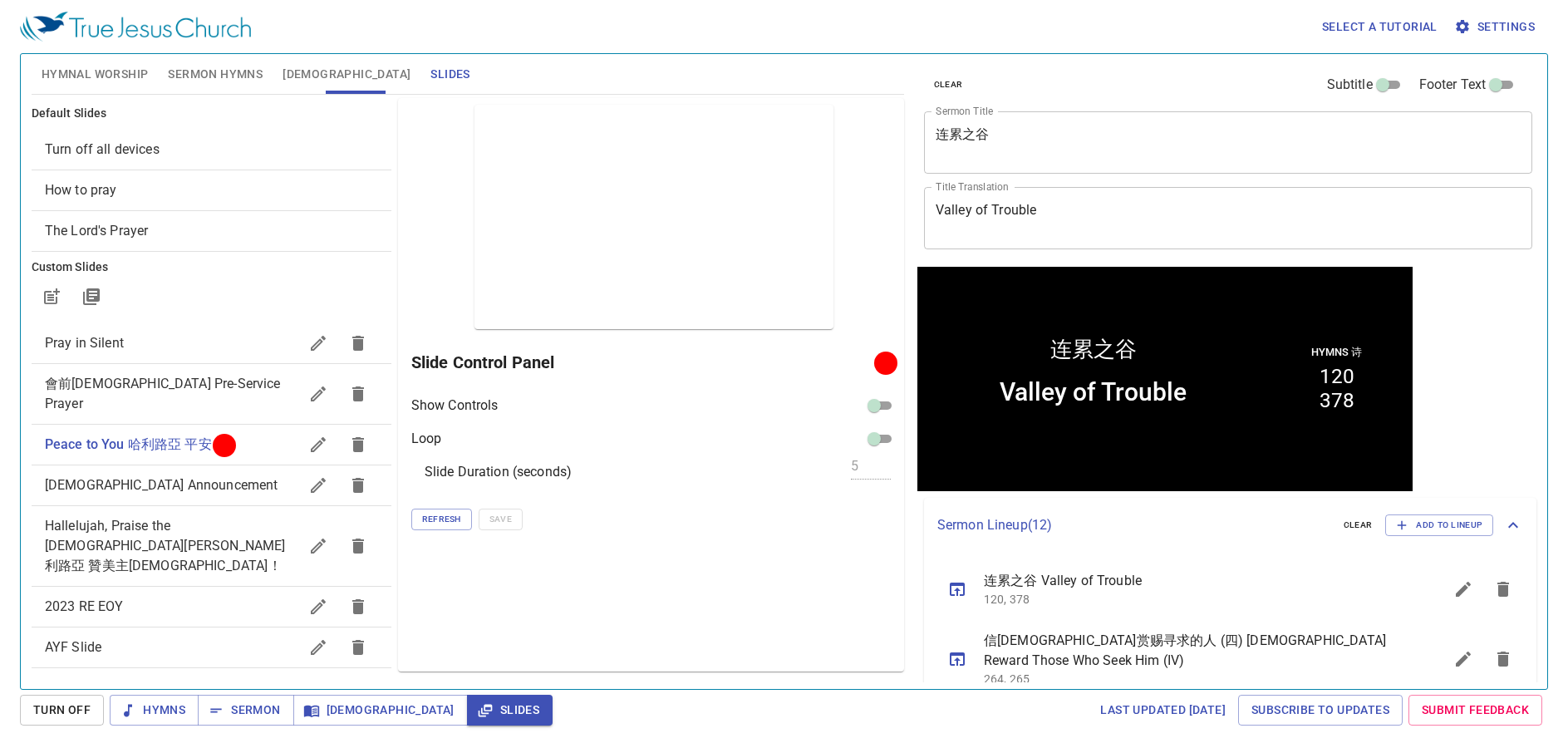
scroll to position [1, 0]
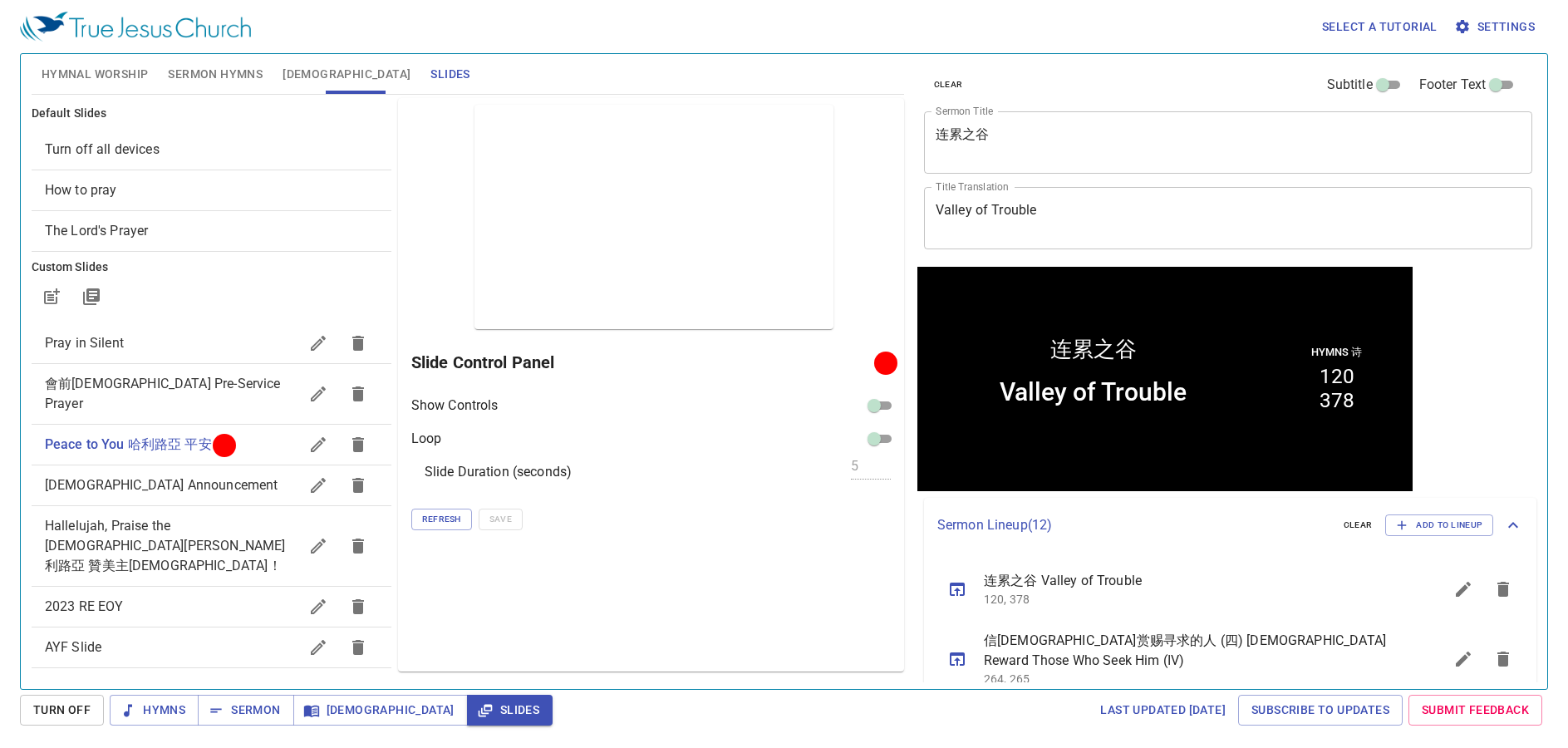
scroll to position [1, 0]
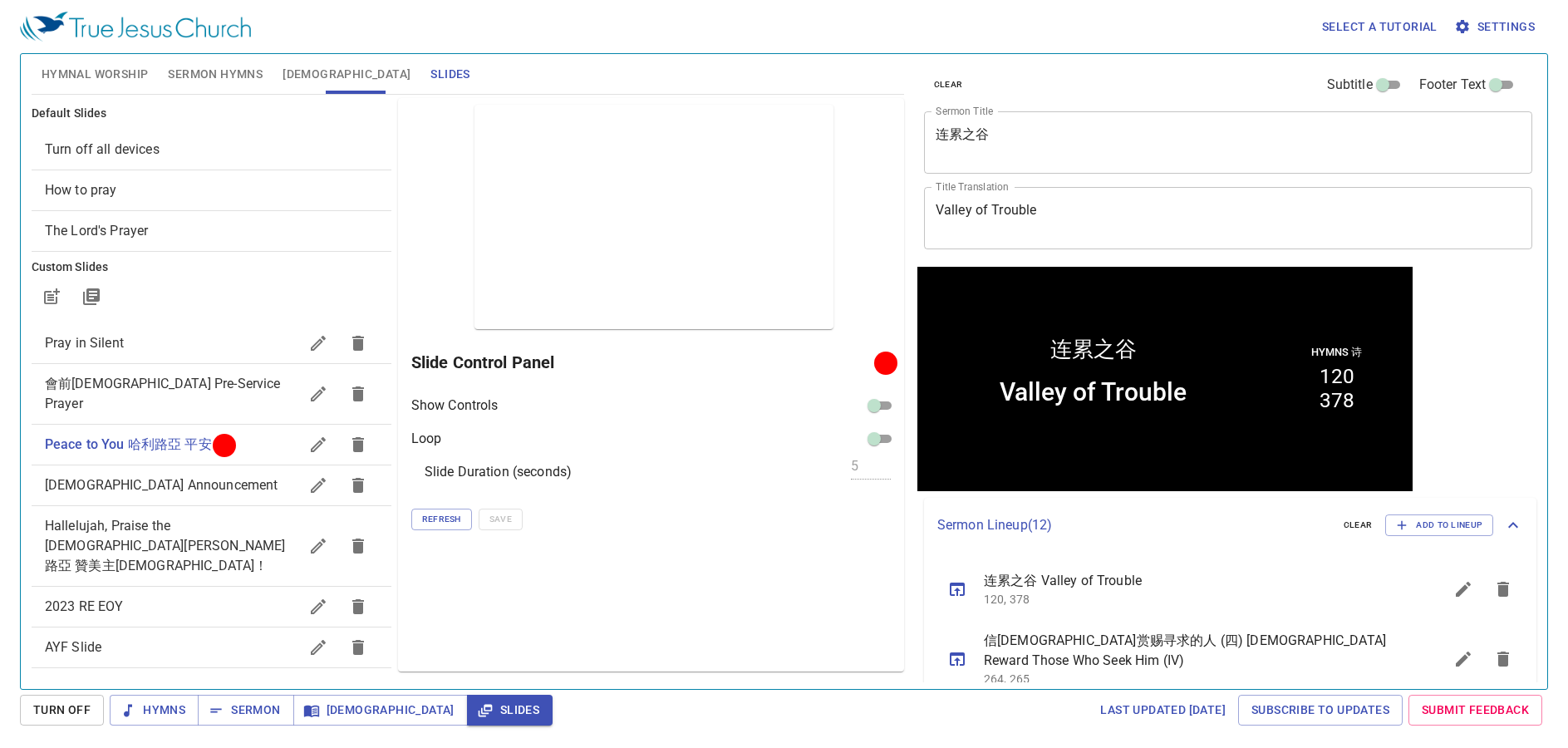
scroll to position [1, 0]
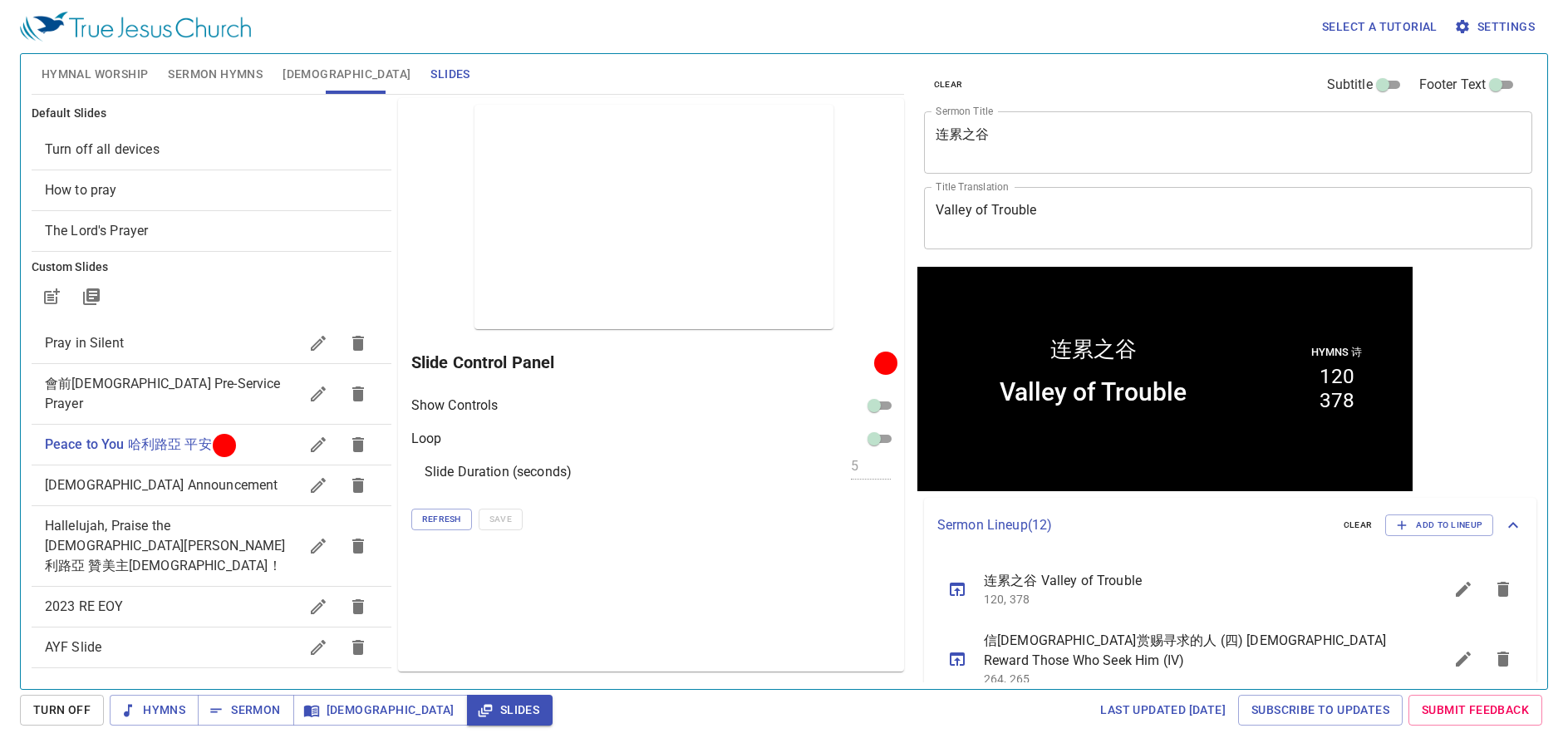
scroll to position [1, 0]
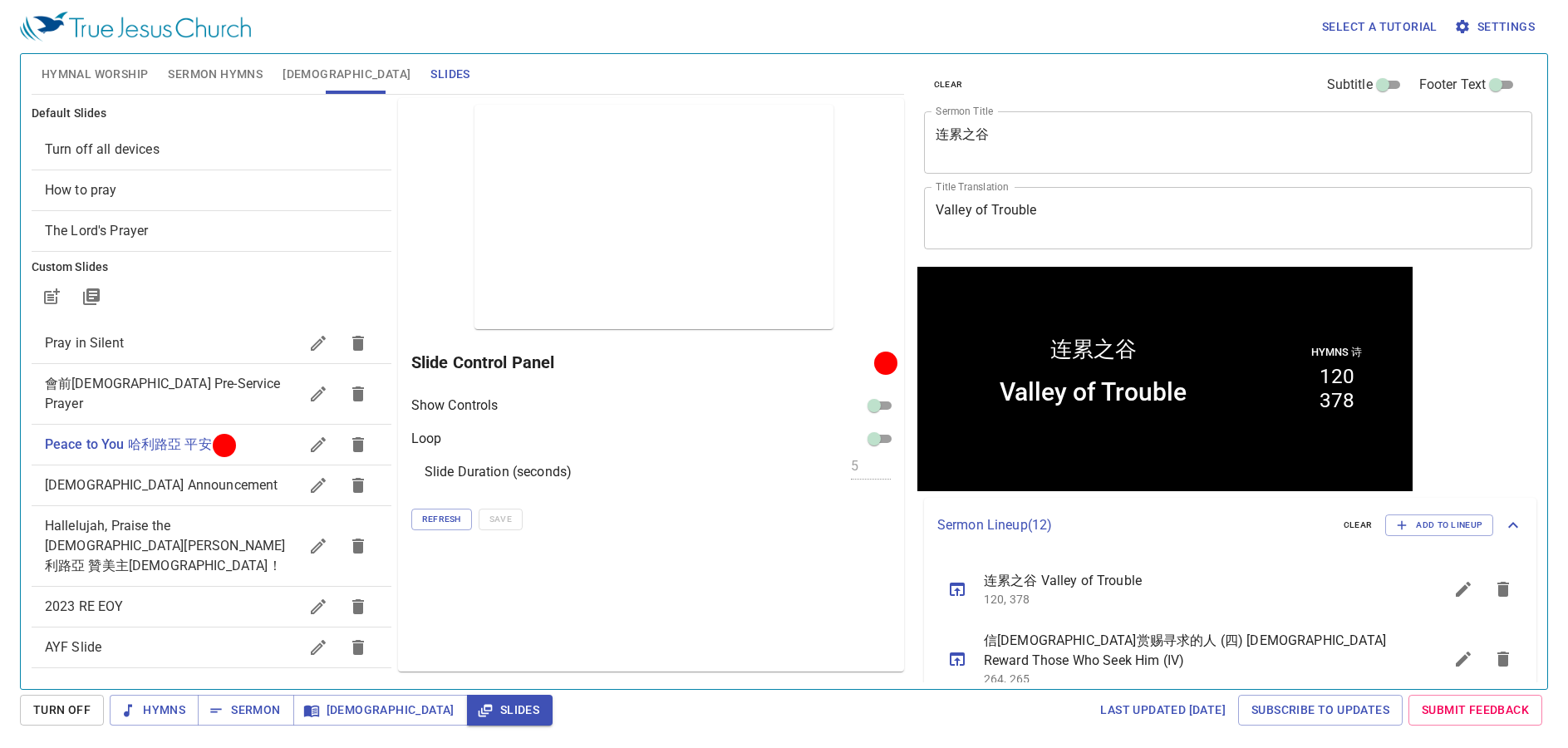
scroll to position [1, 0]
